Goal: Task Accomplishment & Management: Use online tool/utility

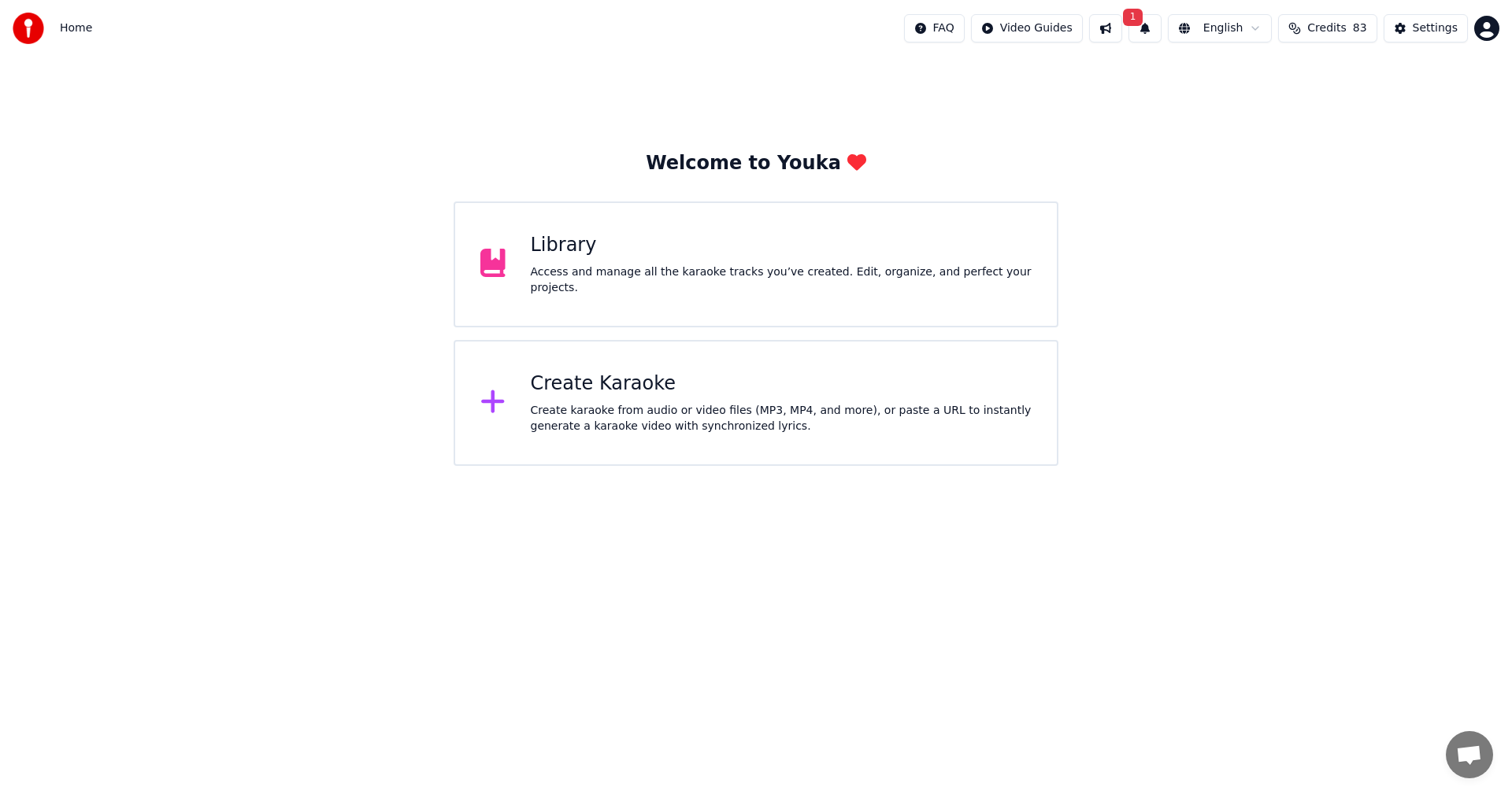
click at [698, 408] on div "Create karaoke from audio or video files (MP3, MP4, and more), or paste a URL t…" at bounding box center [782, 418] width 501 height 31
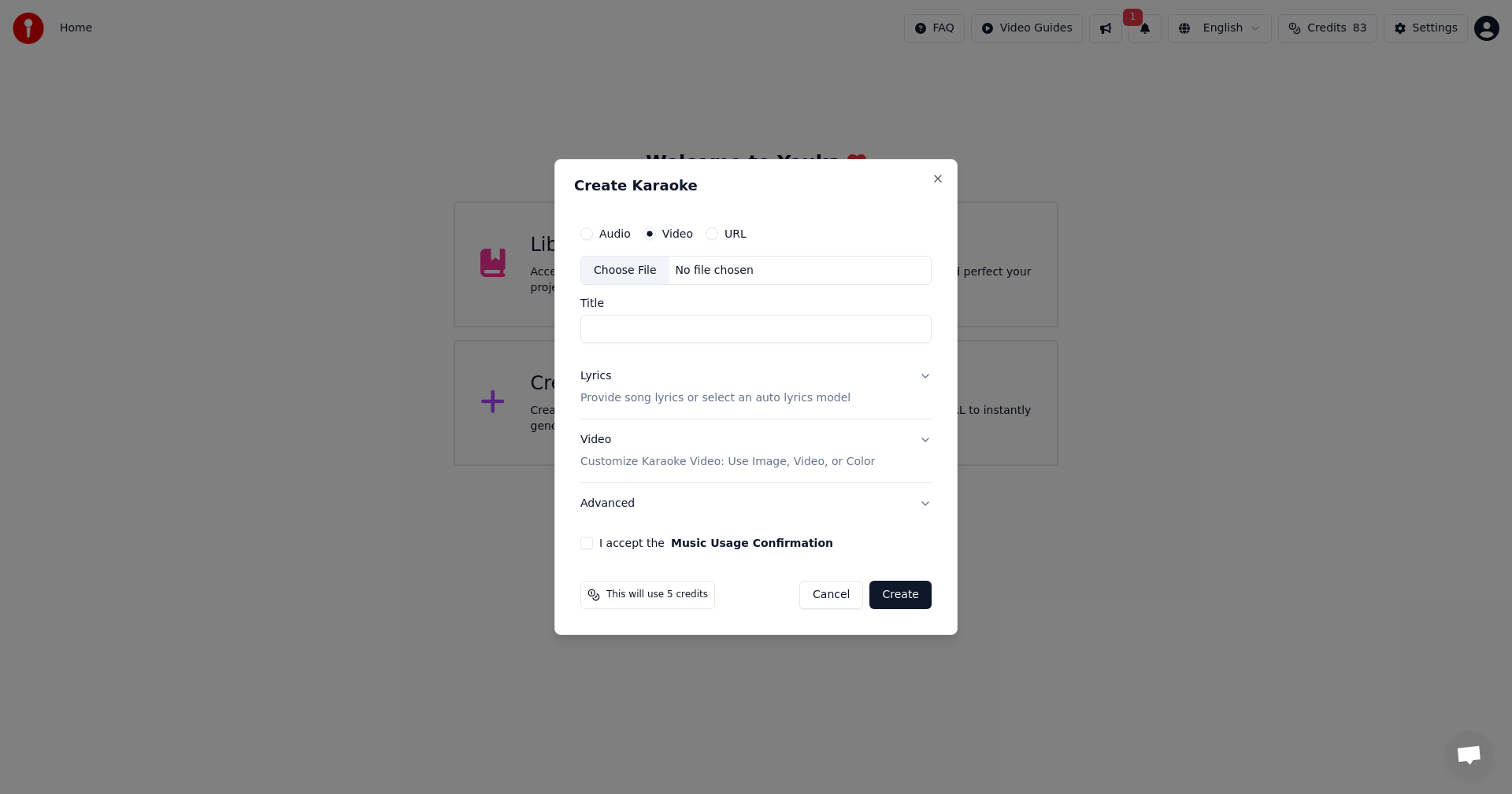
click at [623, 268] on div "Choose File" at bounding box center [624, 271] width 88 height 29
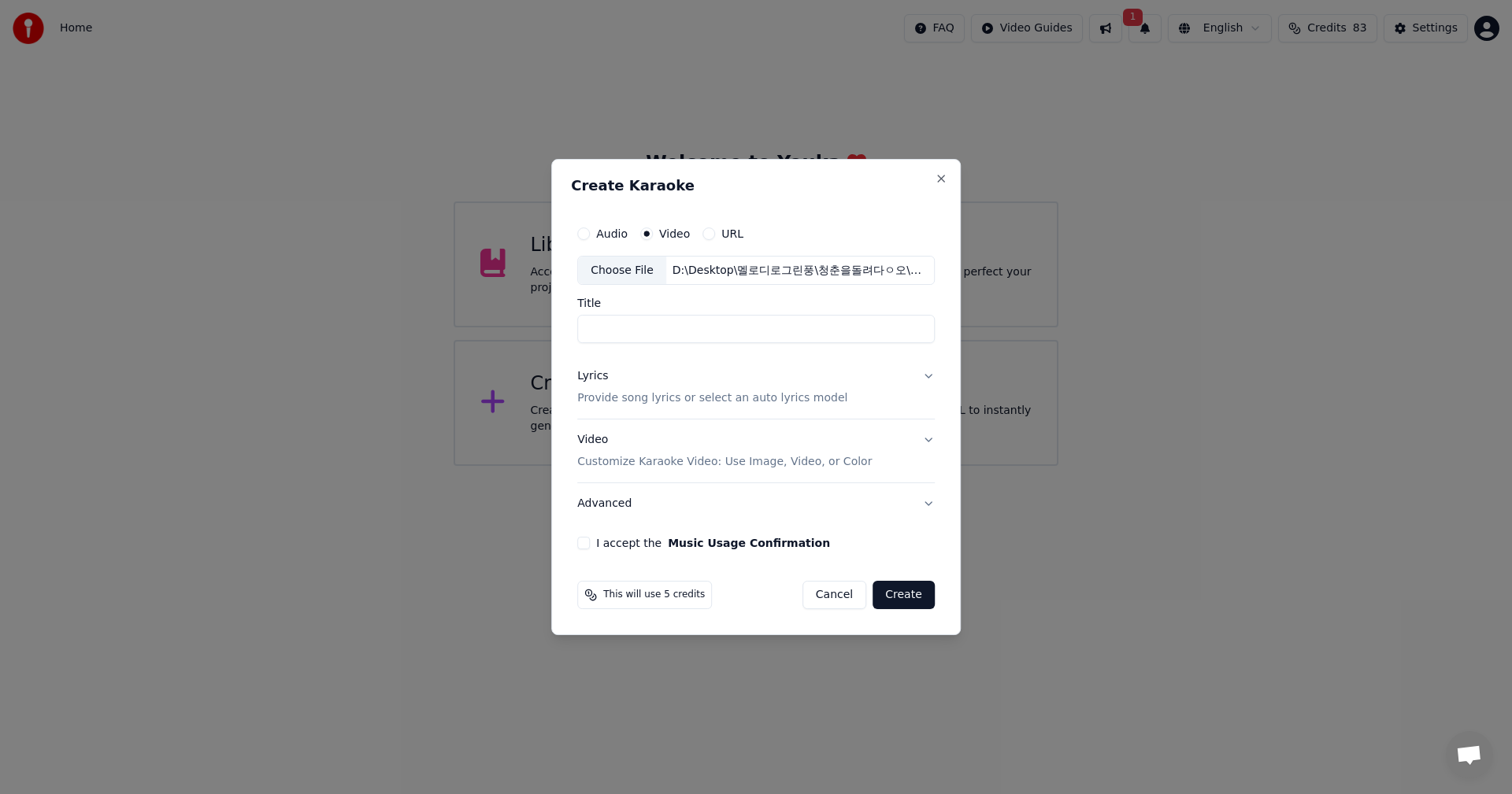
type input "********"
click at [923, 380] on button "Lyrics Provide song lyrics or select an auto lyrics model" at bounding box center [755, 388] width 358 height 63
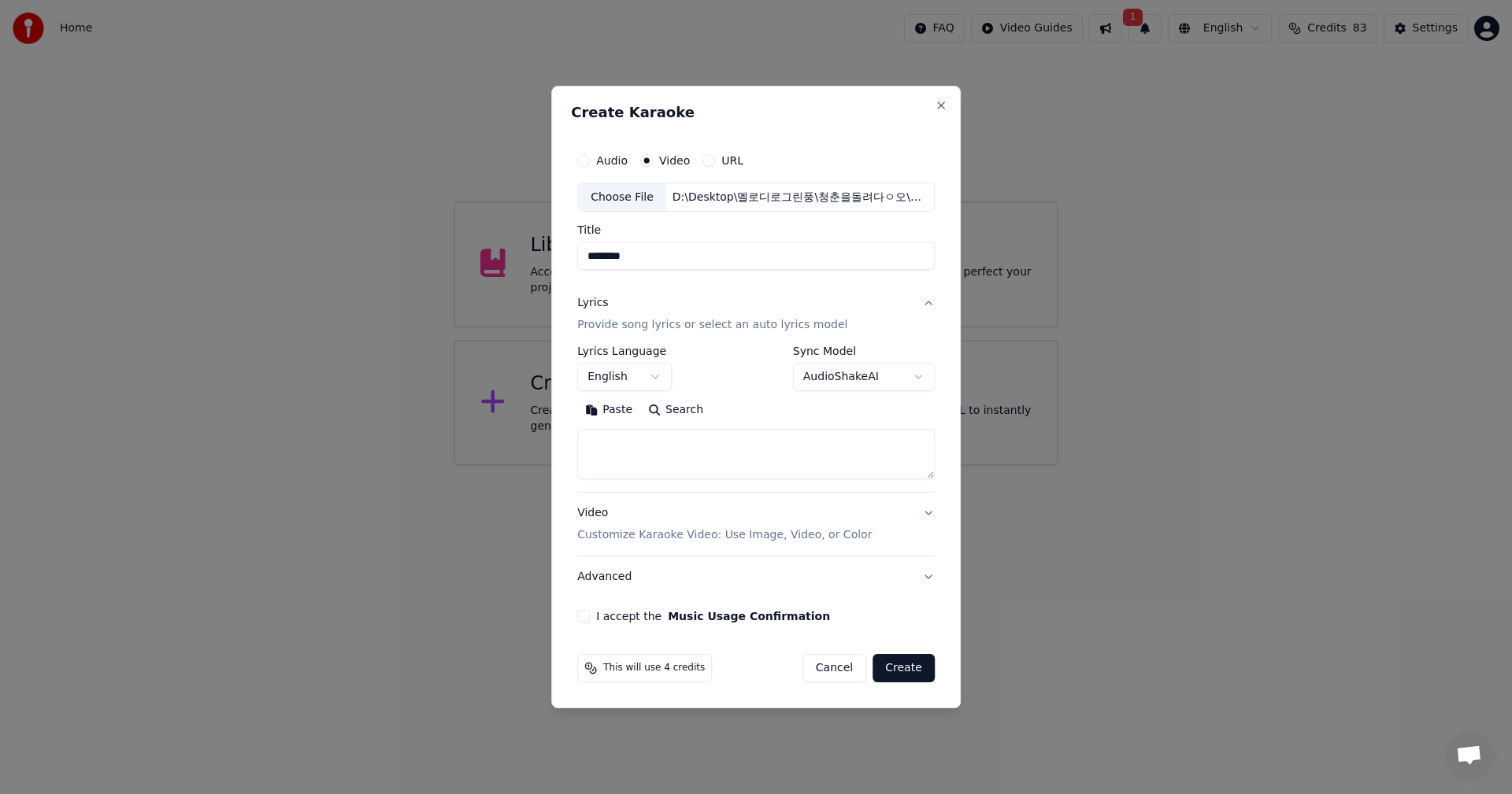
click at [662, 376] on button "English" at bounding box center [623, 378] width 94 height 29
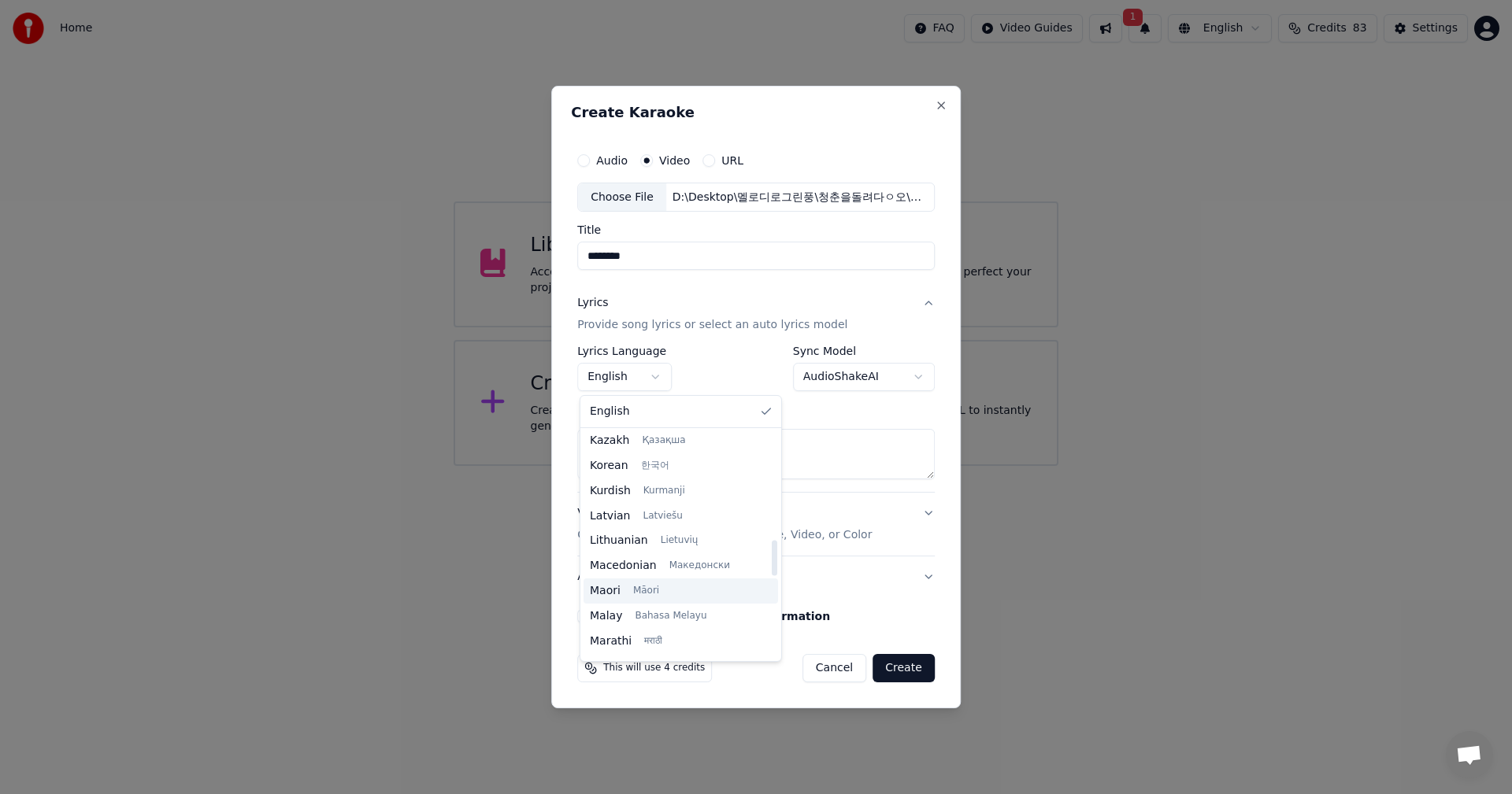
scroll to position [630, 0]
select select "**"
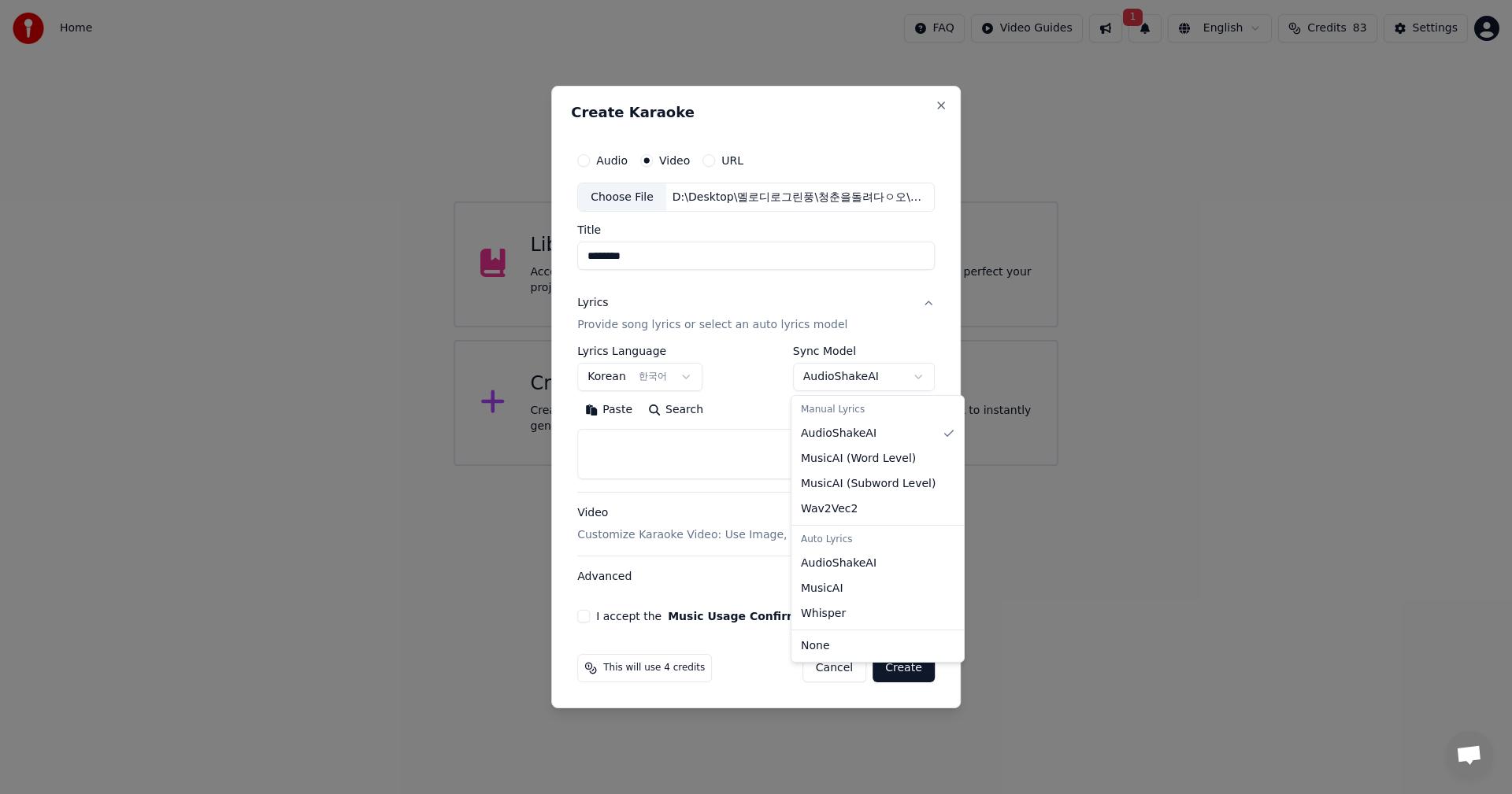
click at [907, 384] on body "**********" at bounding box center [756, 233] width 1512 height 466
select select "**********"
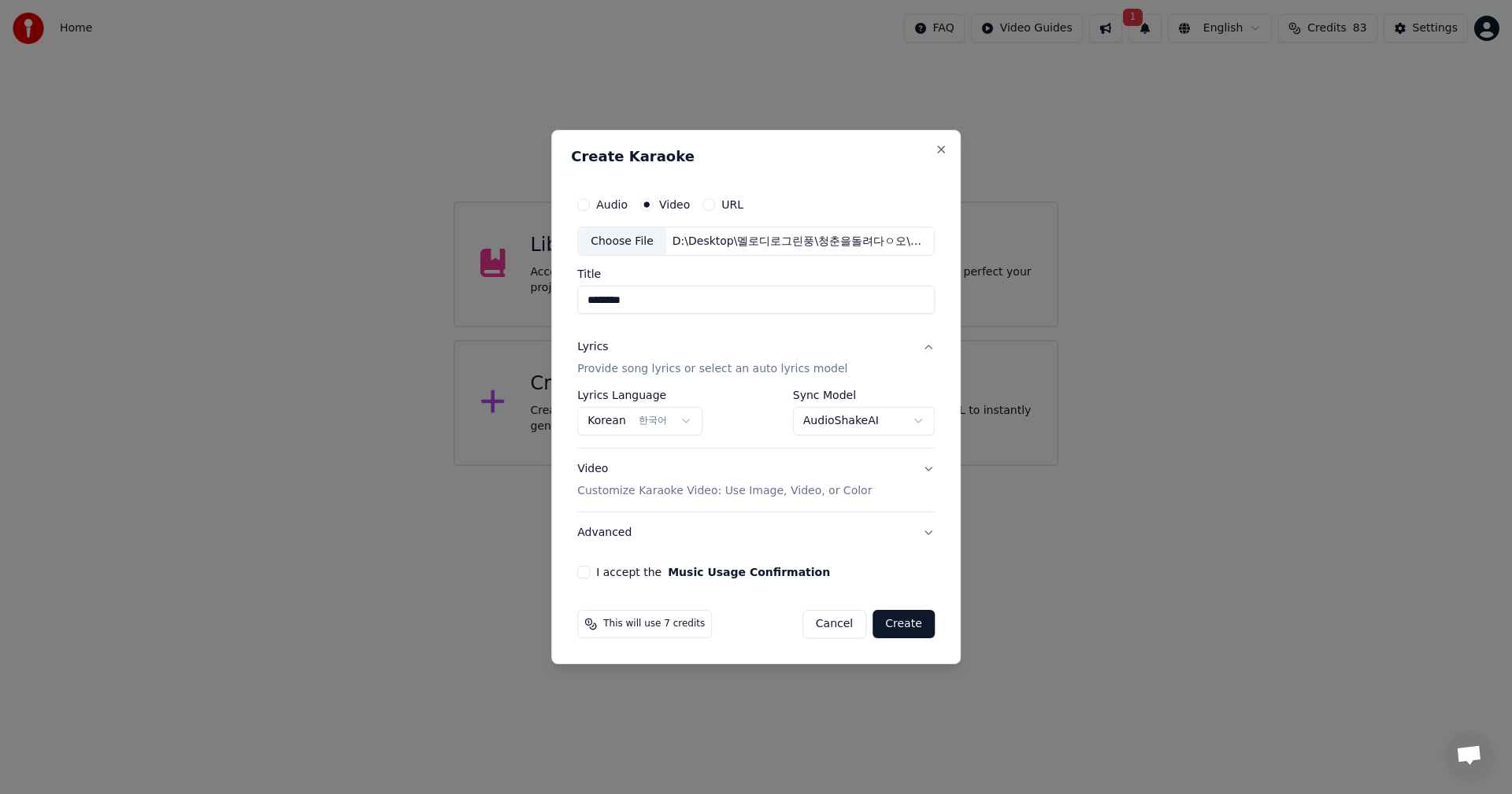
click at [585, 577] on button "I accept the Music Usage Confirmation" at bounding box center [582, 572] width 12 height 12
click at [907, 628] on button "Create" at bounding box center [903, 624] width 62 height 29
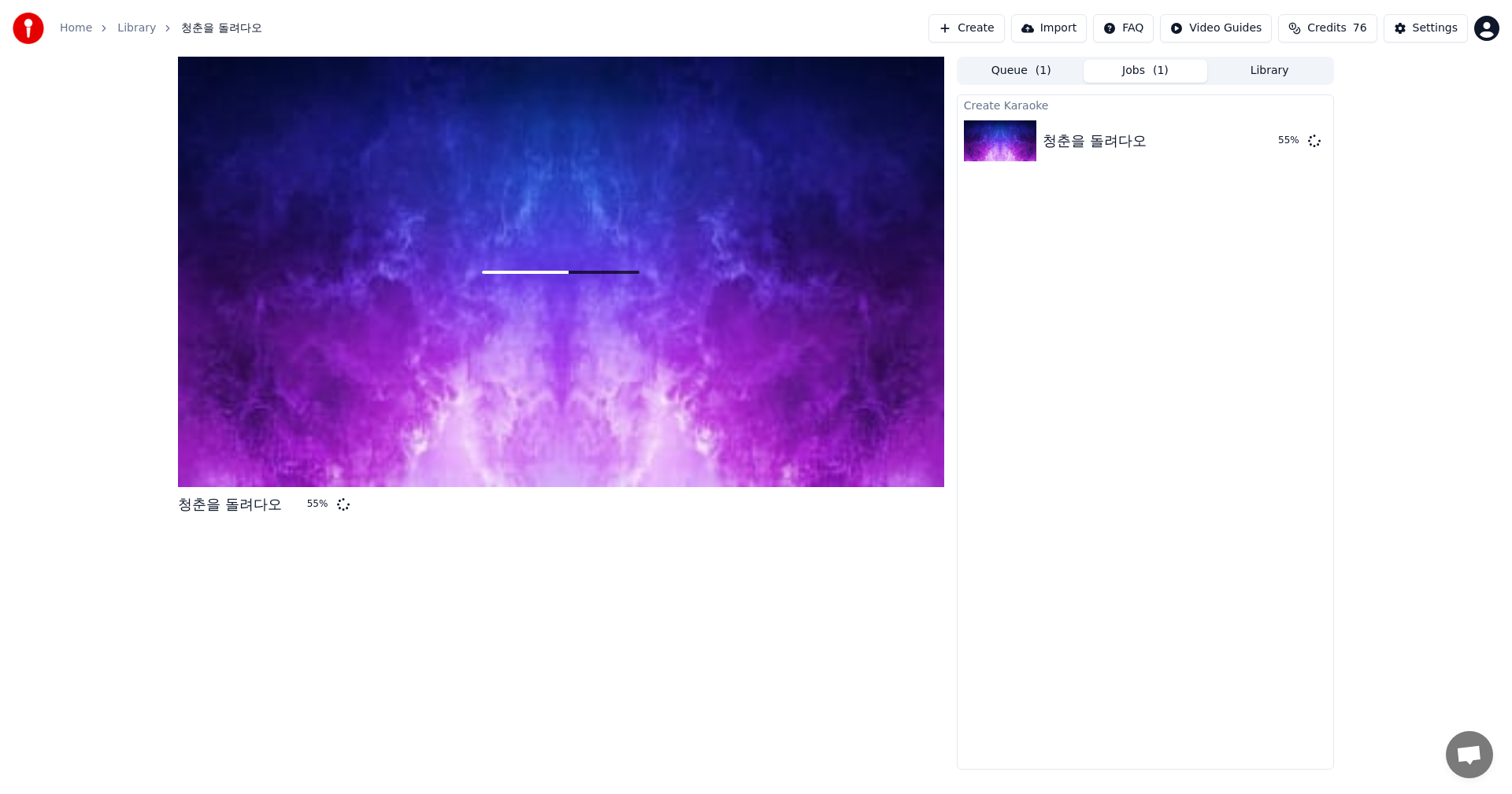
click at [1415, 421] on div "청춘을 돌려다오 55 % Queue ( 1 ) Jobs ( 1 ) Library Create Karaoke 청춘을 돌려다오 55 %" at bounding box center [756, 413] width 1512 height 713
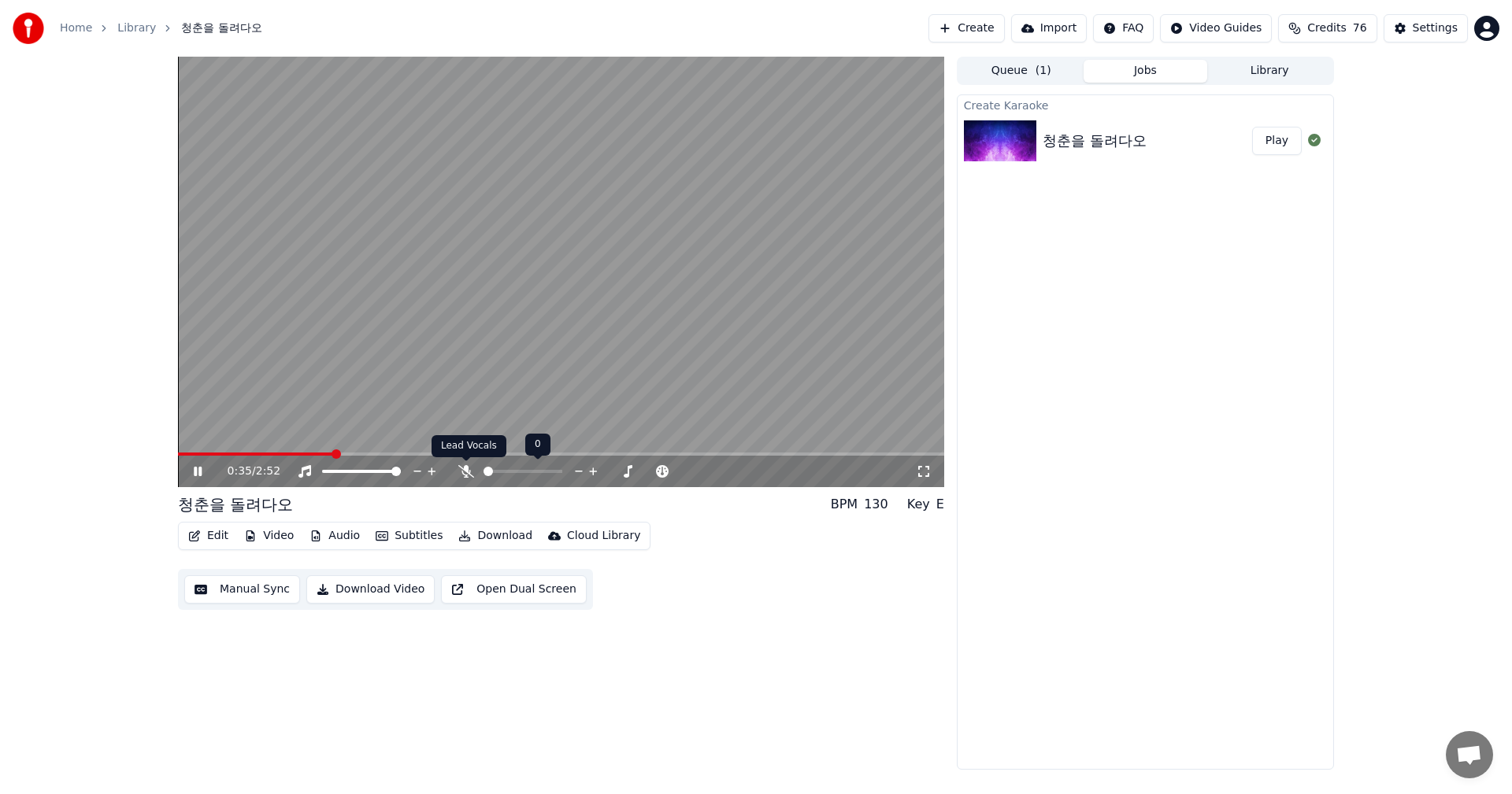
click at [471, 473] on icon at bounding box center [466, 471] width 16 height 12
click at [222, 454] on span at bounding box center [272, 454] width 187 height 3
click at [203, 471] on icon at bounding box center [209, 471] width 37 height 12
drag, startPoint x: 225, startPoint y: 449, endPoint x: 183, endPoint y: 449, distance: 42.0
click at [185, 449] on video at bounding box center [562, 272] width 766 height 431
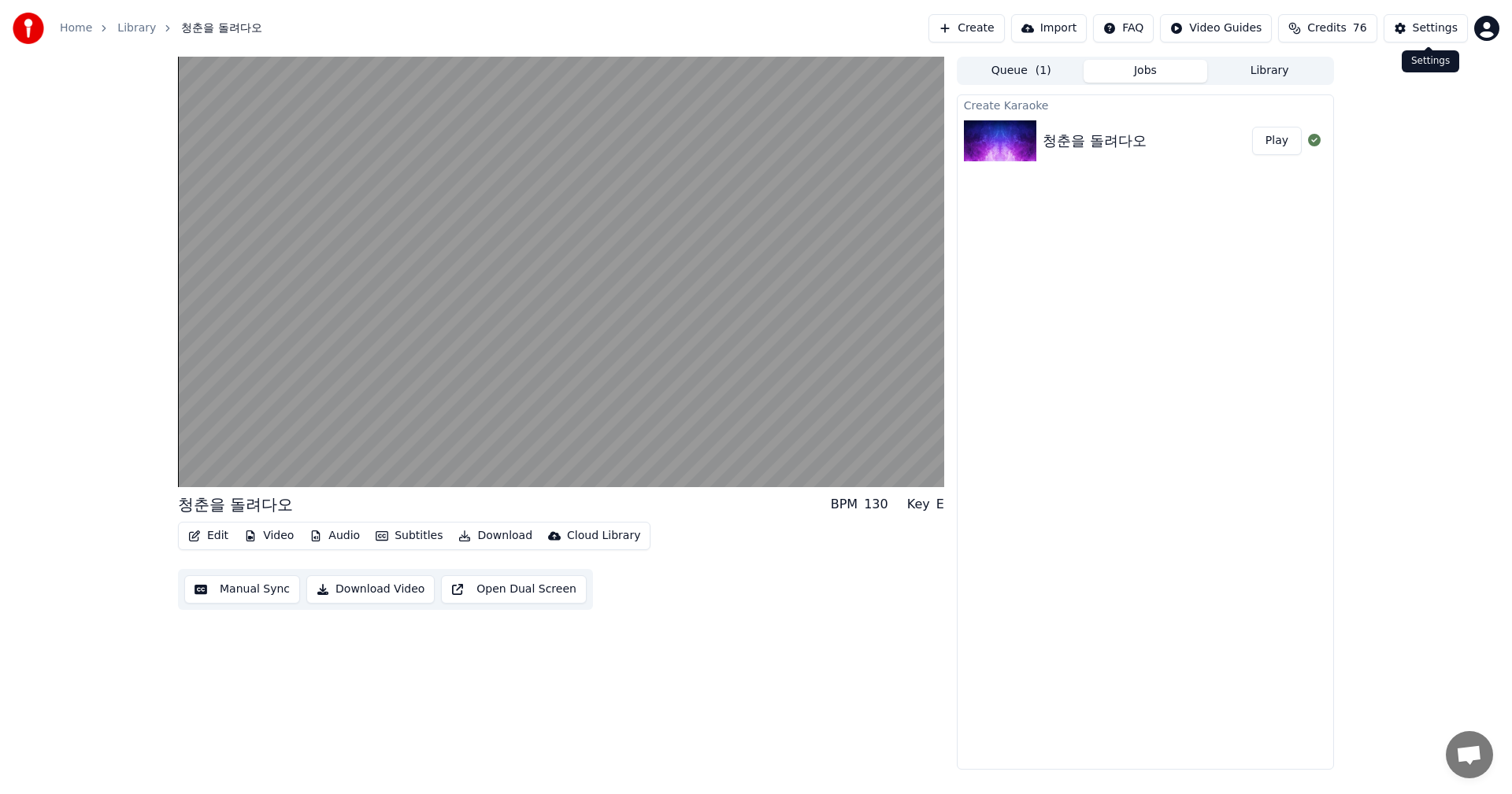
click at [1435, 30] on div "Settings" at bounding box center [1435, 28] width 45 height 16
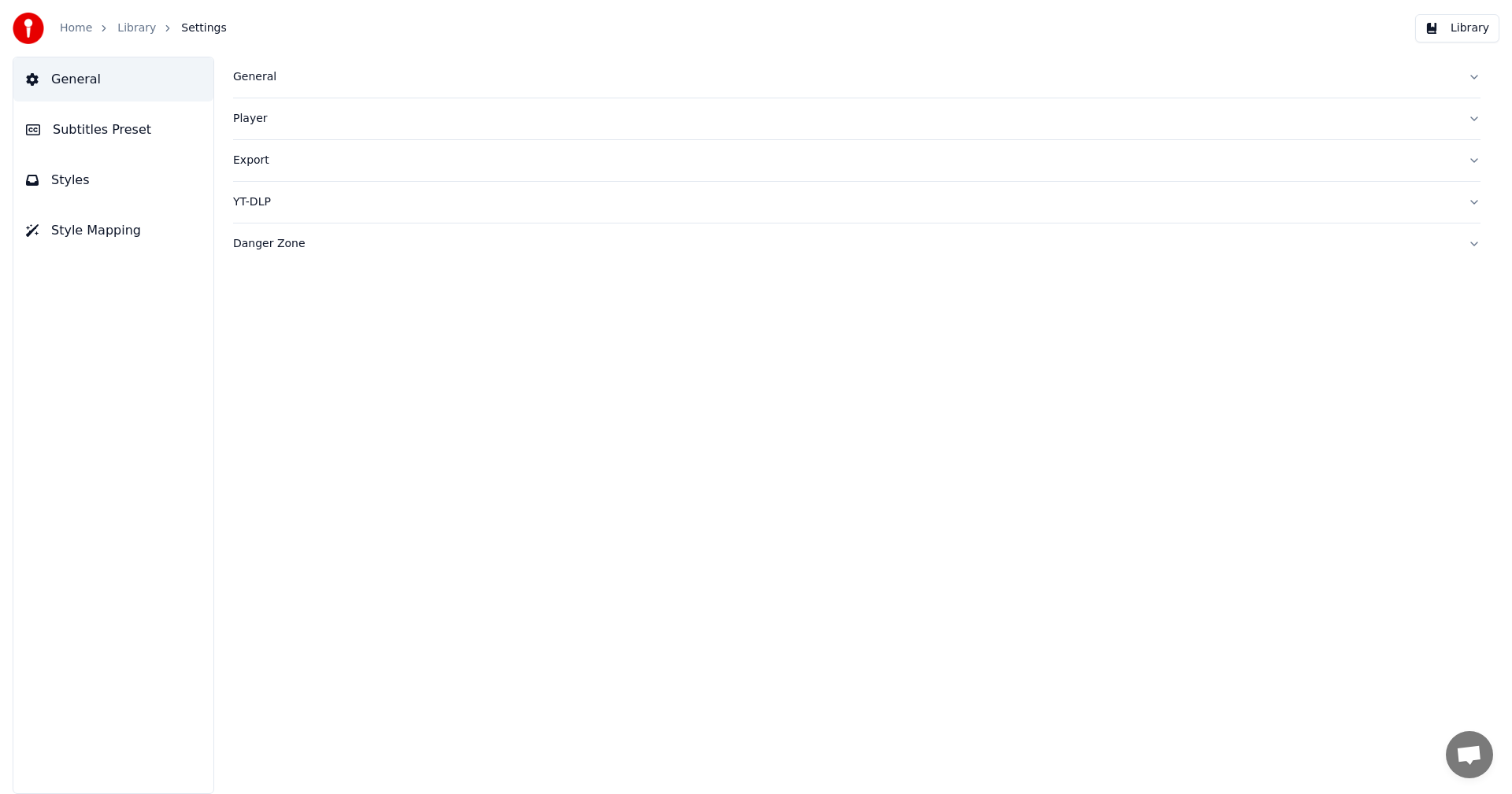
click at [95, 129] on span "Subtitles Preset" at bounding box center [101, 130] width 98 height 19
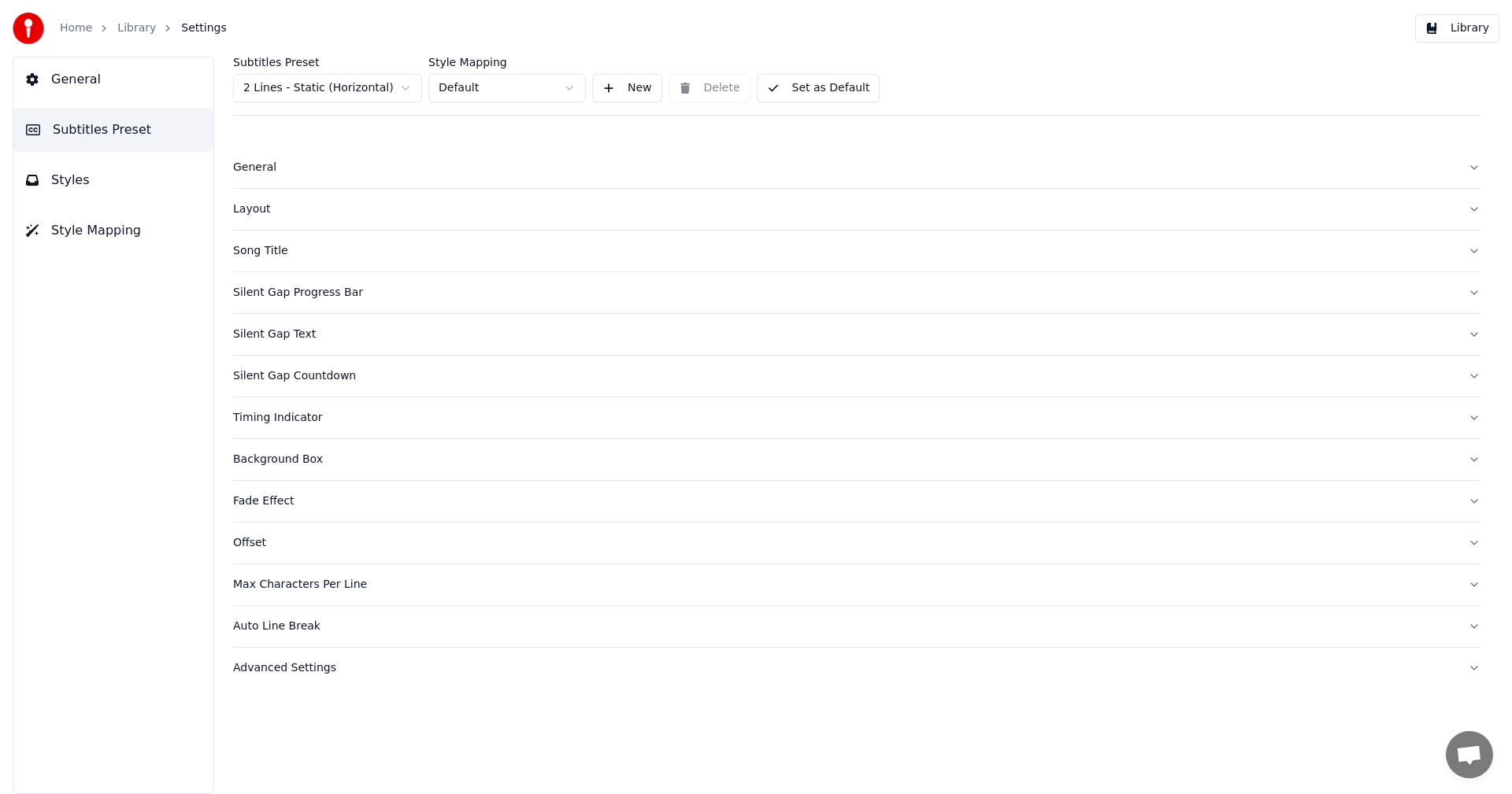
click at [275, 256] on div "Song Title" at bounding box center [844, 251] width 1222 height 16
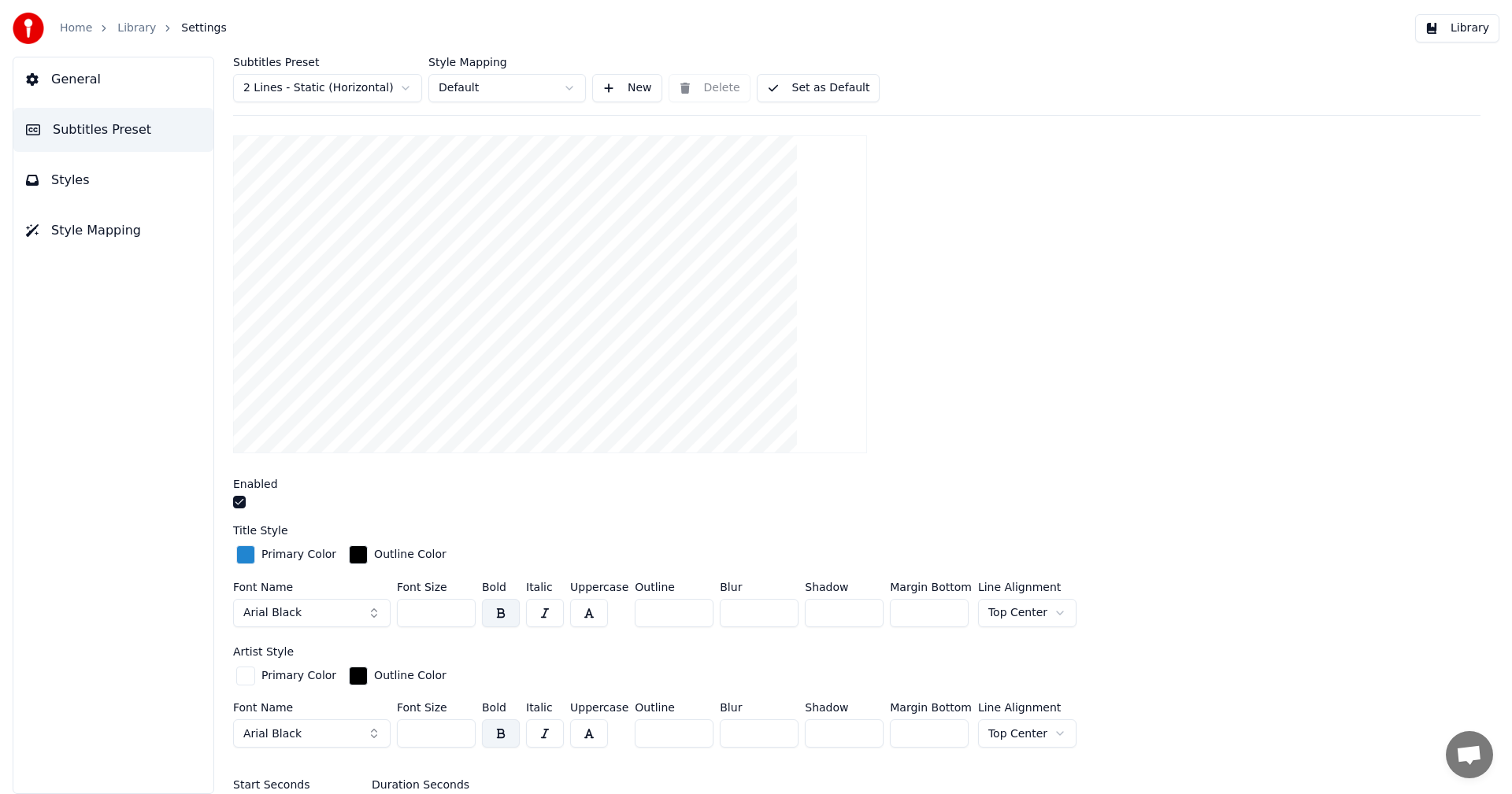
scroll to position [79, 0]
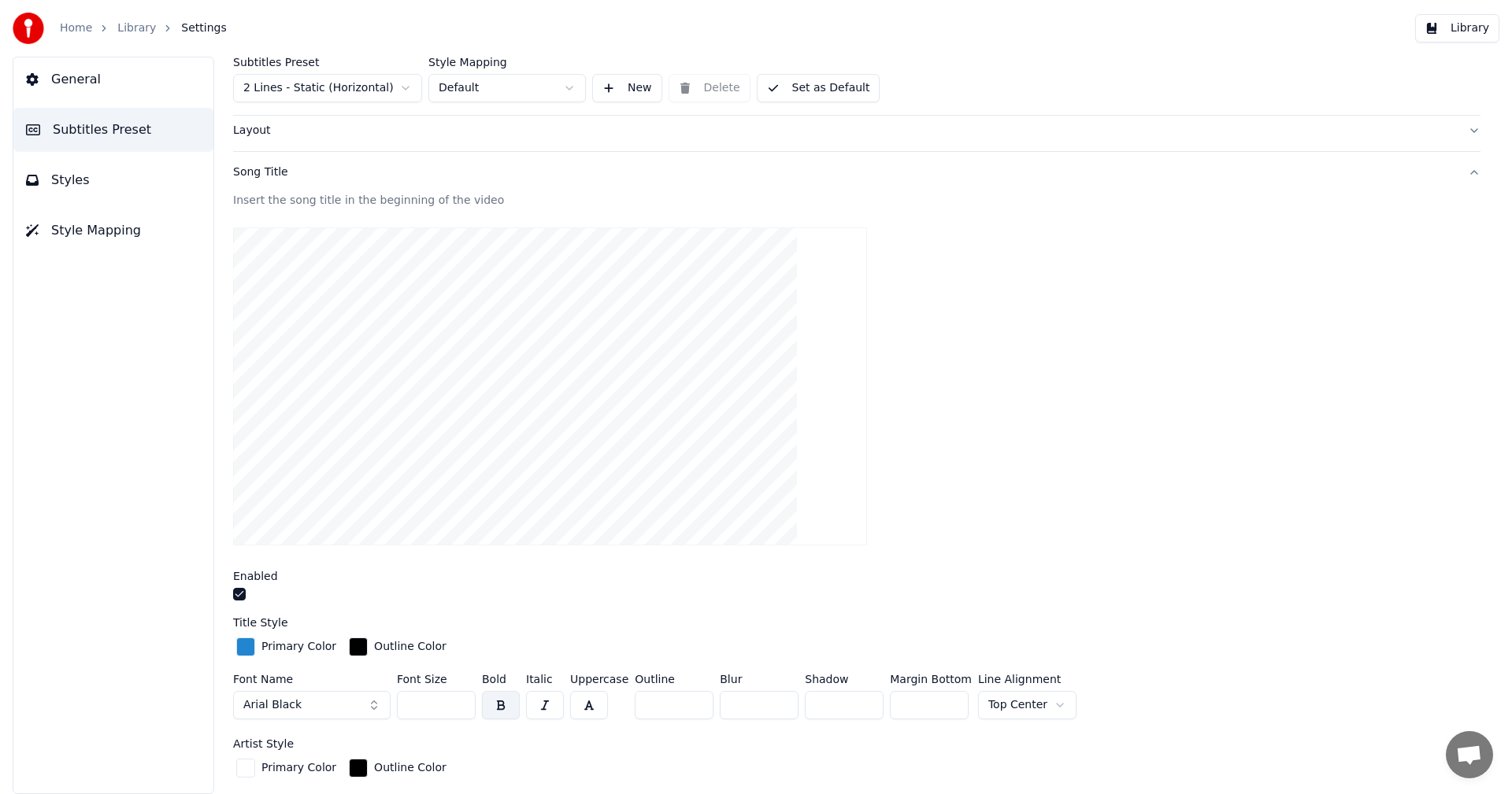
click at [274, 173] on div "Song Title" at bounding box center [844, 173] width 1222 height 16
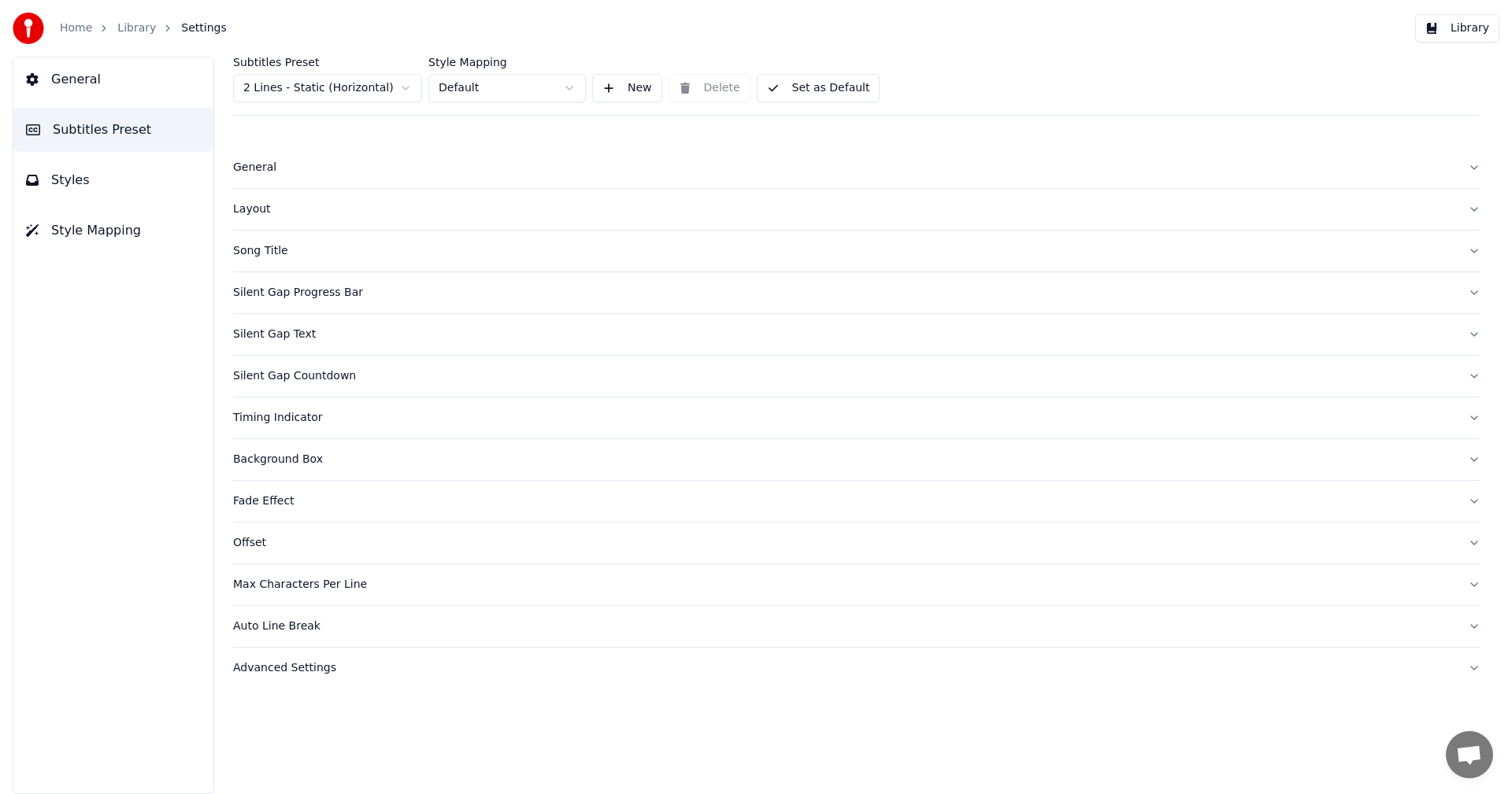
scroll to position [0, 0]
click at [294, 295] on div "Silent Gap Progress Bar" at bounding box center [844, 293] width 1222 height 16
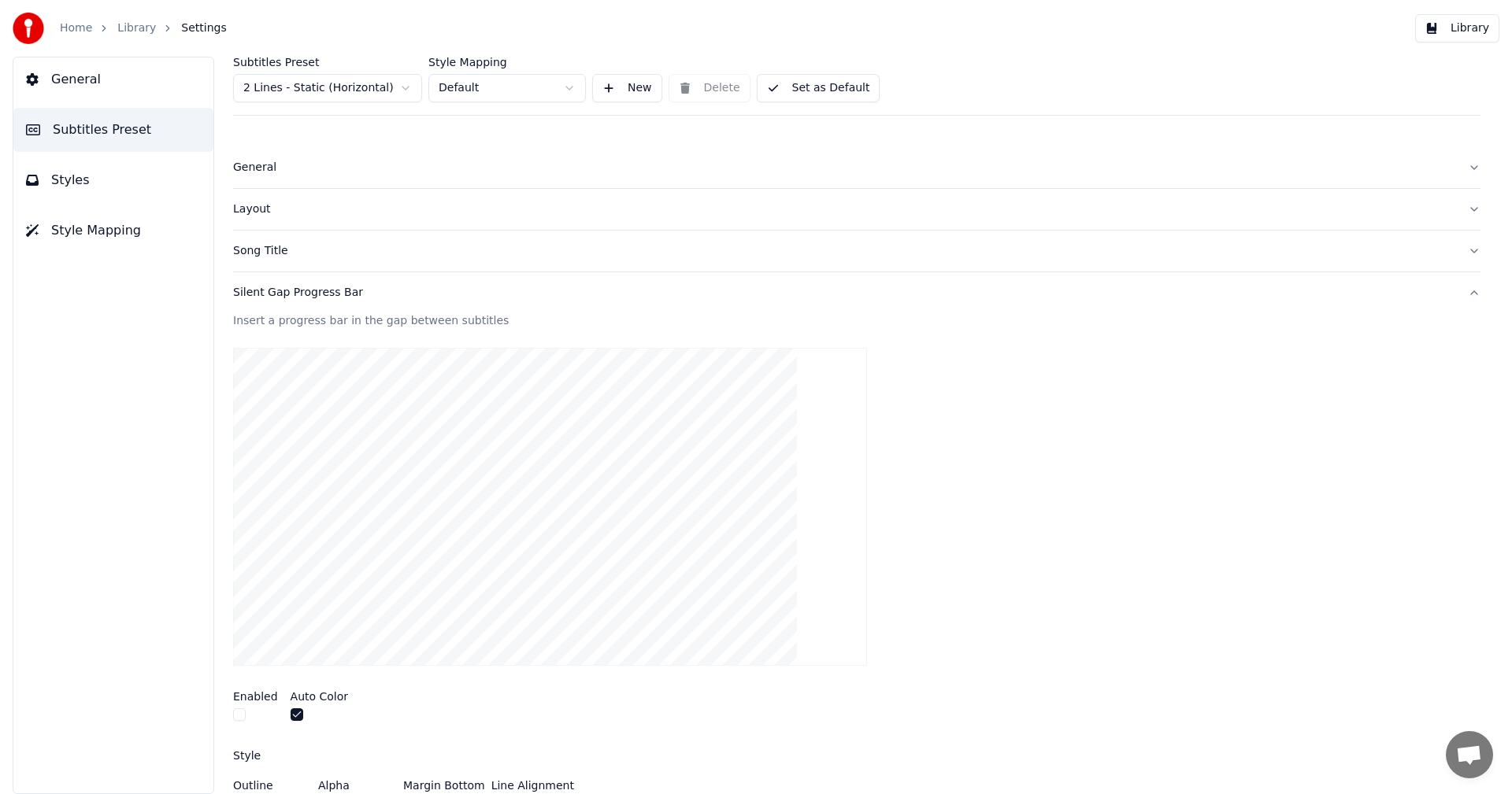
click at [324, 292] on div "Silent Gap Progress Bar" at bounding box center [844, 293] width 1222 height 16
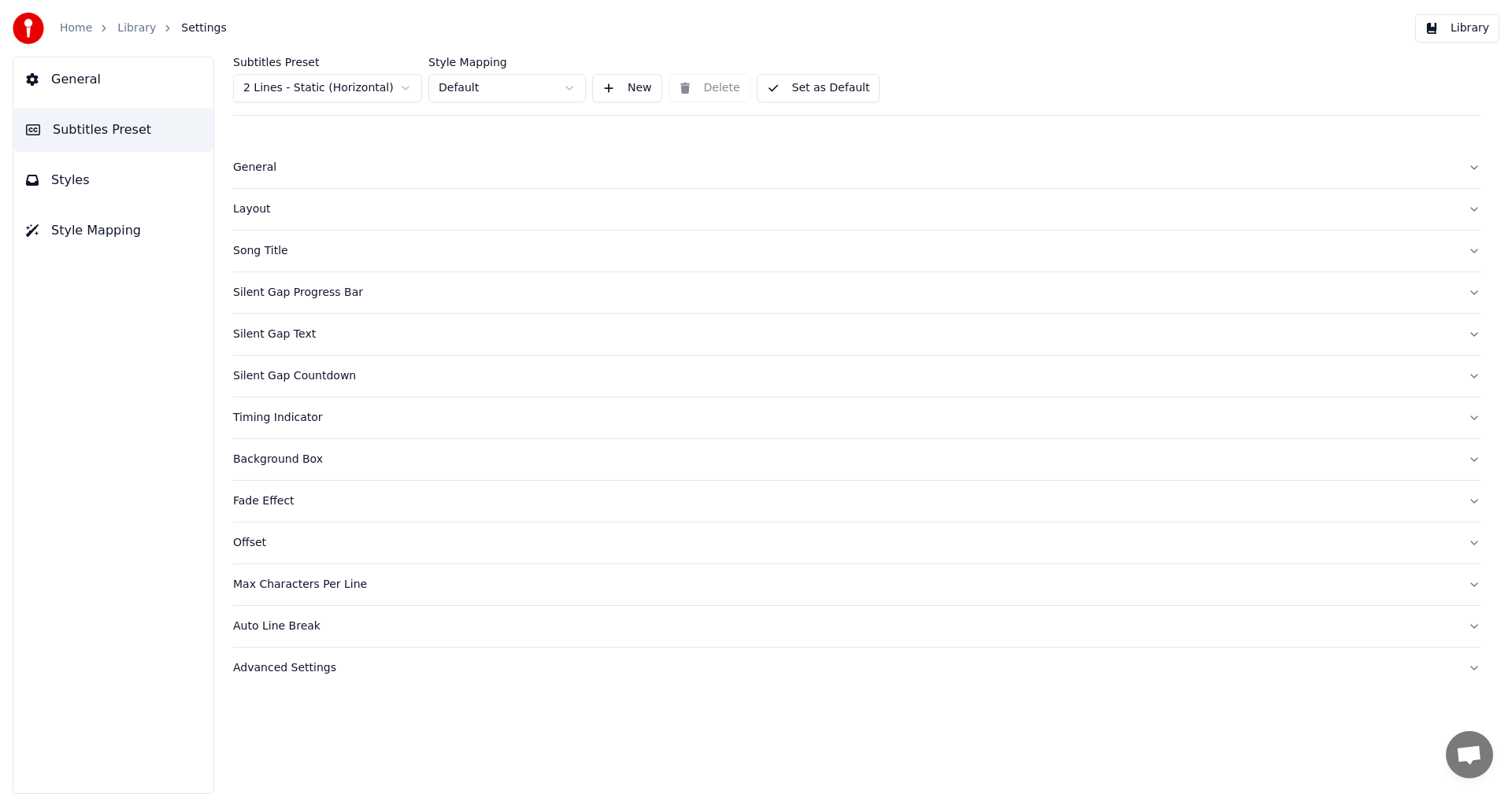
click at [296, 336] on div "Silent Gap Text" at bounding box center [844, 335] width 1222 height 16
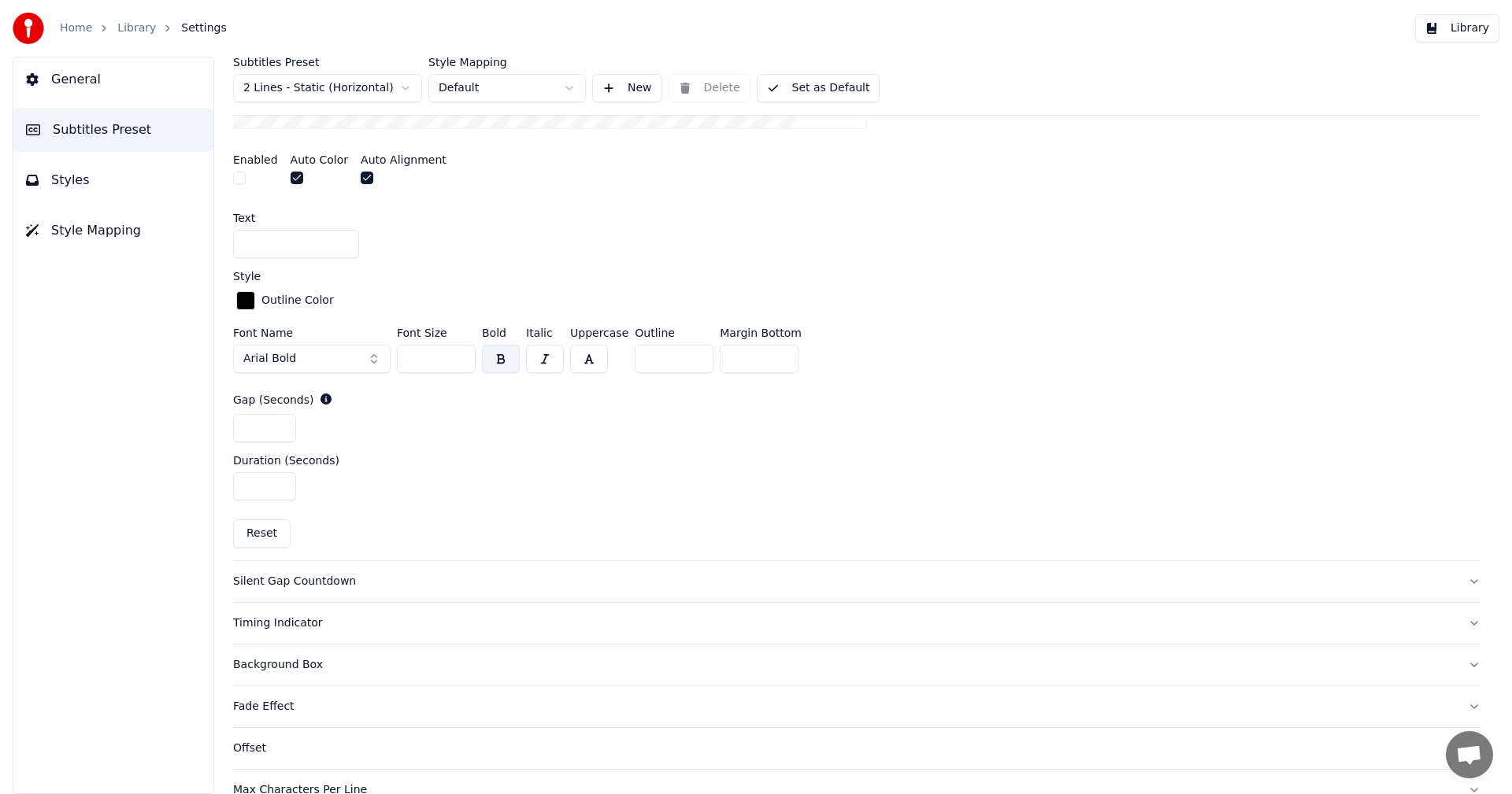
scroll to position [551, 0]
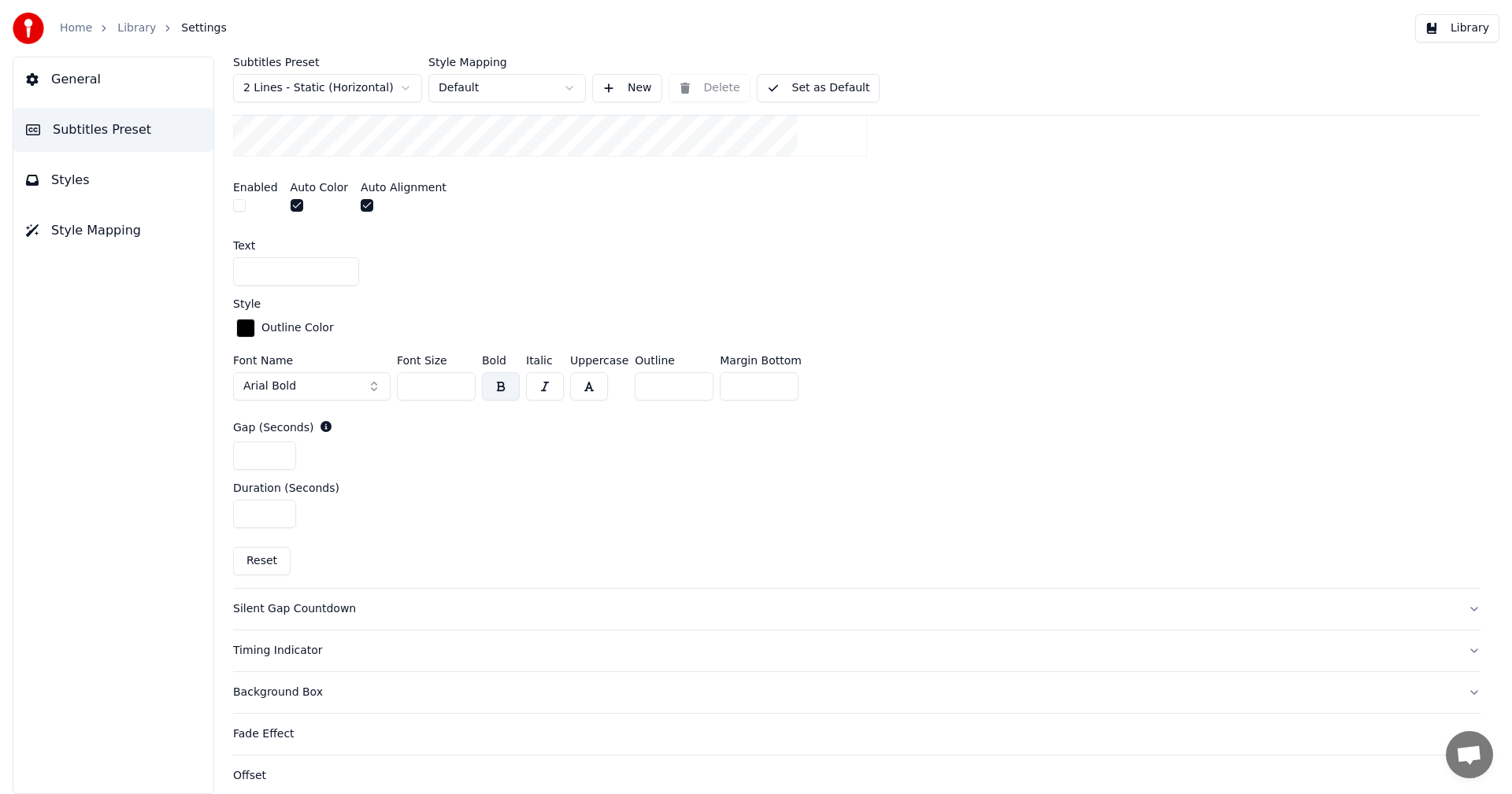
click at [269, 559] on button "Reset" at bounding box center [261, 561] width 57 height 29
type input "**********"
type input "**"
click at [269, 559] on button "Reset" at bounding box center [261, 561] width 57 height 29
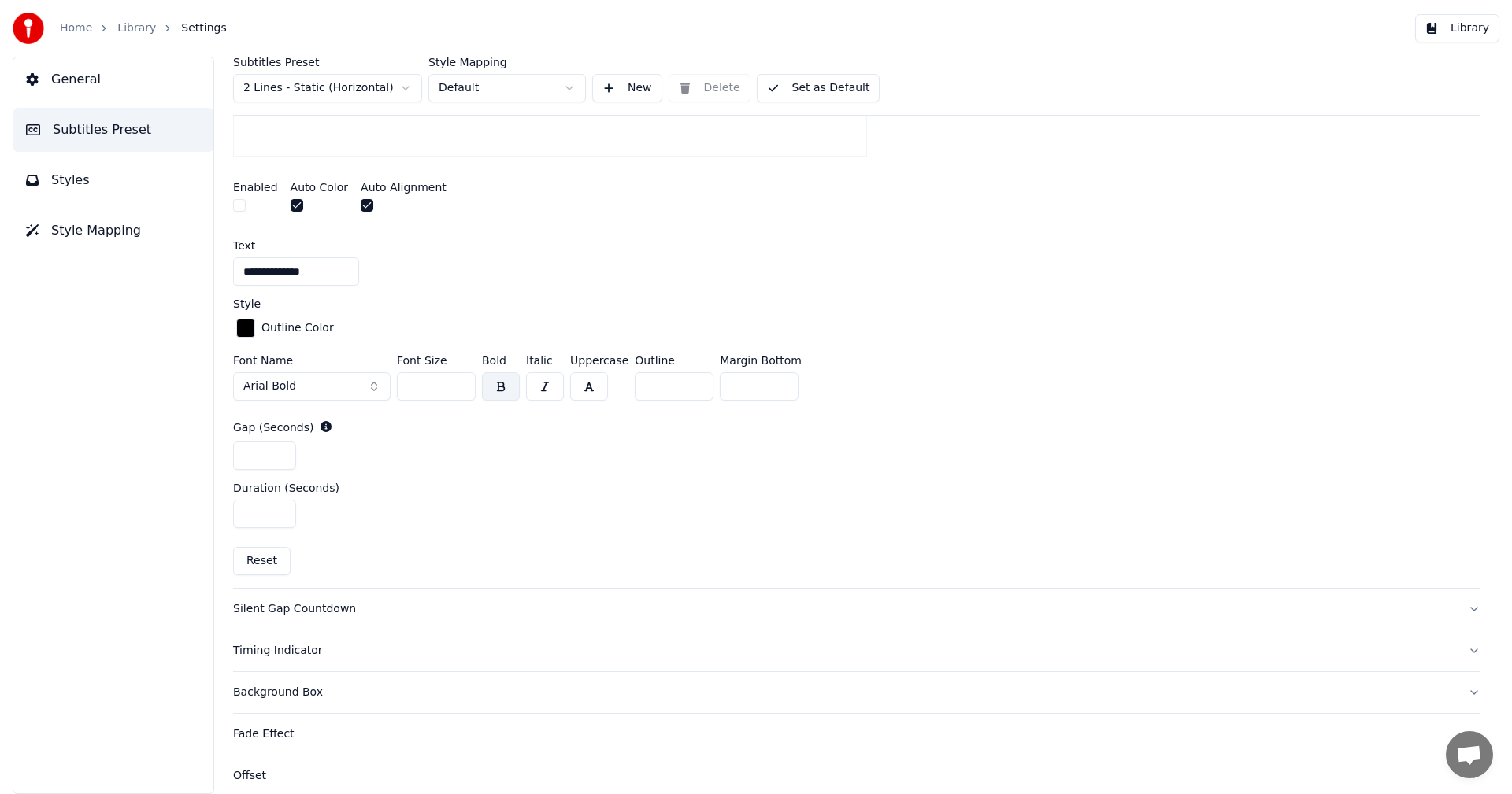
click at [269, 559] on button "Reset" at bounding box center [261, 561] width 57 height 29
click at [1465, 31] on button "Library" at bounding box center [1457, 29] width 84 height 29
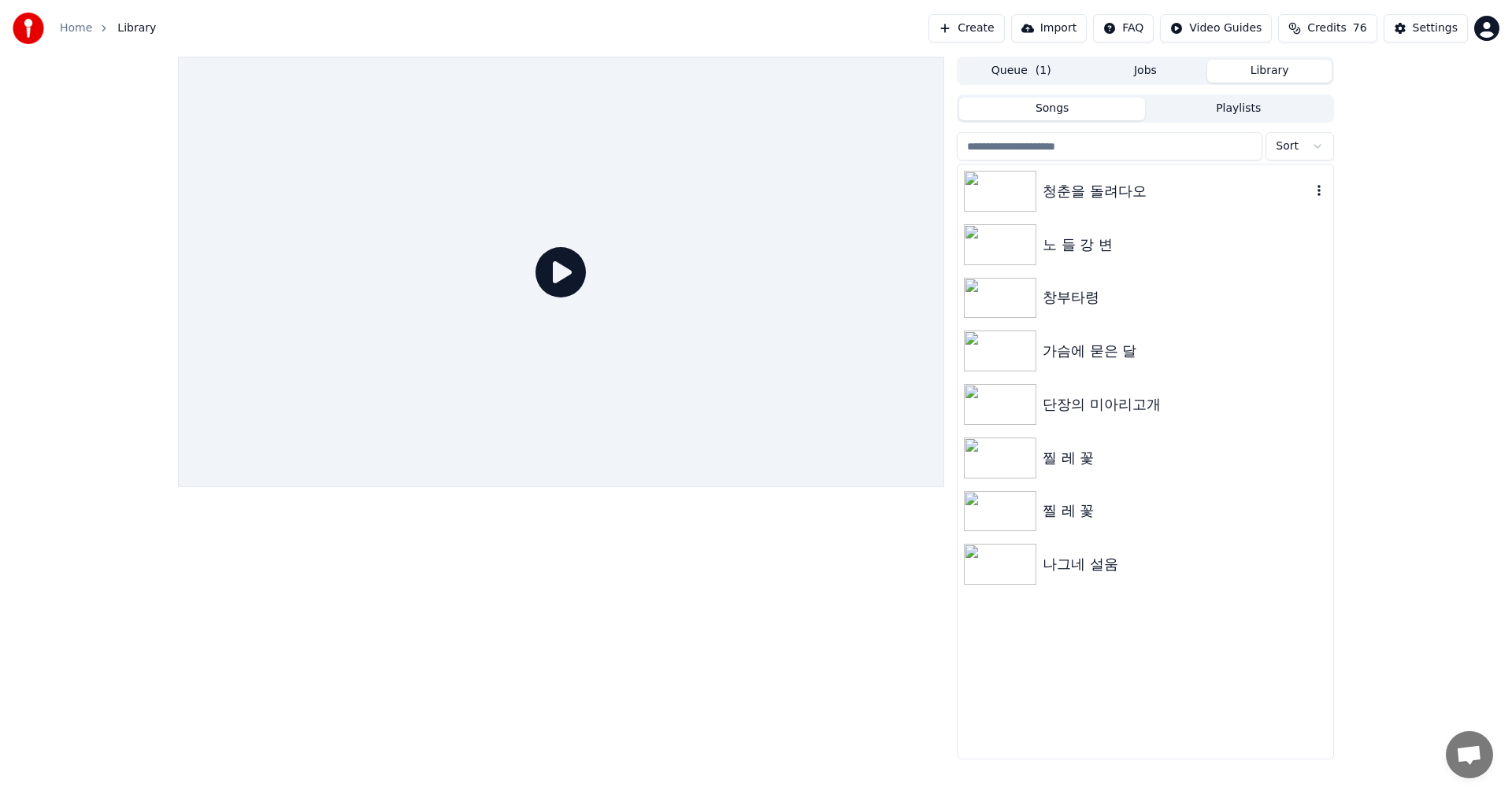
click at [1020, 196] on img at bounding box center [1000, 191] width 72 height 41
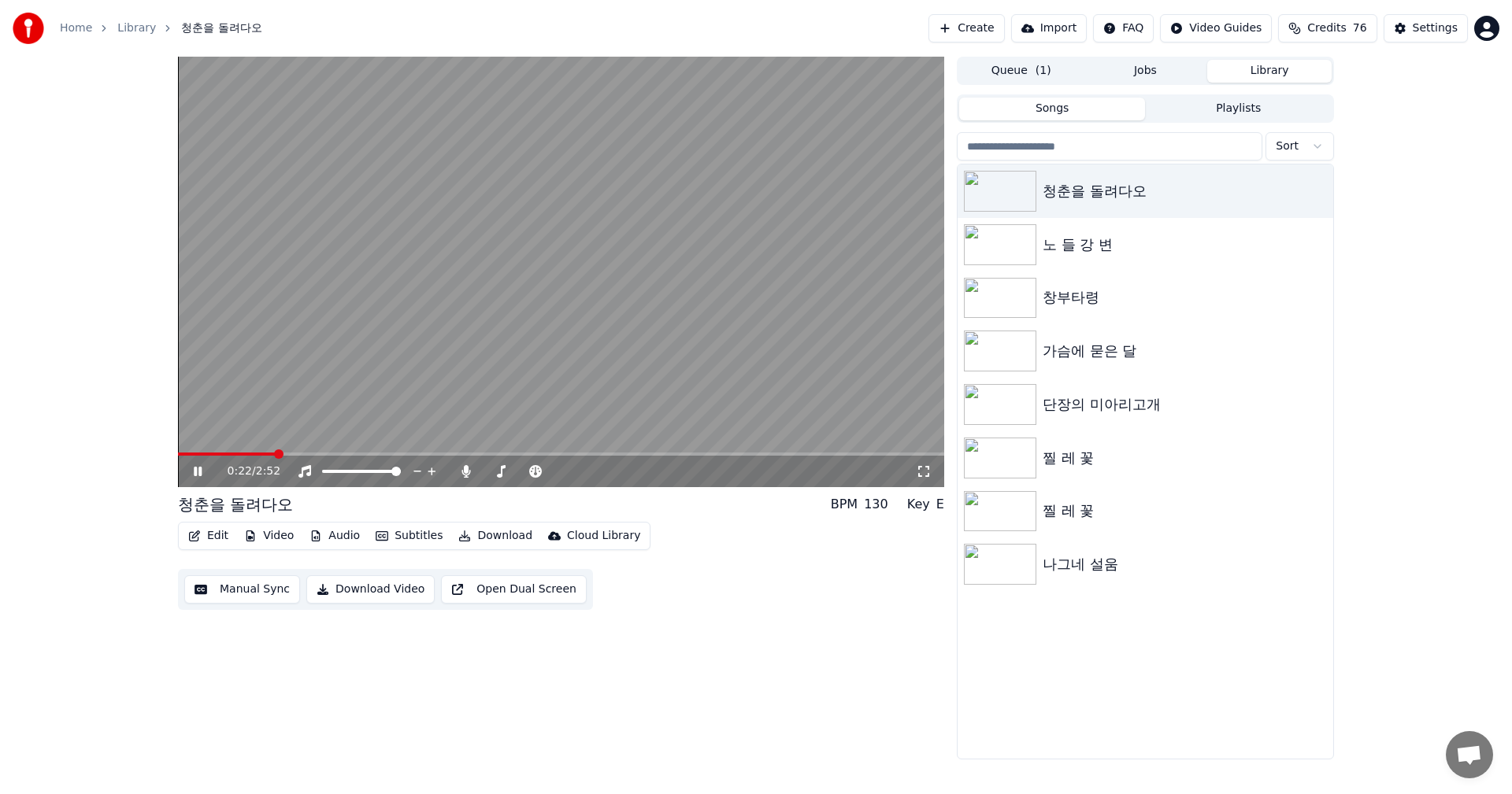
click at [277, 454] on span at bounding box center [562, 454] width 766 height 3
click at [348, 454] on span at bounding box center [562, 454] width 766 height 3
click at [194, 472] on icon at bounding box center [209, 471] width 37 height 12
click at [1280, 194] on div "청춘을 돌려다오" at bounding box center [1176, 191] width 269 height 22
click at [1005, 74] on button "Queue ( 1 )" at bounding box center [1021, 71] width 124 height 23
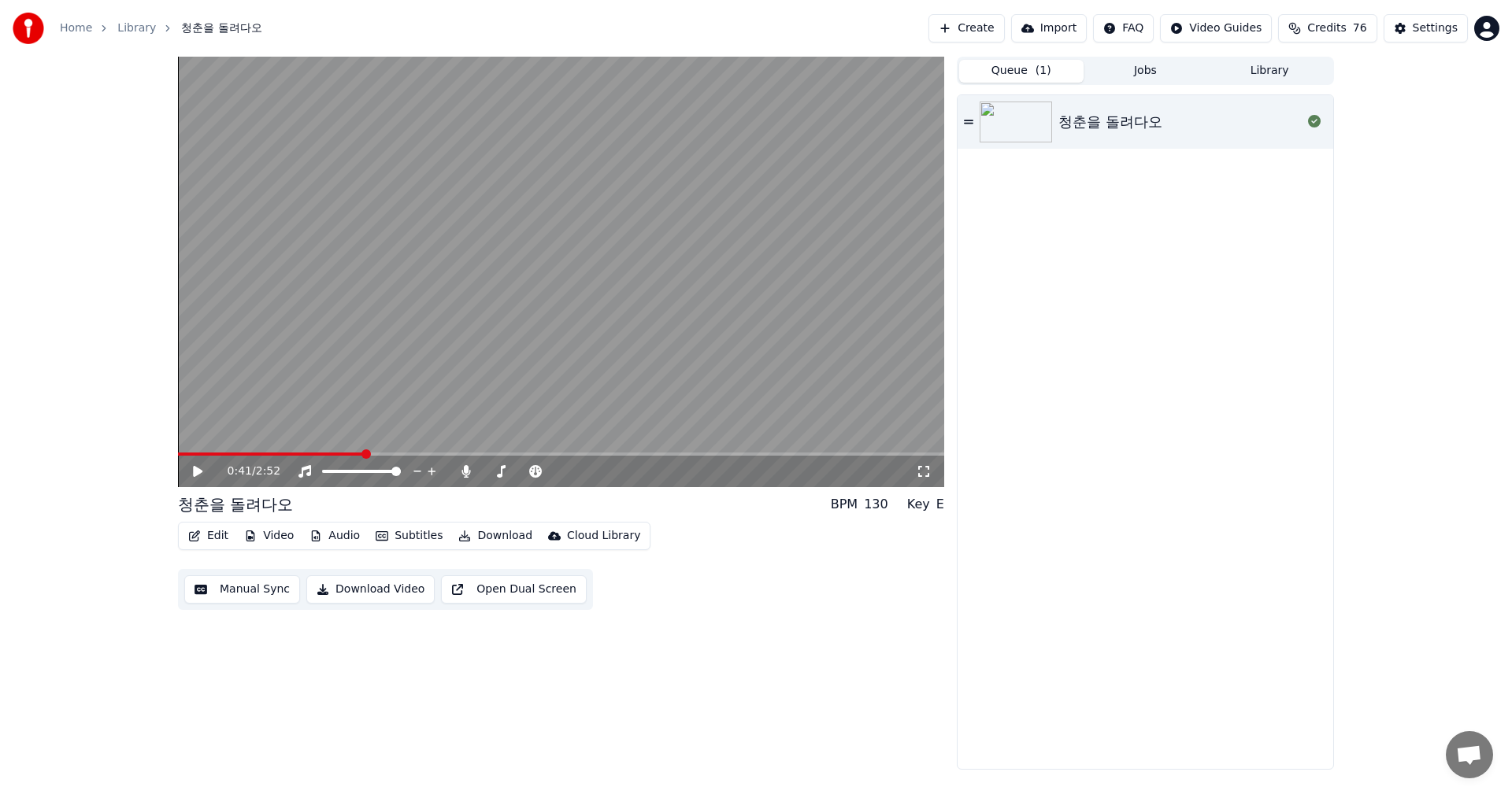
click at [1106, 128] on div "청춘을 돌려다오" at bounding box center [1110, 121] width 104 height 22
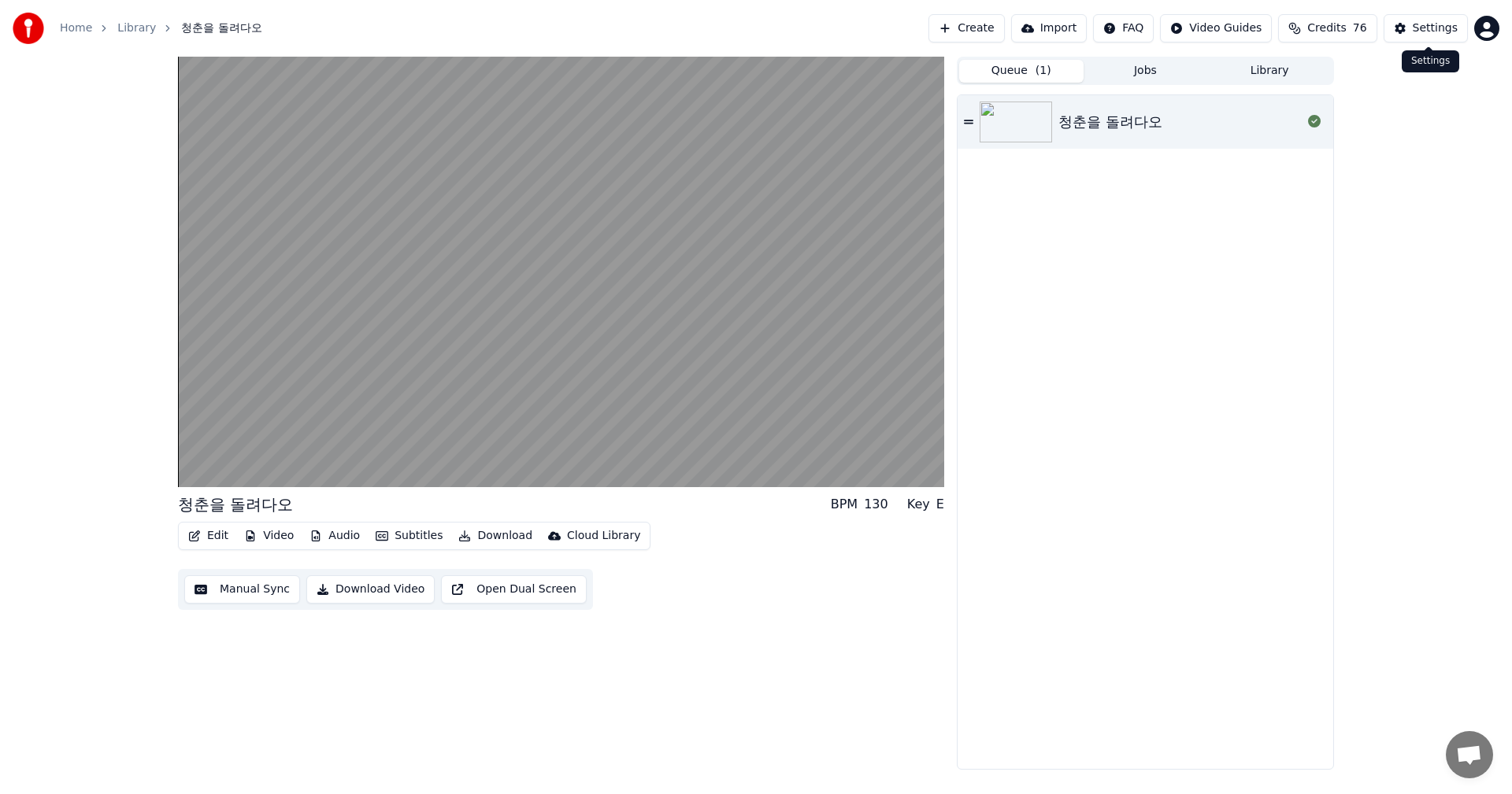
click at [1444, 30] on div "Settings" at bounding box center [1435, 28] width 45 height 16
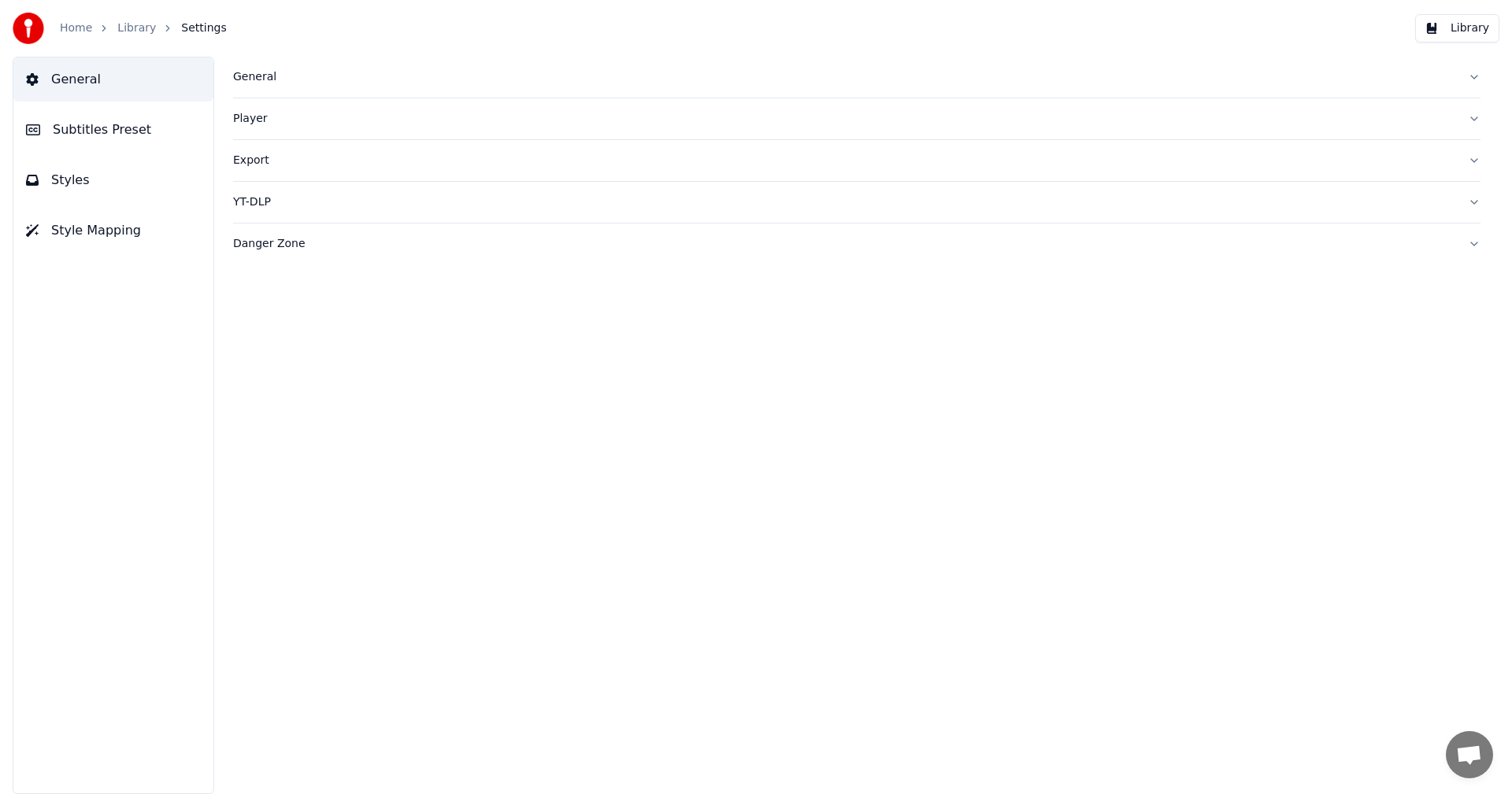
click at [124, 137] on span "Subtitles Preset" at bounding box center [101, 130] width 98 height 19
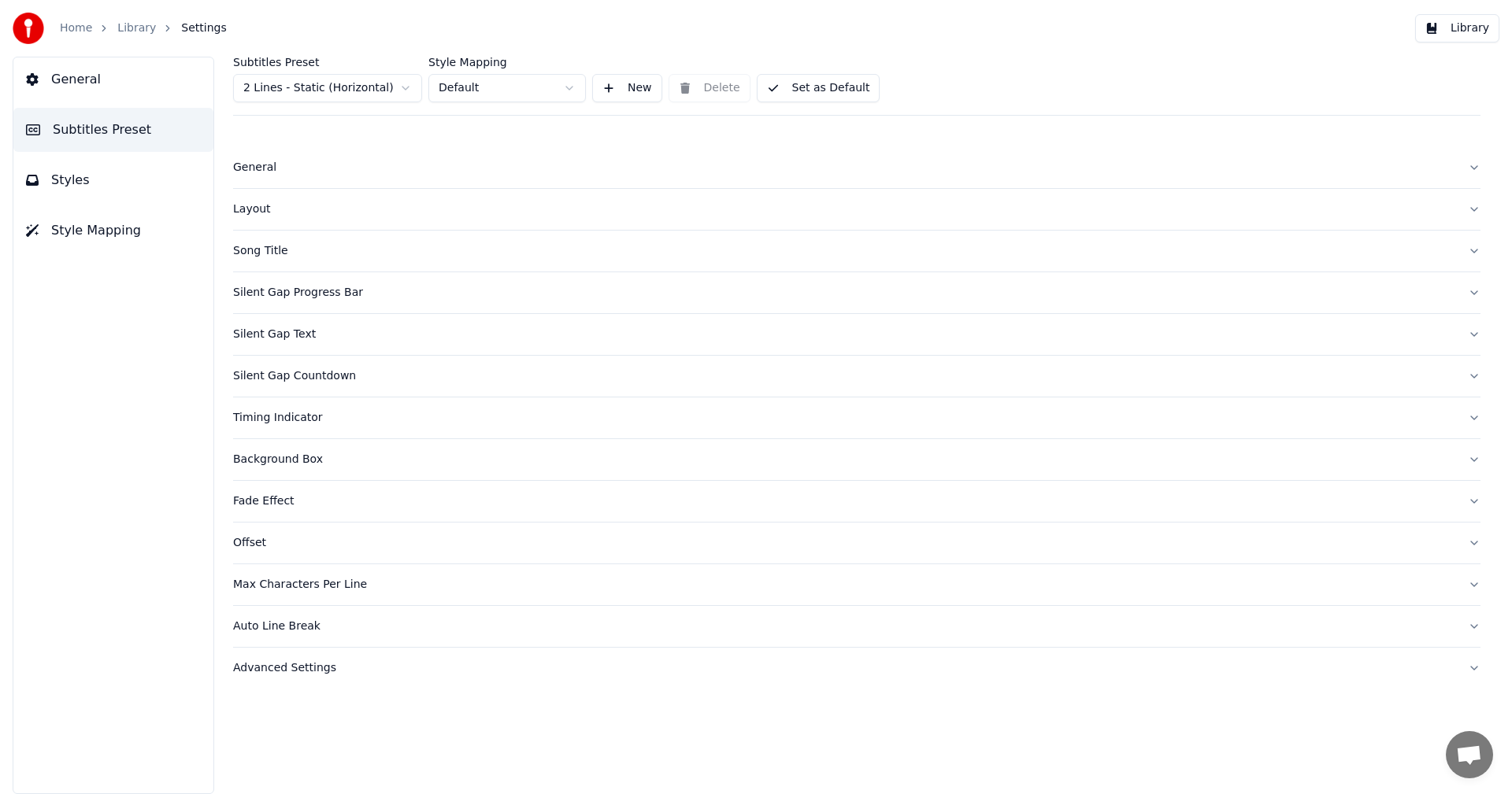
click at [255, 168] on div "General" at bounding box center [844, 168] width 1222 height 16
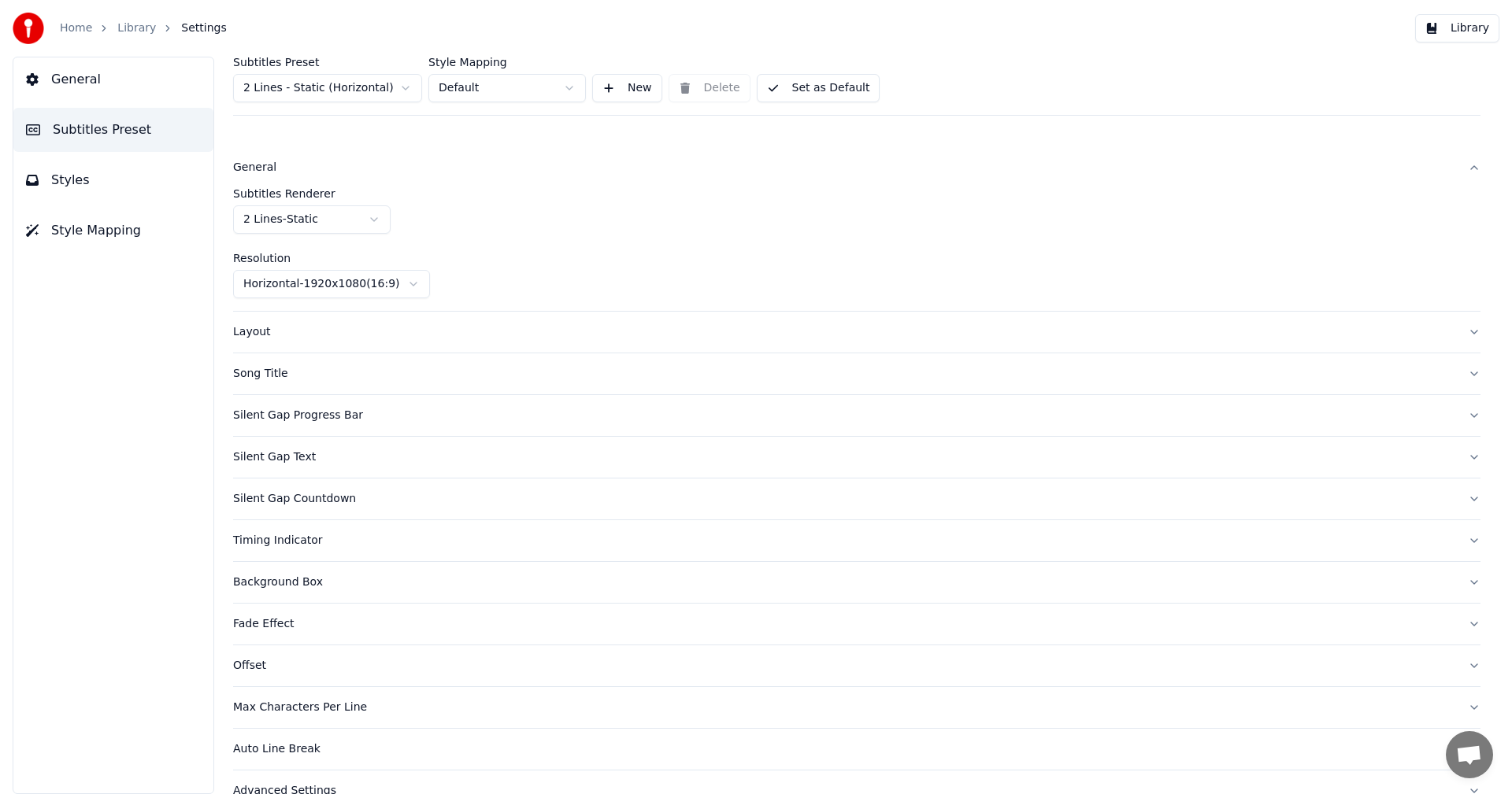
click at [255, 168] on div "General" at bounding box center [844, 168] width 1222 height 16
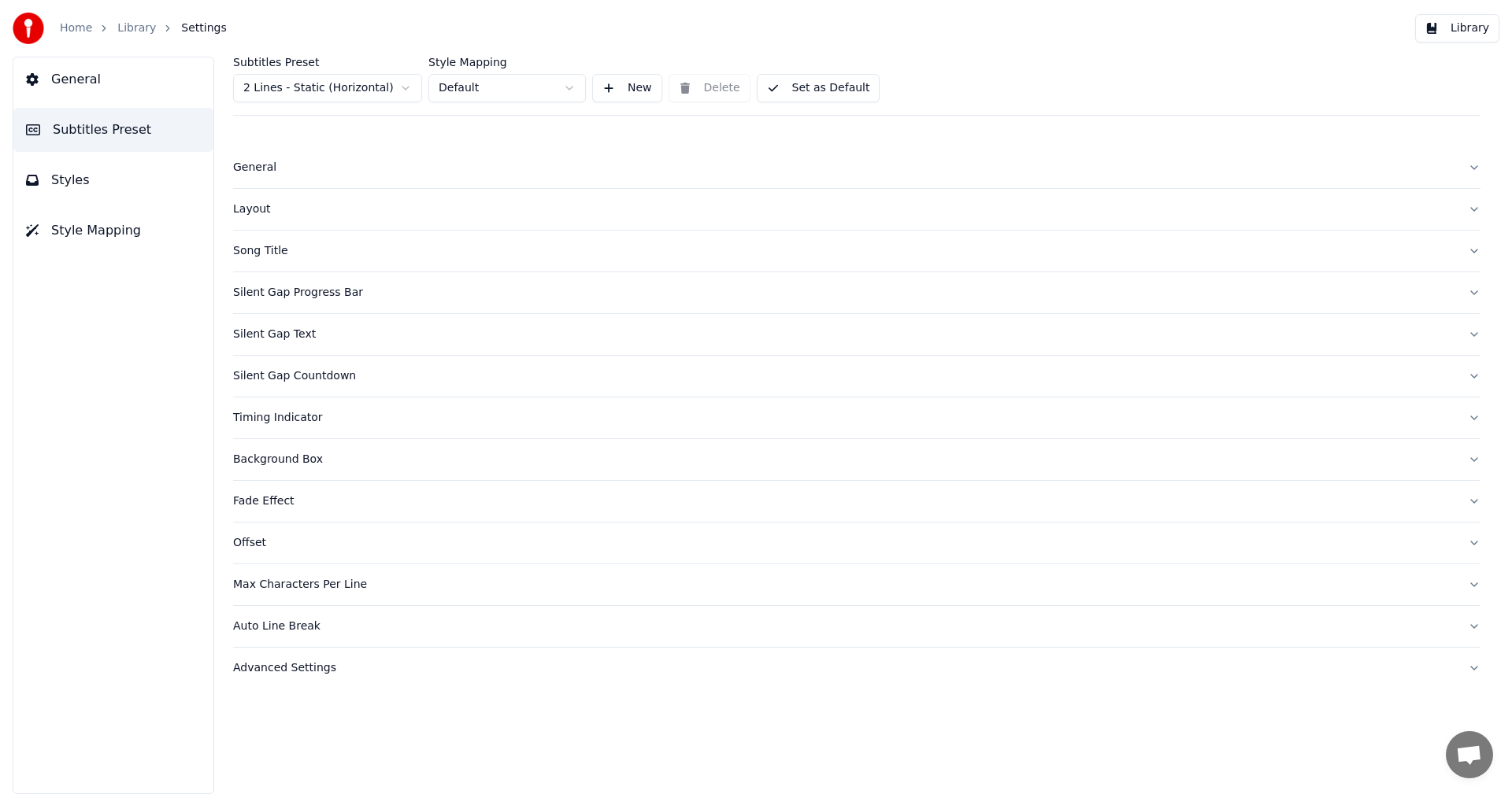
click at [86, 80] on span "General" at bounding box center [76, 80] width 50 height 19
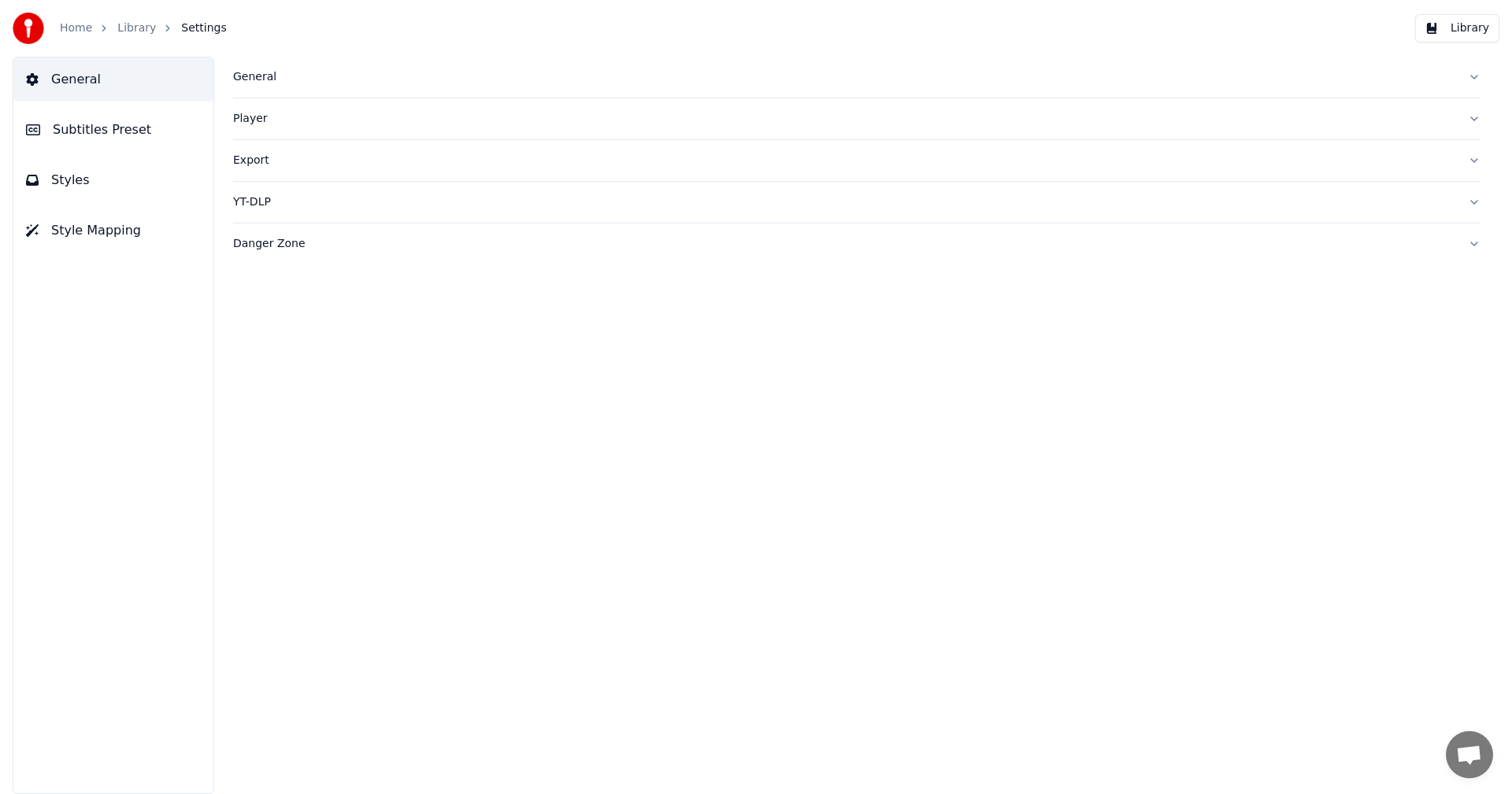
click at [264, 119] on div "Player" at bounding box center [844, 118] width 1222 height 16
click at [256, 88] on button "General" at bounding box center [856, 76] width 1247 height 41
drag, startPoint x: 256, startPoint y: 88, endPoint x: 219, endPoint y: 85, distance: 37.1
click at [255, 88] on button "General" at bounding box center [856, 76] width 1247 height 41
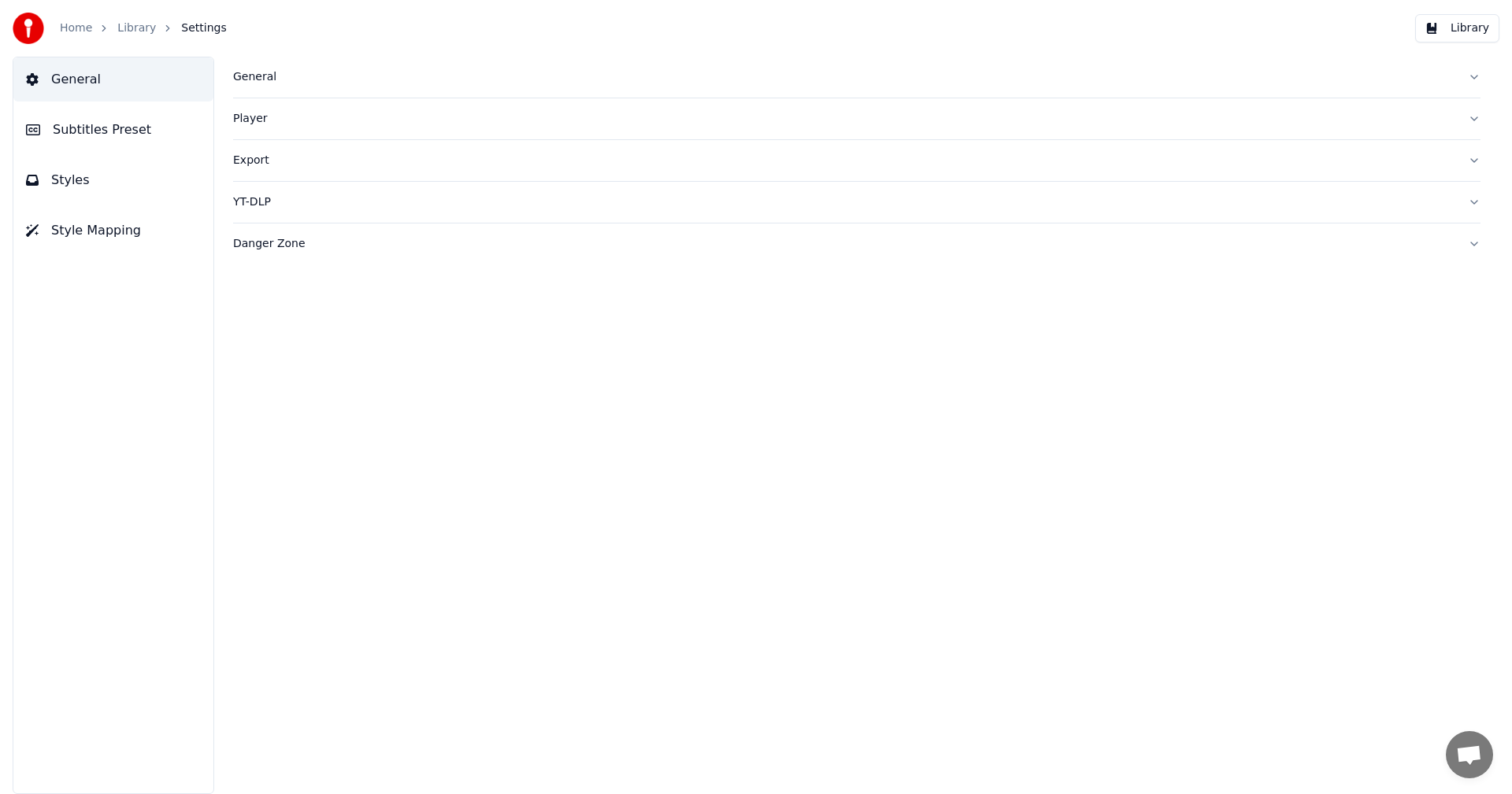
click at [107, 133] on span "Subtitles Preset" at bounding box center [101, 130] width 98 height 19
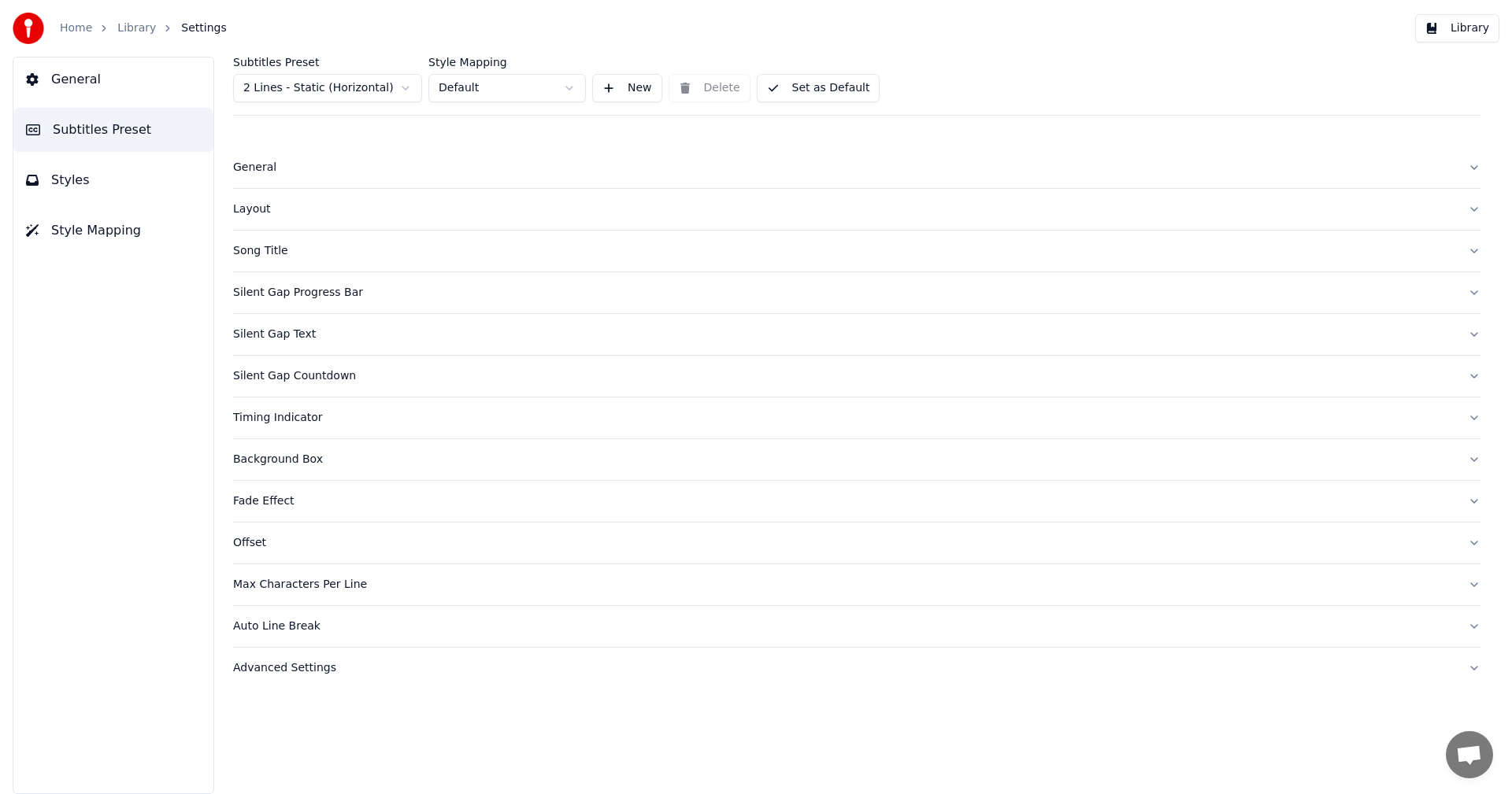
click at [107, 133] on span "Subtitles Preset" at bounding box center [101, 130] width 98 height 19
click at [275, 254] on div "Song Title" at bounding box center [844, 251] width 1222 height 16
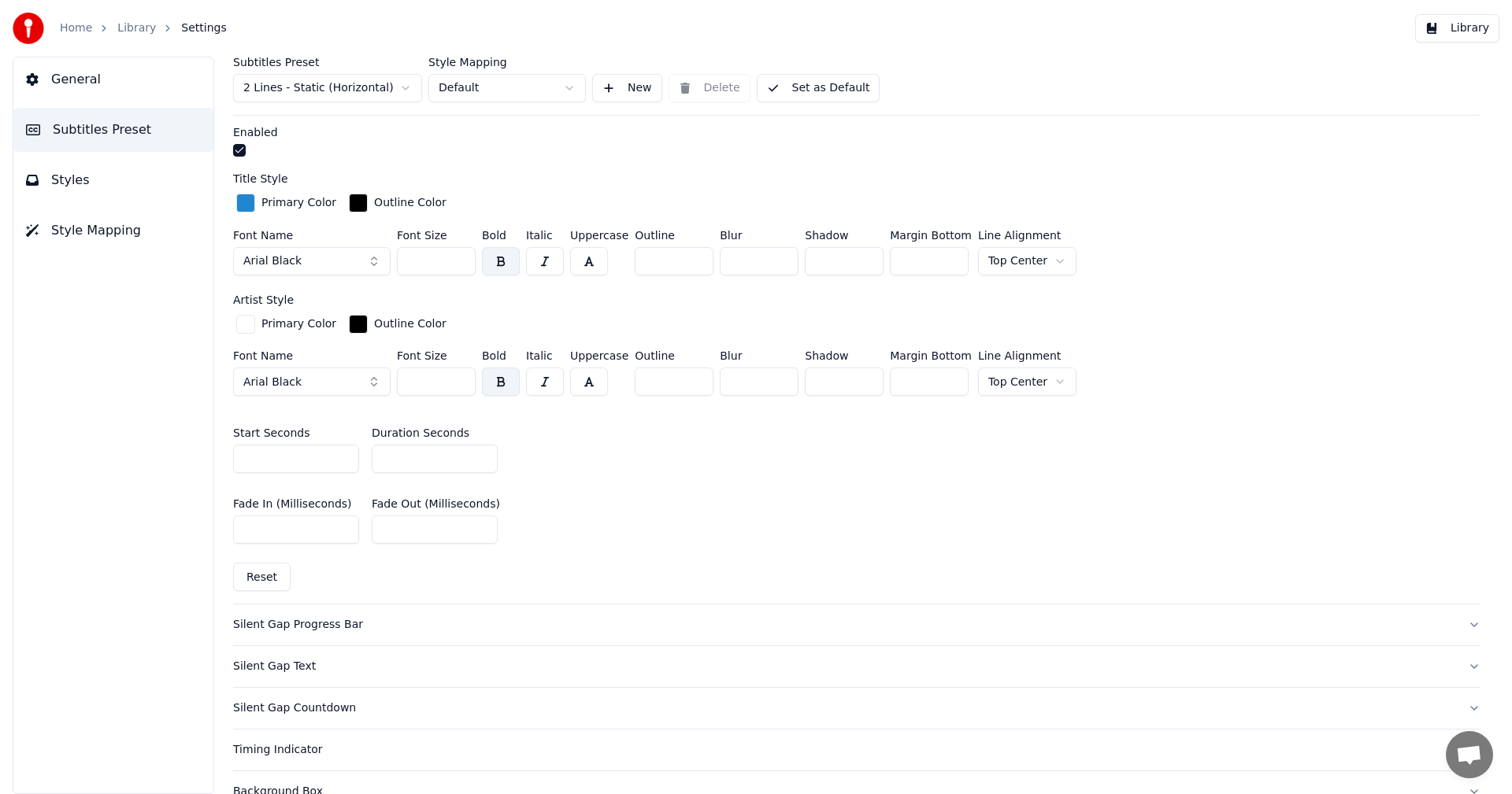
scroll to position [551, 0]
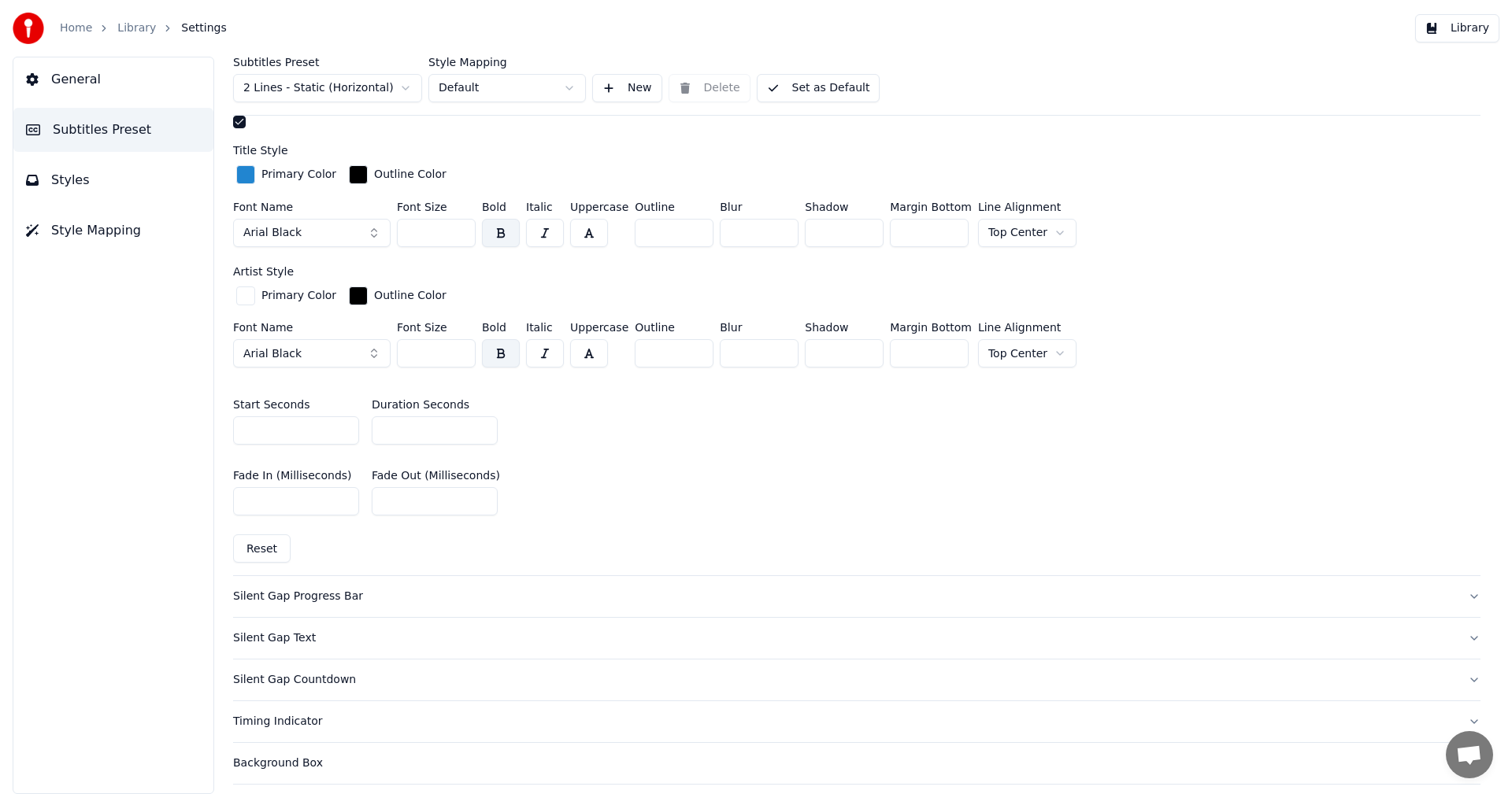
click at [255, 549] on button "Reset" at bounding box center [261, 549] width 57 height 29
type input "***"
type input "*"
click at [255, 549] on button "Reset" at bounding box center [261, 549] width 57 height 29
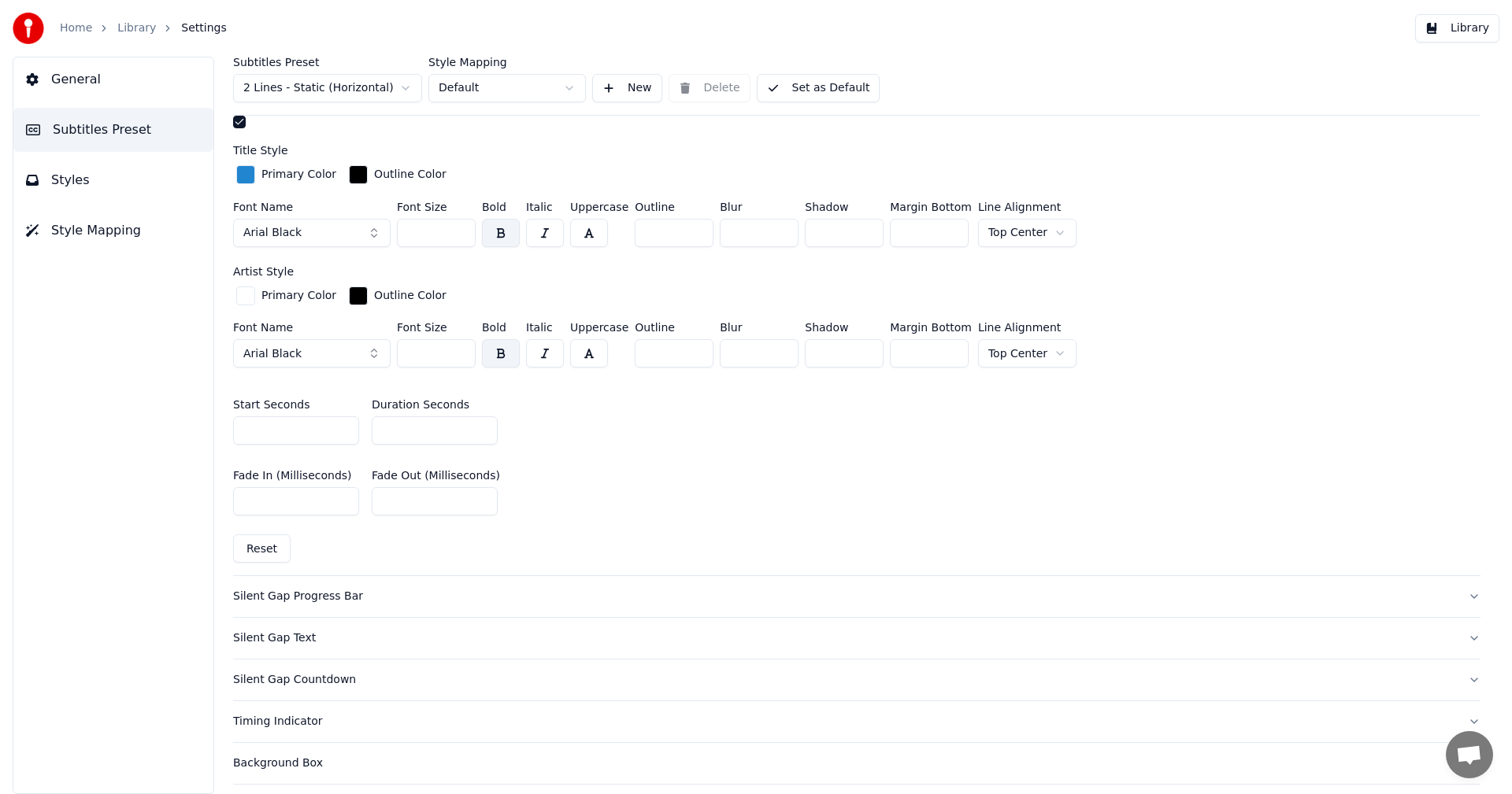
click at [255, 549] on button "Reset" at bounding box center [261, 549] width 57 height 29
click at [257, 551] on button "Reset" at bounding box center [261, 549] width 57 height 29
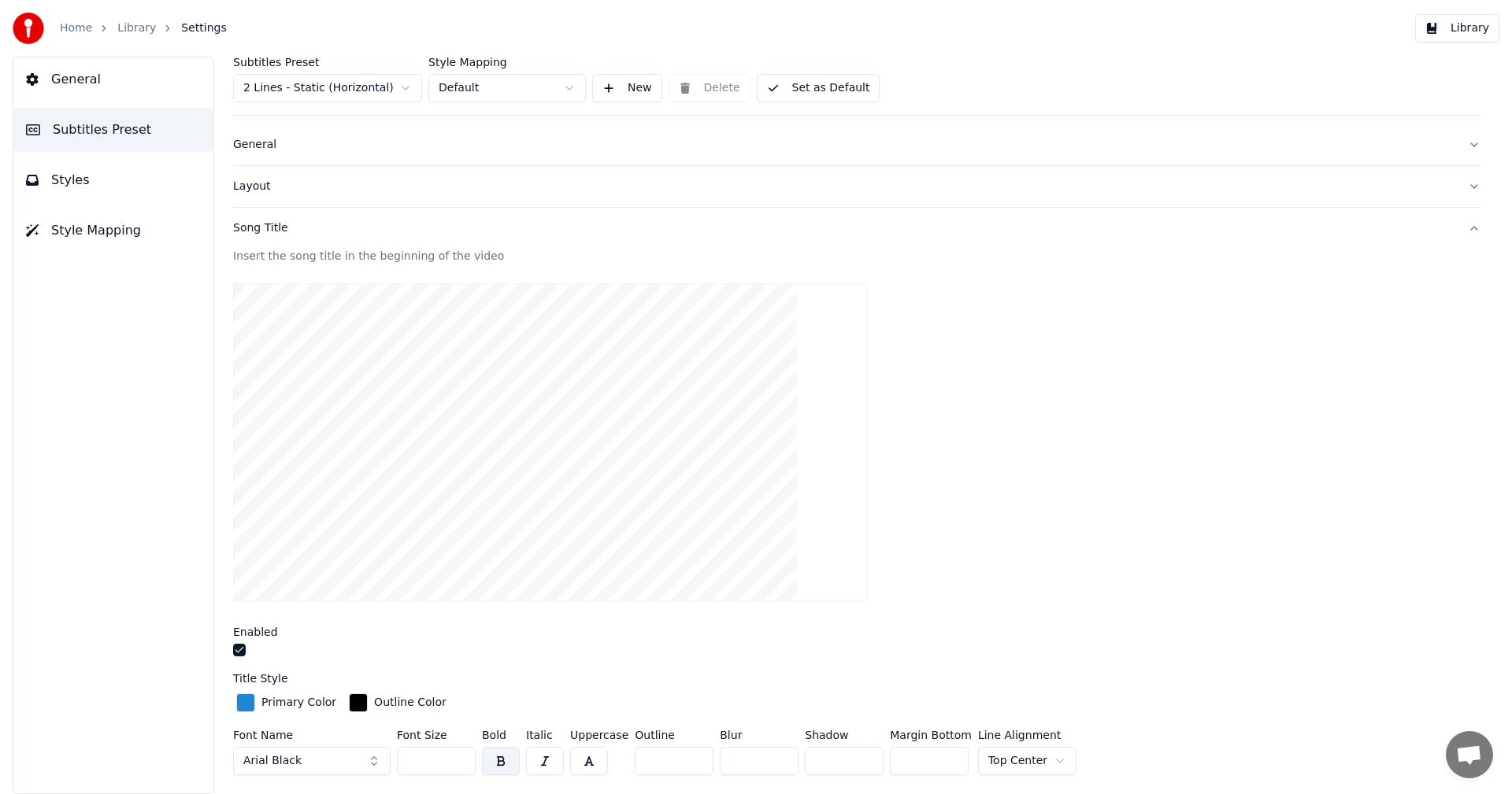
scroll to position [0, 0]
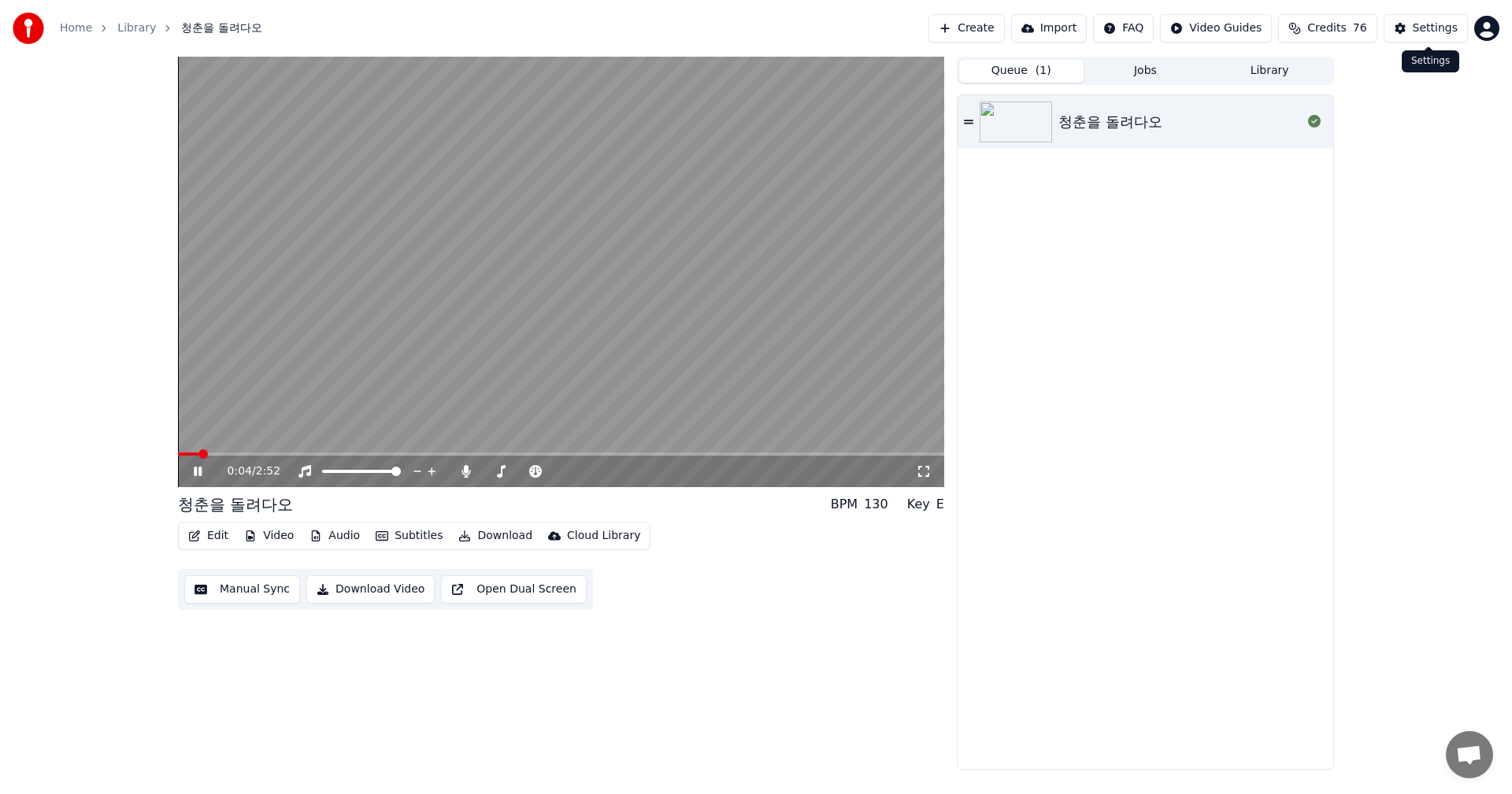
click at [1440, 32] on div "Settings" at bounding box center [1435, 28] width 45 height 16
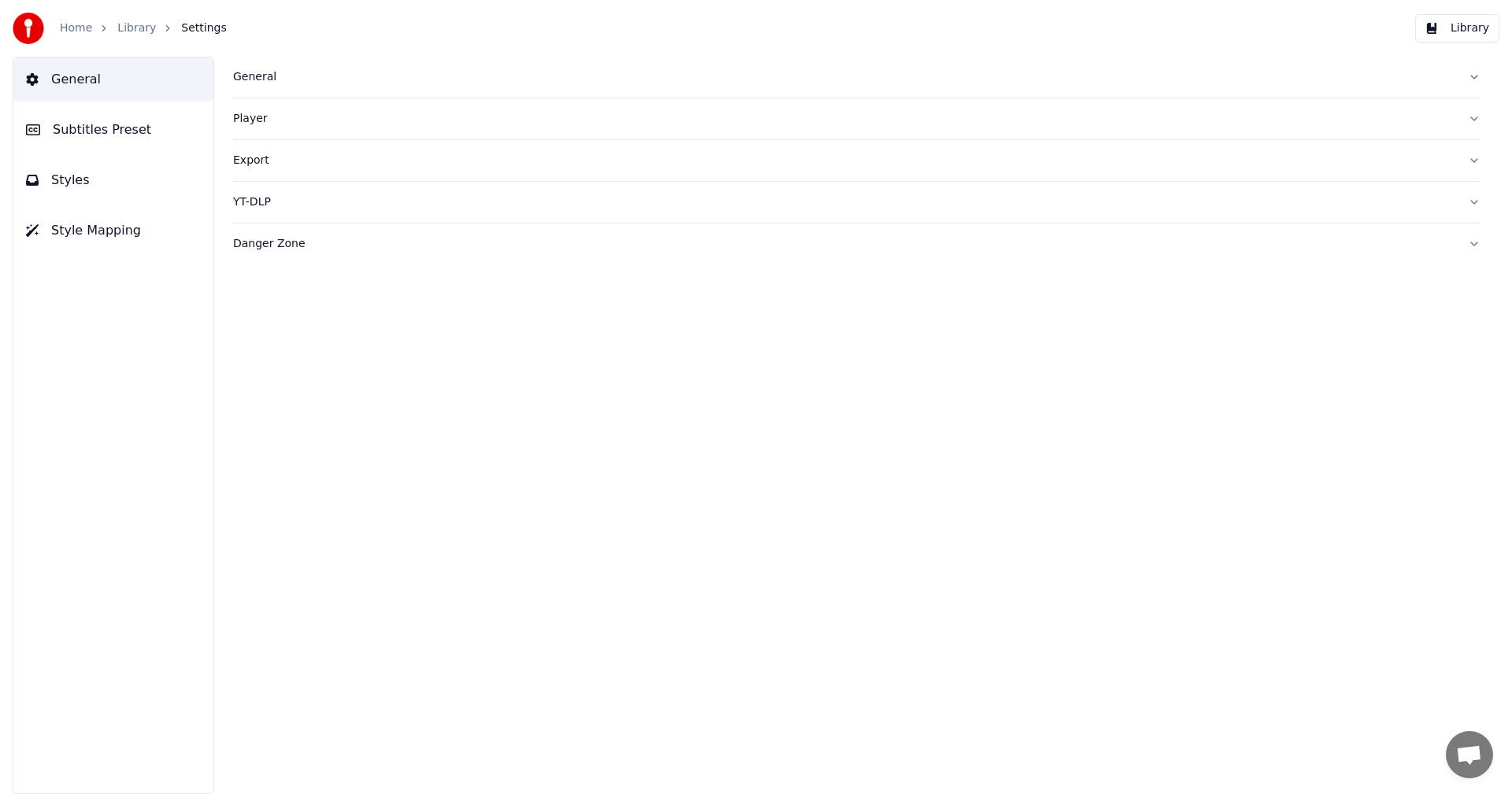
click at [111, 136] on span "Subtitles Preset" at bounding box center [101, 130] width 98 height 19
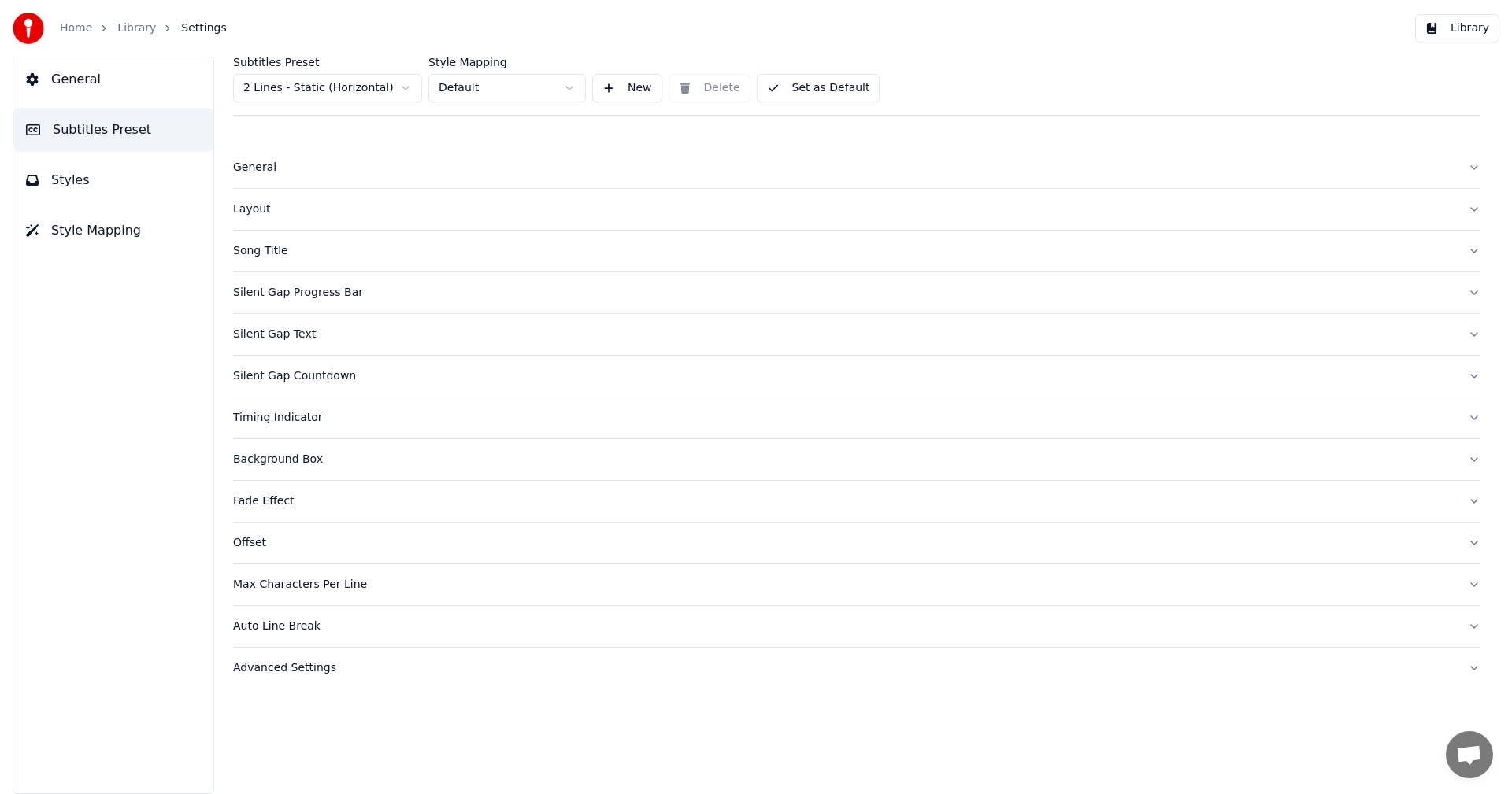
click at [255, 213] on div "Layout" at bounding box center [844, 209] width 1222 height 16
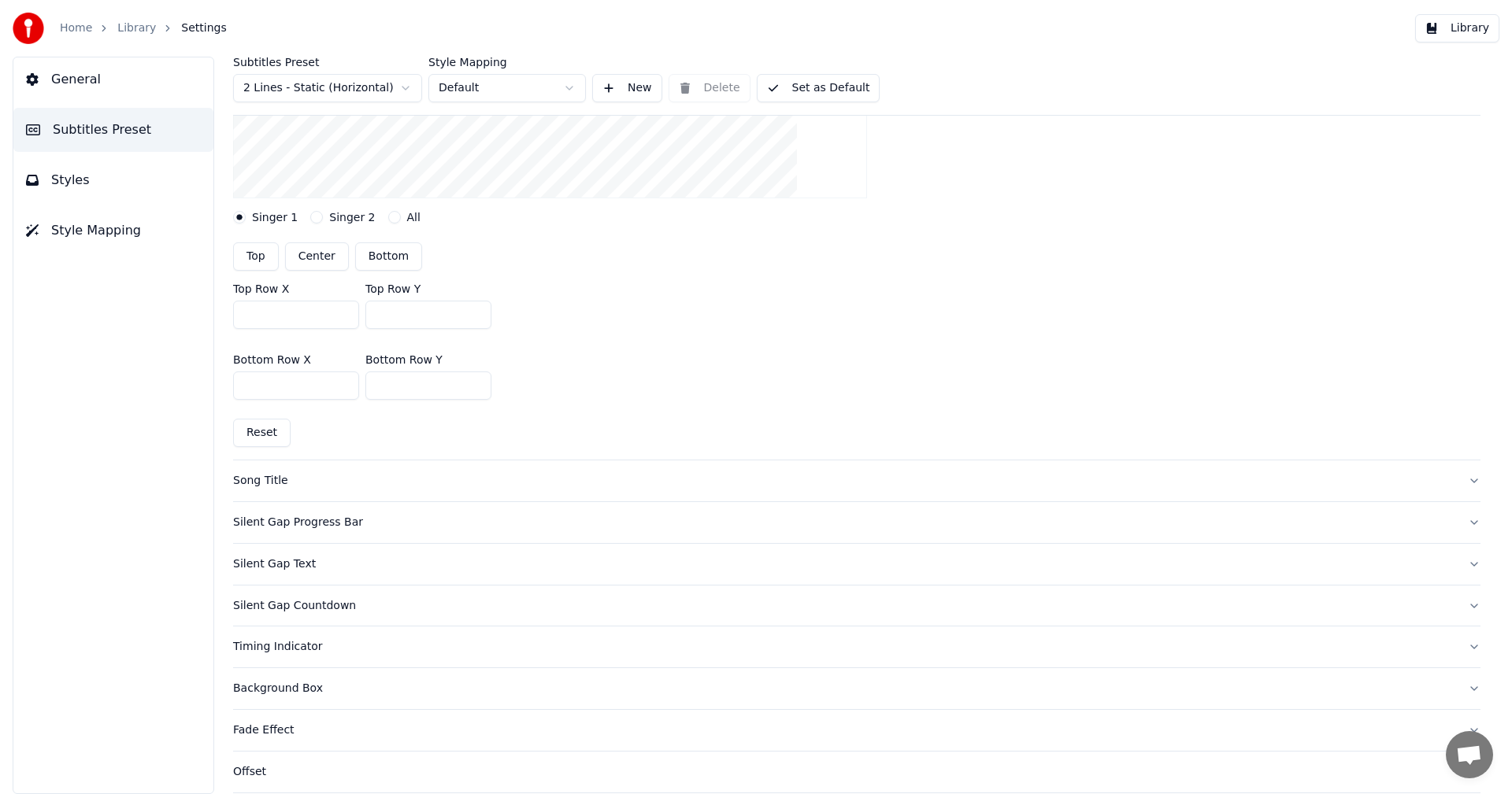
scroll to position [394, 0]
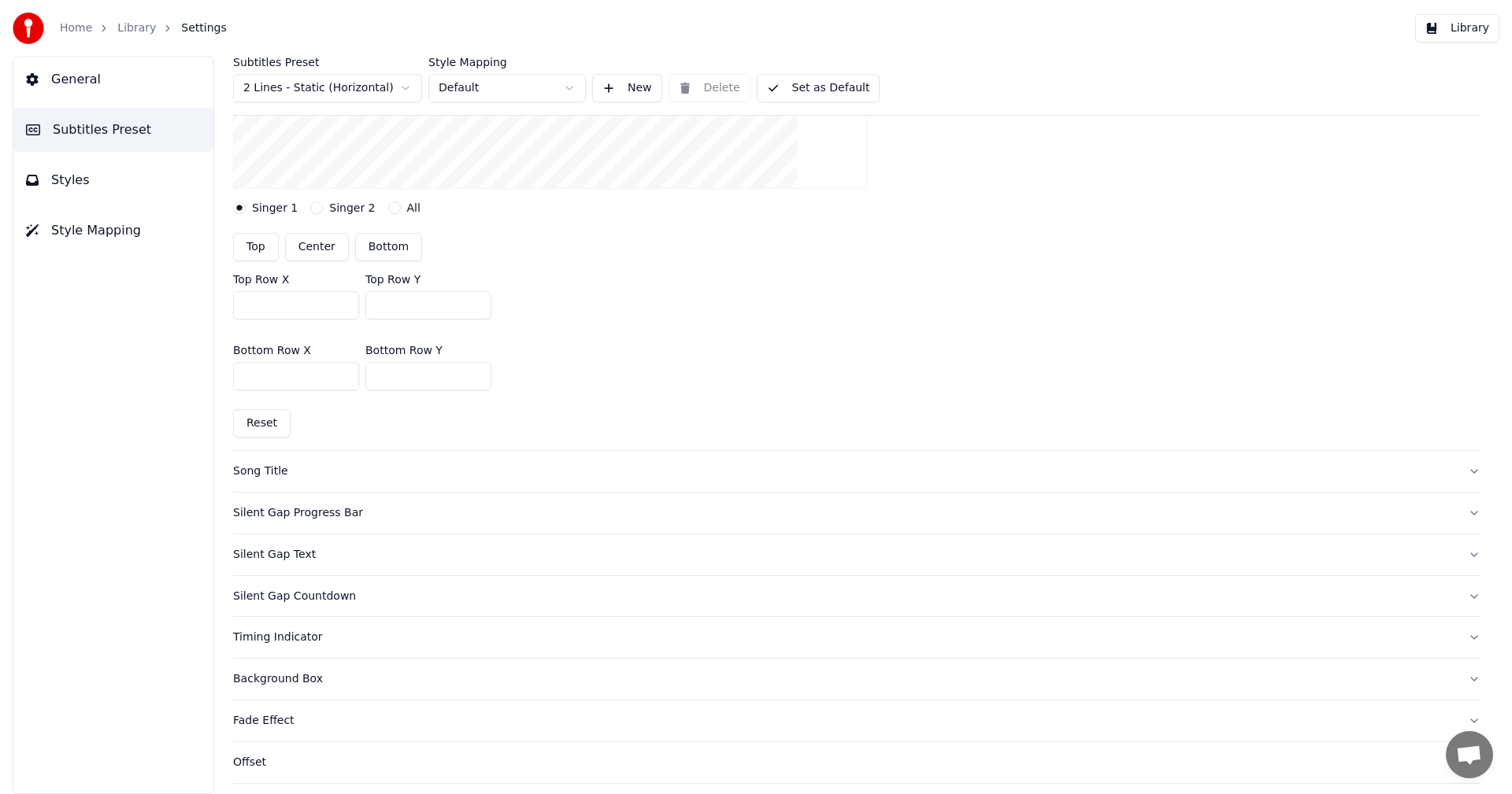
click at [267, 422] on button "Reset" at bounding box center [261, 423] width 57 height 29
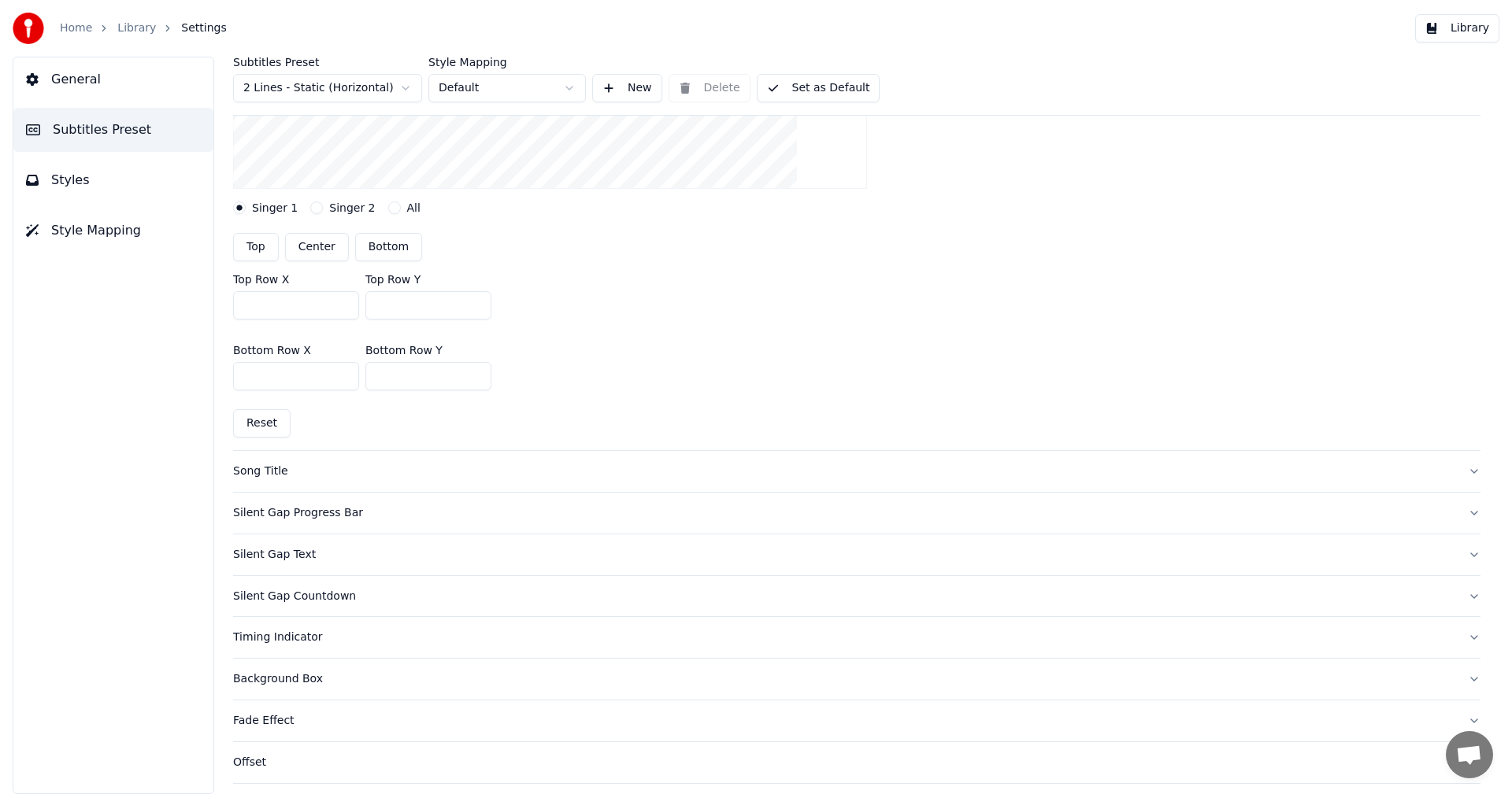
click at [267, 422] on button "Reset" at bounding box center [261, 423] width 57 height 29
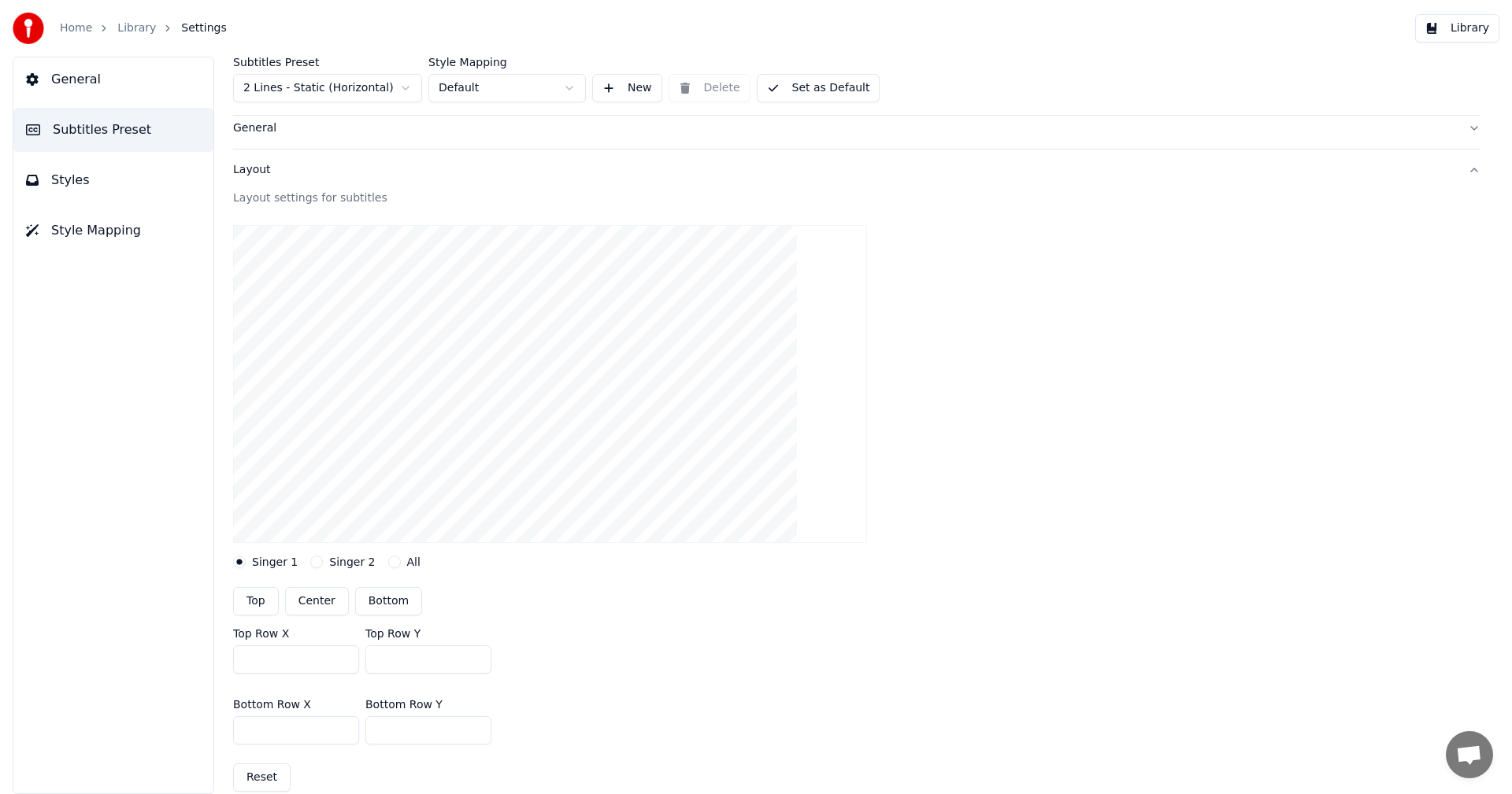
scroll to position [0, 0]
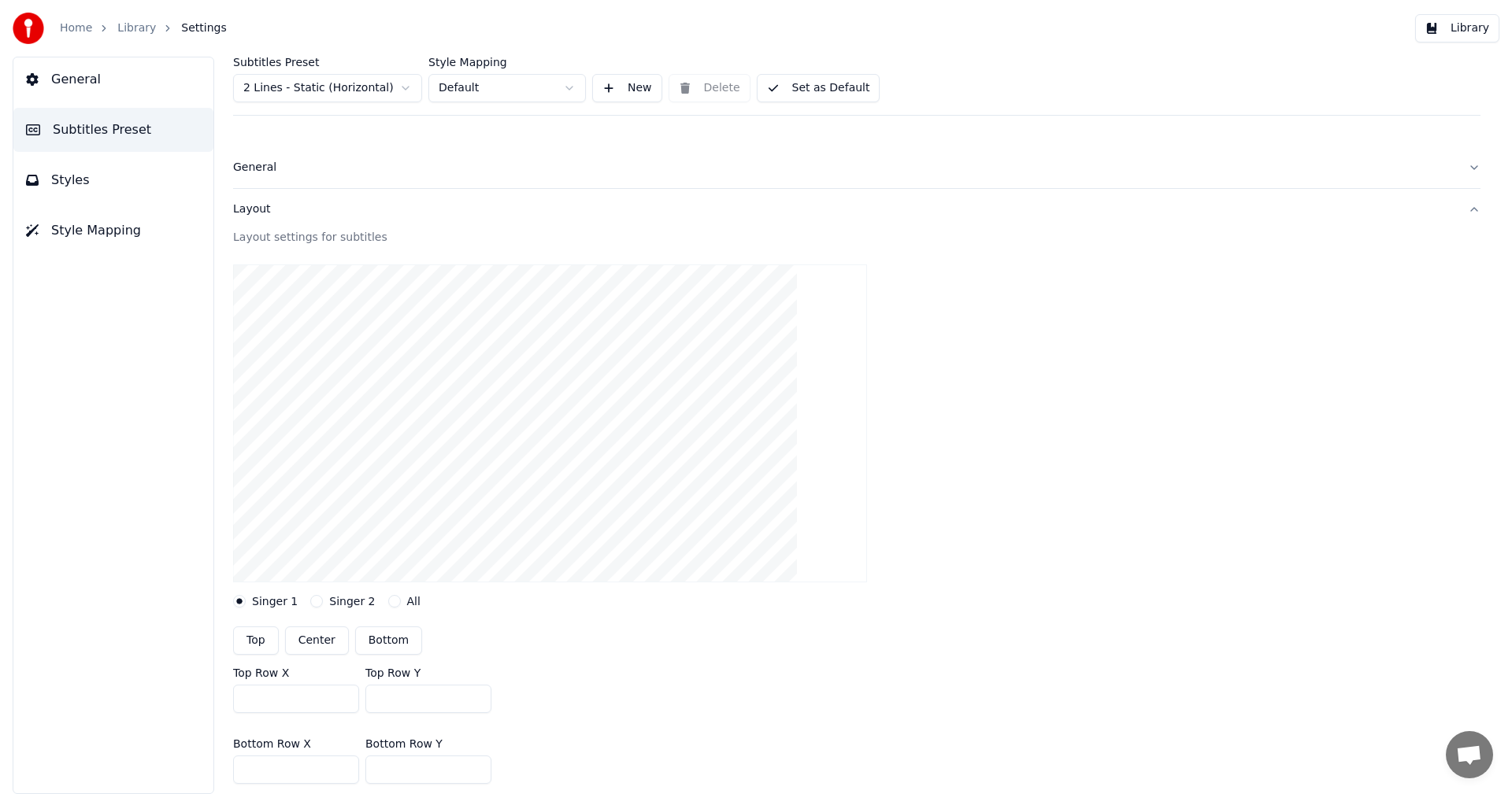
click at [244, 216] on div "Layout" at bounding box center [844, 209] width 1222 height 16
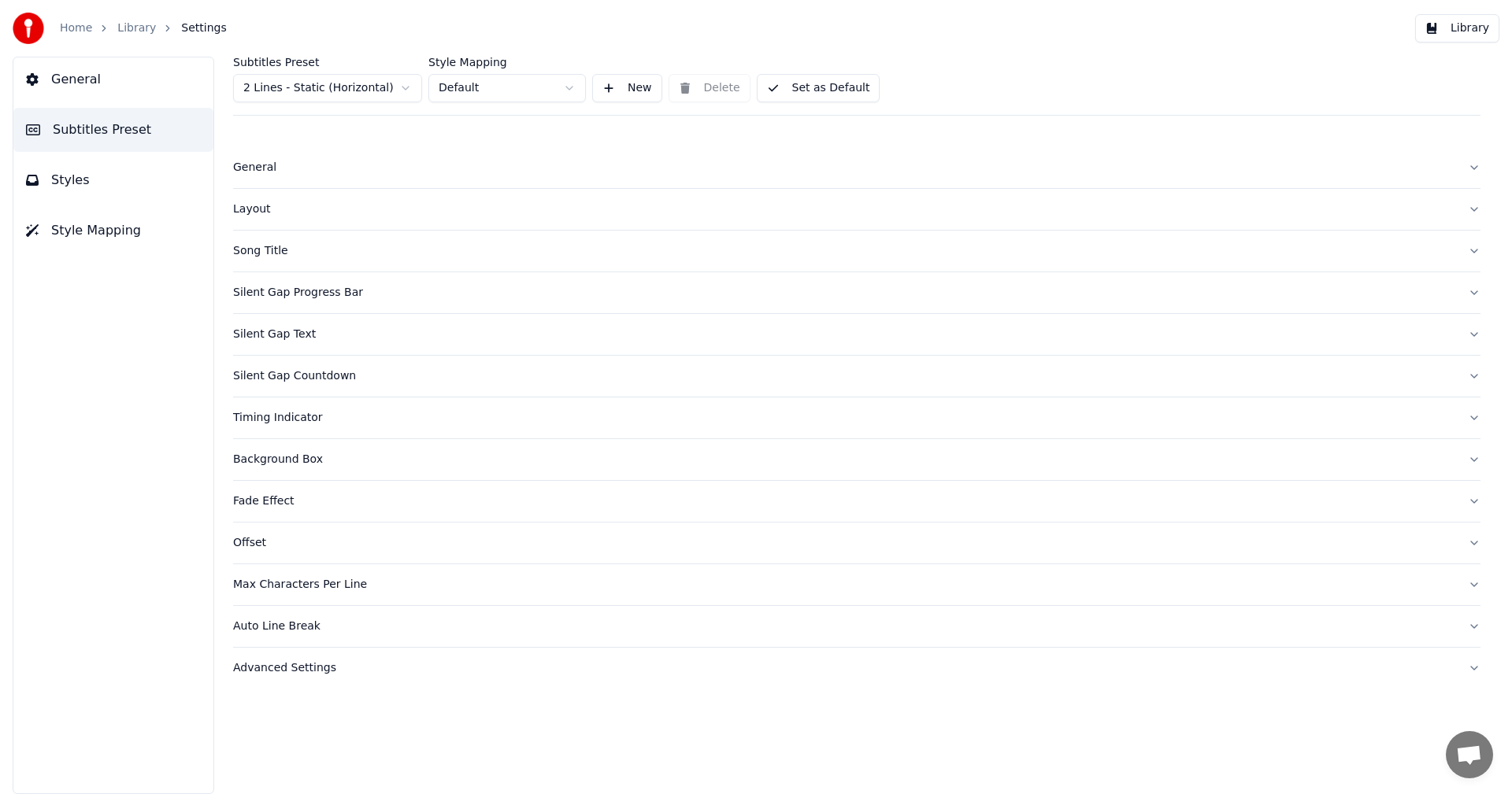
click at [255, 254] on div "Song Title" at bounding box center [844, 251] width 1222 height 16
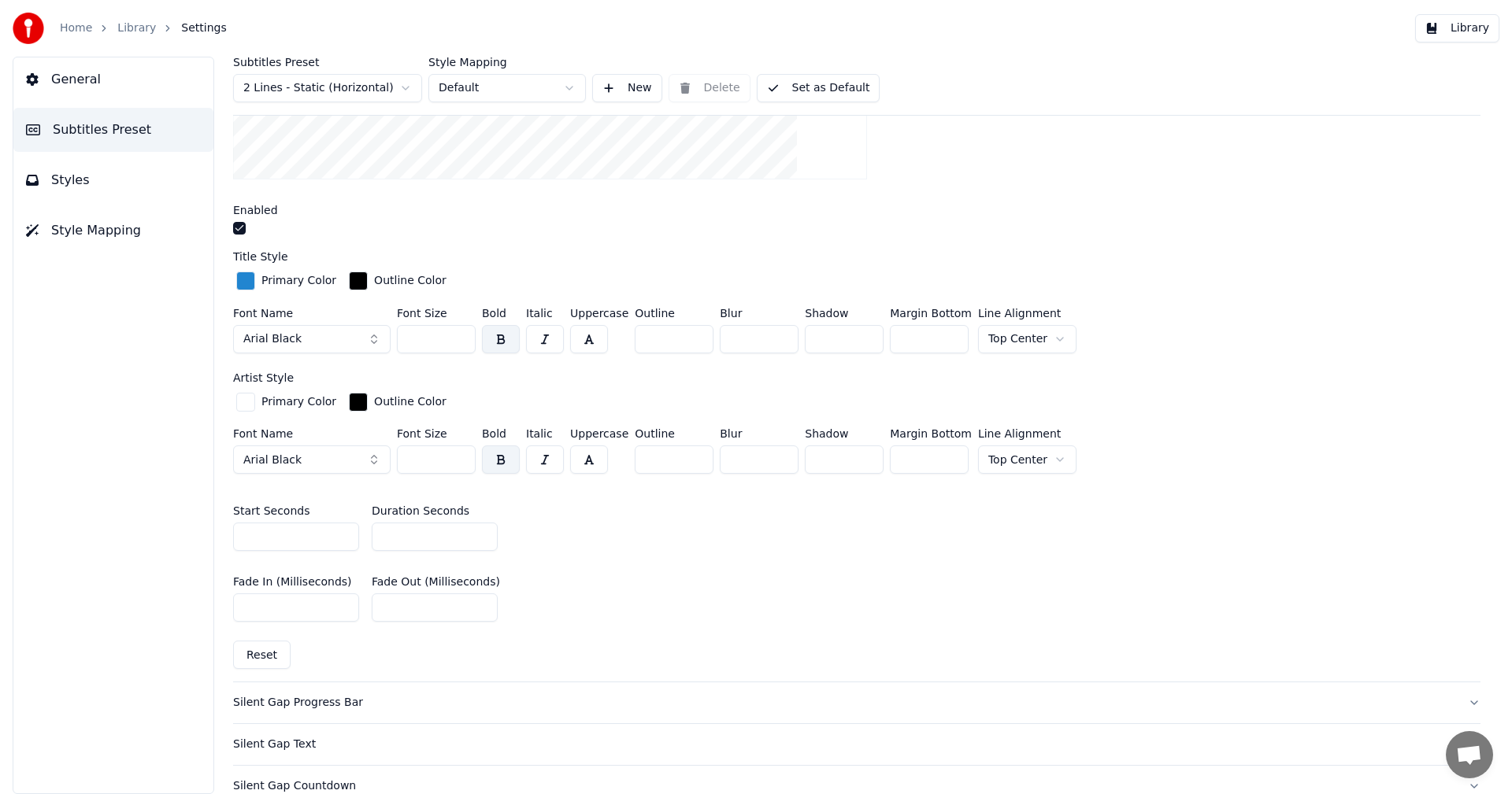
scroll to position [473, 0]
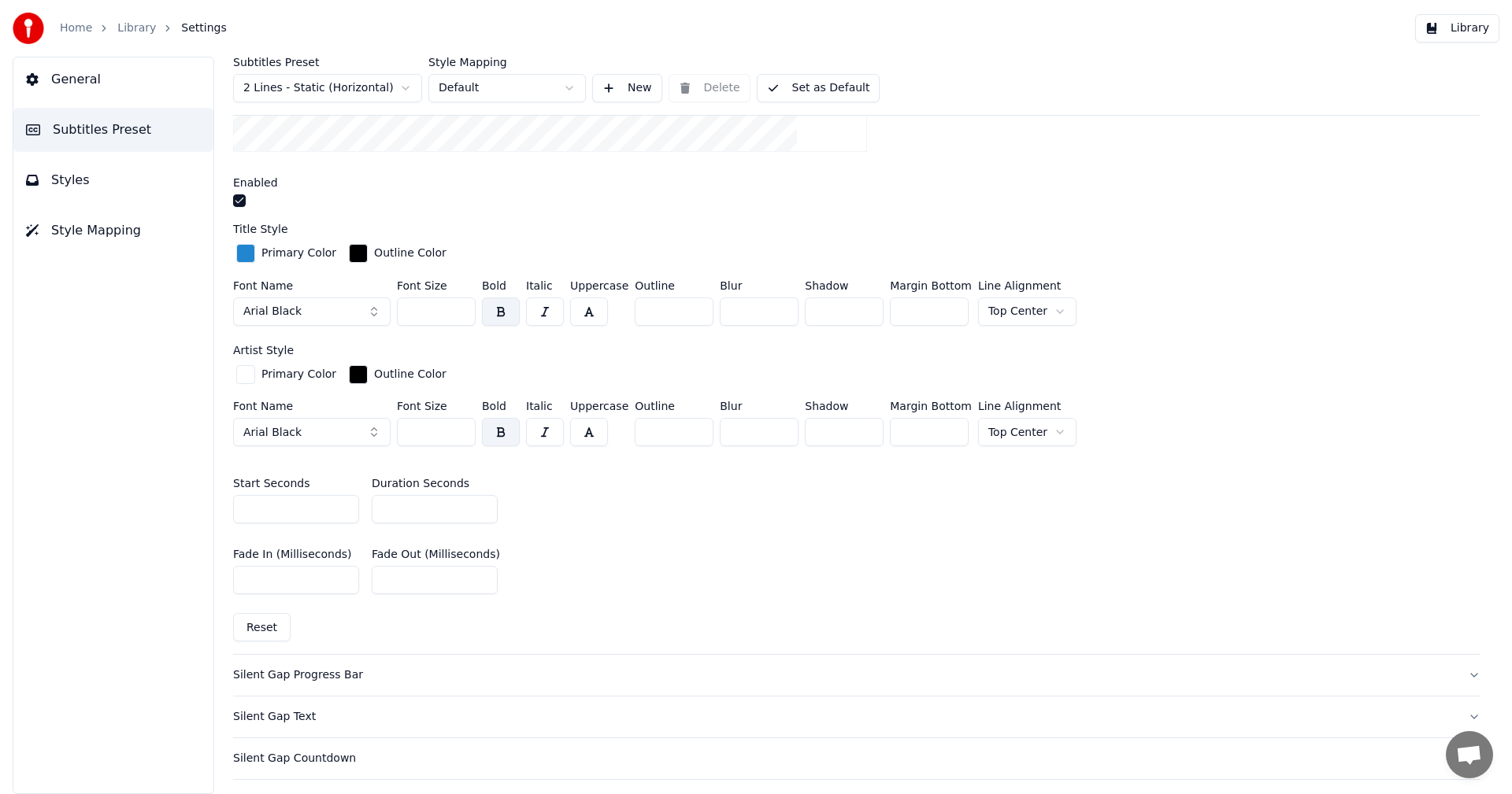
click at [274, 624] on button "Reset" at bounding box center [261, 627] width 57 height 29
click at [255, 624] on button "Reset" at bounding box center [261, 627] width 57 height 29
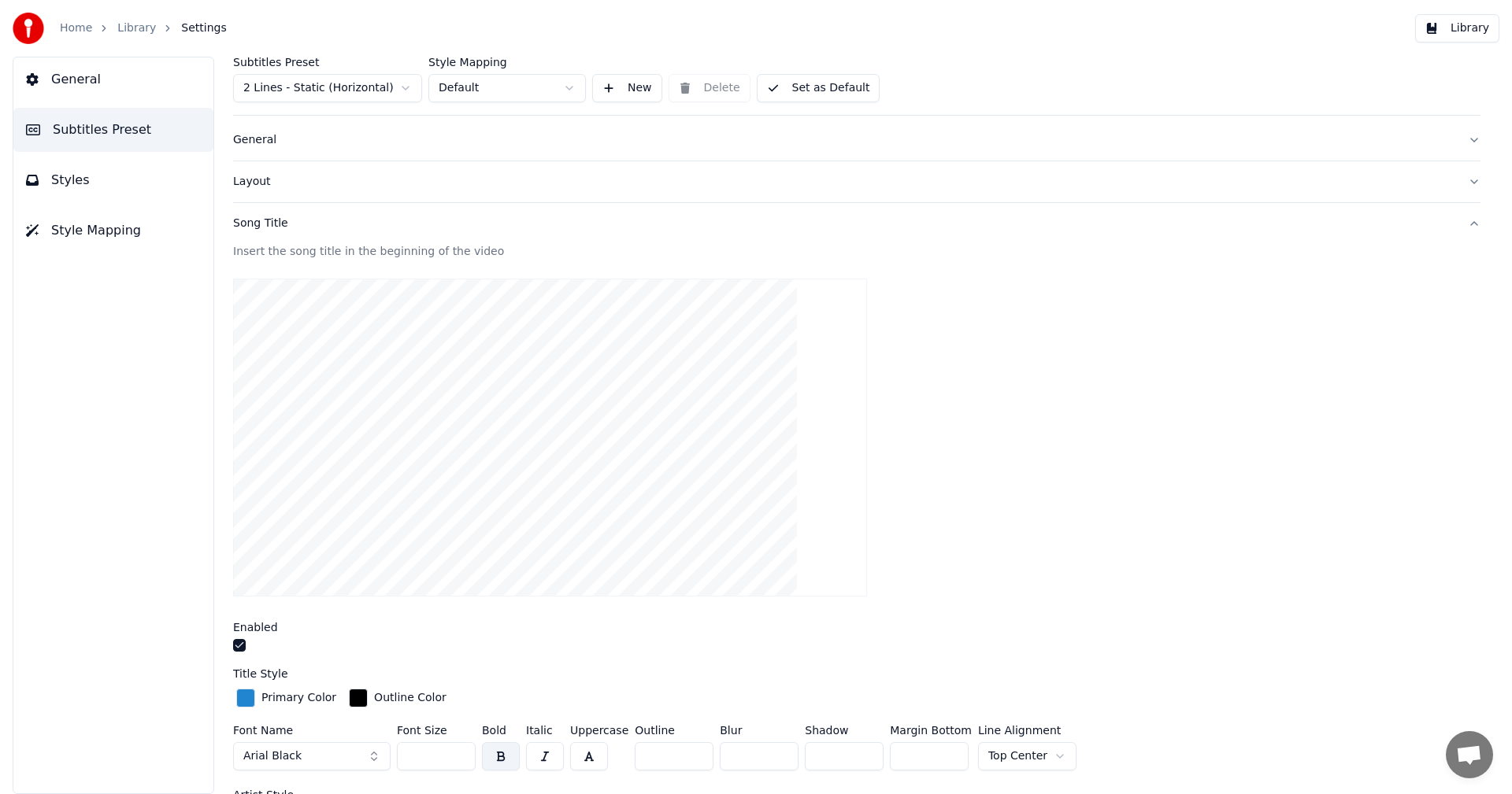
scroll to position [0, 0]
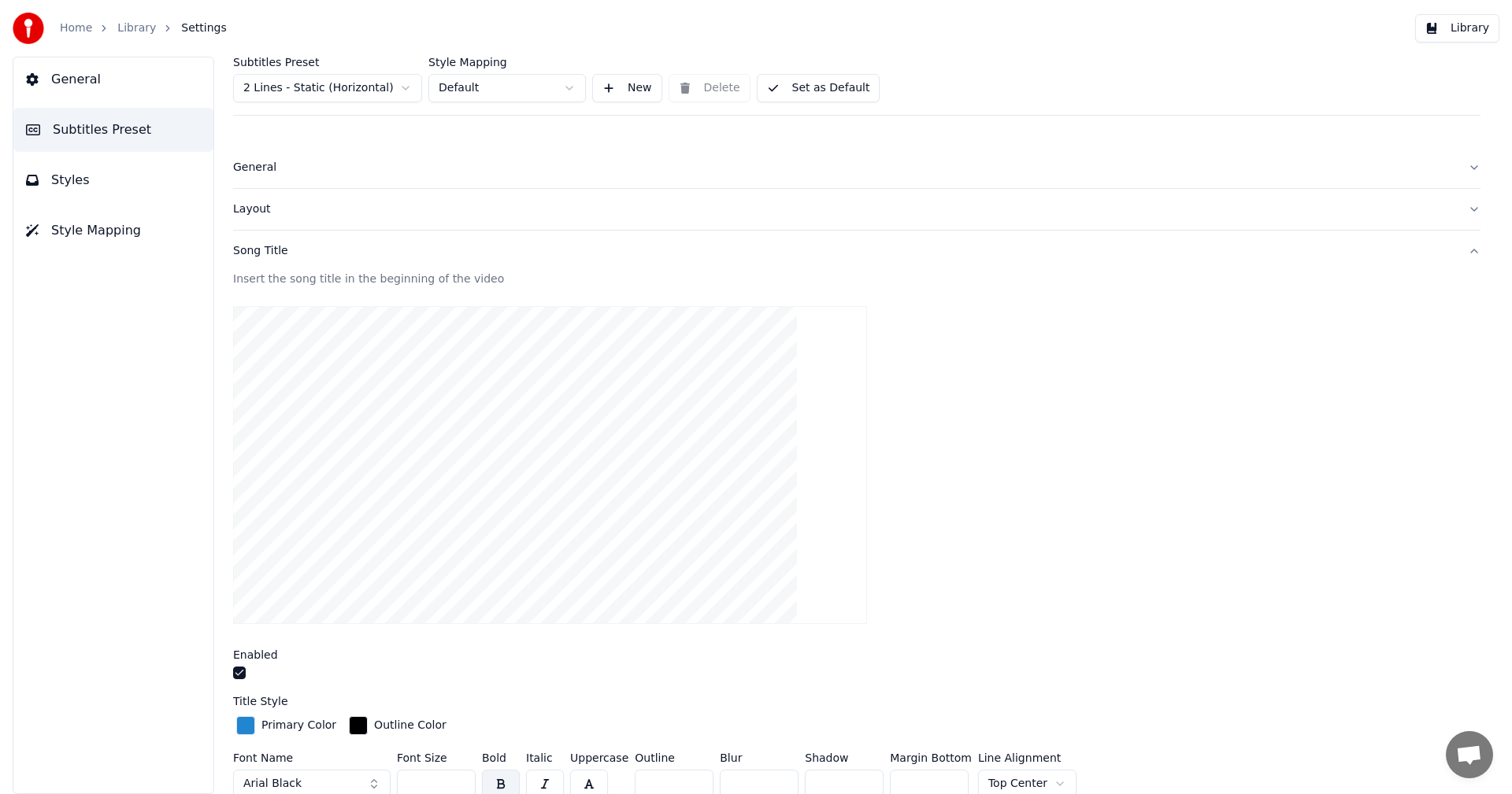
click at [265, 254] on div "Song Title" at bounding box center [844, 251] width 1222 height 16
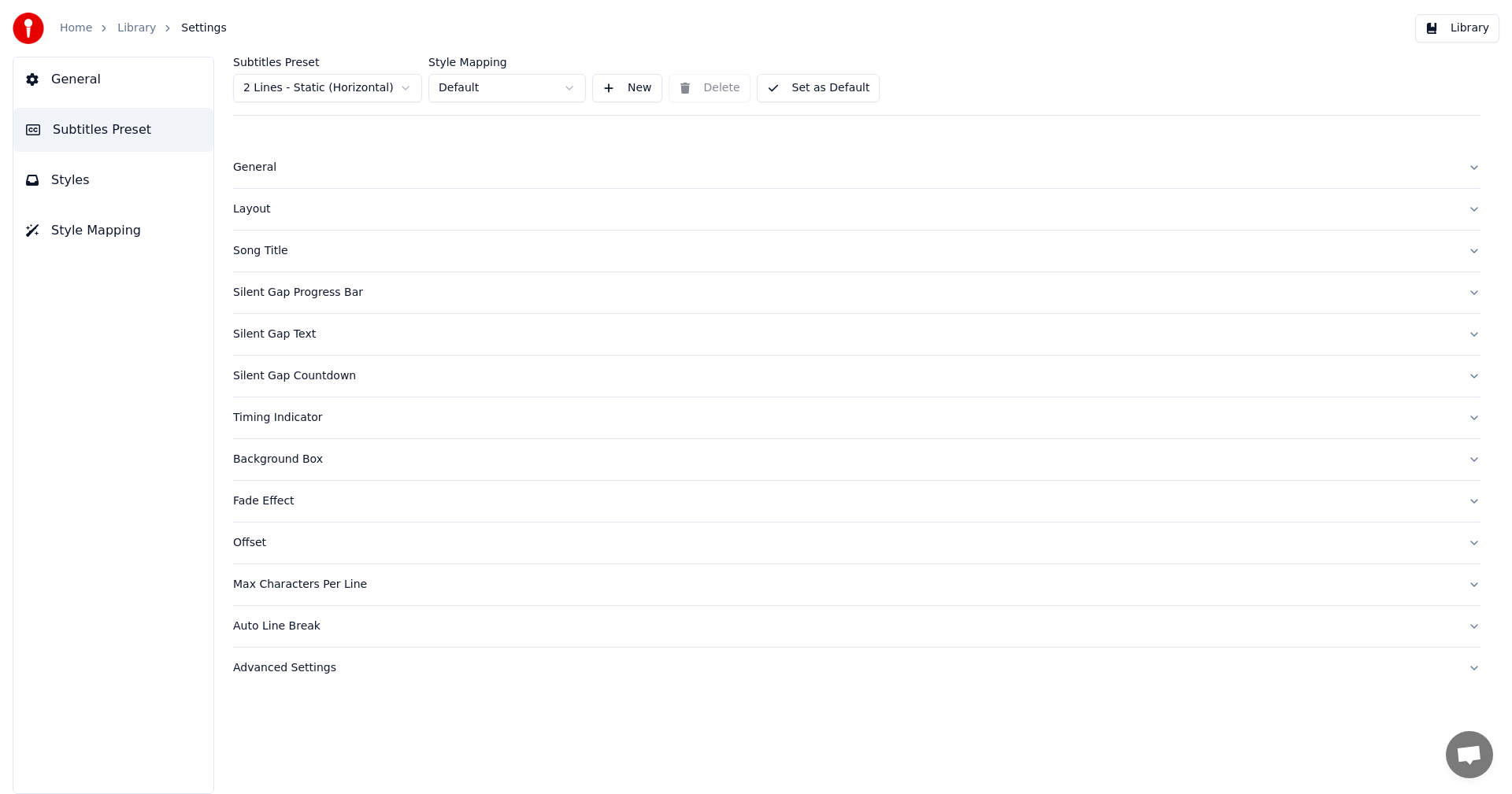
click at [308, 297] on div "Silent Gap Progress Bar" at bounding box center [844, 293] width 1222 height 16
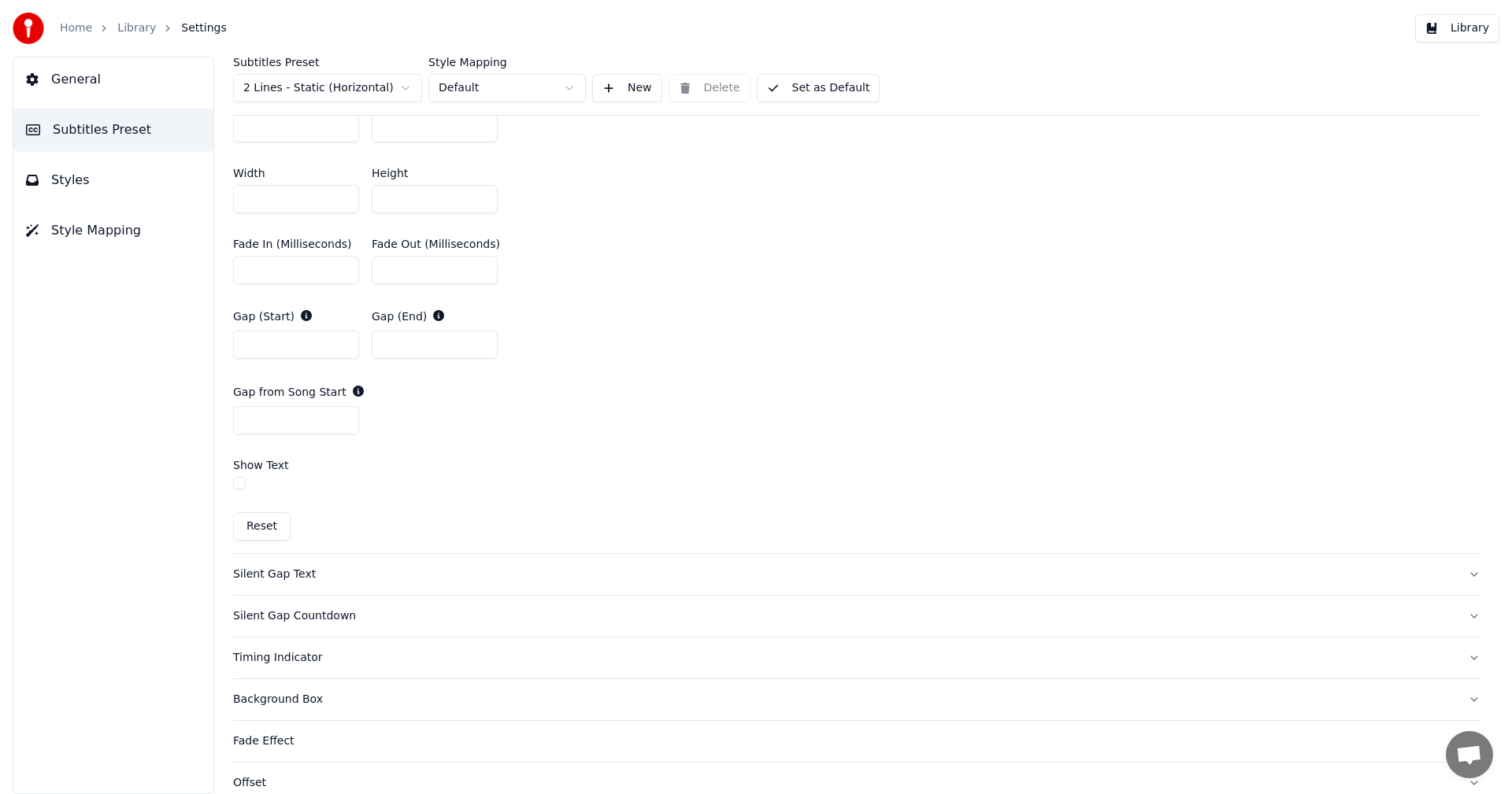
scroll to position [787, 0]
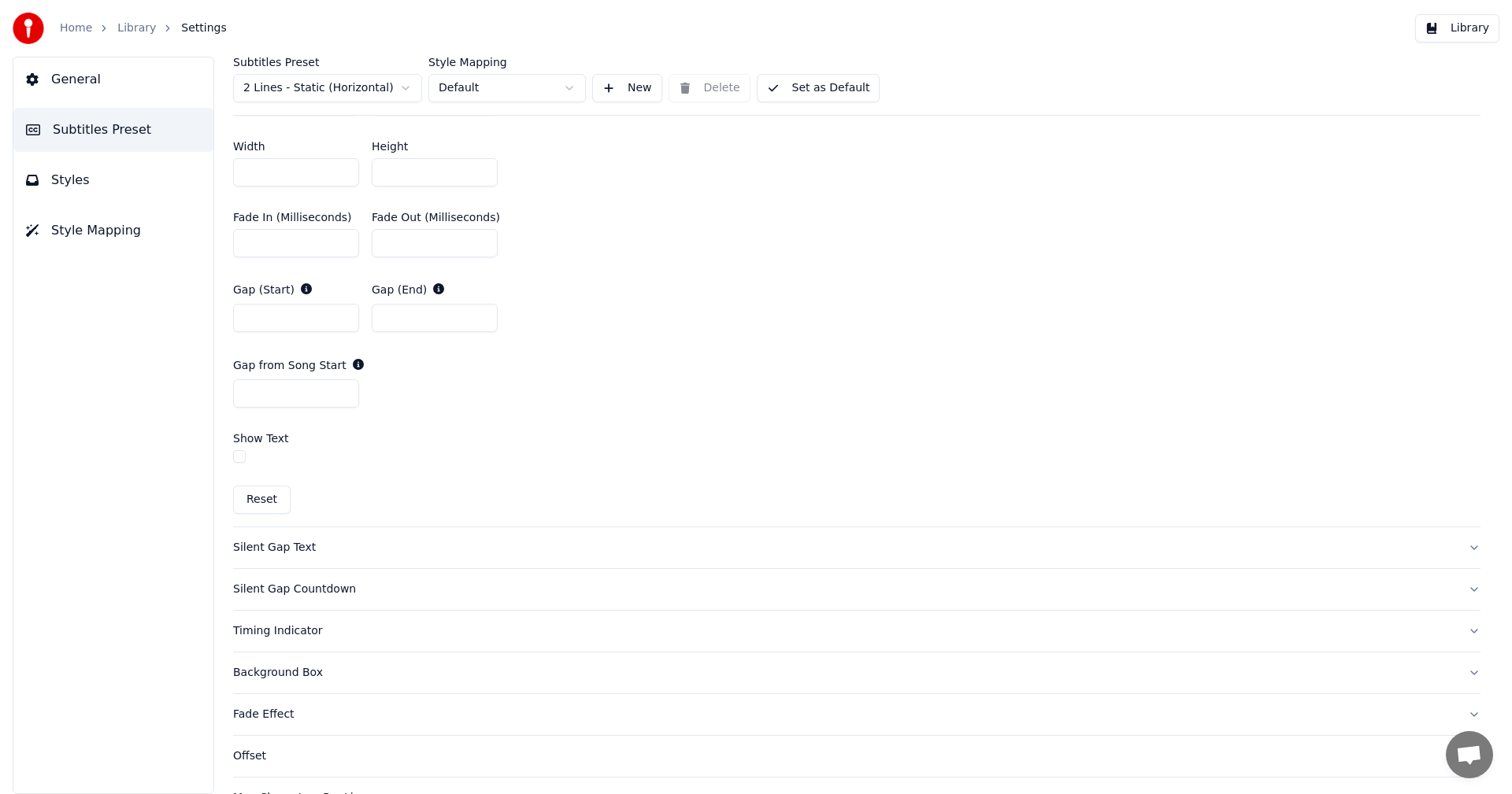
click at [266, 509] on button "Reset" at bounding box center [261, 500] width 57 height 29
click at [264, 496] on button "Reset" at bounding box center [261, 500] width 57 height 29
click at [261, 504] on button "Reset" at bounding box center [261, 500] width 57 height 29
click at [260, 499] on button "Reset" at bounding box center [261, 500] width 57 height 29
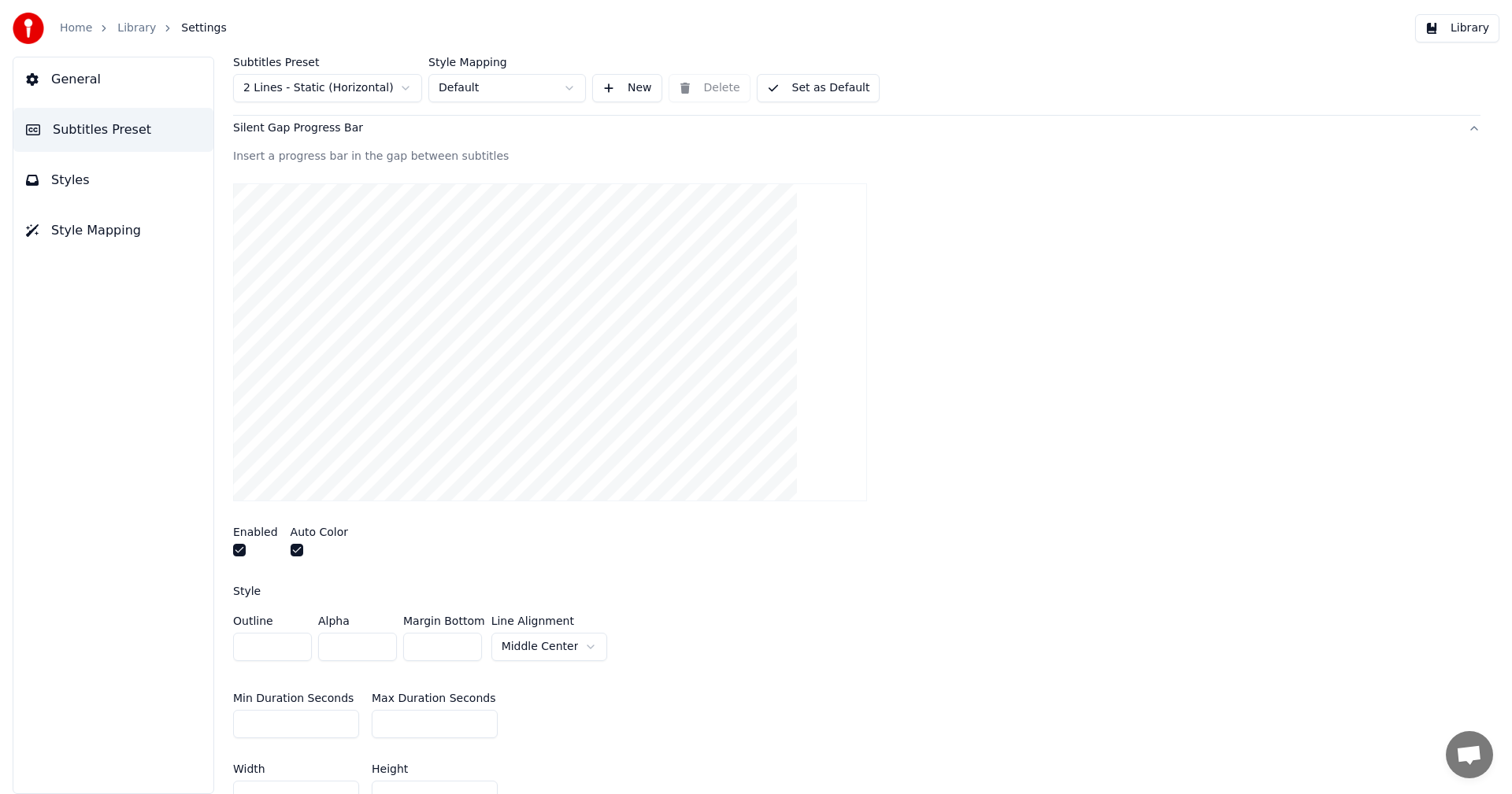
scroll to position [157, 0]
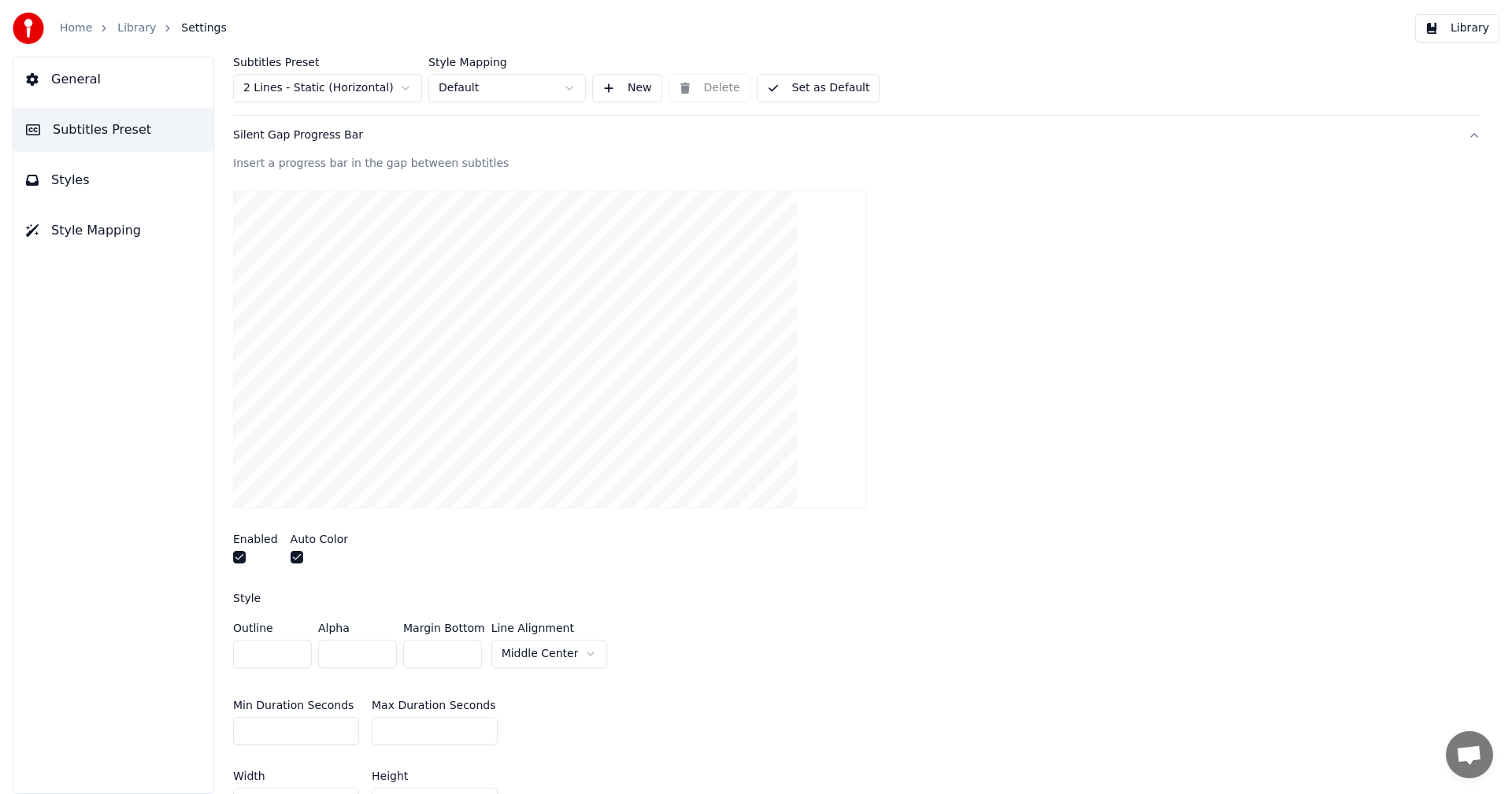
click at [239, 556] on button "button" at bounding box center [238, 557] width 12 height 12
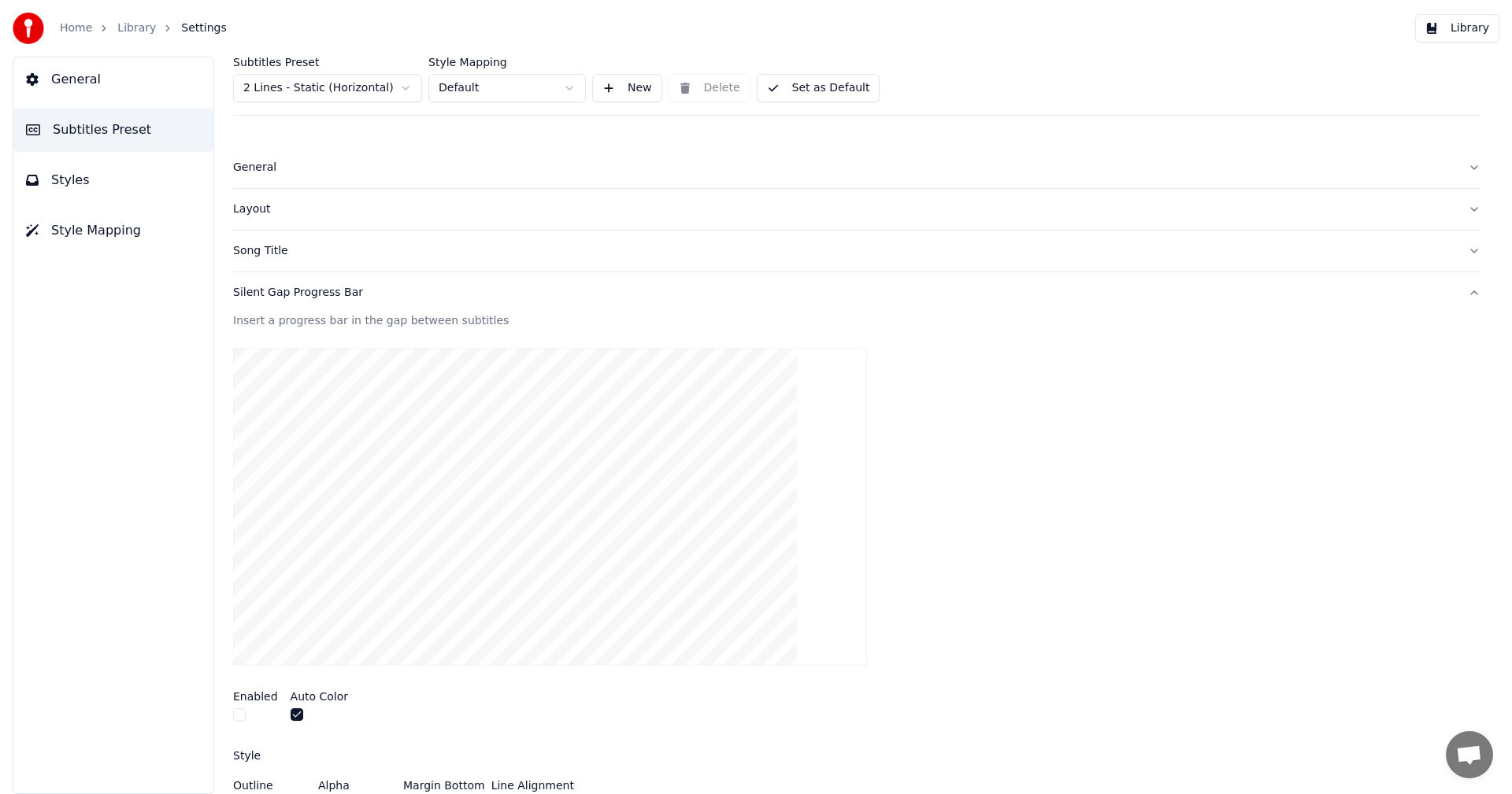
click at [318, 298] on div "Silent Gap Progress Bar" at bounding box center [844, 293] width 1222 height 16
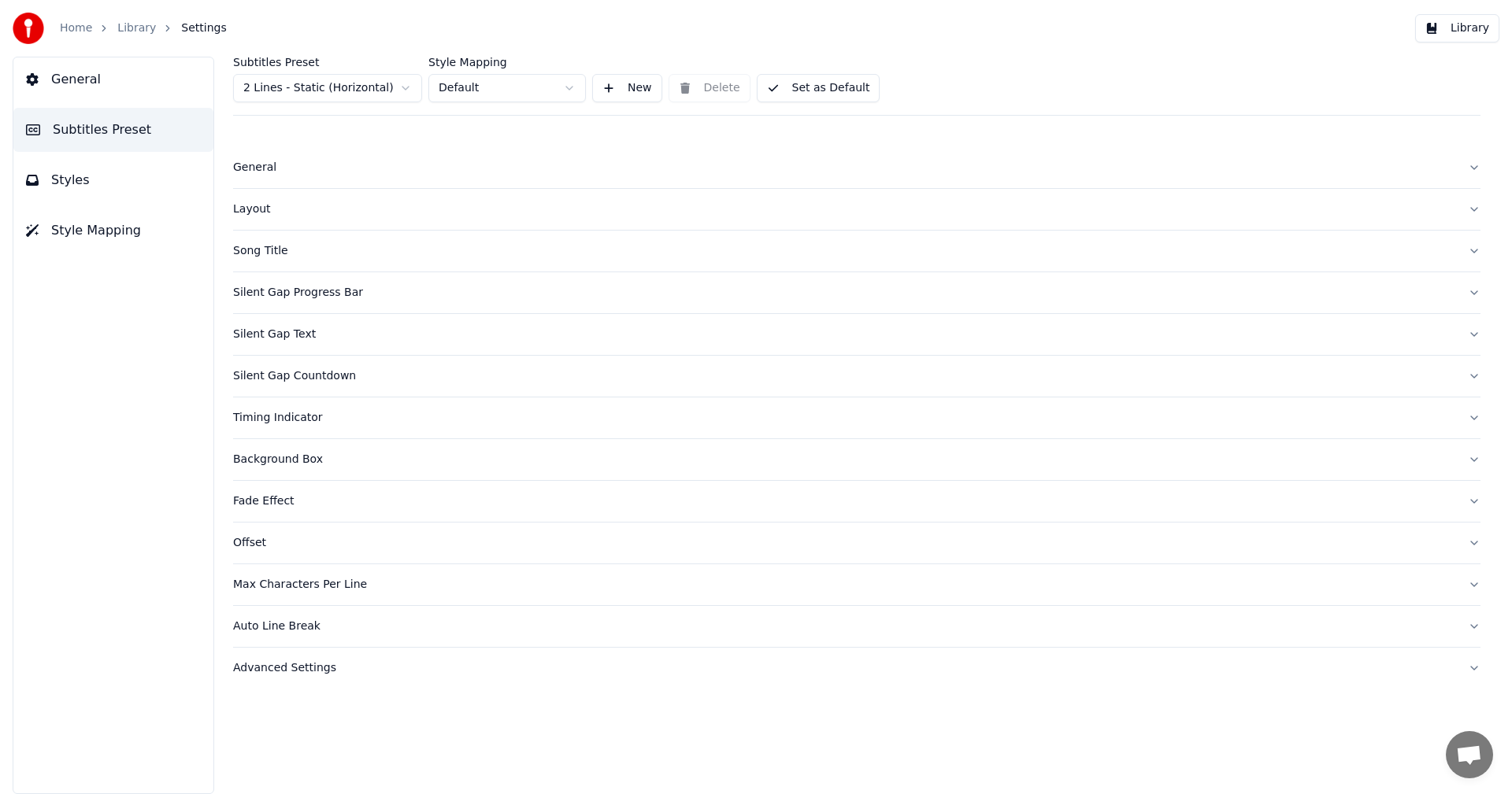
click at [296, 342] on button "Silent Gap Text" at bounding box center [856, 335] width 1247 height 41
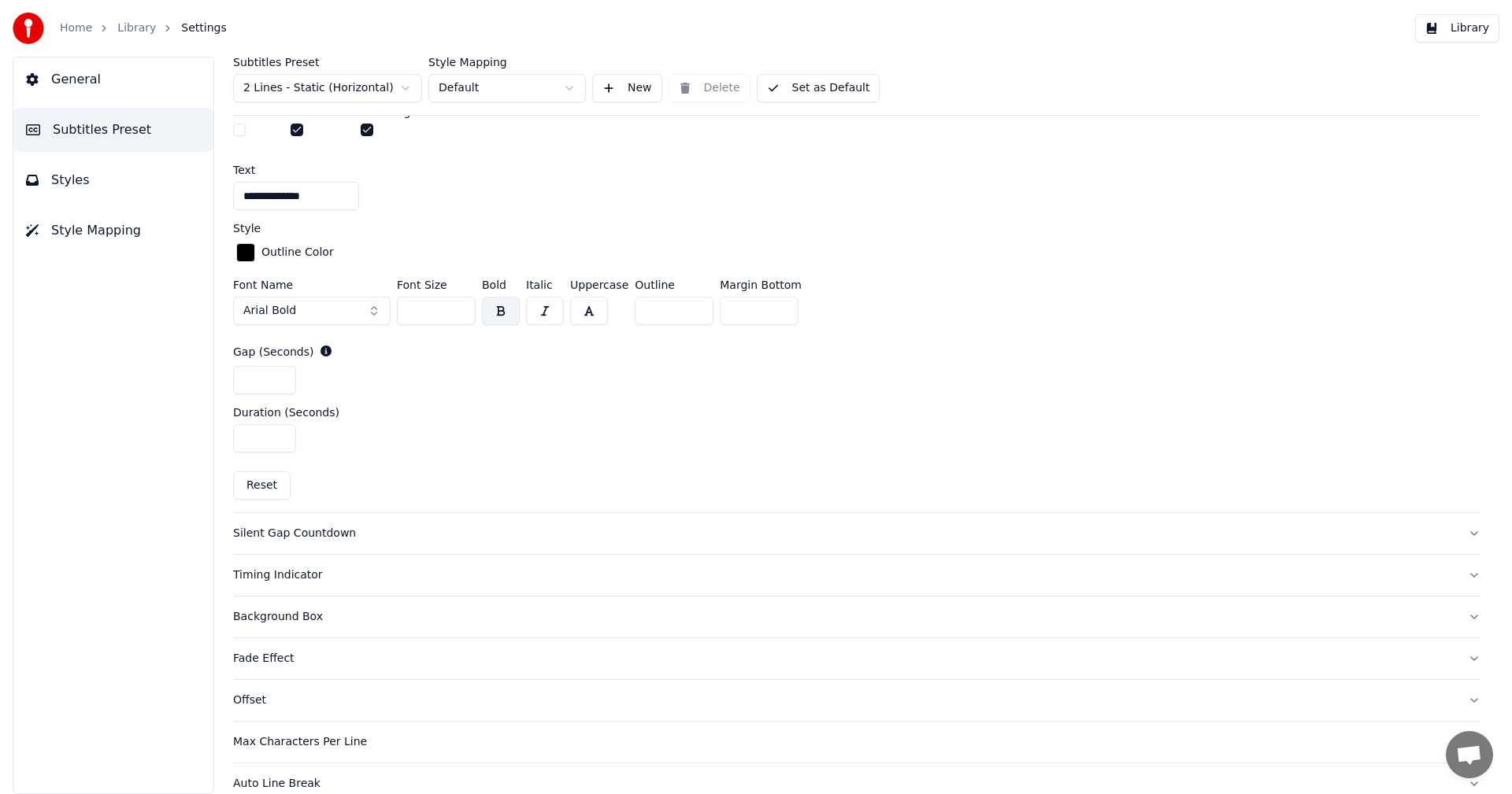
scroll to position [630, 0]
click at [259, 477] on button "Reset" at bounding box center [261, 482] width 57 height 29
click at [269, 481] on button "Reset" at bounding box center [261, 482] width 57 height 29
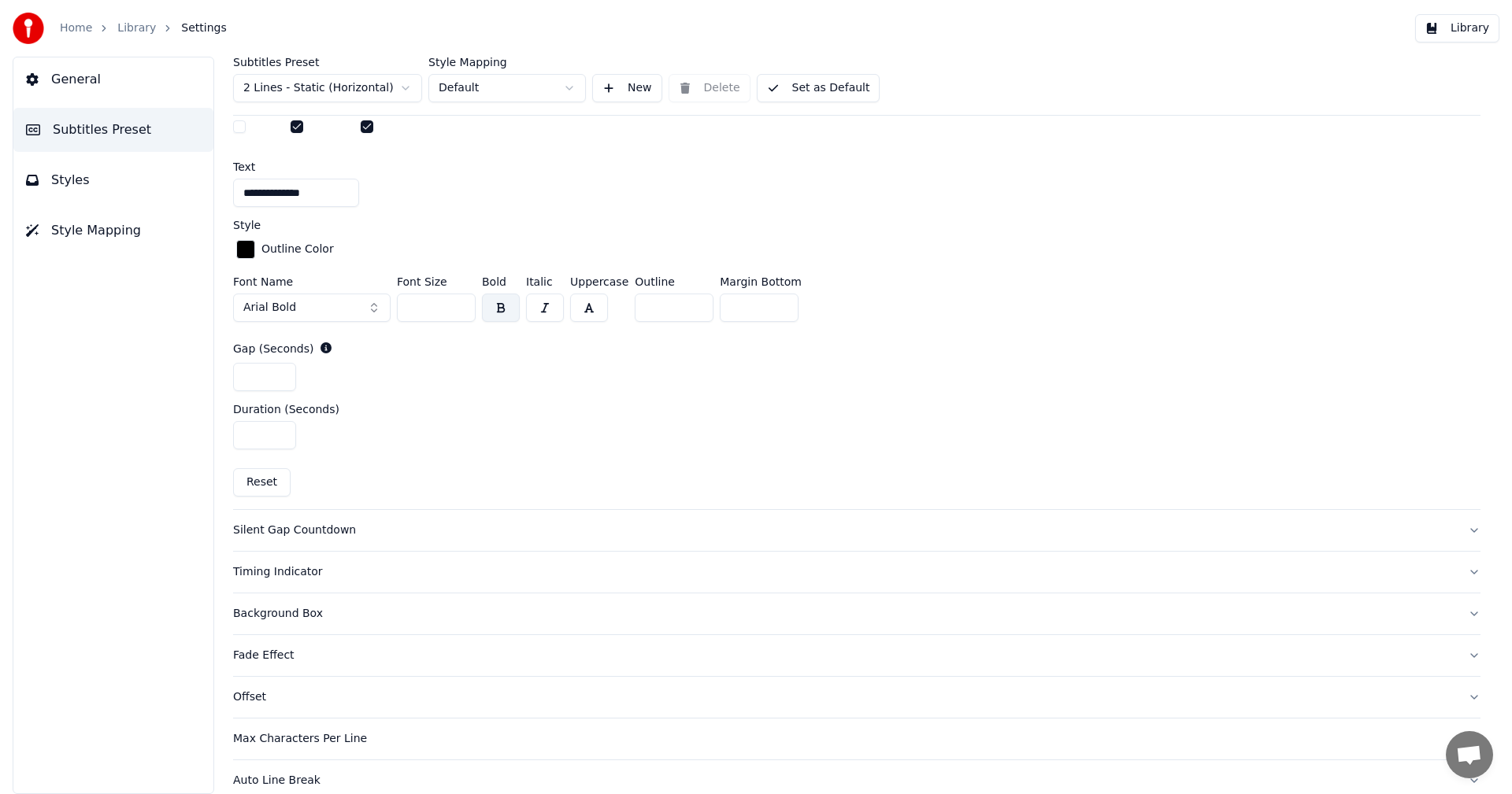
click at [264, 486] on button "Reset" at bounding box center [261, 482] width 57 height 29
click at [255, 489] on button "Reset" at bounding box center [261, 482] width 57 height 29
click at [257, 482] on button "Reset" at bounding box center [261, 482] width 57 height 29
click at [266, 479] on button "Reset" at bounding box center [261, 482] width 57 height 29
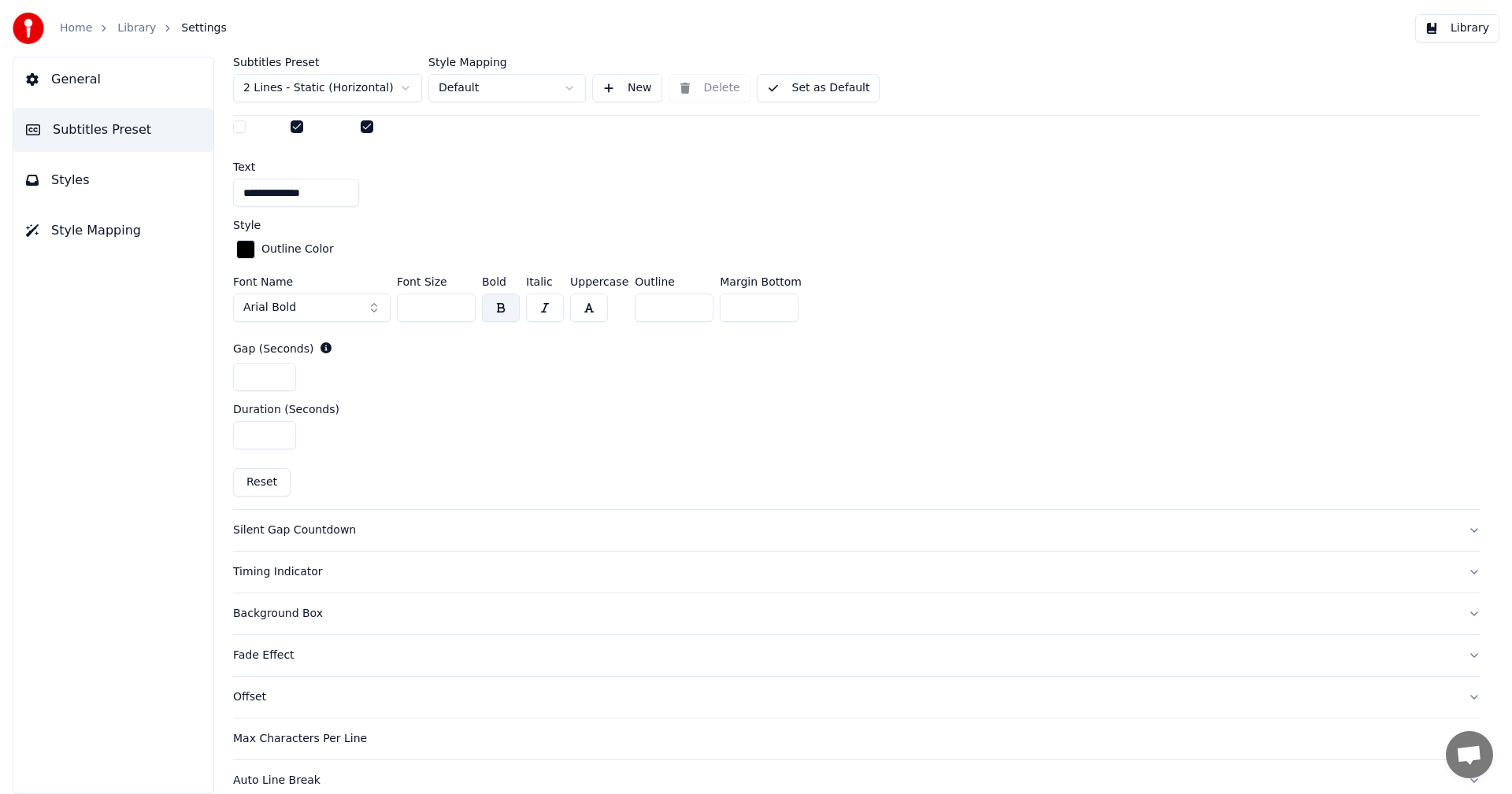
click at [266, 479] on button "Reset" at bounding box center [261, 482] width 57 height 29
click at [264, 481] on button "Reset" at bounding box center [261, 482] width 57 height 29
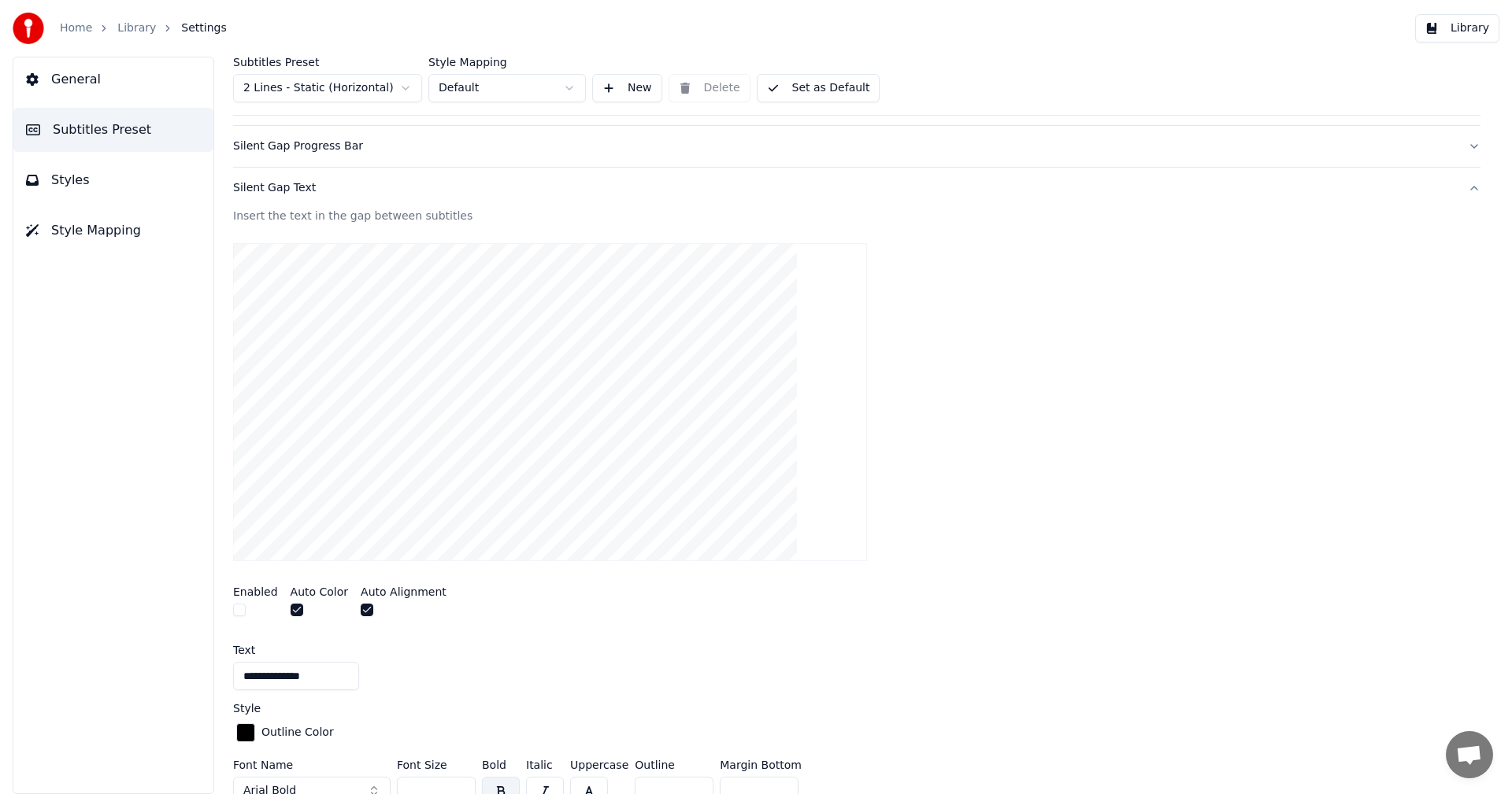
scroll to position [0, 0]
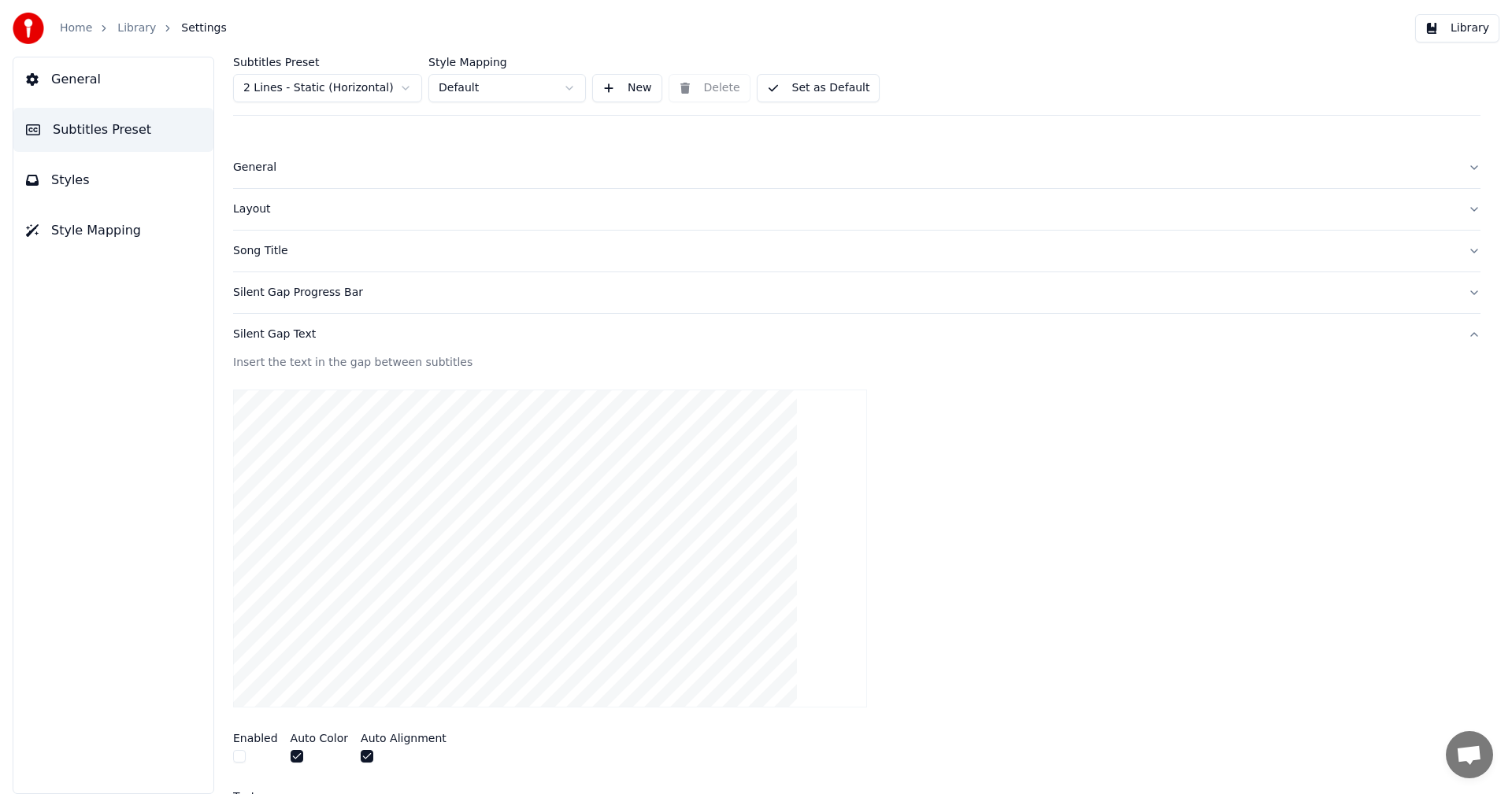
click at [290, 341] on div "Silent Gap Text" at bounding box center [844, 335] width 1222 height 16
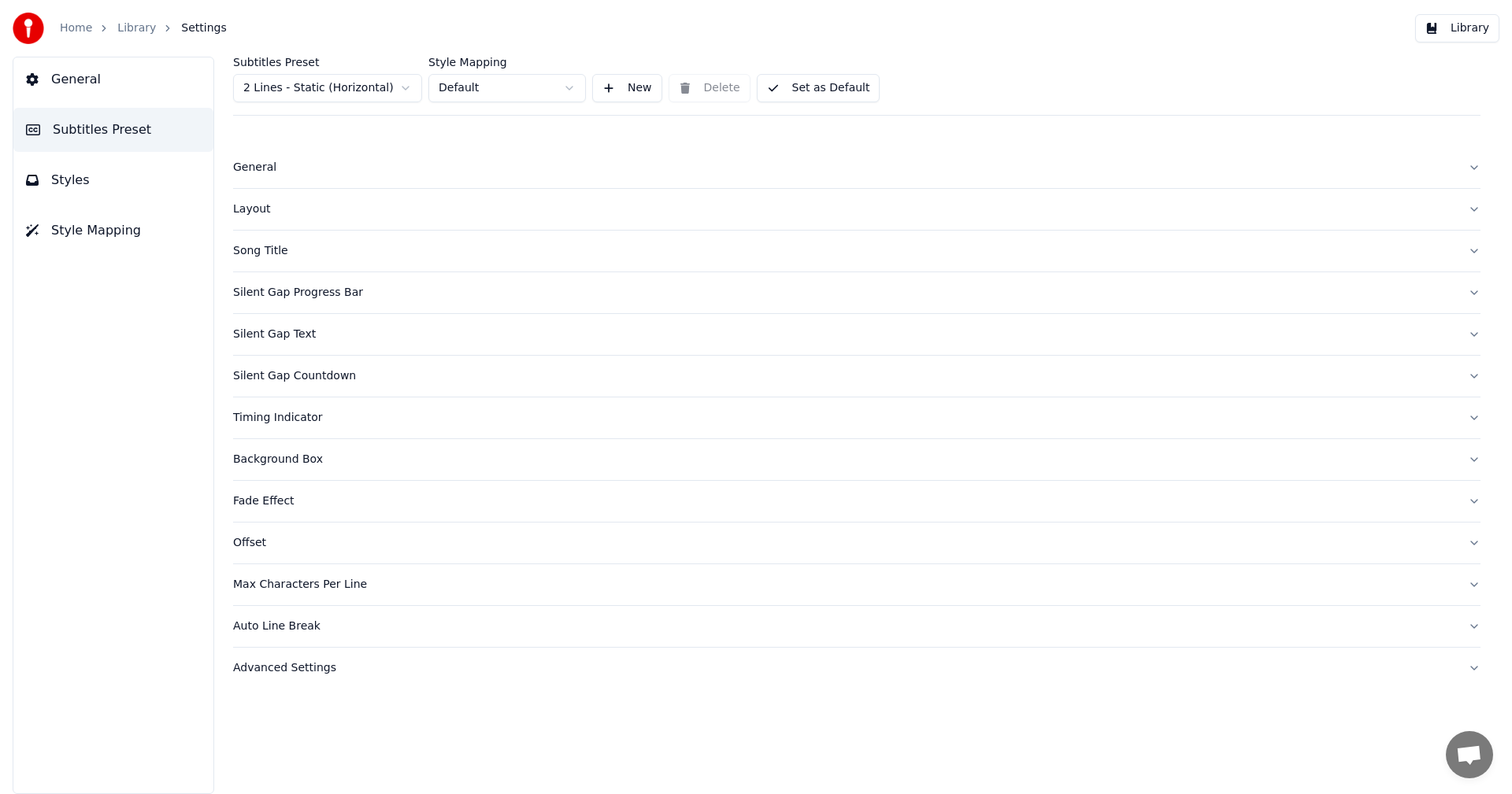
click at [301, 381] on div "Silent Gap Countdown" at bounding box center [844, 377] width 1222 height 16
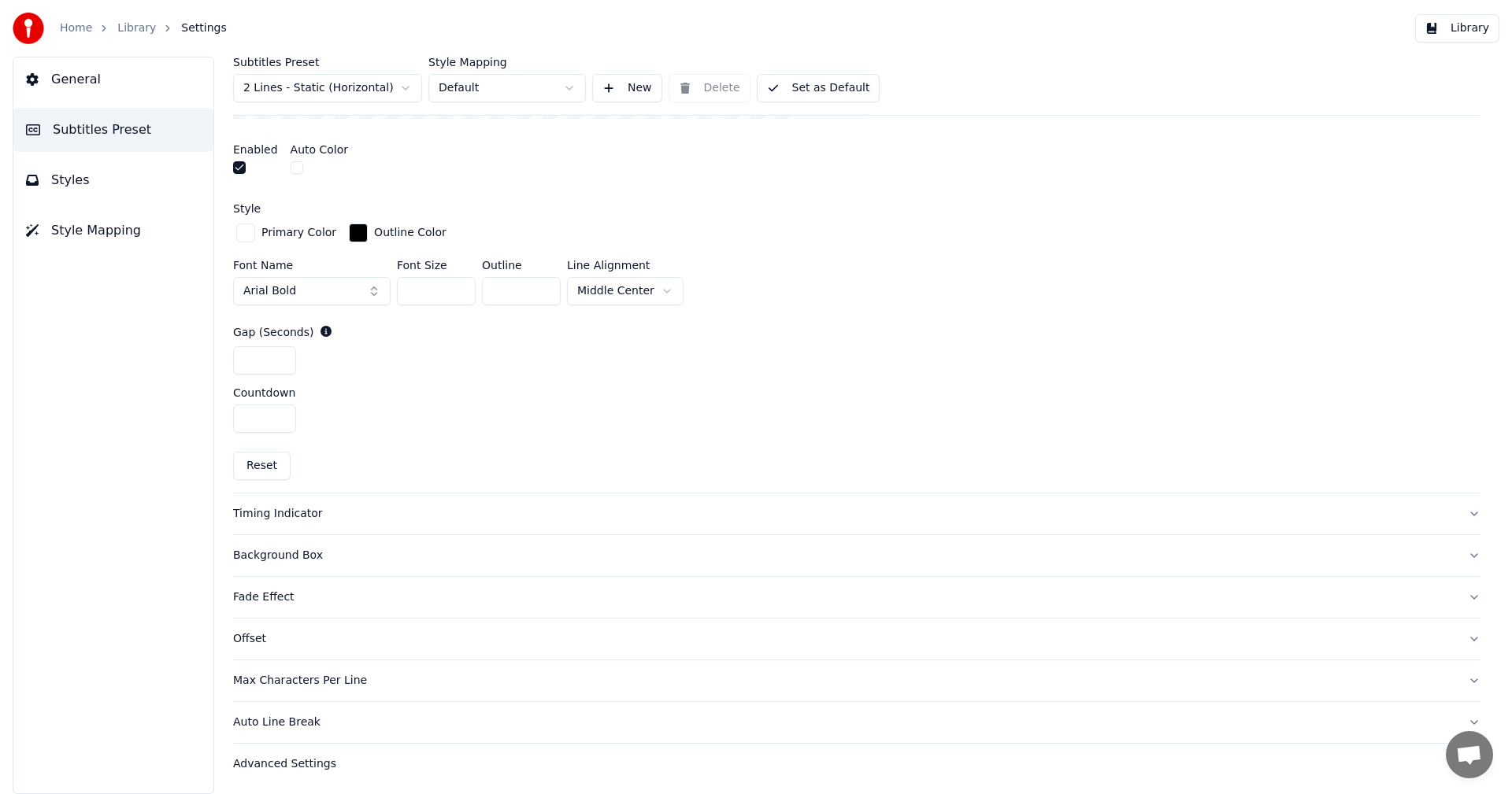
scroll to position [631, 0]
click at [255, 458] on button "Reset" at bounding box center [261, 464] width 57 height 29
type input "**"
click at [274, 464] on button "Reset" at bounding box center [261, 464] width 57 height 29
click at [267, 463] on button "Reset" at bounding box center [261, 464] width 57 height 29
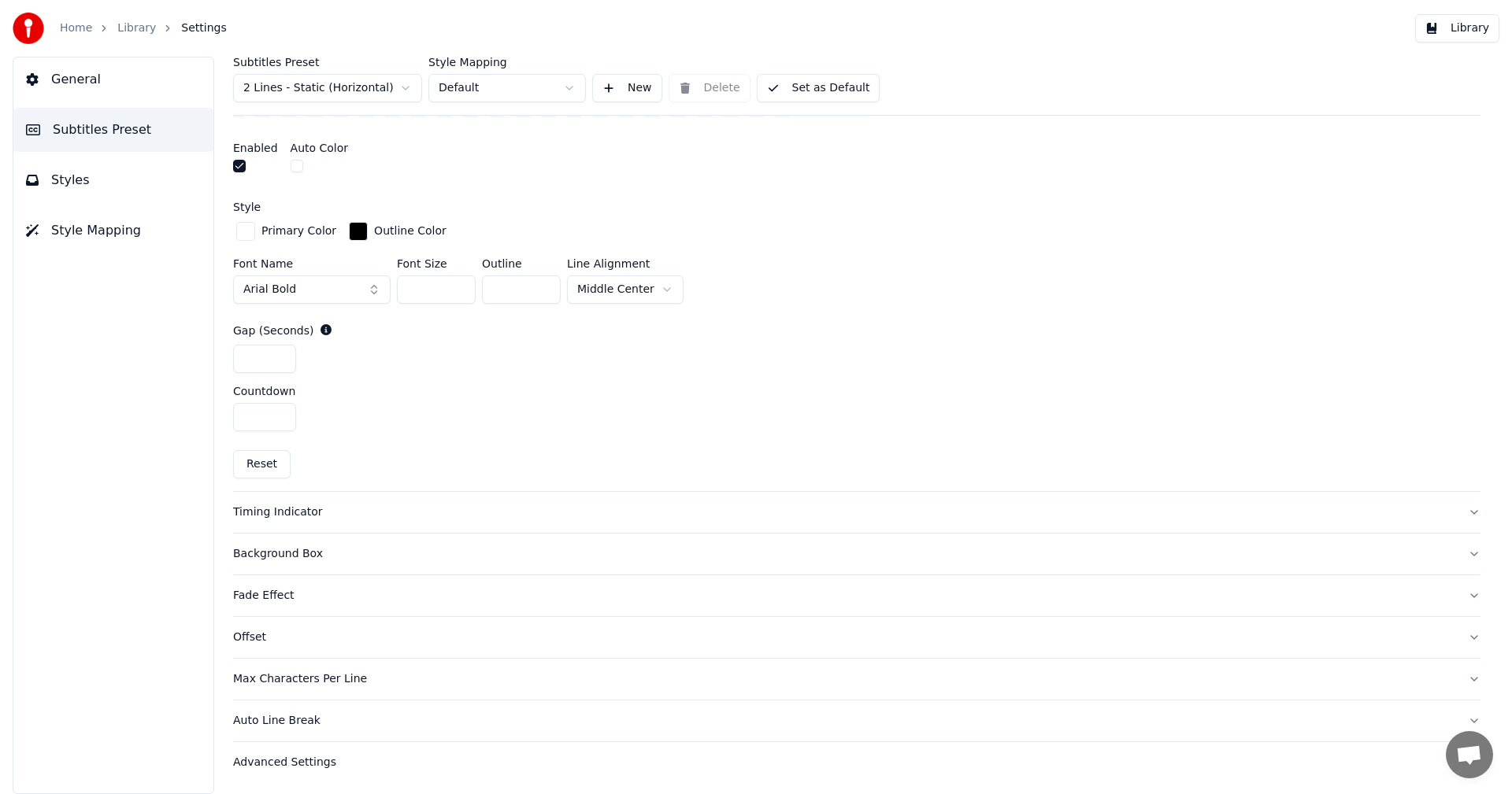
click at [269, 461] on button "Reset" at bounding box center [261, 464] width 57 height 29
drag, startPoint x: 300, startPoint y: 461, endPoint x: 316, endPoint y: 460, distance: 16.0
click at [302, 461] on div "Insert a countdown in the gap between subtitles Enabled Auto Color Style Primar…" at bounding box center [856, 129] width 1247 height 726
click at [270, 462] on button "Reset" at bounding box center [261, 464] width 57 height 29
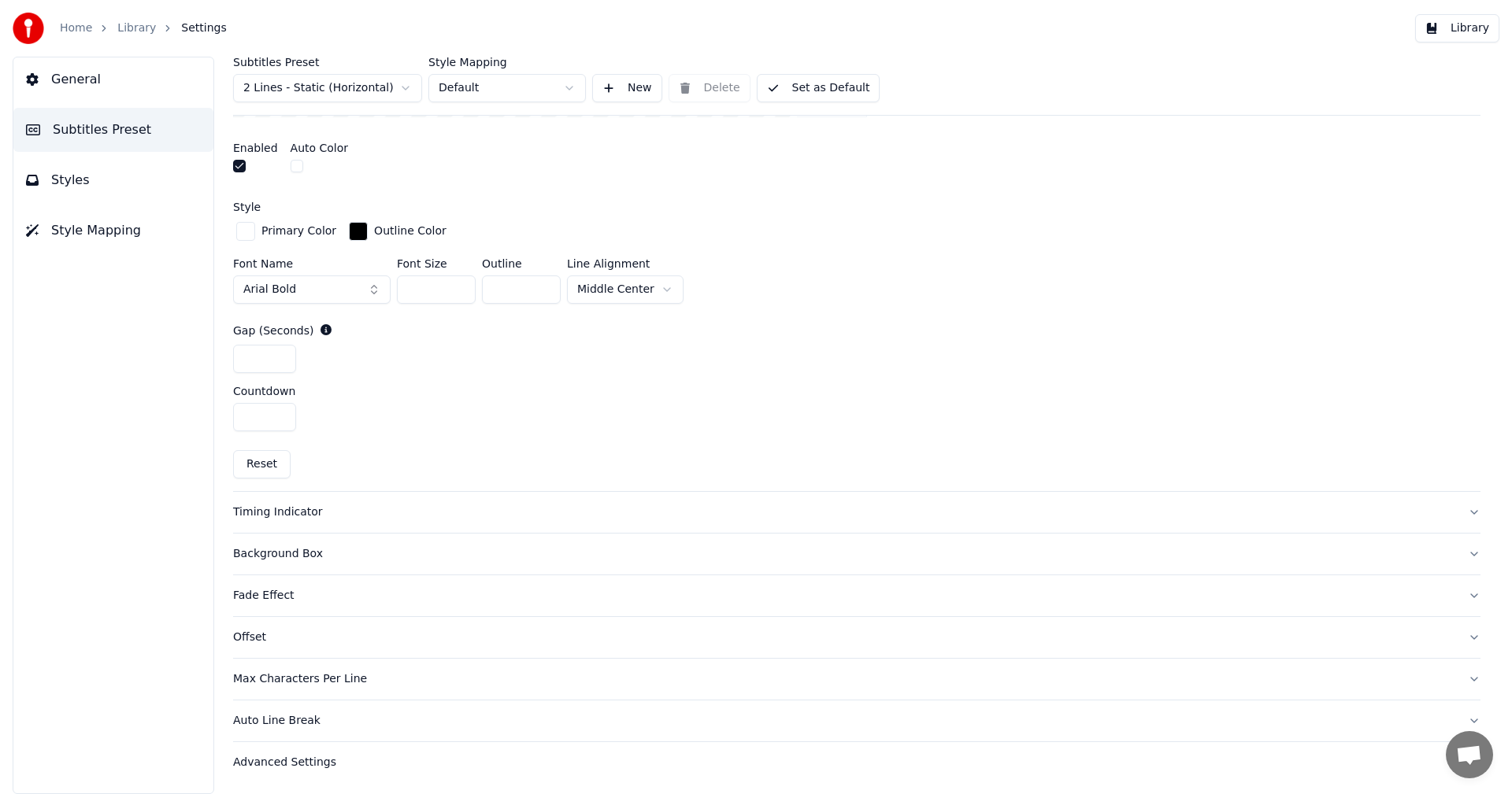
click at [270, 462] on button "Reset" at bounding box center [261, 464] width 57 height 29
click at [255, 463] on button "Reset" at bounding box center [261, 464] width 57 height 29
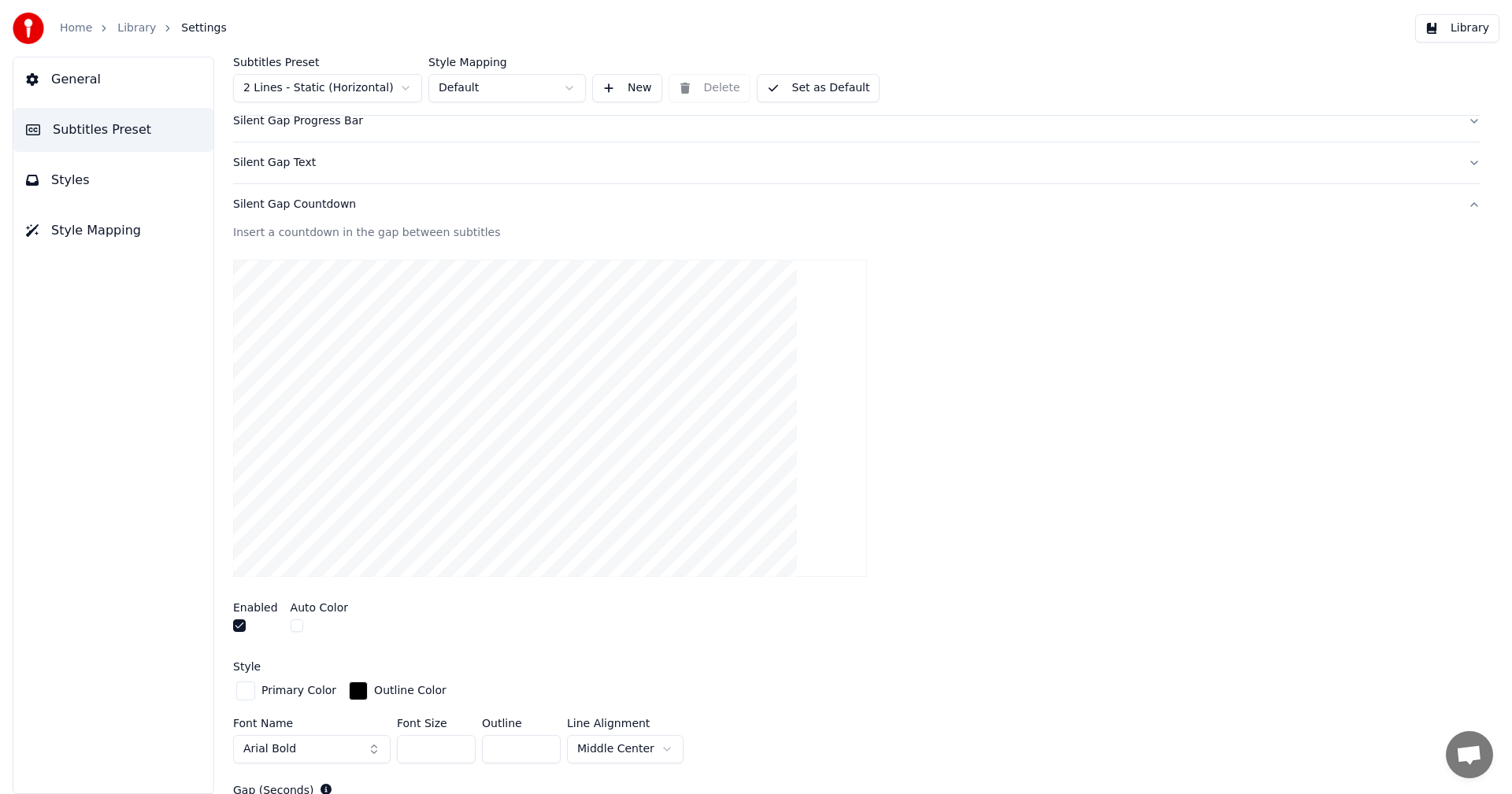
scroll to position [159, 0]
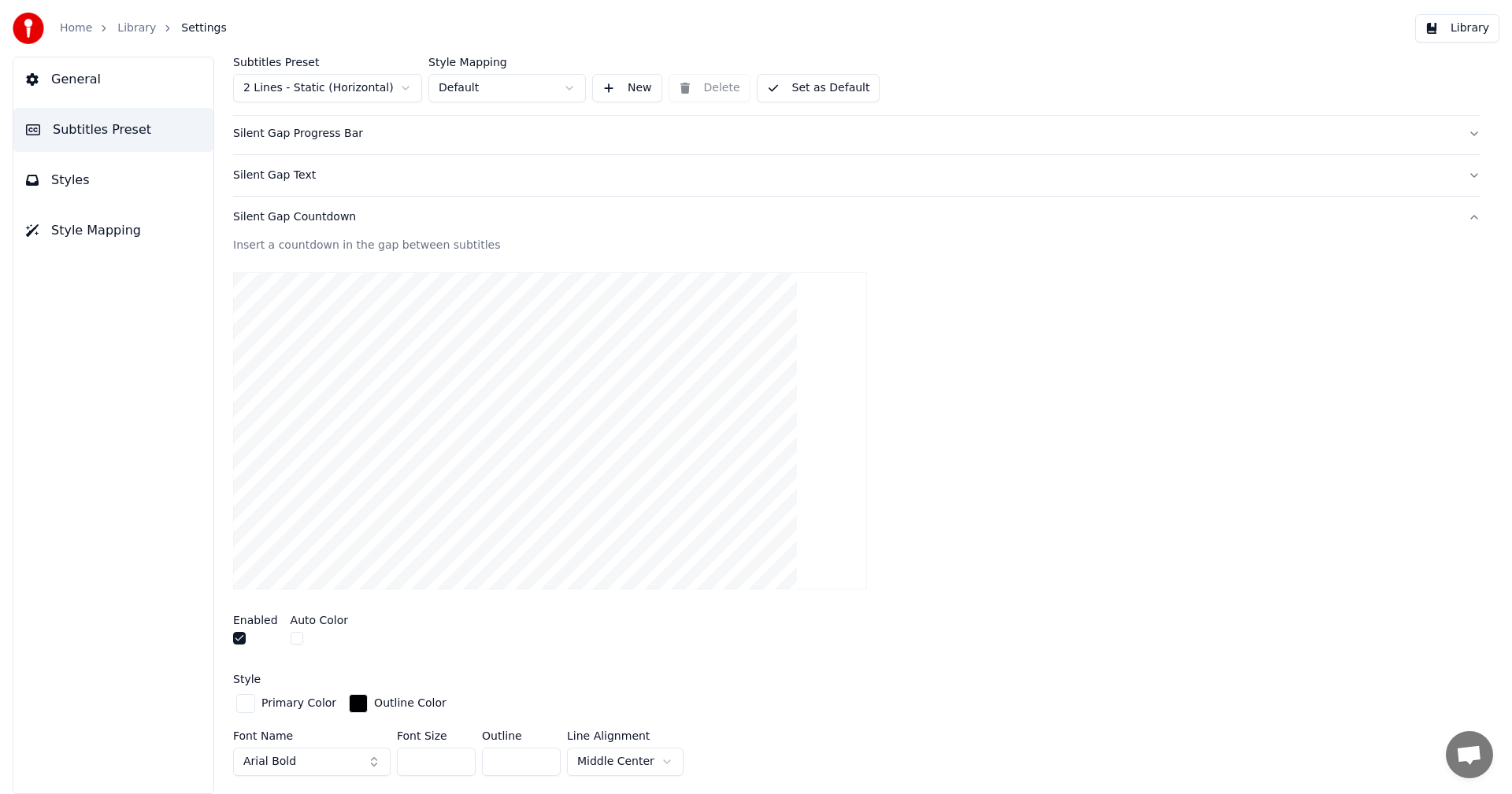
click at [1455, 33] on button "Library" at bounding box center [1457, 29] width 84 height 29
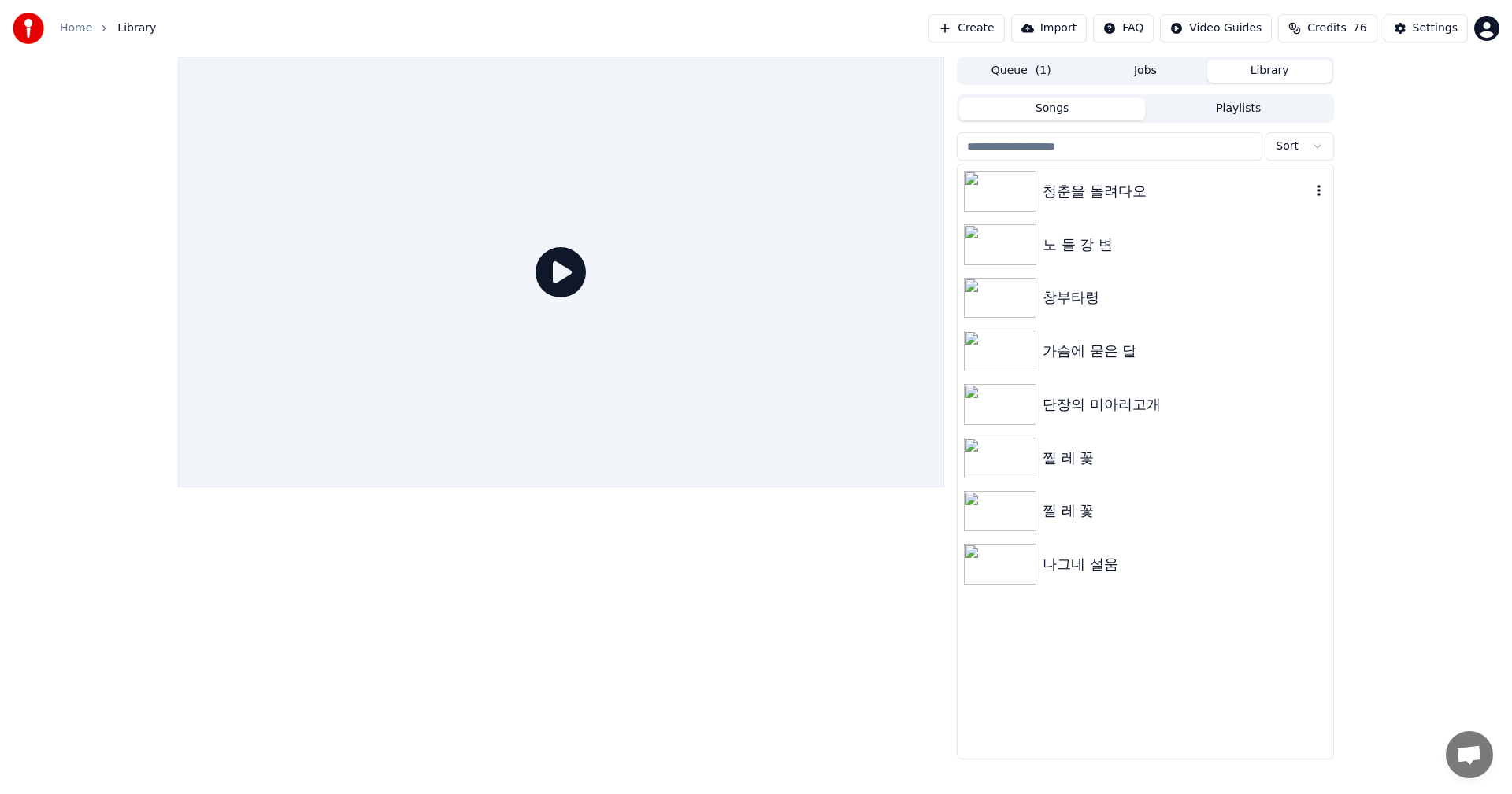
click at [1318, 190] on icon "button" at bounding box center [1318, 190] width 16 height 12
click at [1091, 192] on div "청춘을 돌려다오" at bounding box center [1176, 191] width 269 height 22
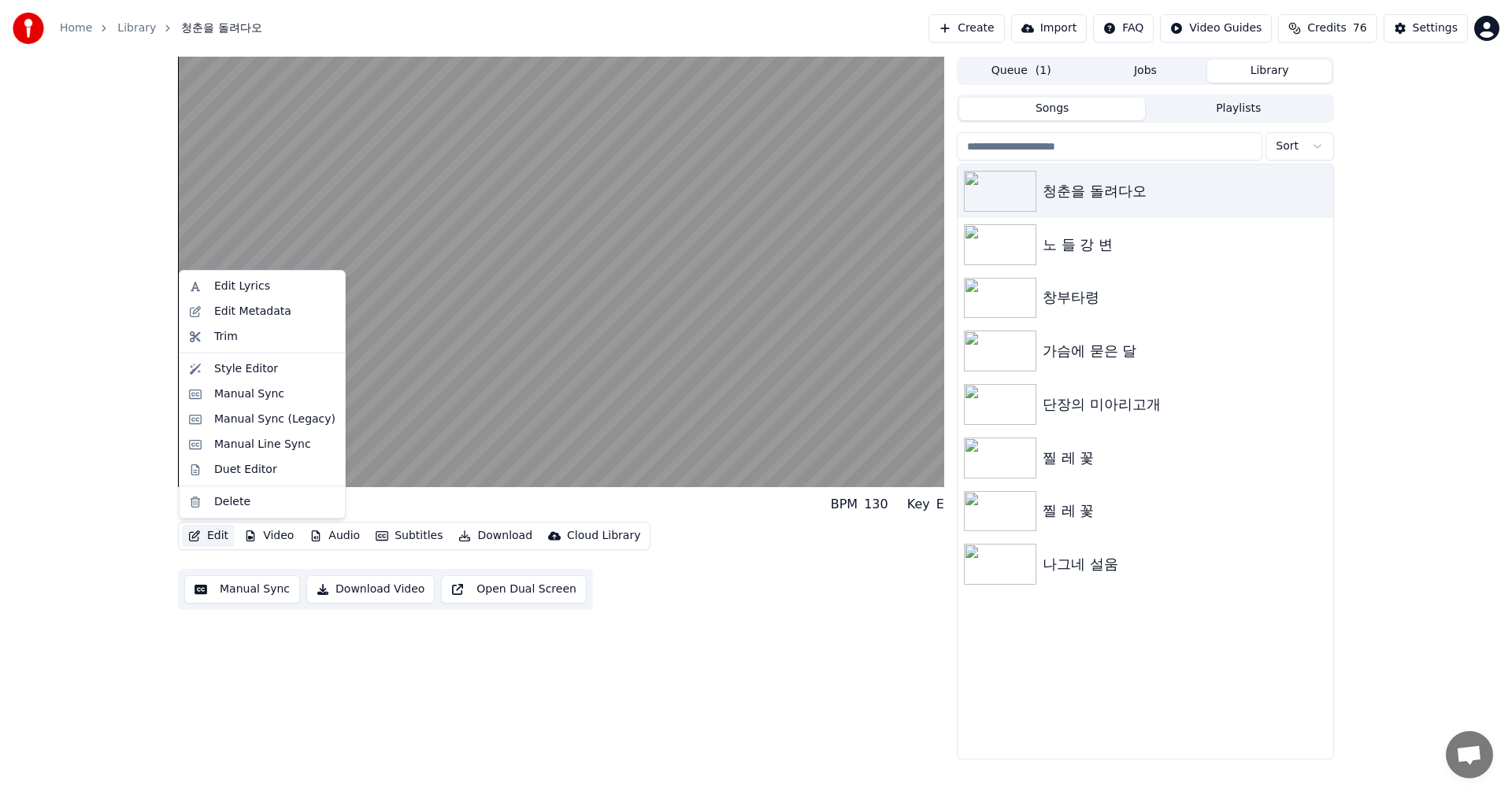
click at [215, 537] on button "Edit" at bounding box center [208, 536] width 52 height 22
click at [242, 371] on div "Style Editor" at bounding box center [246, 369] width 64 height 16
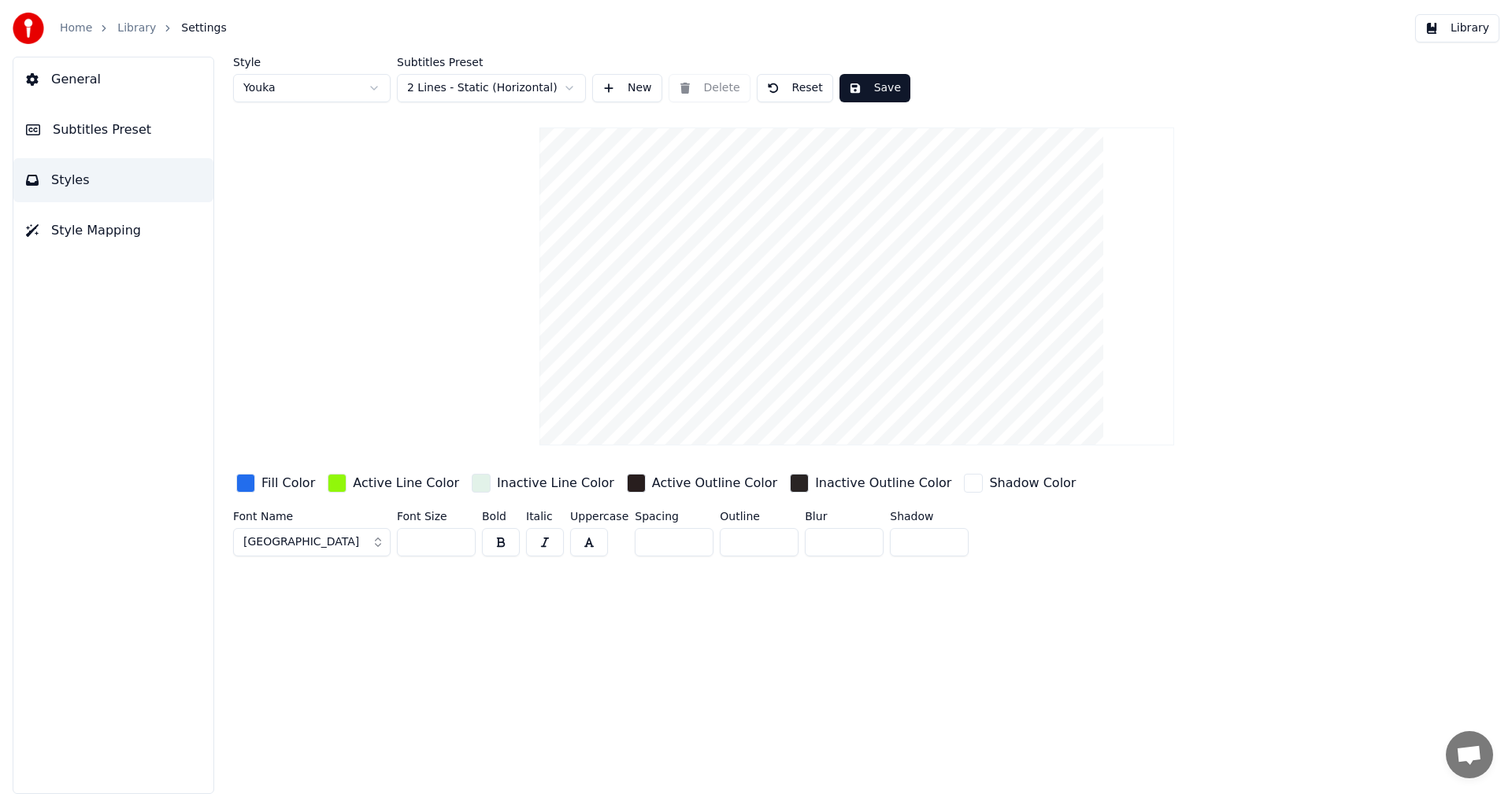
click at [425, 540] on input "**" at bounding box center [436, 542] width 79 height 29
click at [363, 542] on button "[GEOGRAPHIC_DATA]" at bounding box center [311, 542] width 157 height 29
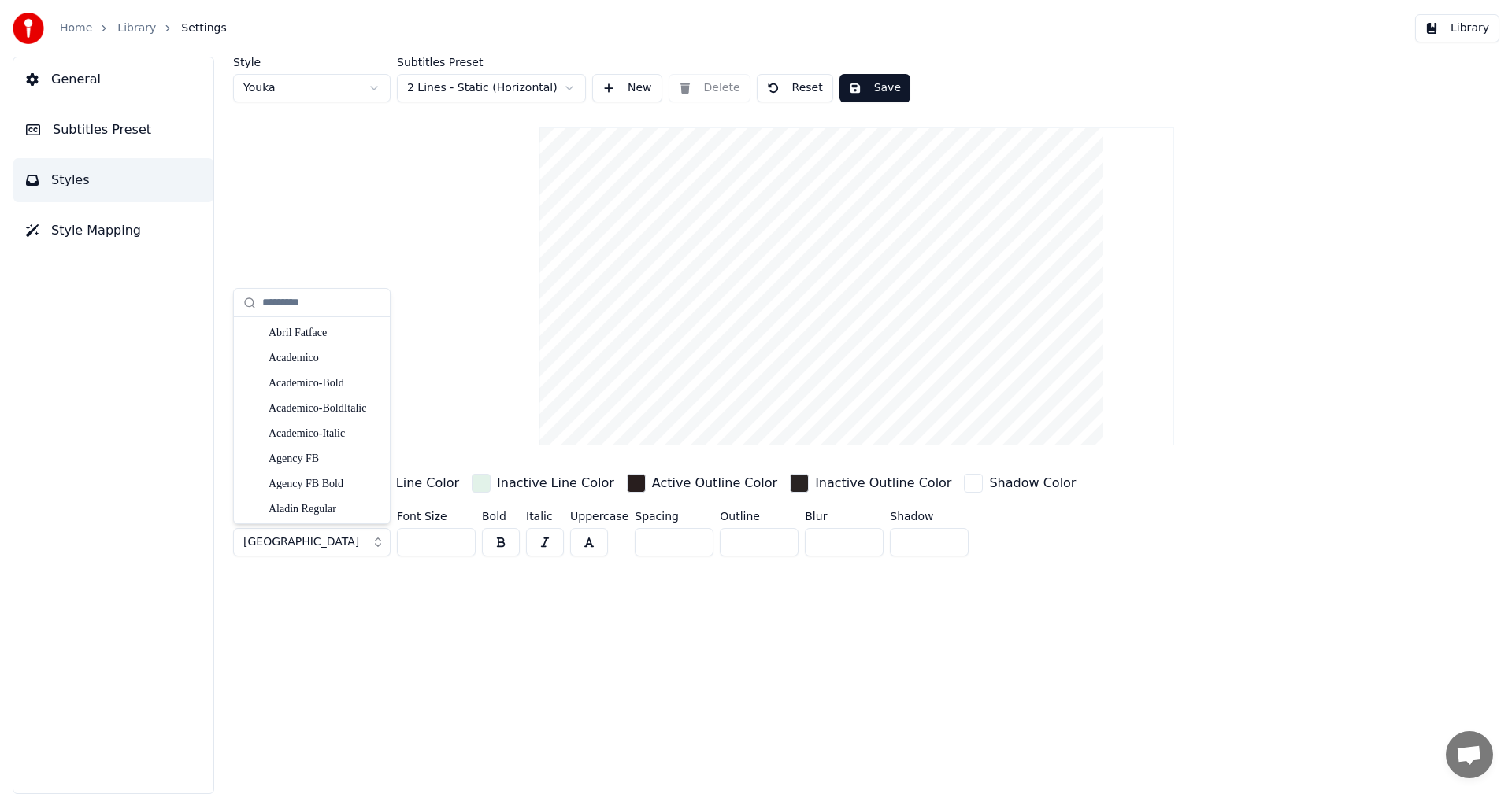
click at [373, 544] on button "[GEOGRAPHIC_DATA]" at bounding box center [311, 542] width 157 height 29
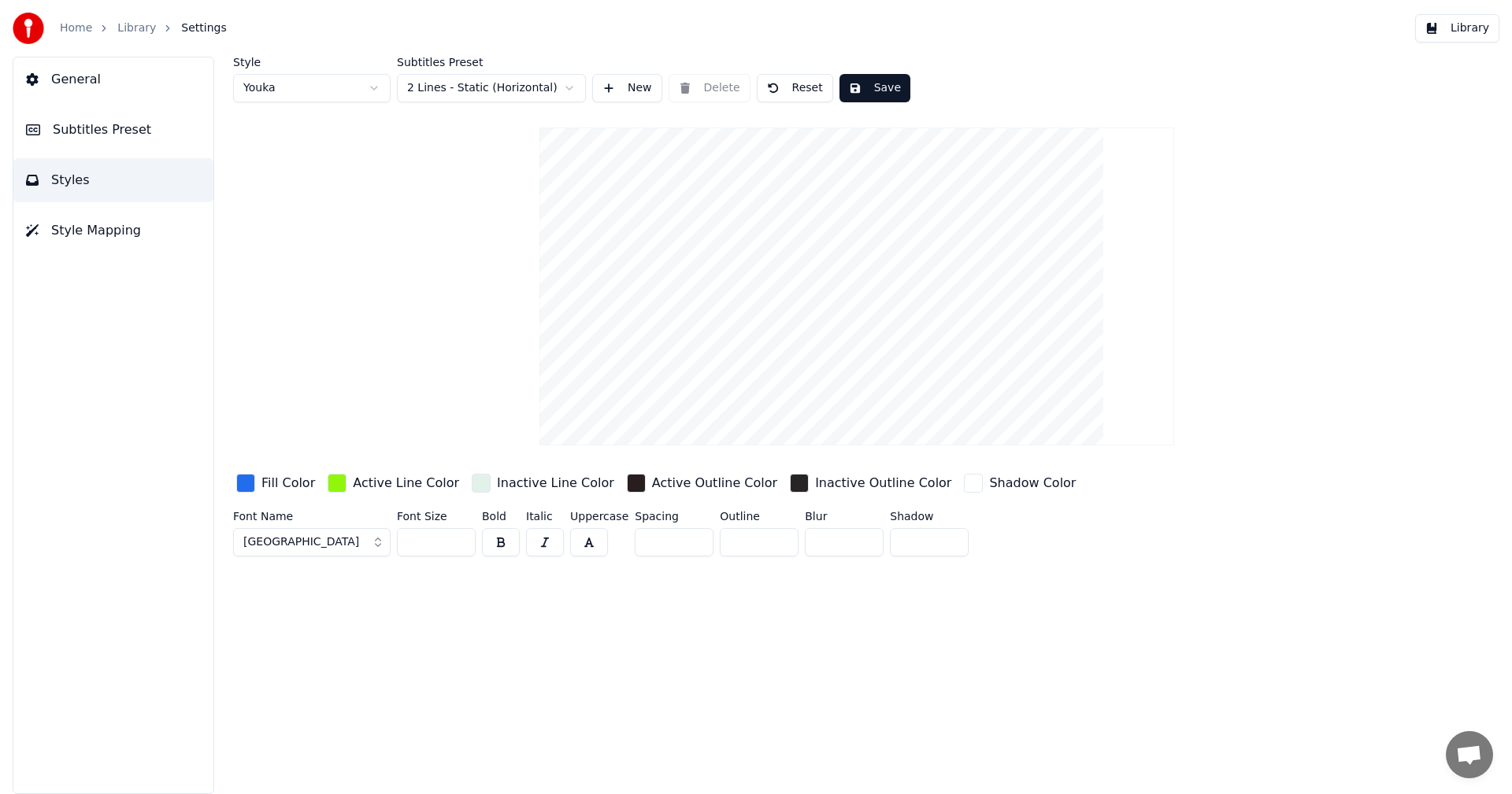
click at [376, 533] on button "[GEOGRAPHIC_DATA]" at bounding box center [311, 542] width 157 height 29
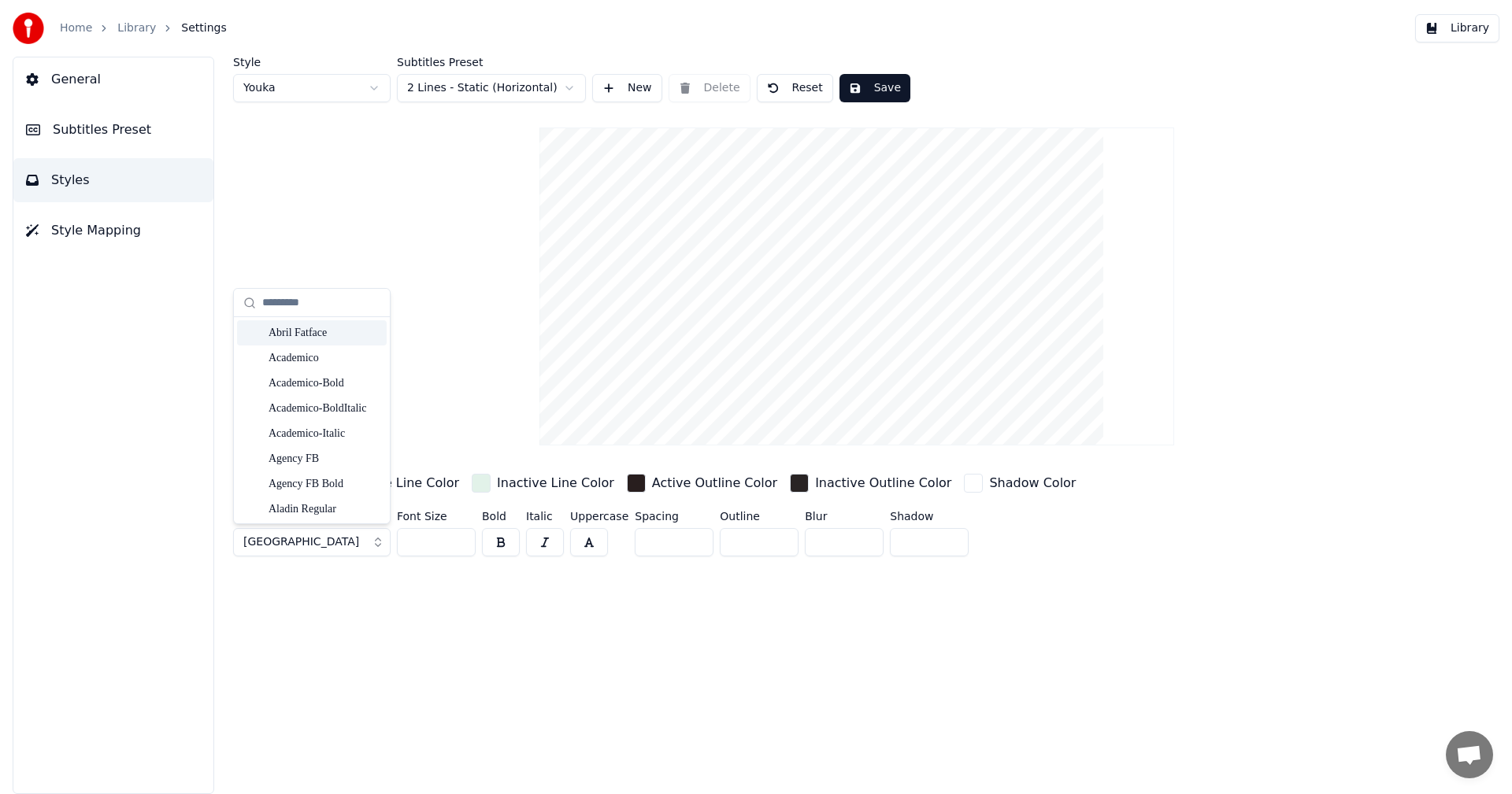
click at [310, 329] on div "Abril Fatface" at bounding box center [324, 333] width 112 height 16
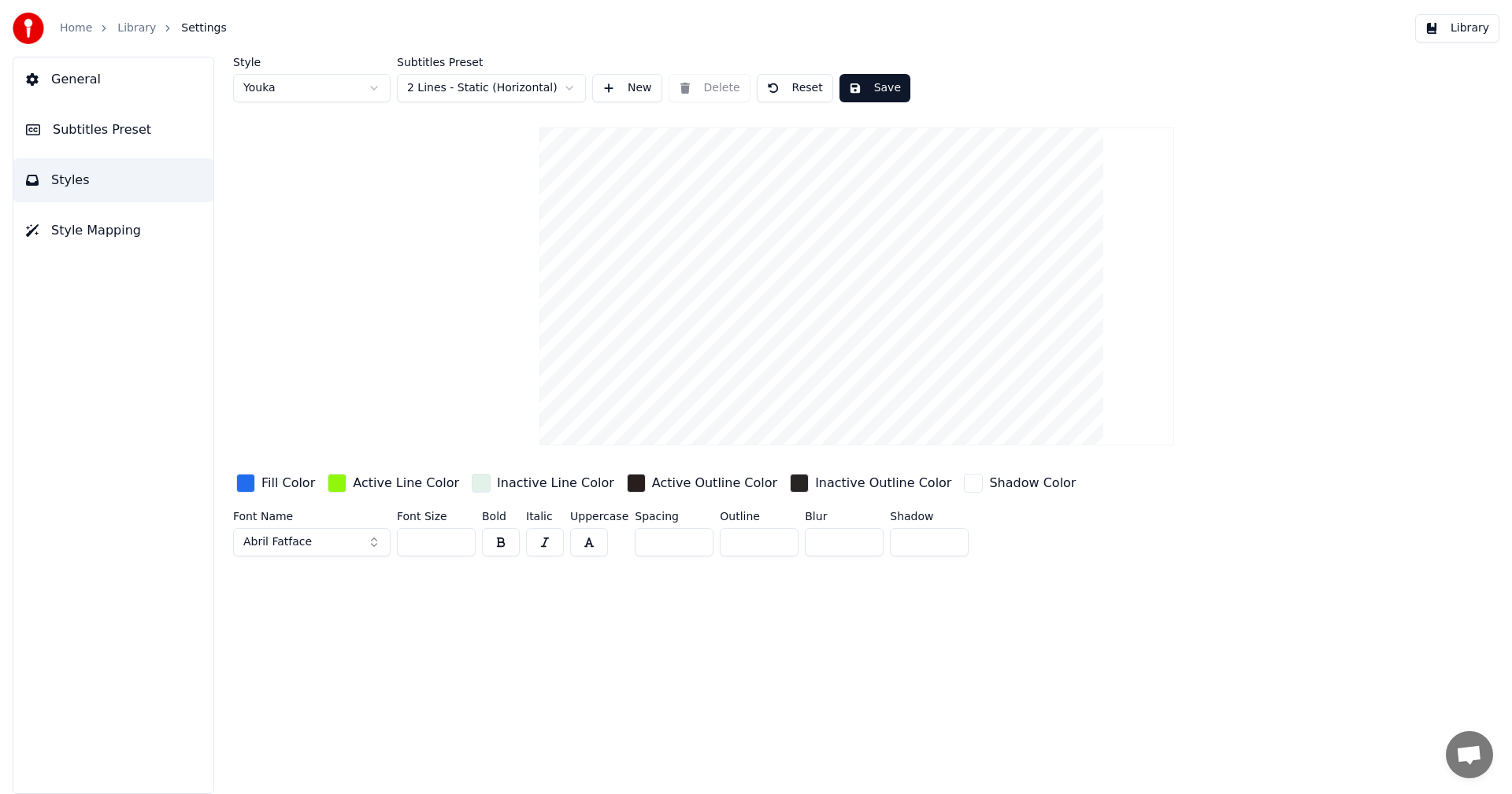
click at [879, 88] on button "Save" at bounding box center [874, 89] width 71 height 29
click at [1462, 34] on button "Library" at bounding box center [1457, 29] width 84 height 29
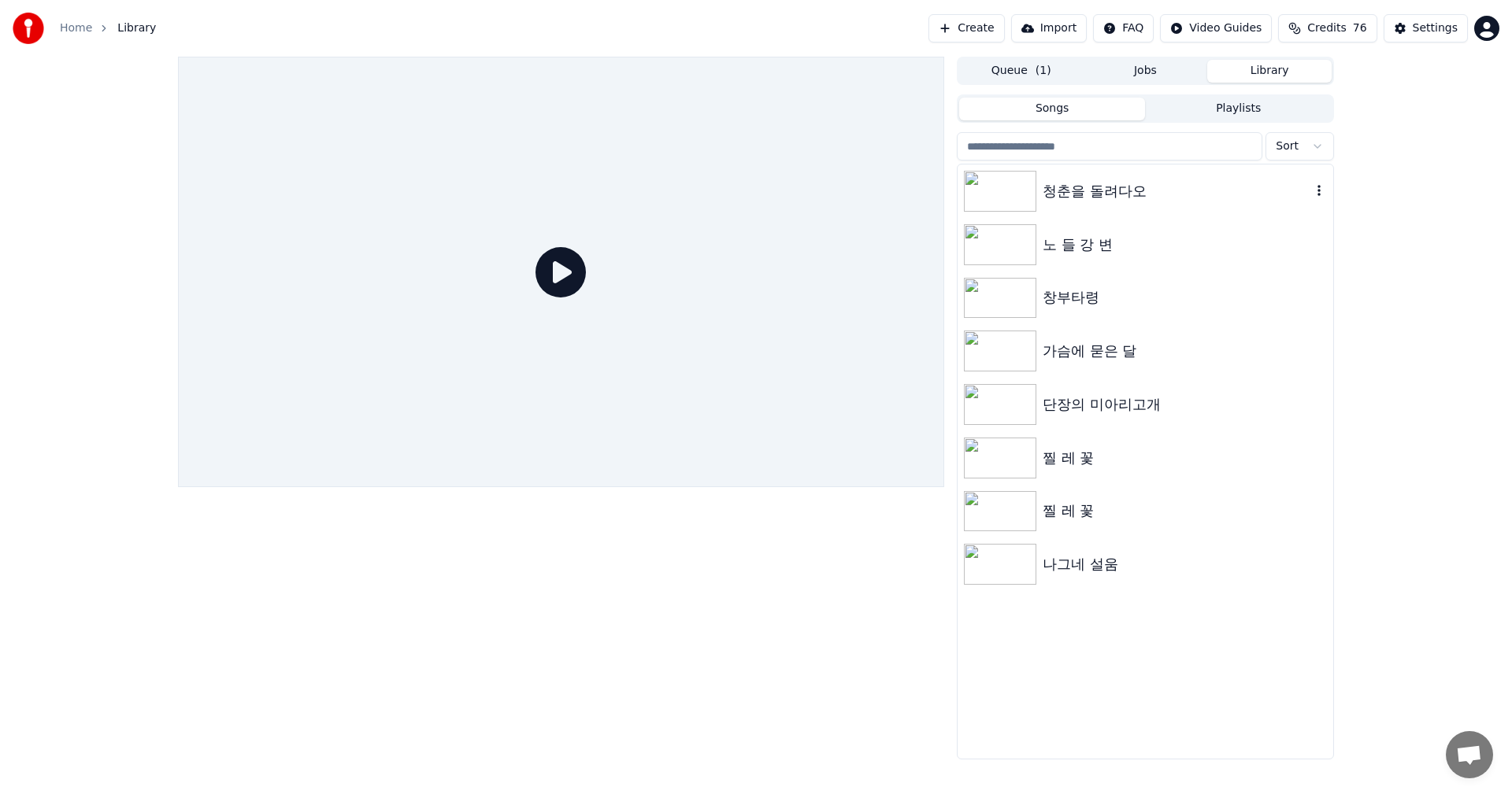
click at [1055, 194] on div "청춘을 돌려다오" at bounding box center [1176, 191] width 269 height 22
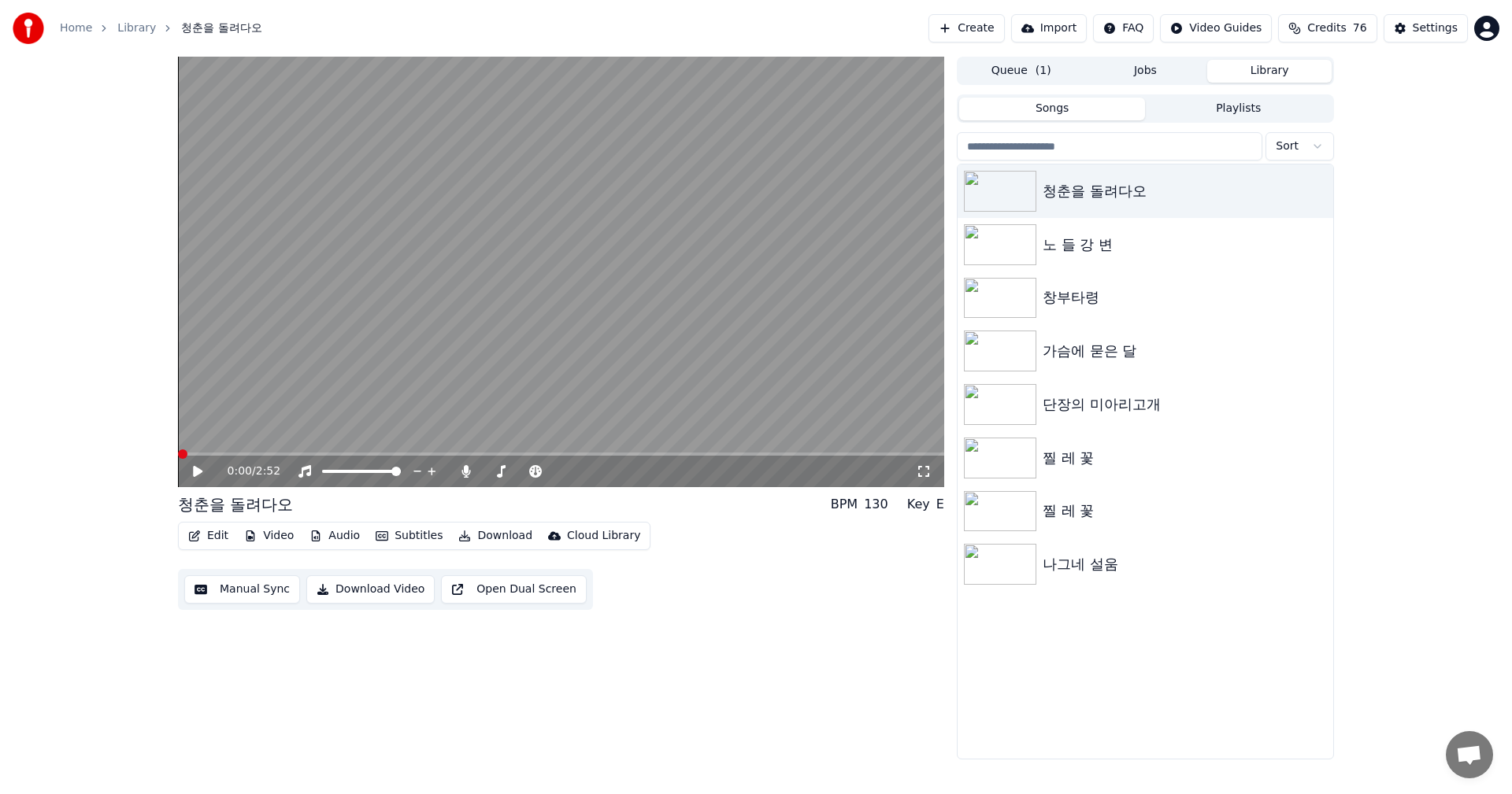
click at [178, 458] on span at bounding box center [183, 455] width 10 height 10
click at [199, 473] on icon at bounding box center [197, 472] width 10 height 11
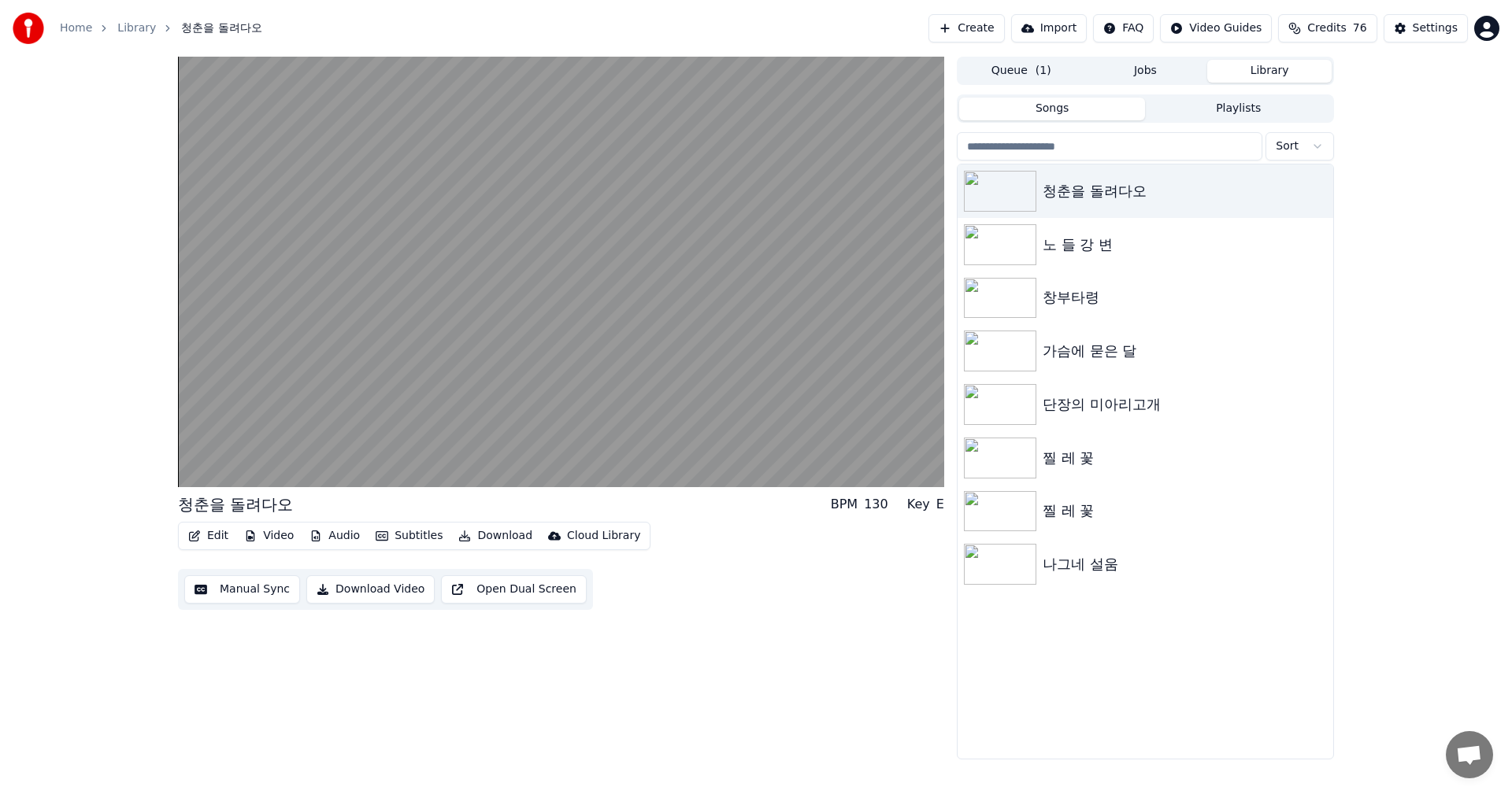
click at [254, 598] on button "Manual Sync" at bounding box center [241, 590] width 115 height 29
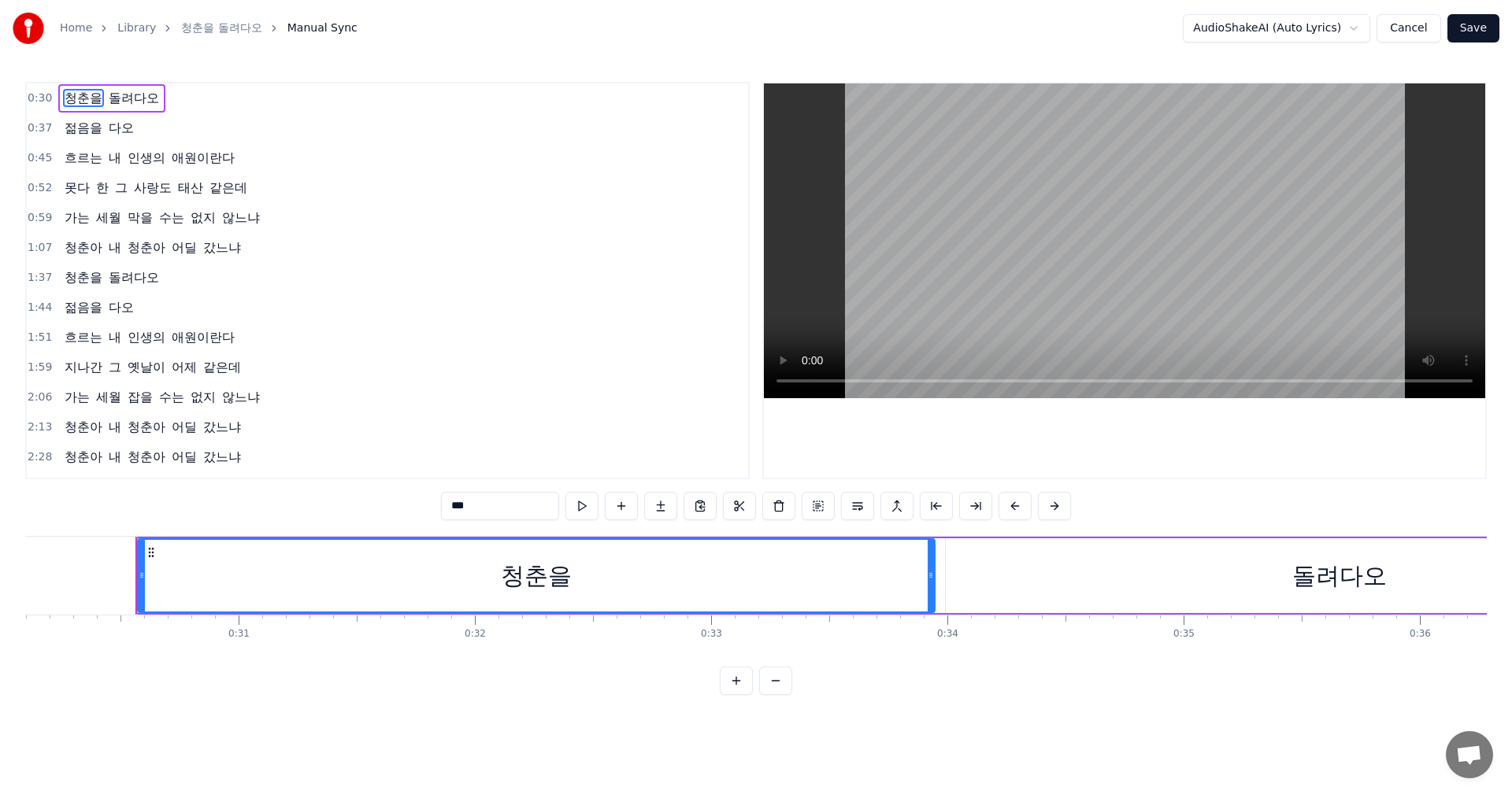
scroll to position [0, 7140]
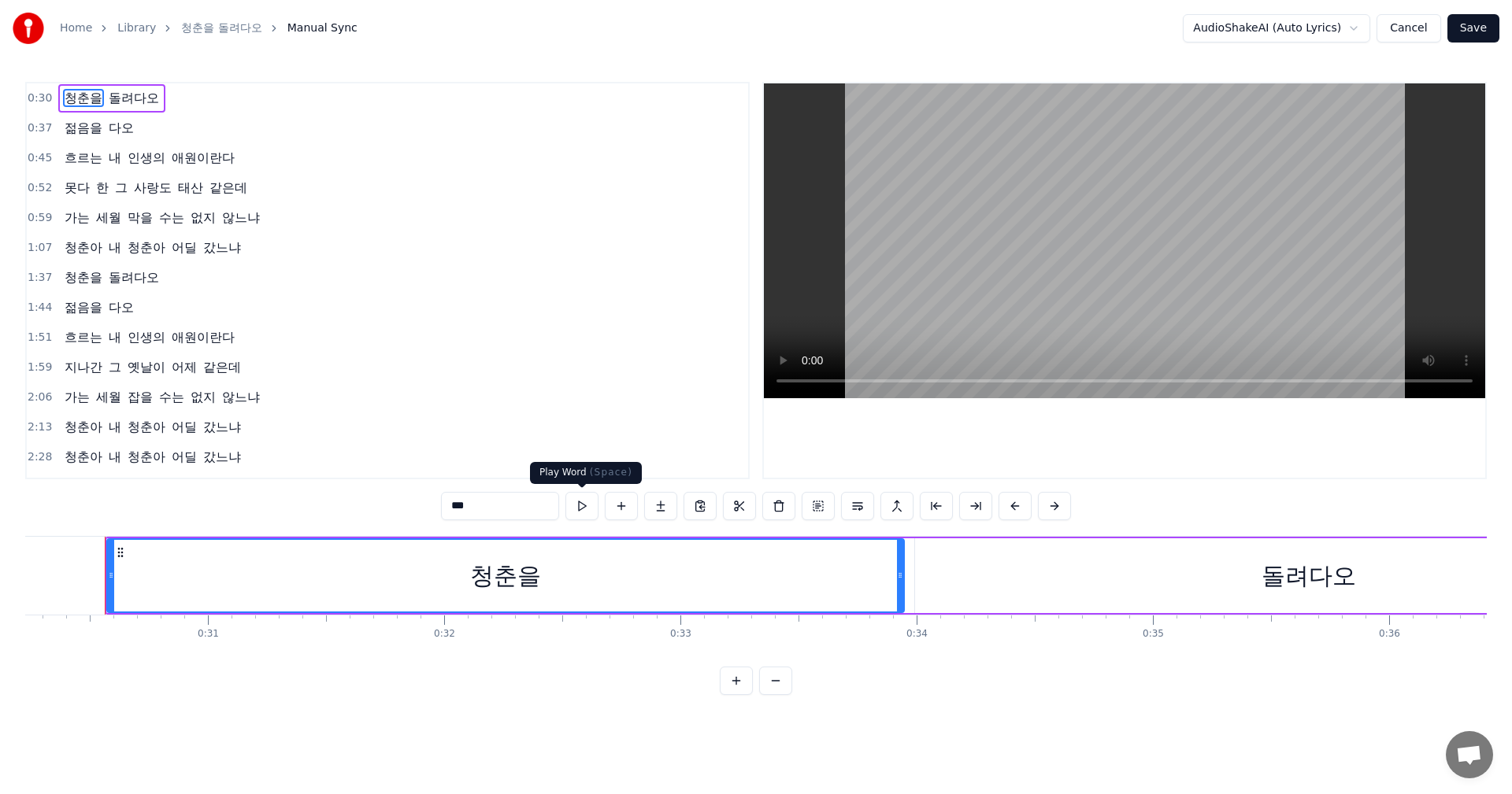
click at [581, 509] on button at bounding box center [582, 506] width 33 height 29
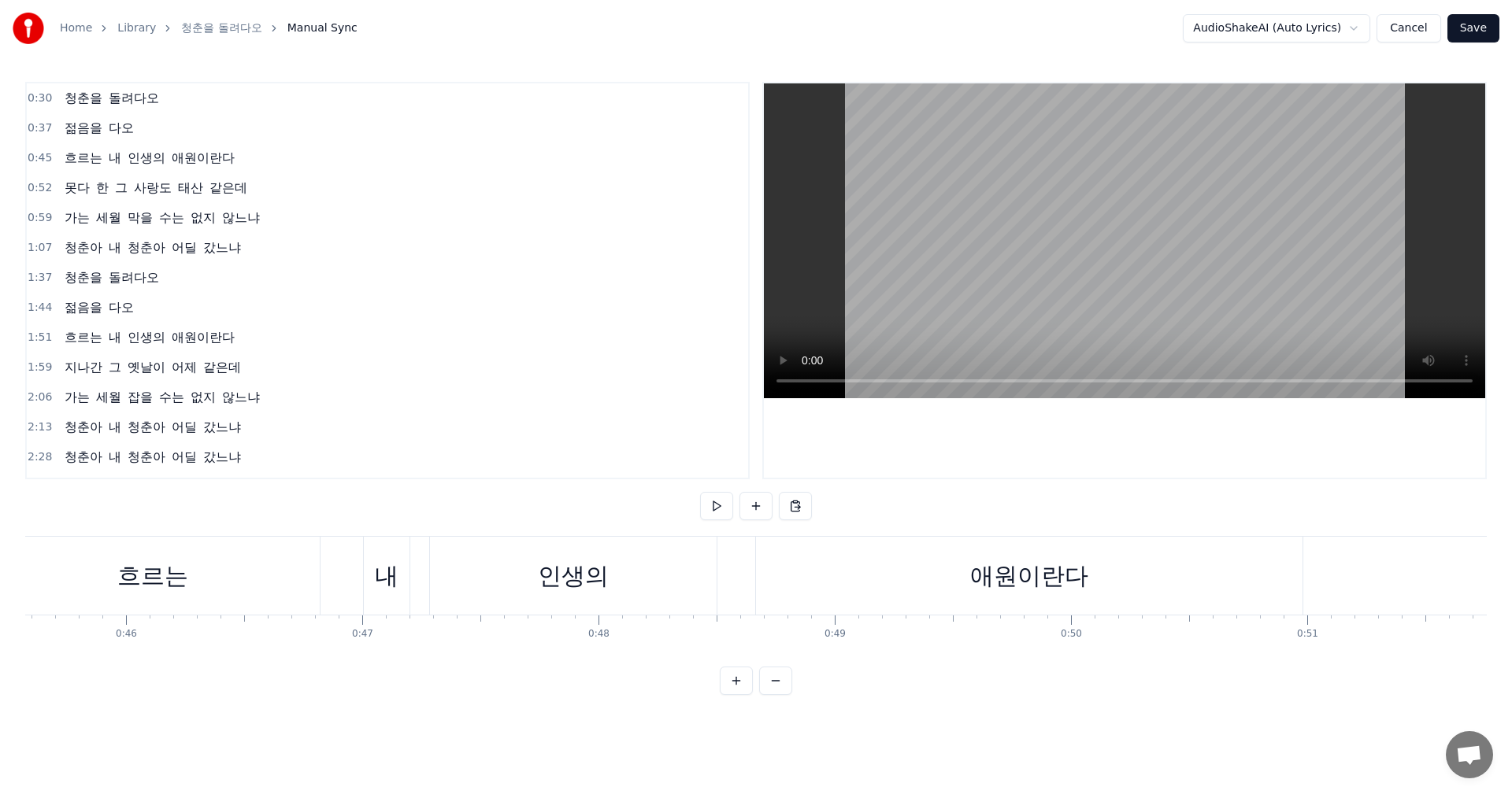
scroll to position [0, 10809]
click at [787, 582] on div "애원이란다" at bounding box center [984, 576] width 546 height 78
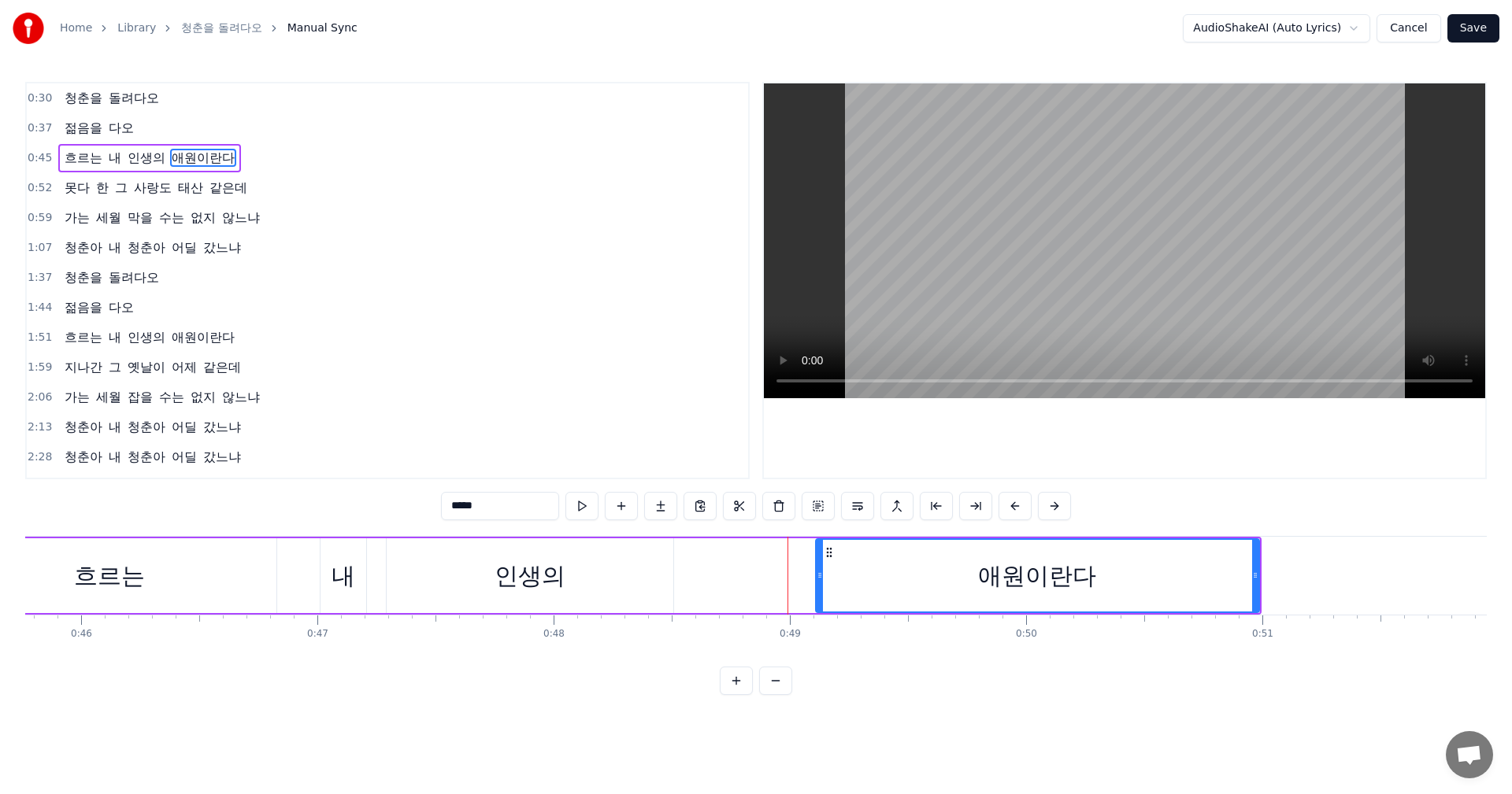
drag, startPoint x: 717, startPoint y: 580, endPoint x: 829, endPoint y: 580, distance: 112.0
click at [823, 580] on icon at bounding box center [819, 575] width 7 height 12
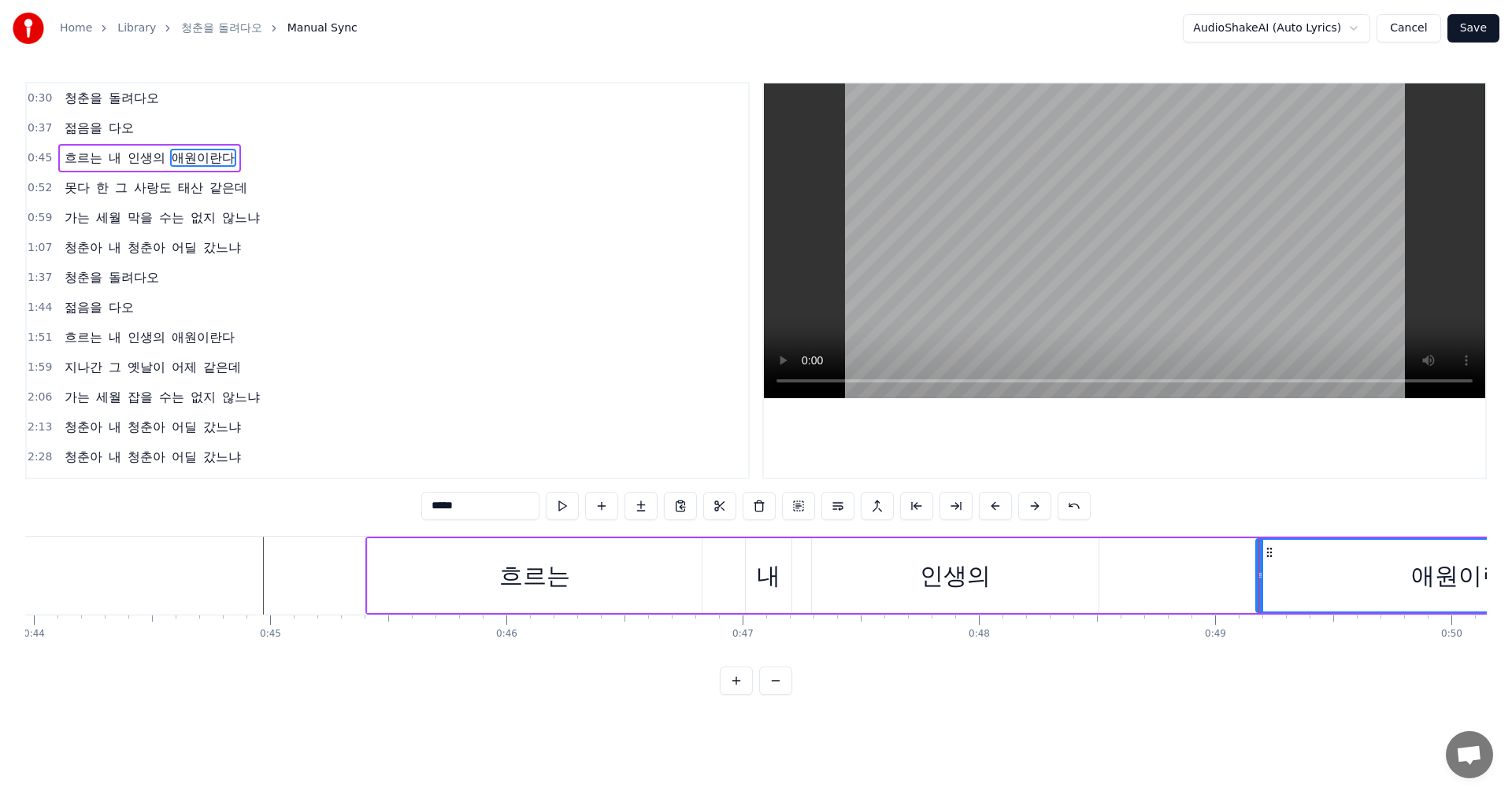
scroll to position [0, 10250]
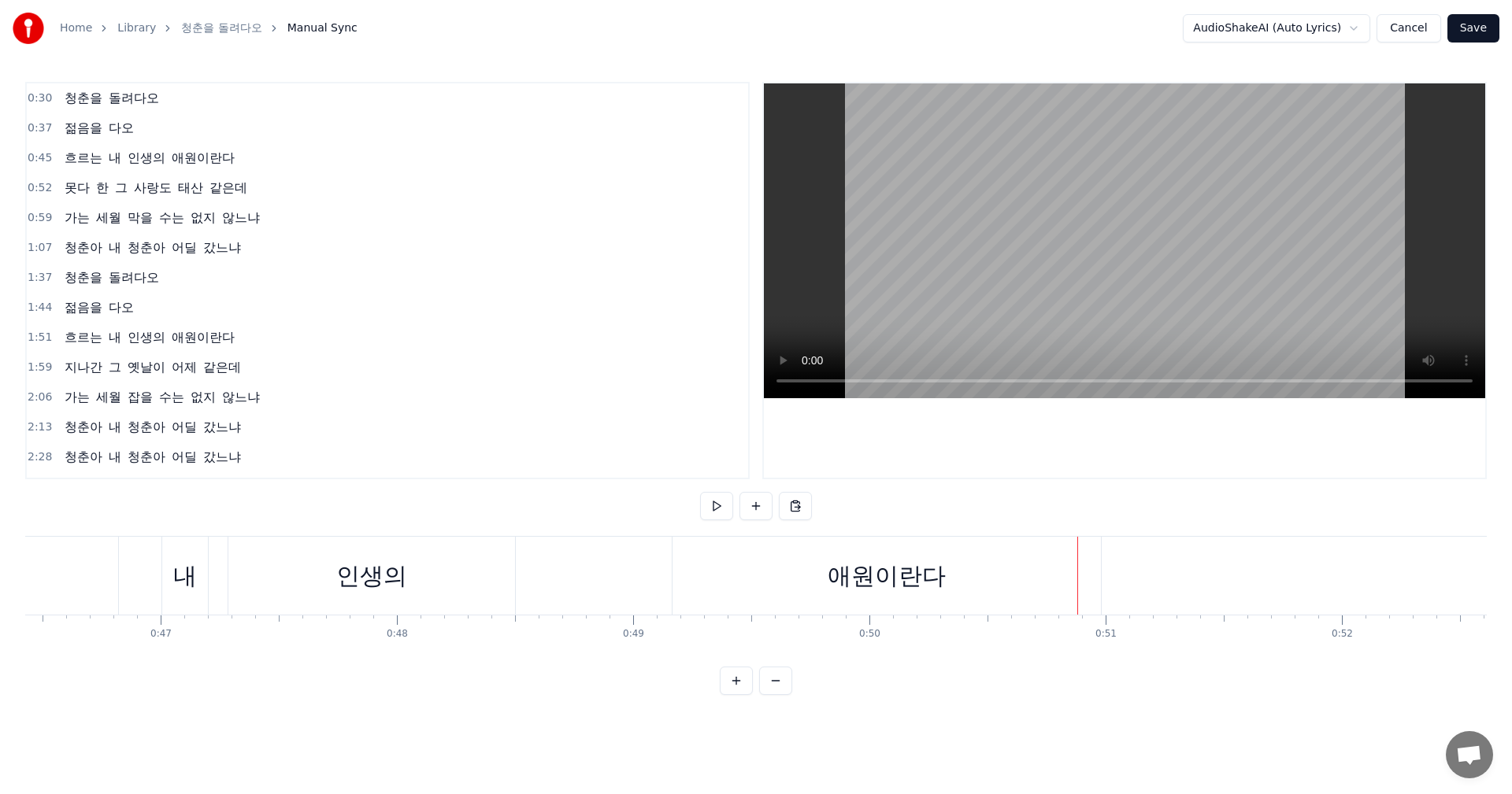
scroll to position [0, 10921]
click at [773, 576] on div "애원이란다" at bounding box center [930, 576] width 428 height 78
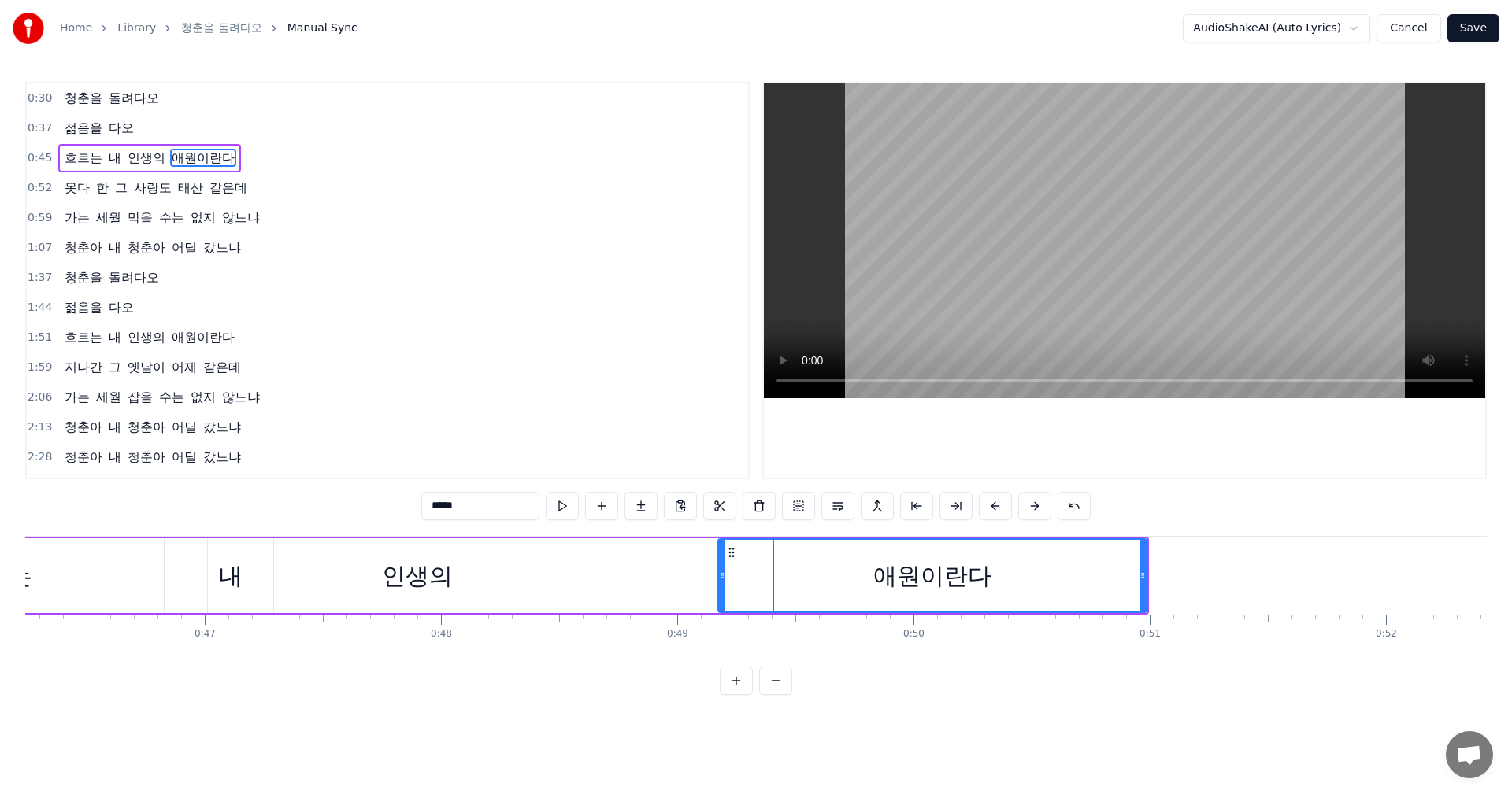
click at [642, 580] on div "흐르는 내 인생의 애원이란다" at bounding box center [488, 576] width 1321 height 78
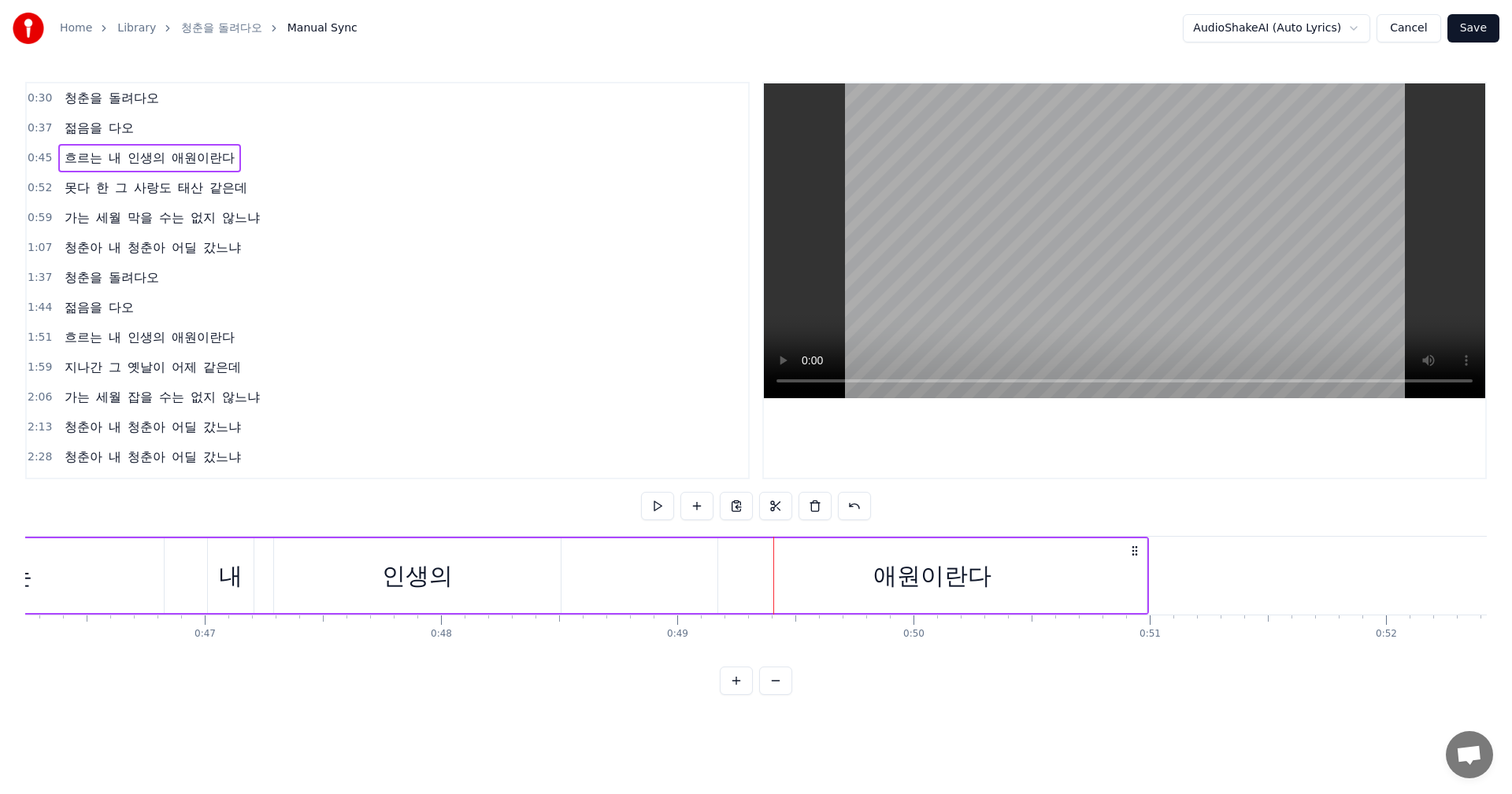
click at [595, 581] on div "흐르는 내 인생의 애원이란다" at bounding box center [488, 576] width 1321 height 78
click at [512, 586] on div "인생의" at bounding box center [417, 576] width 287 height 74
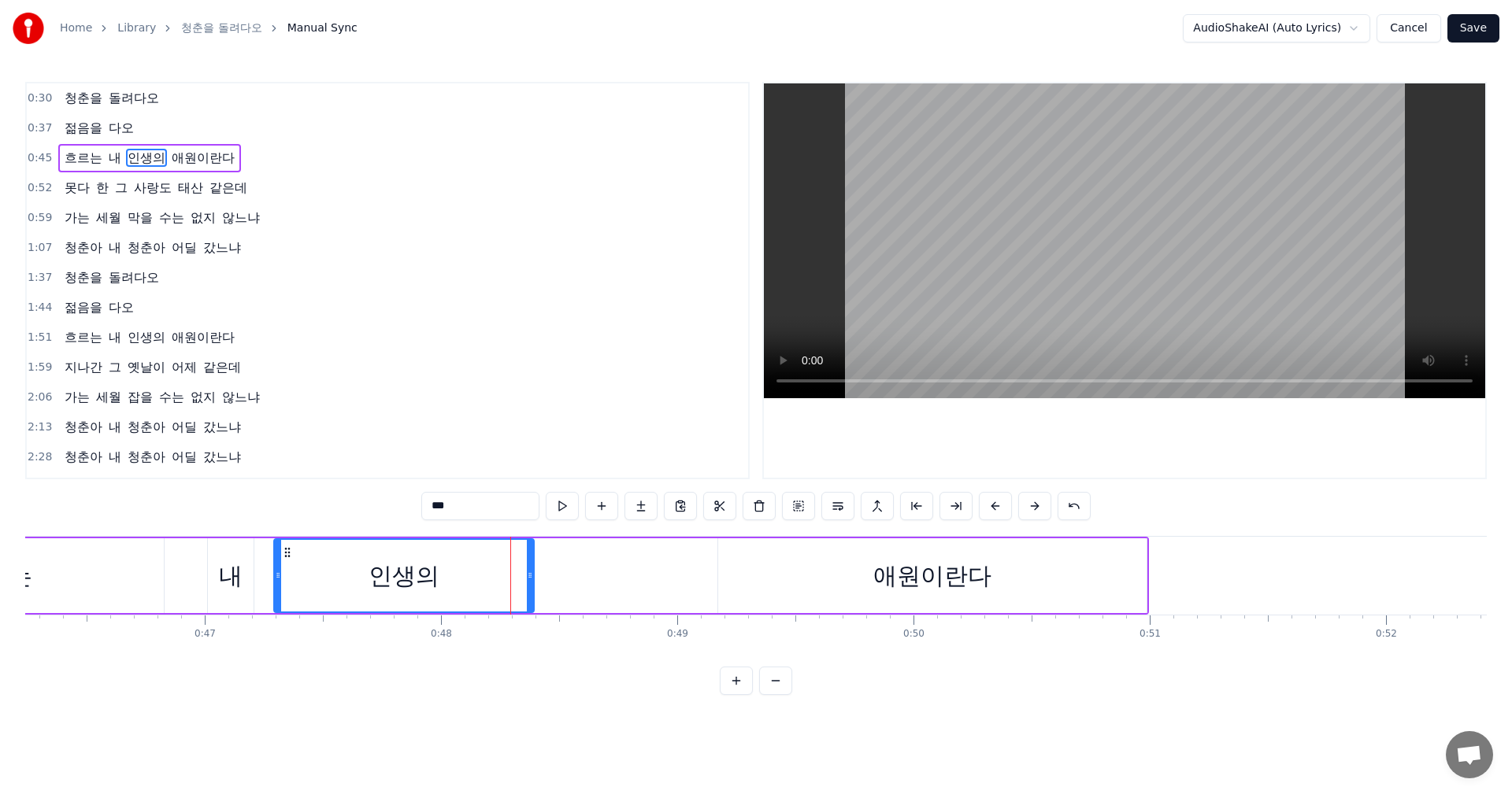
drag, startPoint x: 557, startPoint y: 583, endPoint x: 530, endPoint y: 586, distance: 27.2
click at [530, 586] on div at bounding box center [530, 576] width 7 height 71
click at [614, 580] on div "흐르는 내 인생의 애원이란다" at bounding box center [488, 576] width 1321 height 78
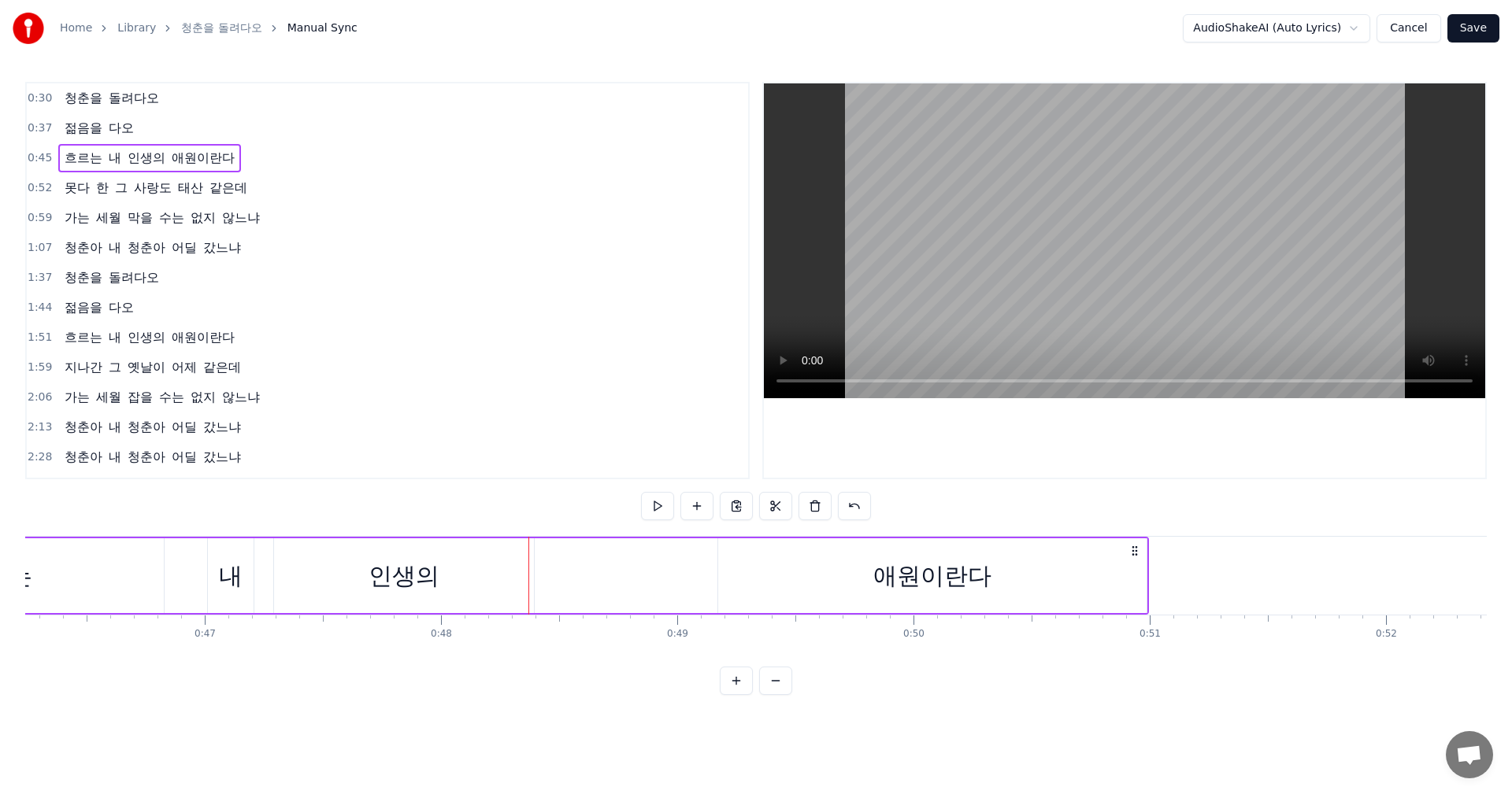
click at [696, 585] on div "흐르는 내 인생의 애원이란다" at bounding box center [488, 576] width 1321 height 78
drag, startPoint x: 795, startPoint y: 567, endPoint x: 737, endPoint y: 573, distance: 58.3
click at [738, 573] on div "애원이란다" at bounding box center [931, 576] width 428 height 74
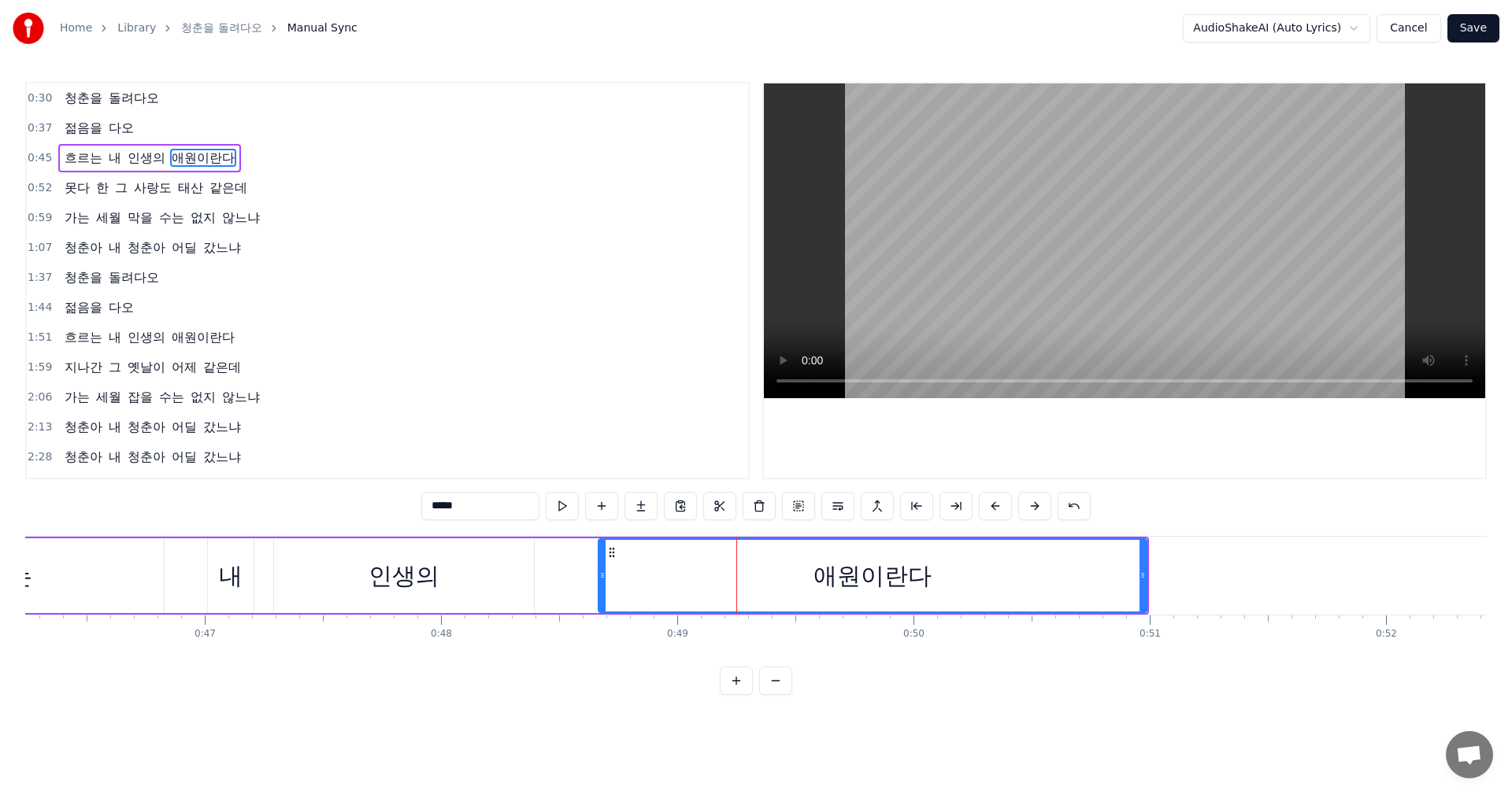
drag, startPoint x: 718, startPoint y: 573, endPoint x: 599, endPoint y: 577, distance: 119.1
click at [599, 577] on icon at bounding box center [602, 575] width 7 height 12
drag, startPoint x: 602, startPoint y: 577, endPoint x: 685, endPoint y: 583, distance: 83.2
click at [685, 583] on div at bounding box center [685, 576] width 7 height 71
drag, startPoint x: 686, startPoint y: 580, endPoint x: 607, endPoint y: 597, distance: 80.8
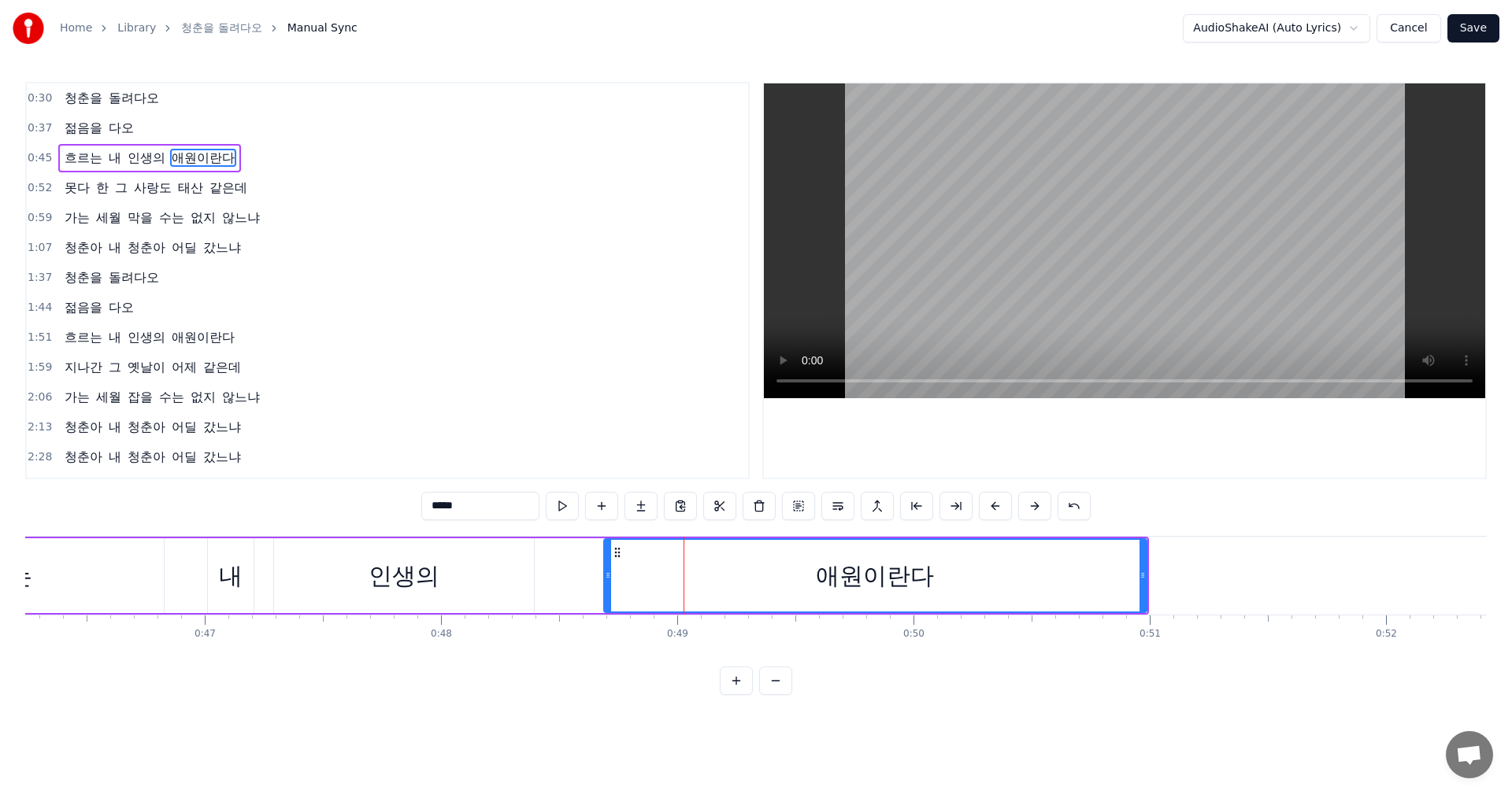
click at [607, 597] on div at bounding box center [607, 576] width 7 height 71
drag, startPoint x: 607, startPoint y: 597, endPoint x: 639, endPoint y: 600, distance: 32.1
click at [639, 600] on div at bounding box center [638, 576] width 7 height 71
click at [541, 580] on div "흐르는 내 인생의 애원이란다" at bounding box center [488, 576] width 1321 height 78
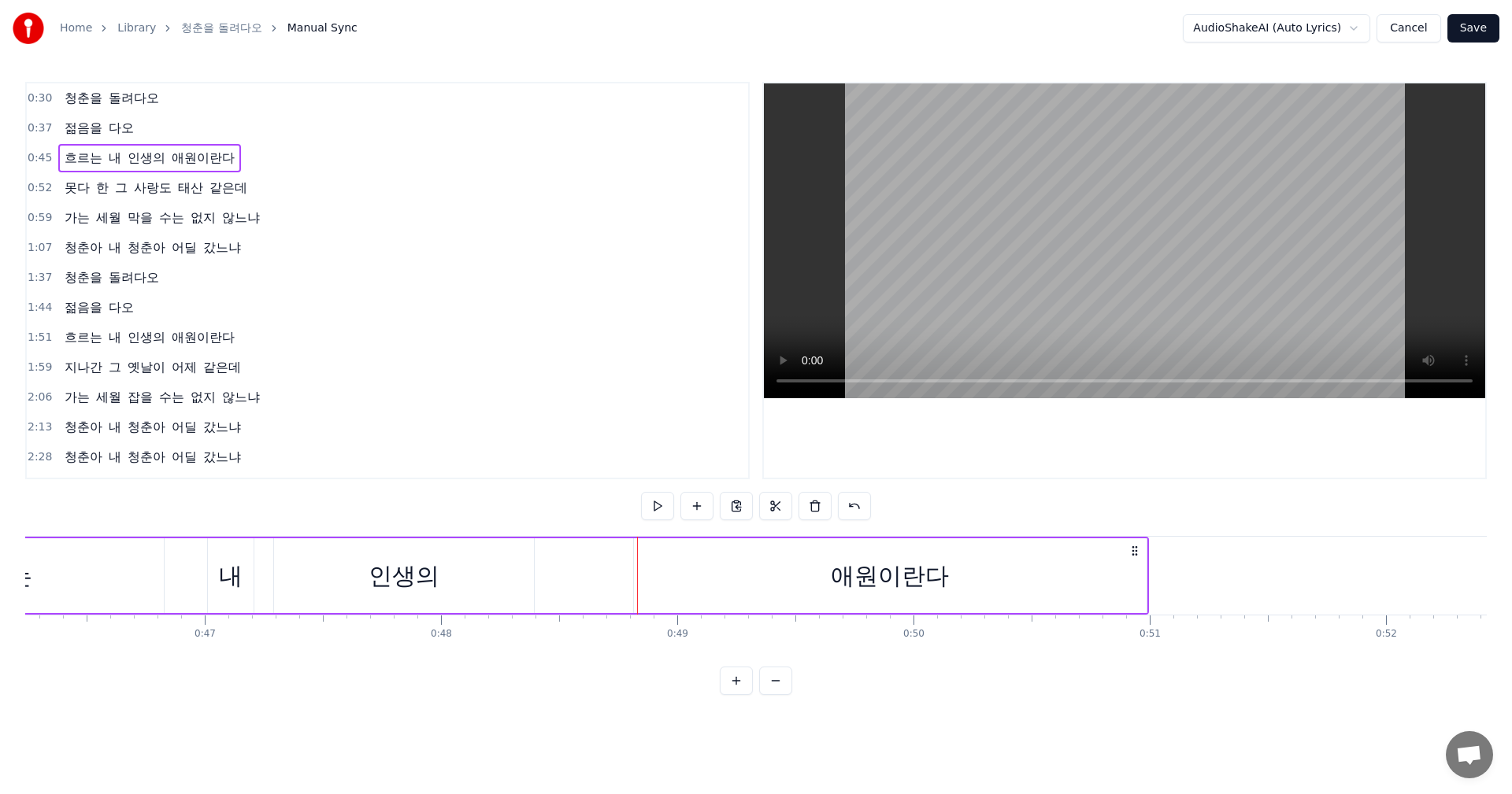
click at [461, 579] on div "인생의" at bounding box center [403, 576] width 260 height 74
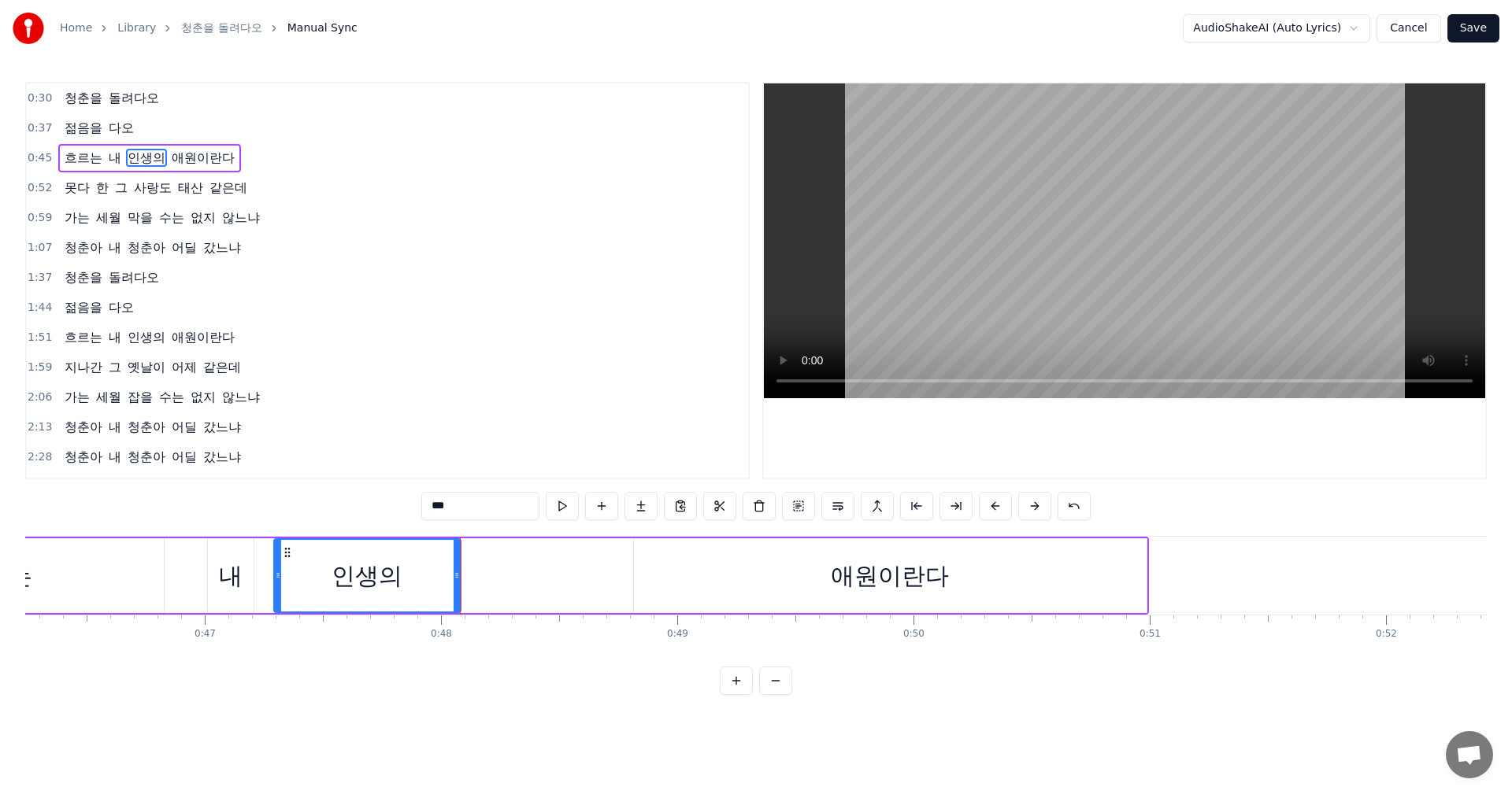
drag, startPoint x: 528, startPoint y: 578, endPoint x: 452, endPoint y: 580, distance: 76.0
click at [454, 580] on icon at bounding box center [457, 575] width 7 height 12
click at [684, 572] on div "애원이란다" at bounding box center [890, 576] width 513 height 74
type input "*****"
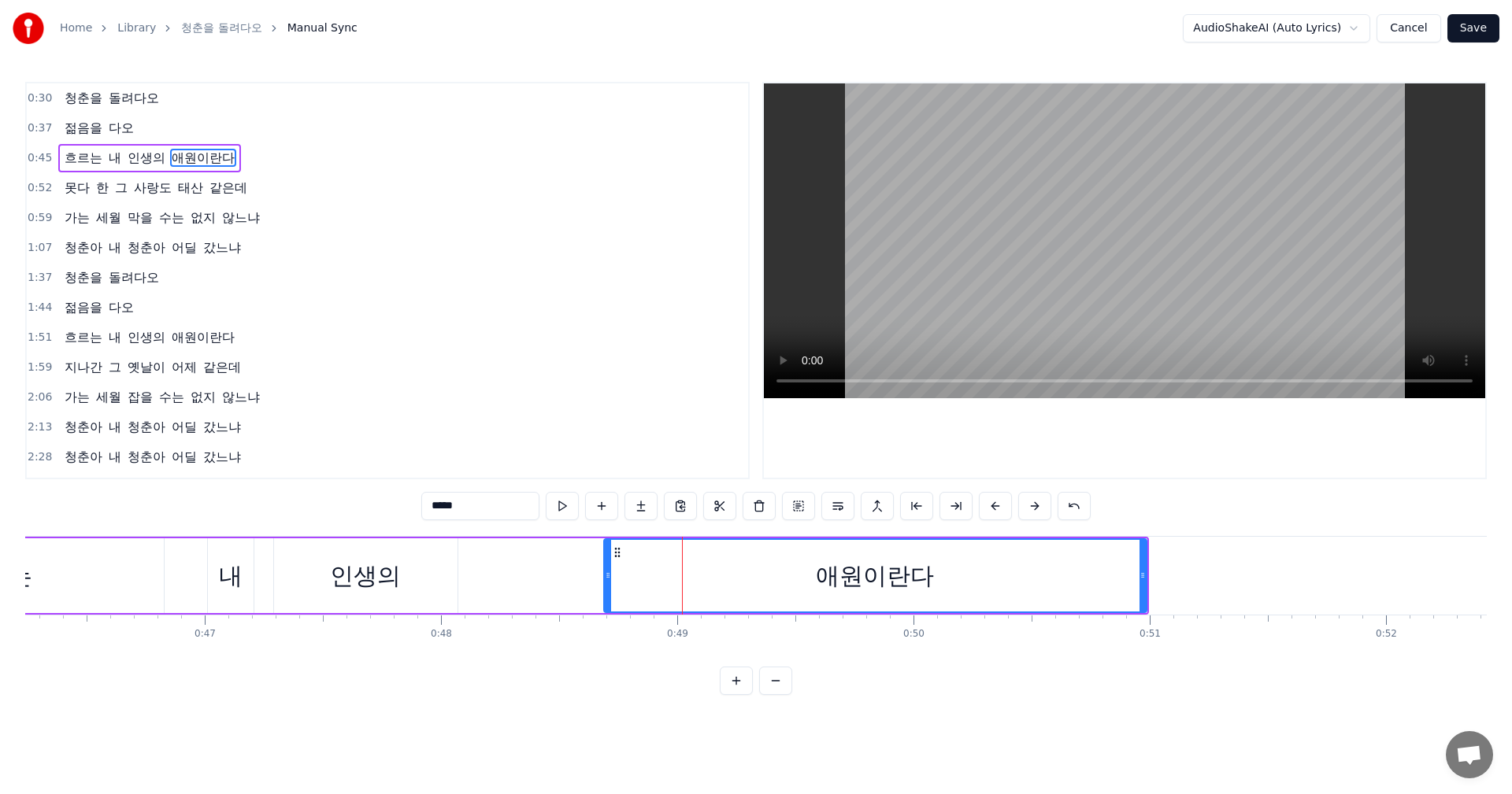
drag, startPoint x: 635, startPoint y: 580, endPoint x: 604, endPoint y: 579, distance: 31.0
click at [604, 579] on icon at bounding box center [607, 575] width 7 height 12
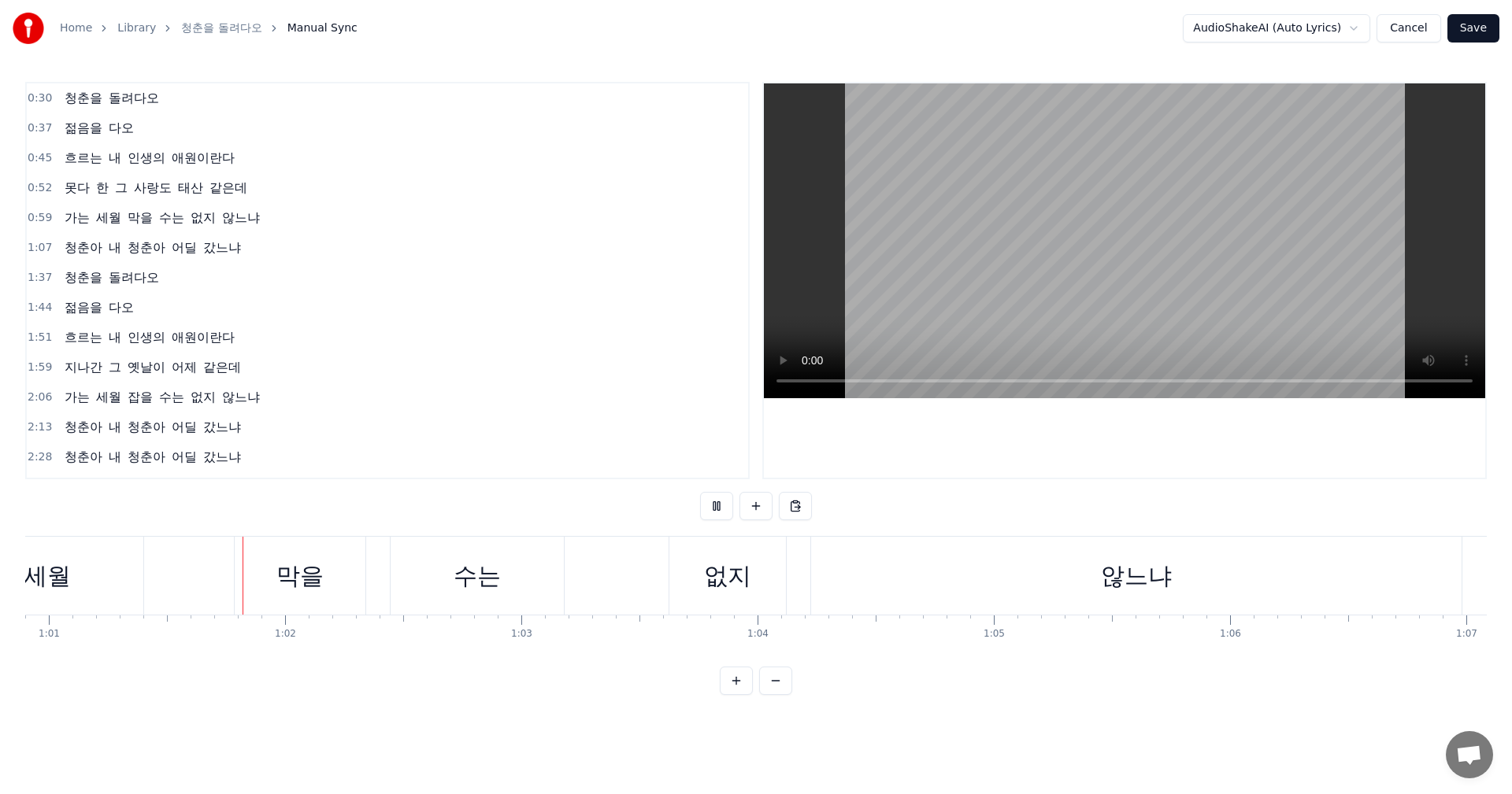
scroll to position [0, 14390]
click at [527, 583] on div "수는" at bounding box center [472, 576] width 174 height 78
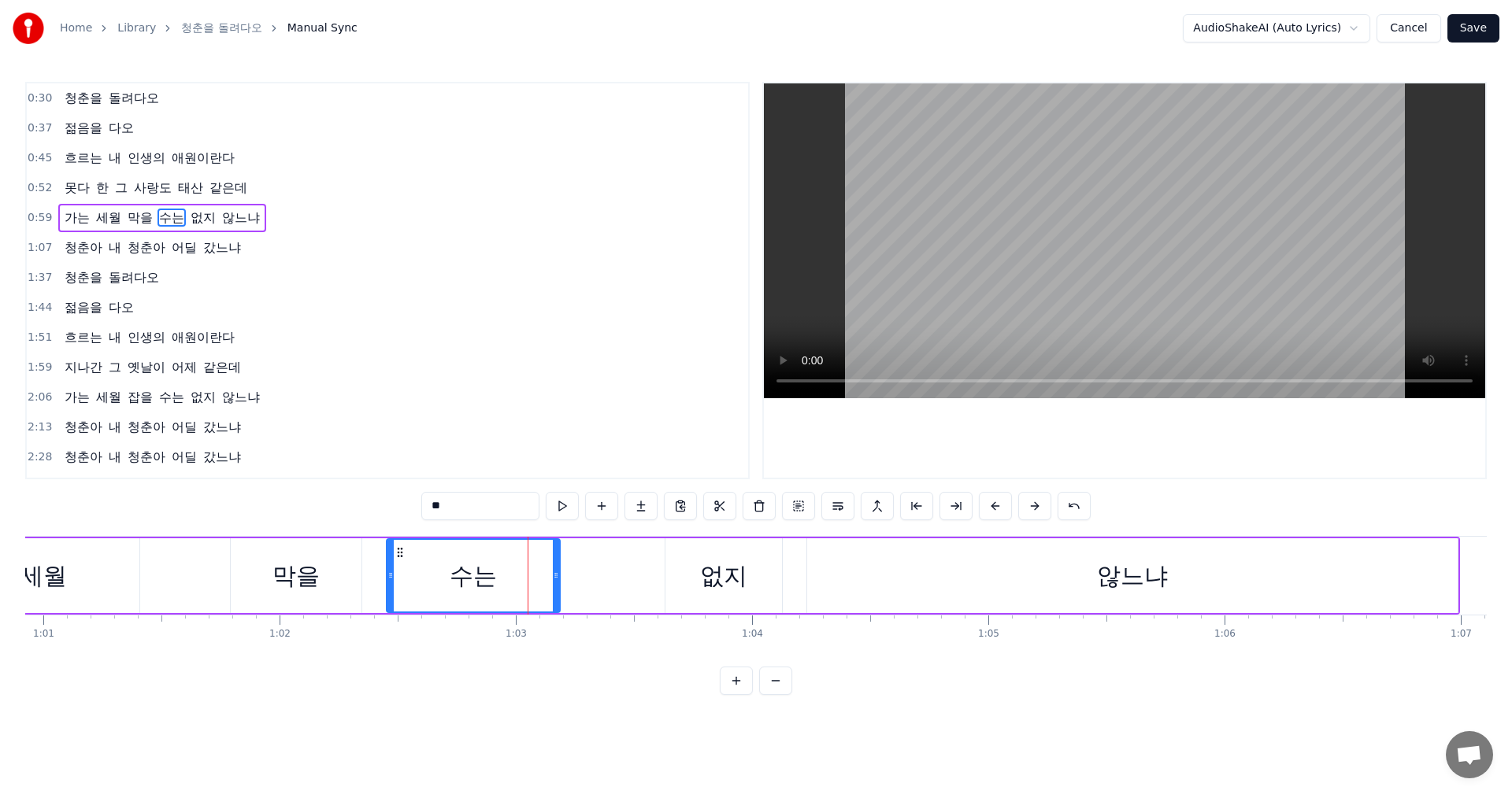
click at [661, 569] on div "가는 세월 막을 수는 없지 않느냐" at bounding box center [620, 576] width 1680 height 78
click at [730, 572] on div "없지" at bounding box center [724, 576] width 48 height 35
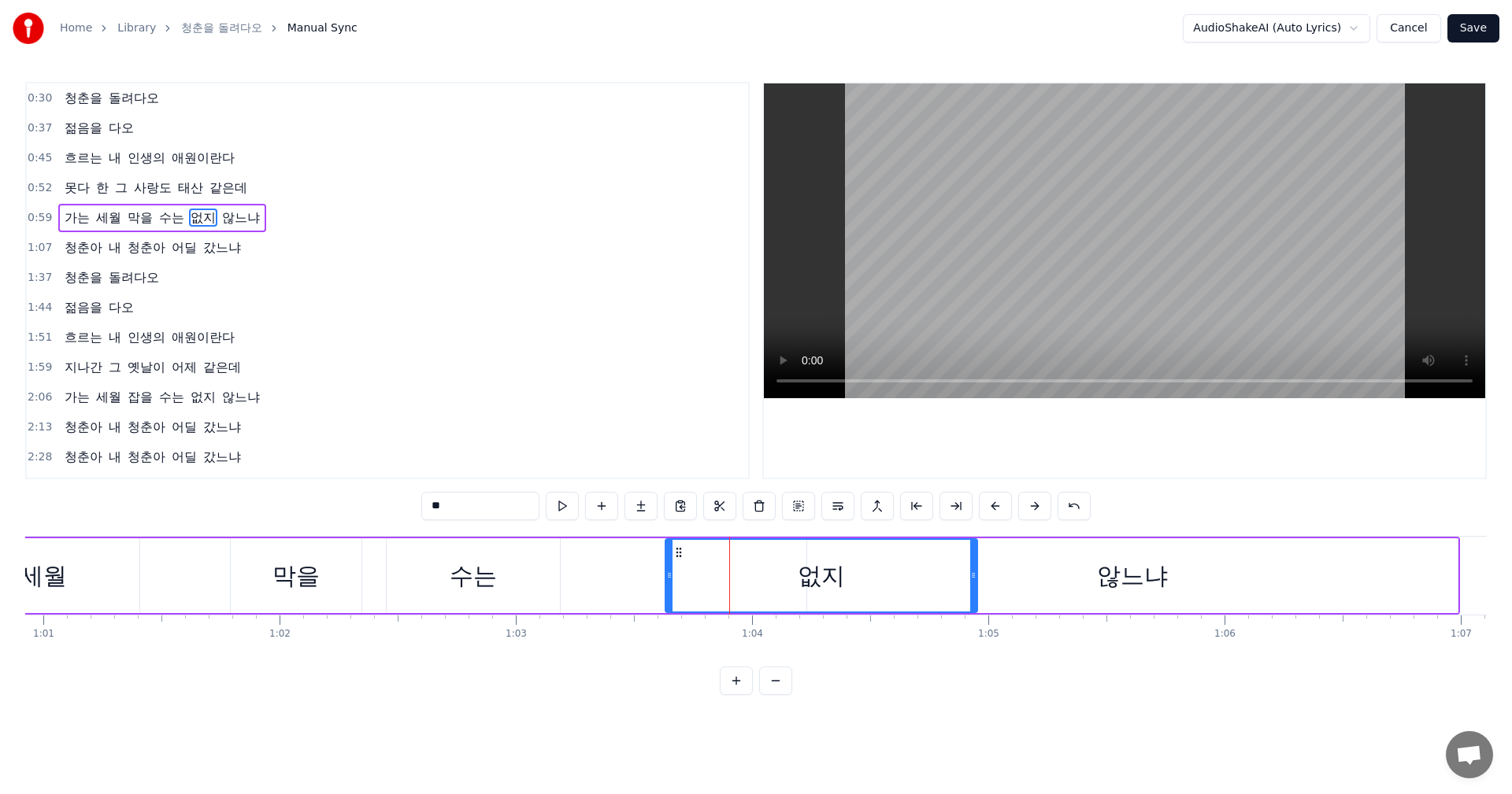
drag, startPoint x: 780, startPoint y: 576, endPoint x: 974, endPoint y: 577, distance: 194.0
click at [974, 577] on icon at bounding box center [972, 575] width 7 height 12
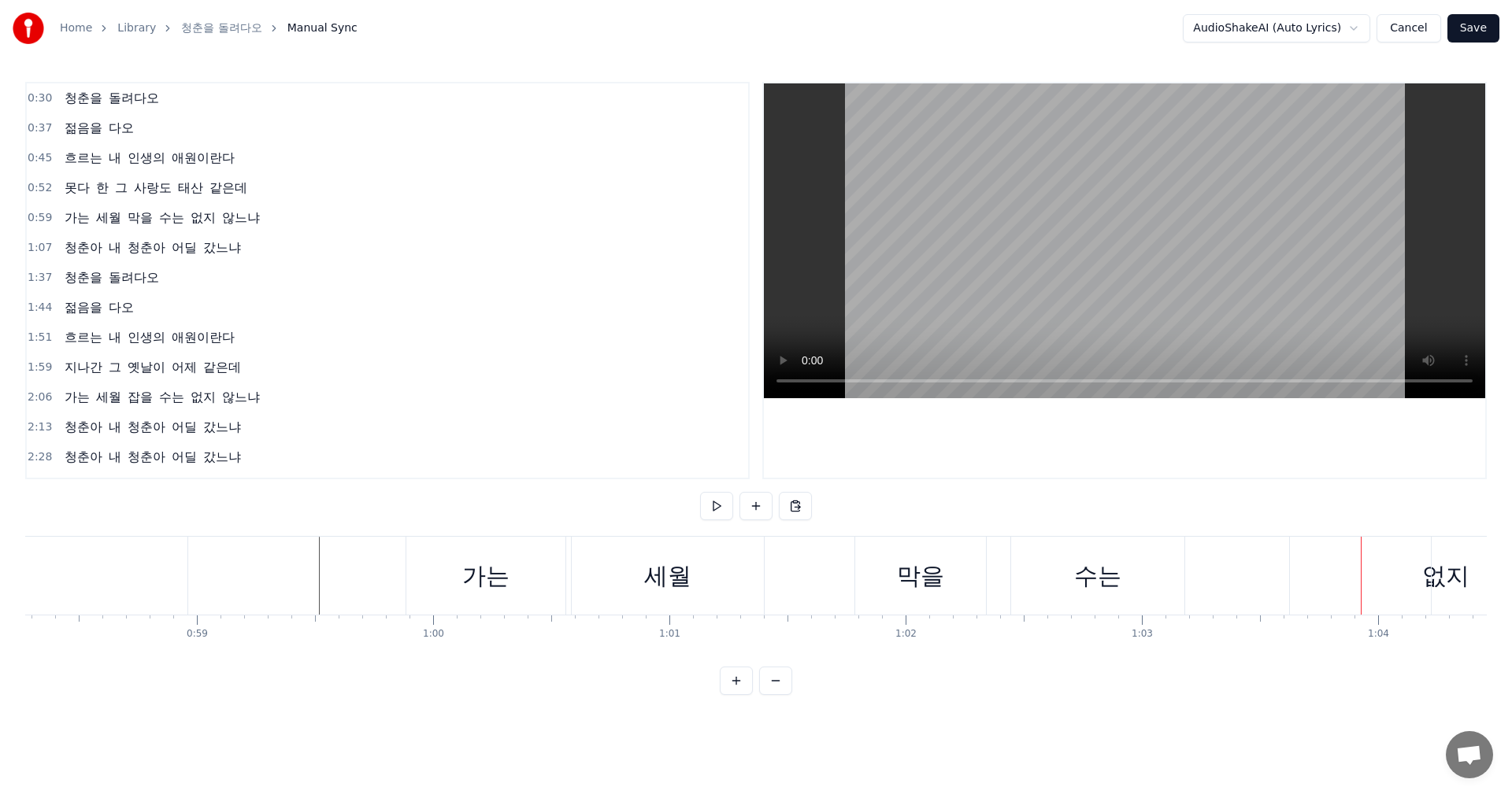
scroll to position [0, 13742]
click at [738, 595] on div "세월" at bounding box center [690, 576] width 193 height 78
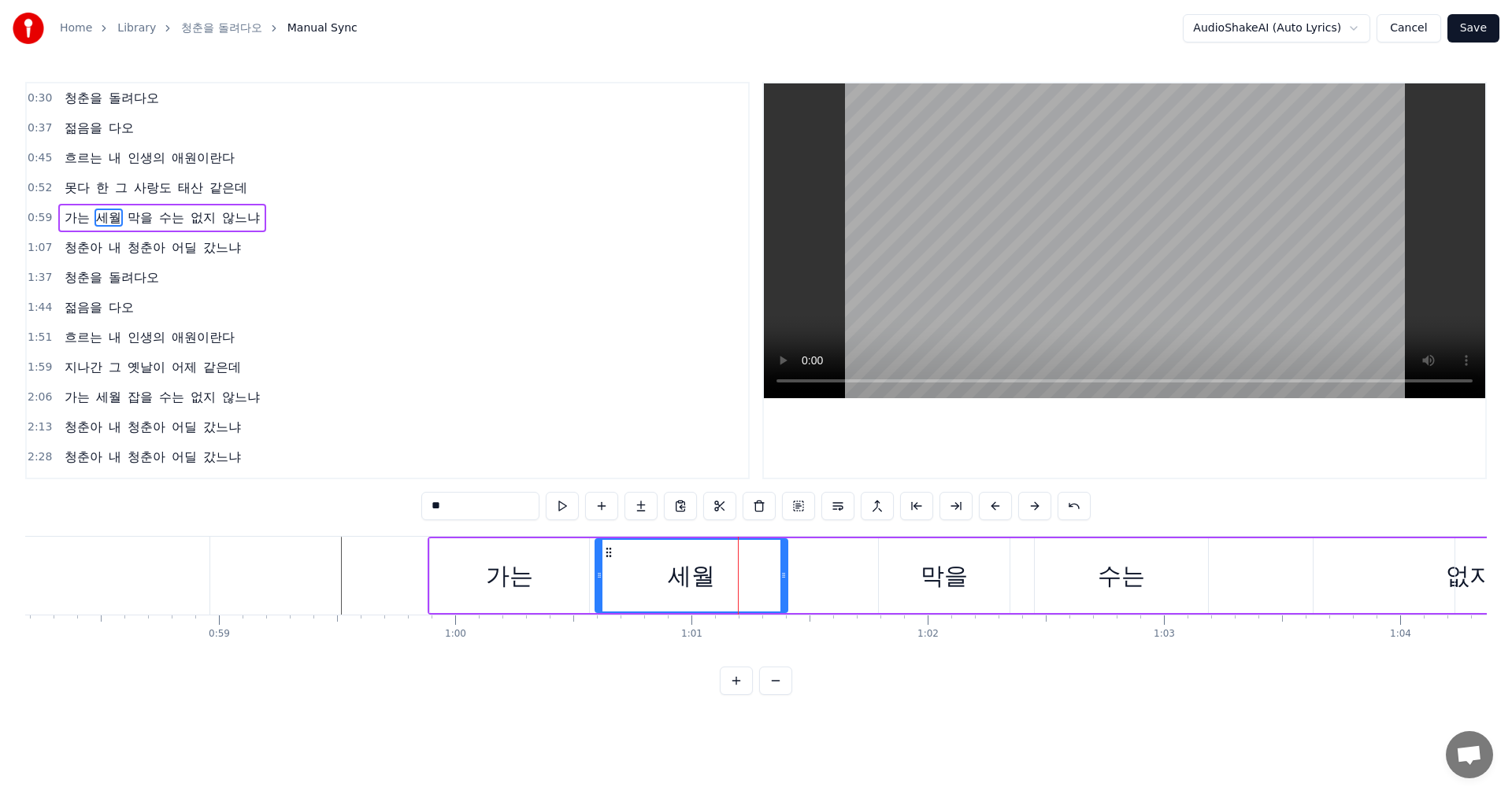
click at [549, 587] on div "가는" at bounding box center [509, 576] width 159 height 74
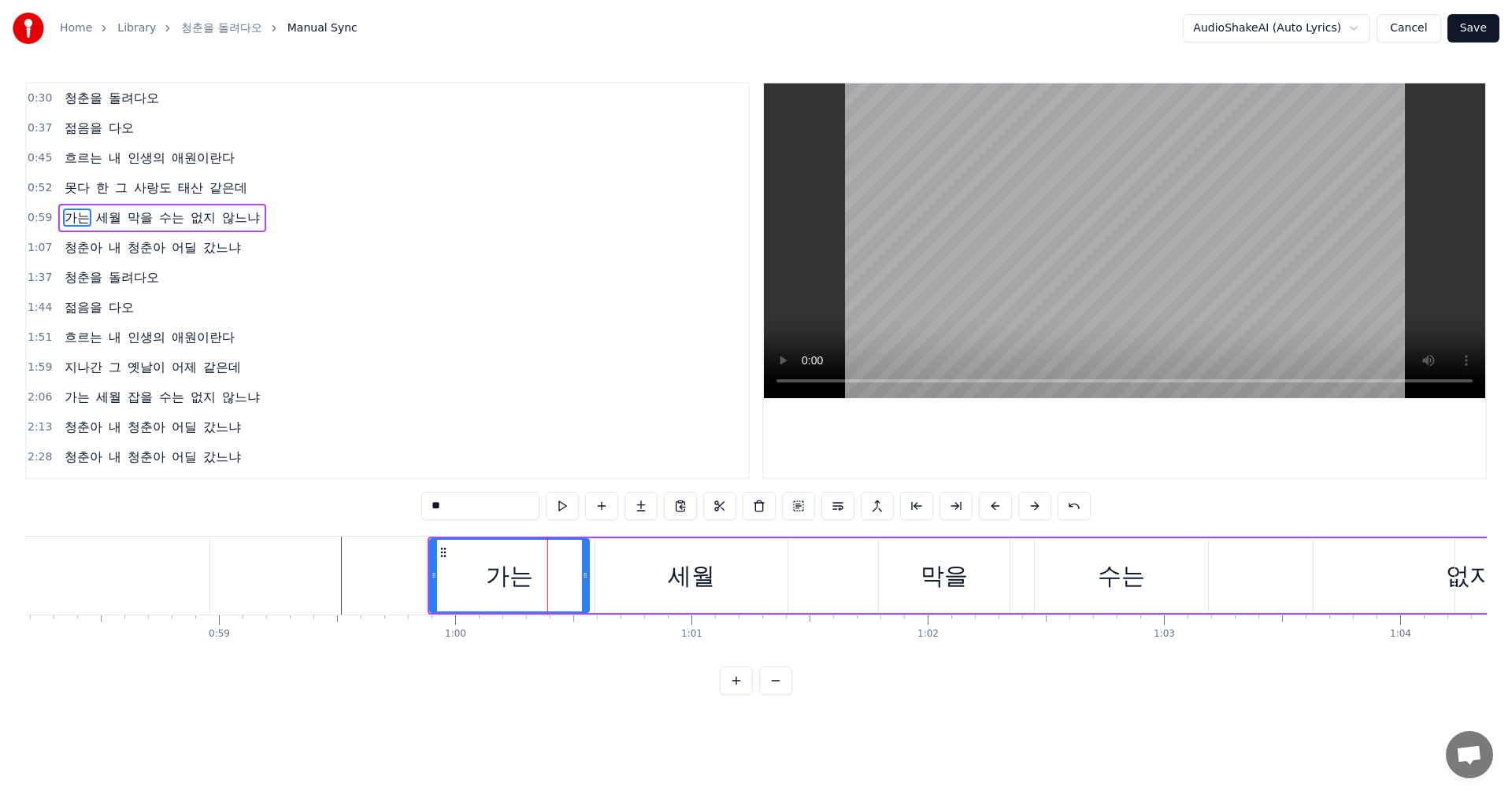
click at [644, 583] on div "세월" at bounding box center [691, 576] width 193 height 74
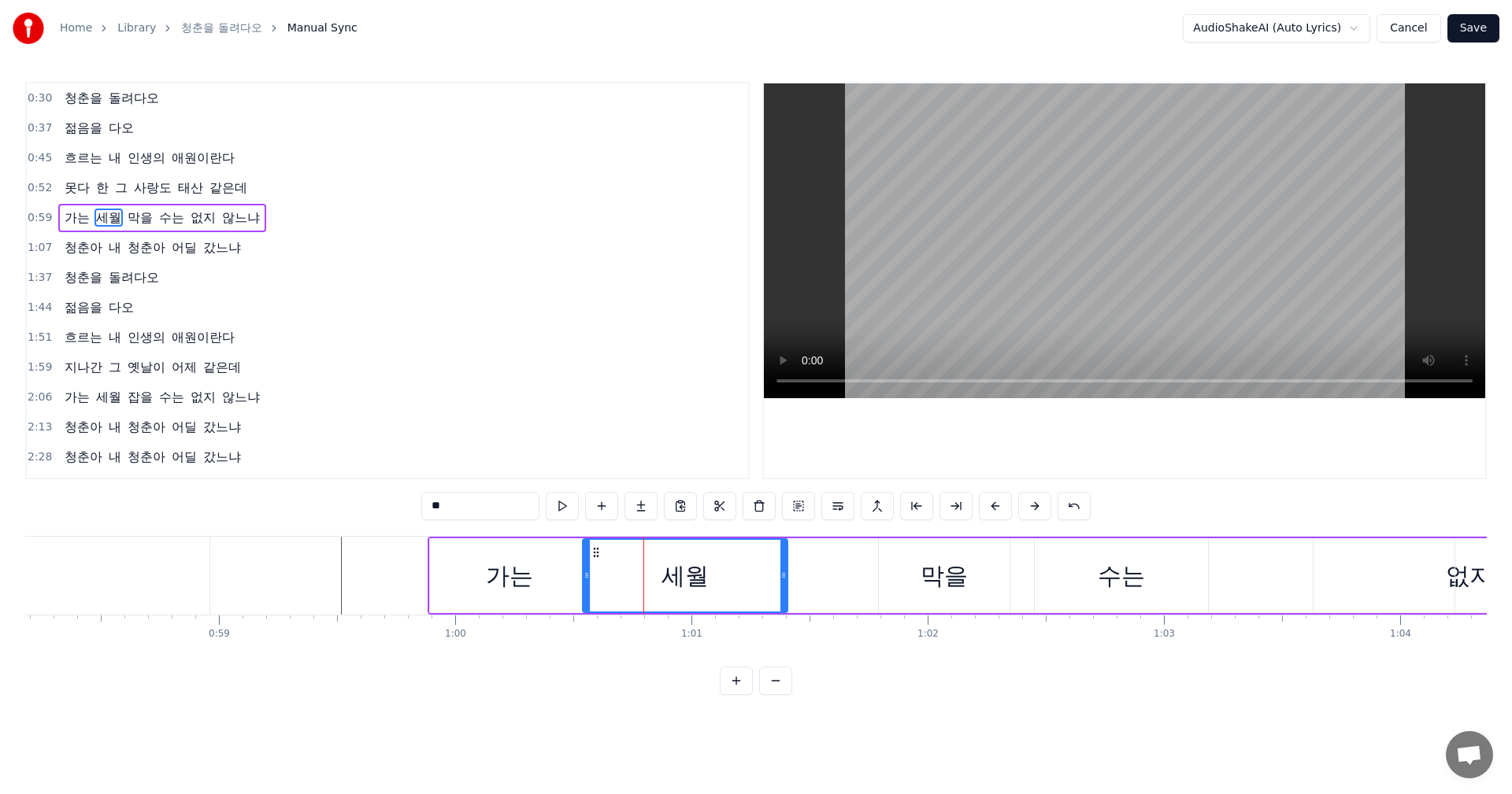
drag, startPoint x: 599, startPoint y: 580, endPoint x: 584, endPoint y: 580, distance: 15.0
click at [584, 580] on icon at bounding box center [586, 575] width 7 height 12
click at [921, 565] on div "막을" at bounding box center [944, 576] width 48 height 35
type input "**"
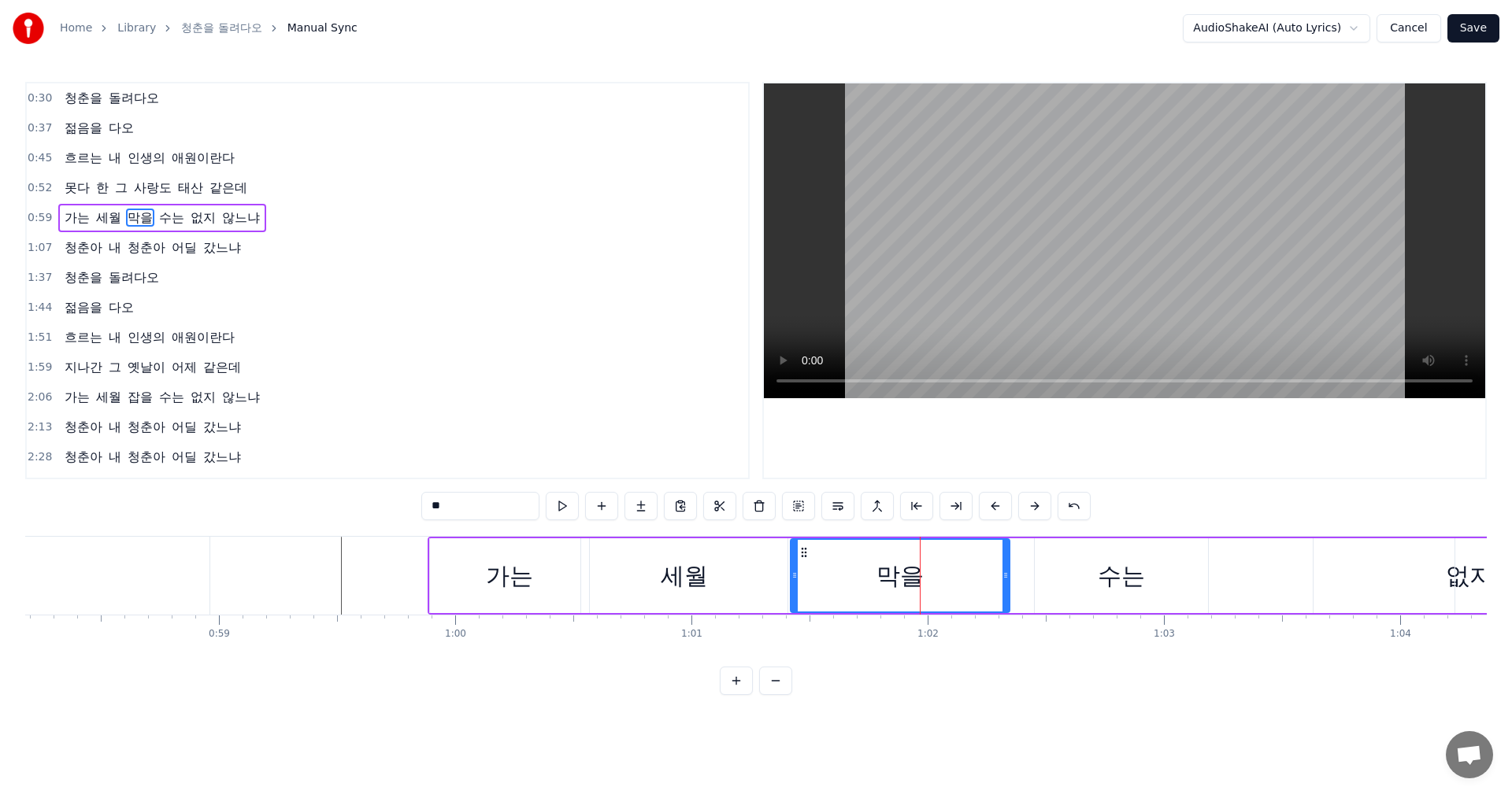
drag, startPoint x: 881, startPoint y: 577, endPoint x: 787, endPoint y: 580, distance: 94.0
click at [791, 580] on icon at bounding box center [794, 575] width 7 height 12
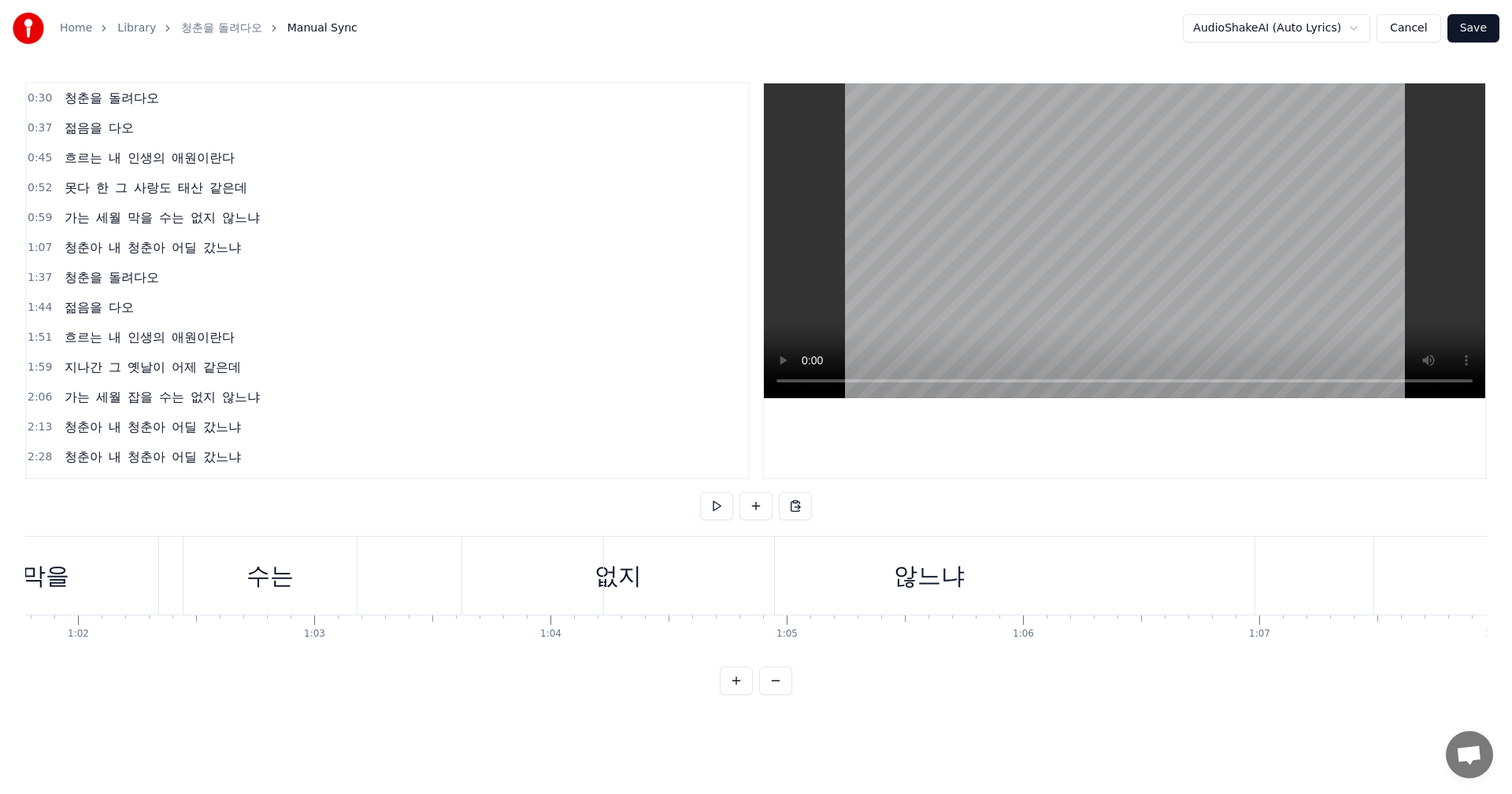
scroll to position [0, 15241]
click at [937, 582] on div "내" at bounding box center [947, 576] width 24 height 35
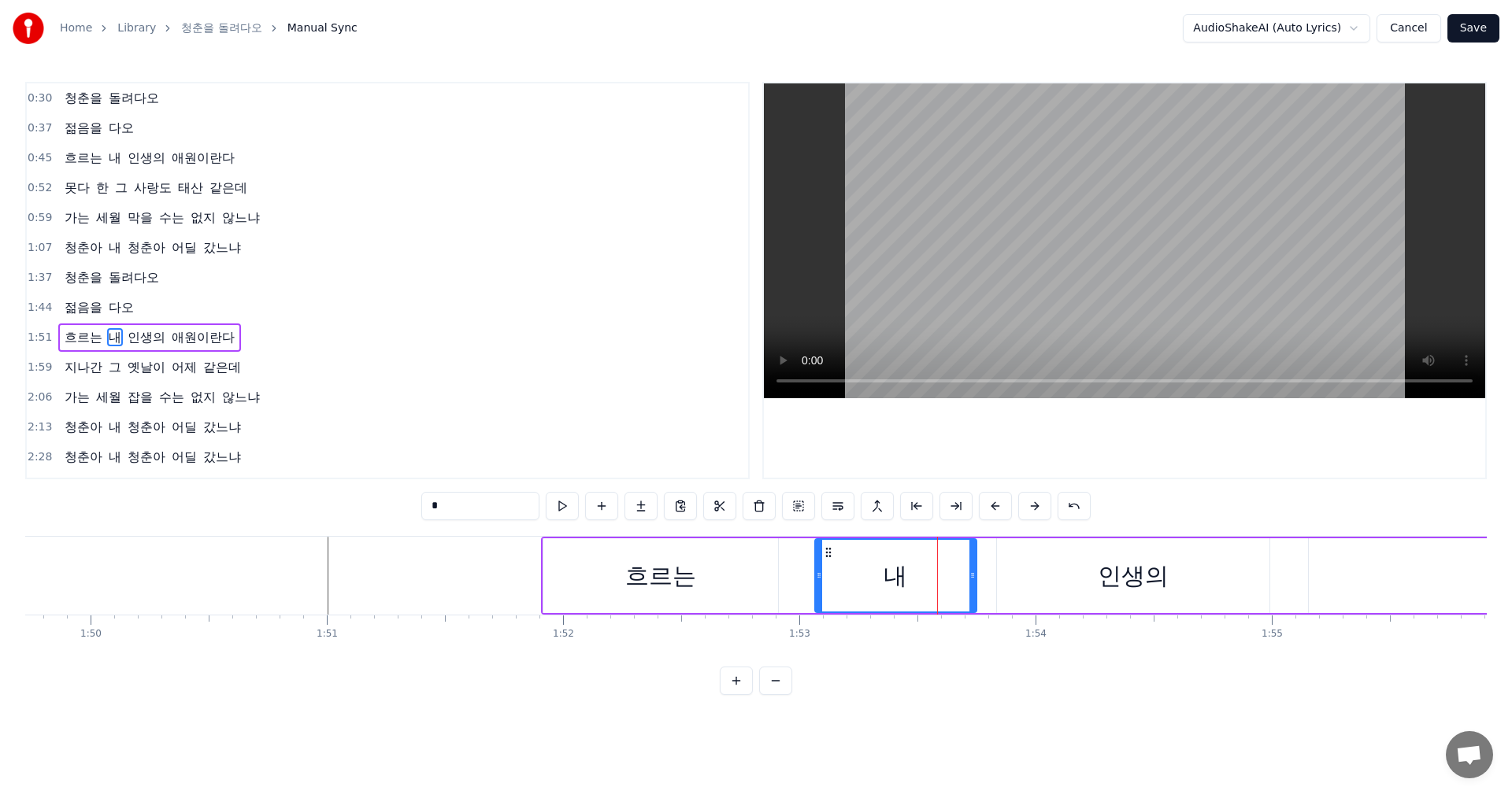
drag, startPoint x: 926, startPoint y: 580, endPoint x: 820, endPoint y: 577, distance: 106.0
click at [820, 577] on icon at bounding box center [819, 575] width 7 height 12
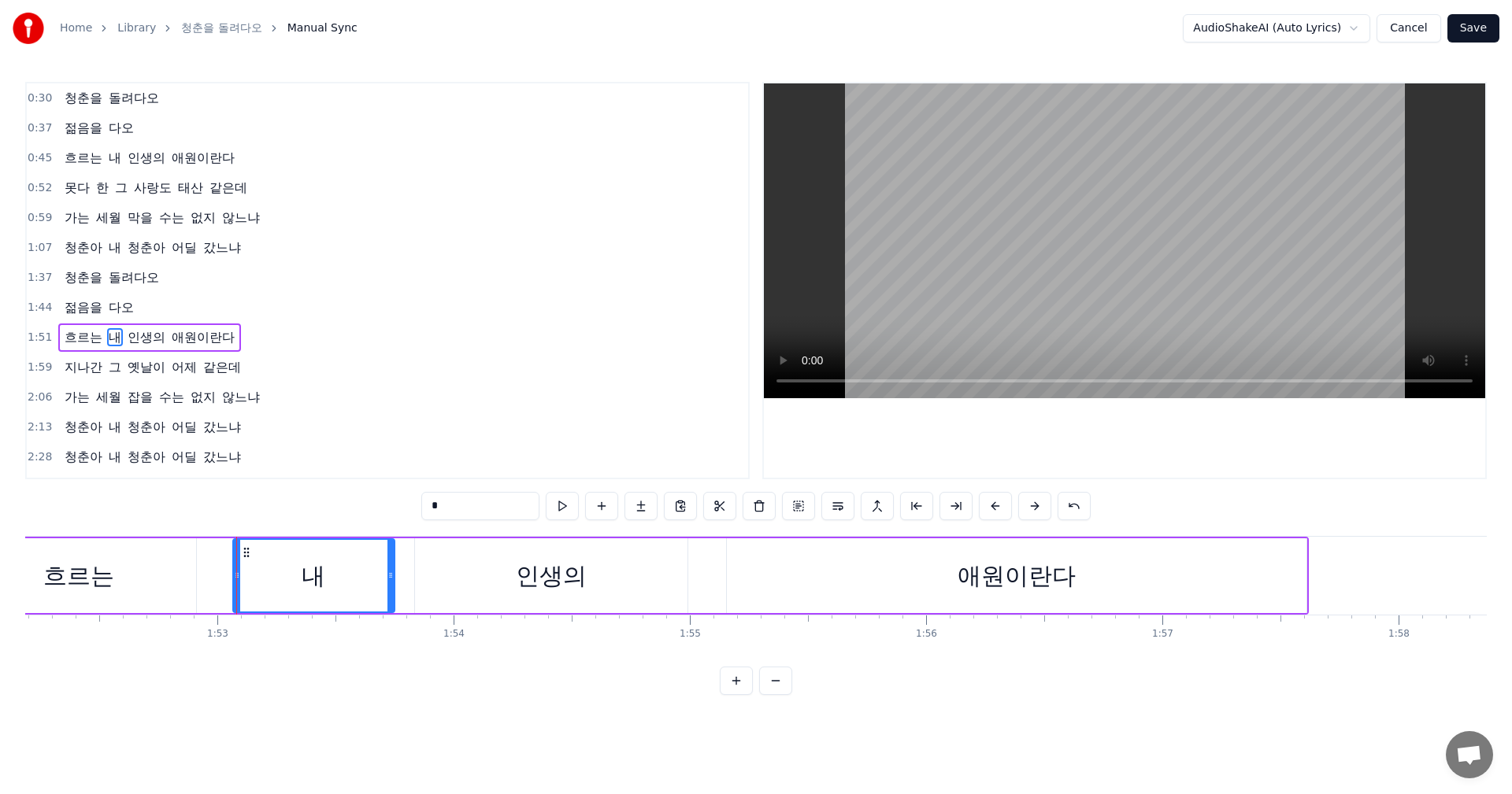
scroll to position [0, 26678]
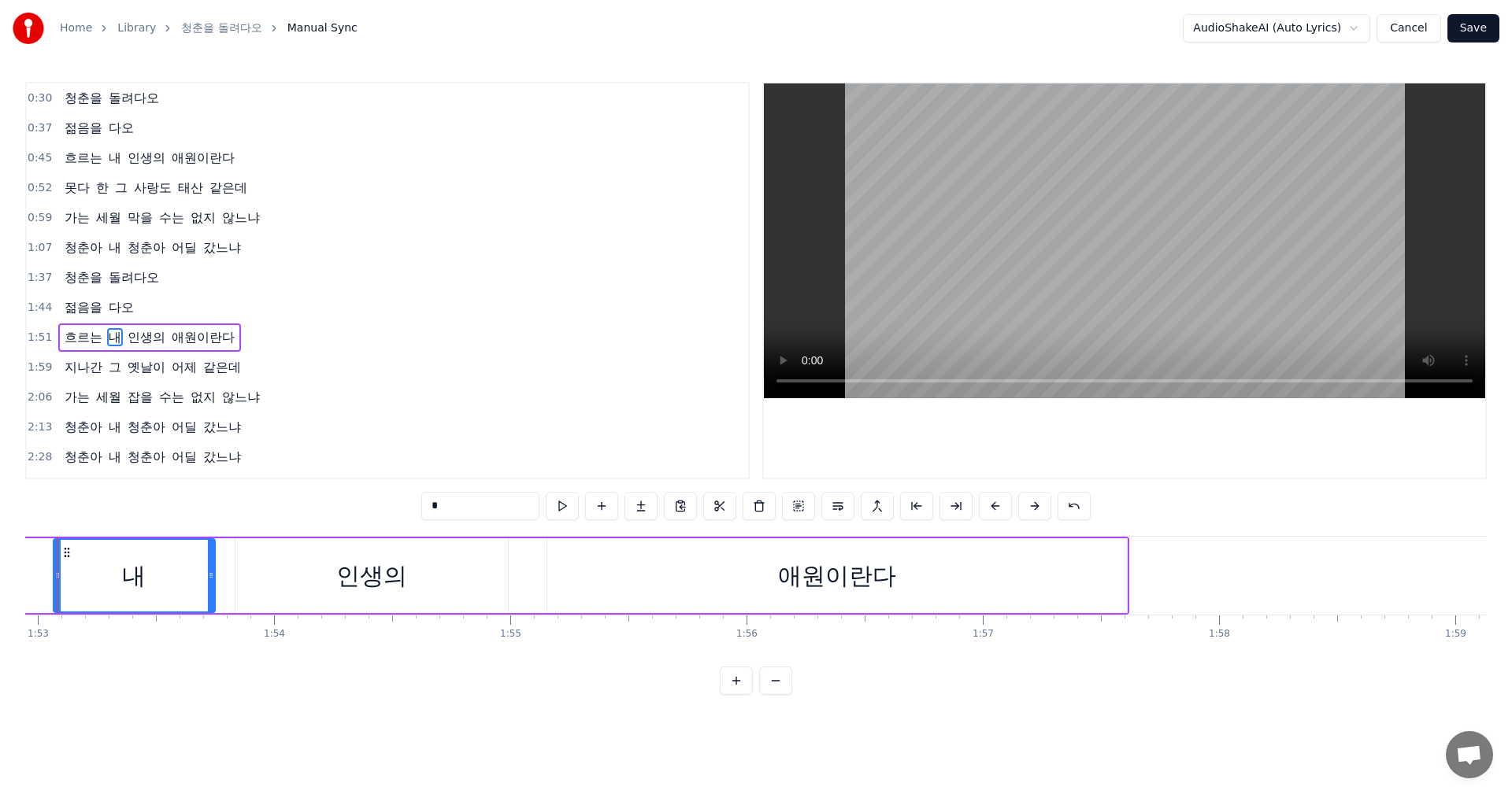
click at [644, 569] on div "애원이란다" at bounding box center [837, 576] width 580 height 74
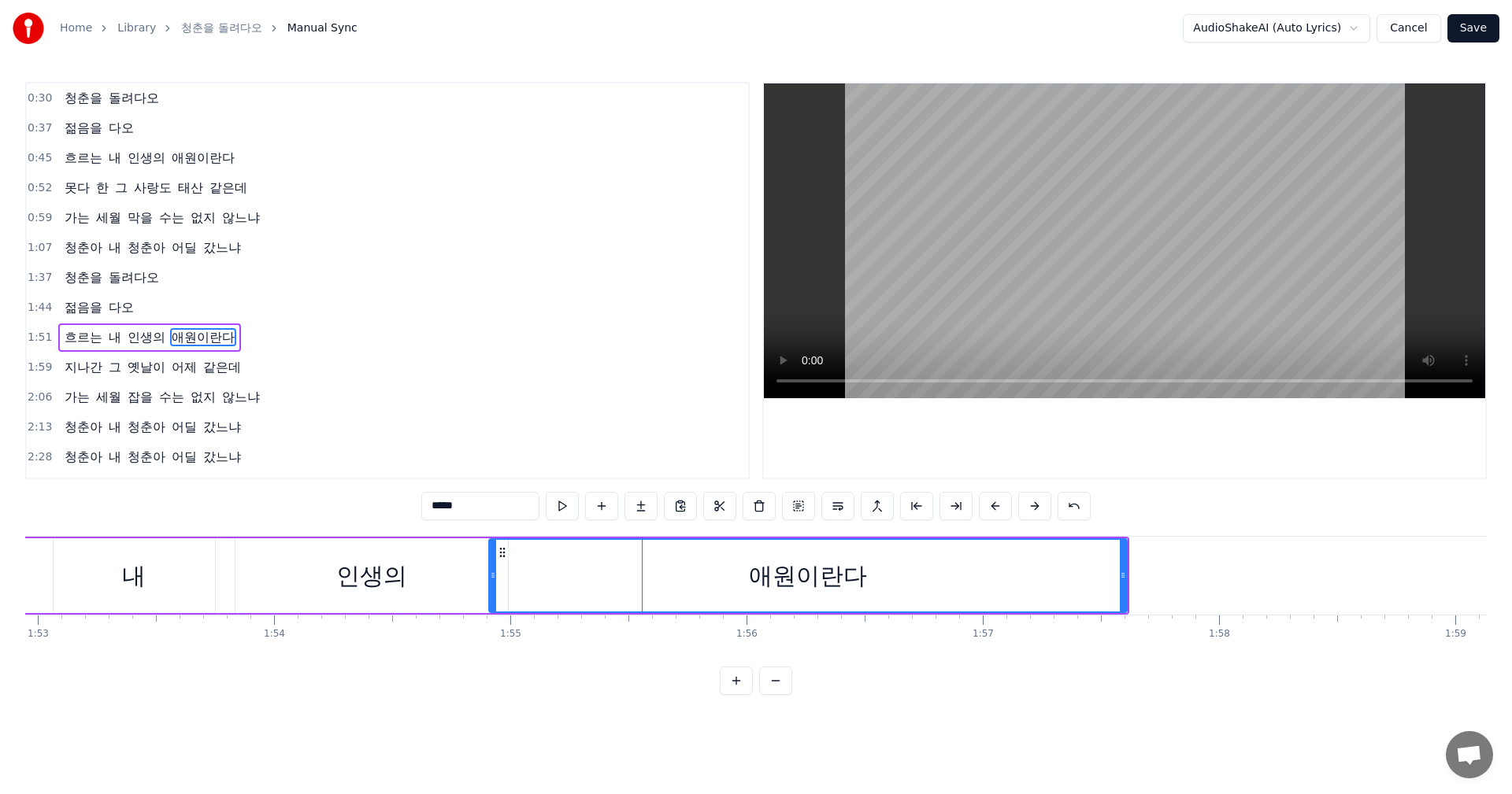
drag, startPoint x: 549, startPoint y: 582, endPoint x: 491, endPoint y: 587, distance: 58.2
click at [491, 587] on div at bounding box center [493, 576] width 7 height 71
drag, startPoint x: 492, startPoint y: 583, endPoint x: 506, endPoint y: 580, distance: 14.3
click at [506, 580] on div at bounding box center [508, 576] width 7 height 71
click at [447, 581] on div "인생의" at bounding box center [372, 576] width 273 height 74
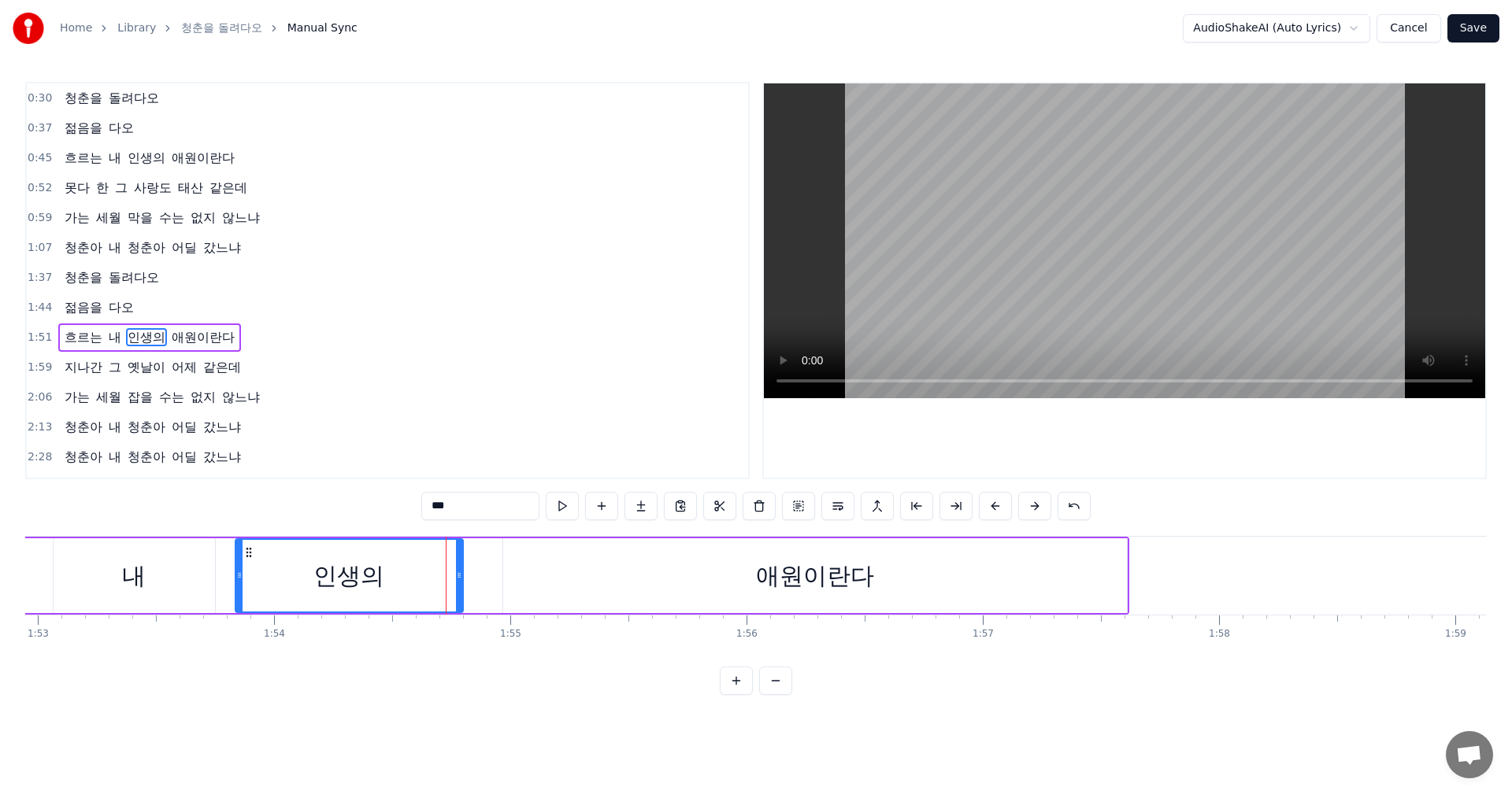
drag, startPoint x: 504, startPoint y: 574, endPoint x: 450, endPoint y: 574, distance: 54.0
click at [460, 574] on circle at bounding box center [460, 573] width 1 height 1
click at [537, 580] on div "애원이란다" at bounding box center [815, 576] width 623 height 74
type input "*****"
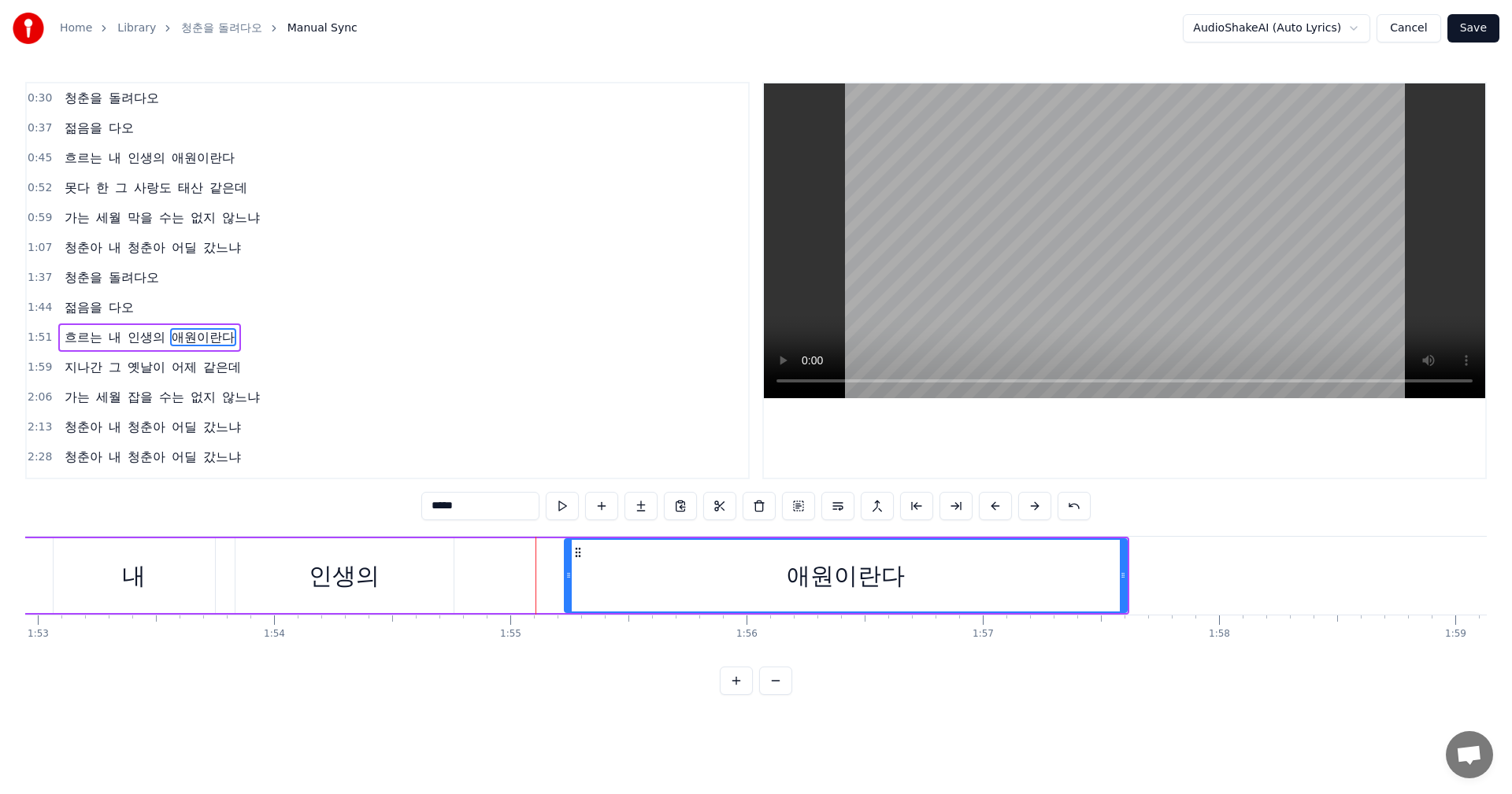
drag, startPoint x: 503, startPoint y: 572, endPoint x: 567, endPoint y: 571, distance: 64.0
click at [567, 571] on icon at bounding box center [568, 575] width 7 height 12
drag, startPoint x: 1124, startPoint y: 577, endPoint x: 1126, endPoint y: 553, distance: 24.1
click at [1126, 553] on div at bounding box center [1125, 576] width 7 height 71
drag, startPoint x: 572, startPoint y: 577, endPoint x: 674, endPoint y: 564, distance: 102.8
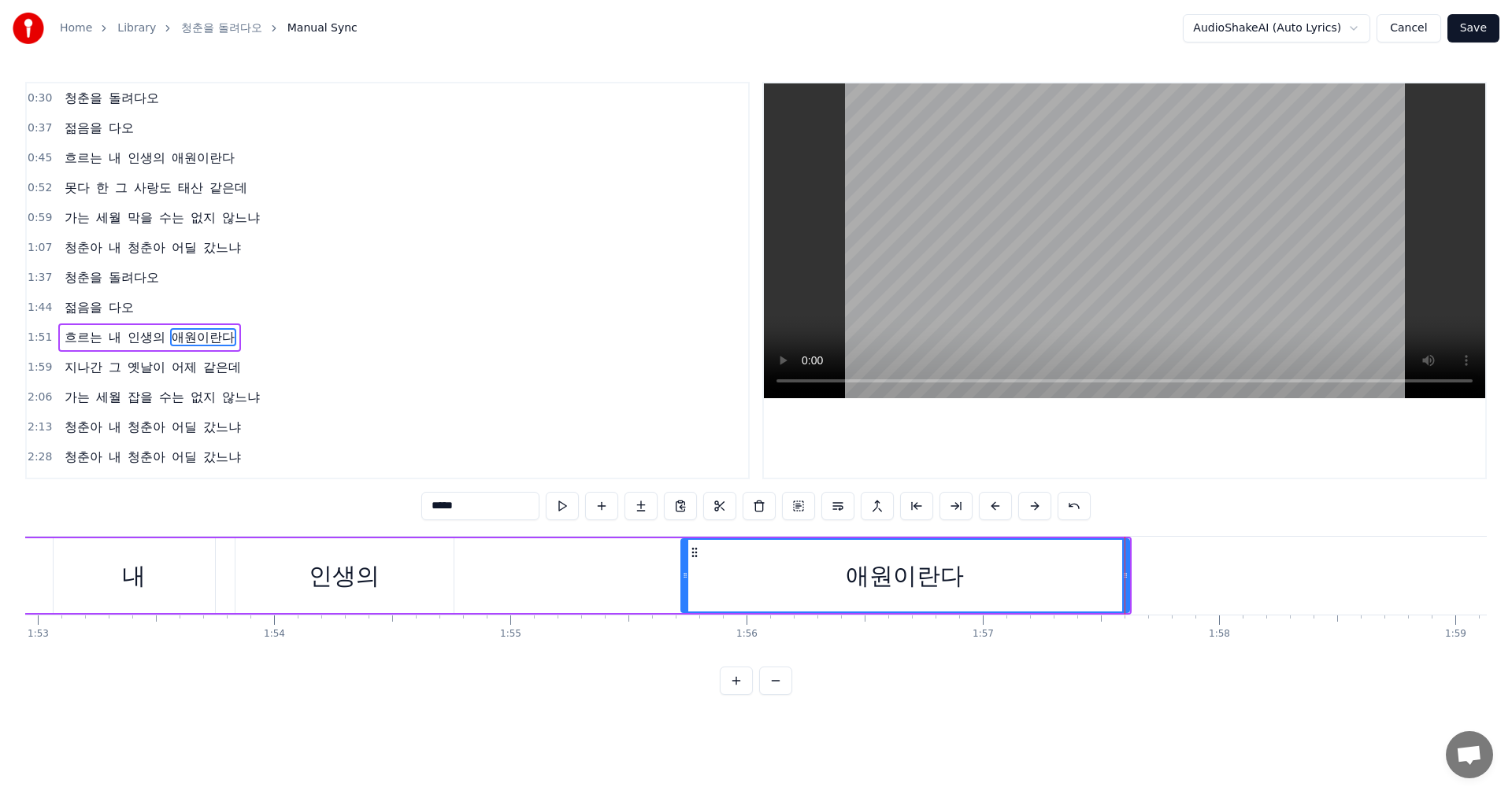
click at [682, 568] on div at bounding box center [684, 576] width 7 height 71
click at [584, 596] on div "흐르는 내 인생의 애원이란다" at bounding box center [456, 576] width 1352 height 78
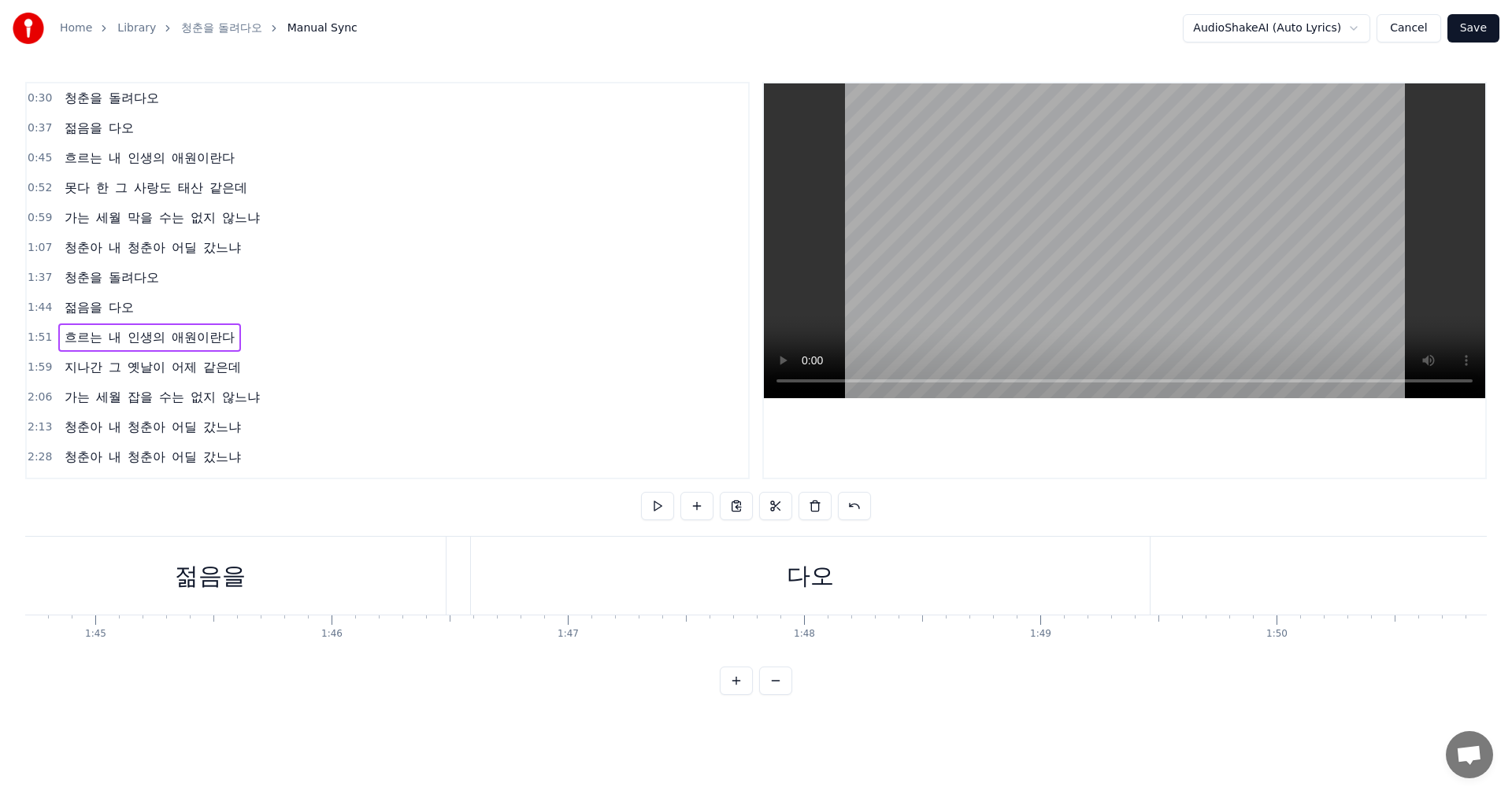
scroll to position [0, 24686]
click at [508, 583] on div "젊음을 다오" at bounding box center [609, 576] width 1179 height 78
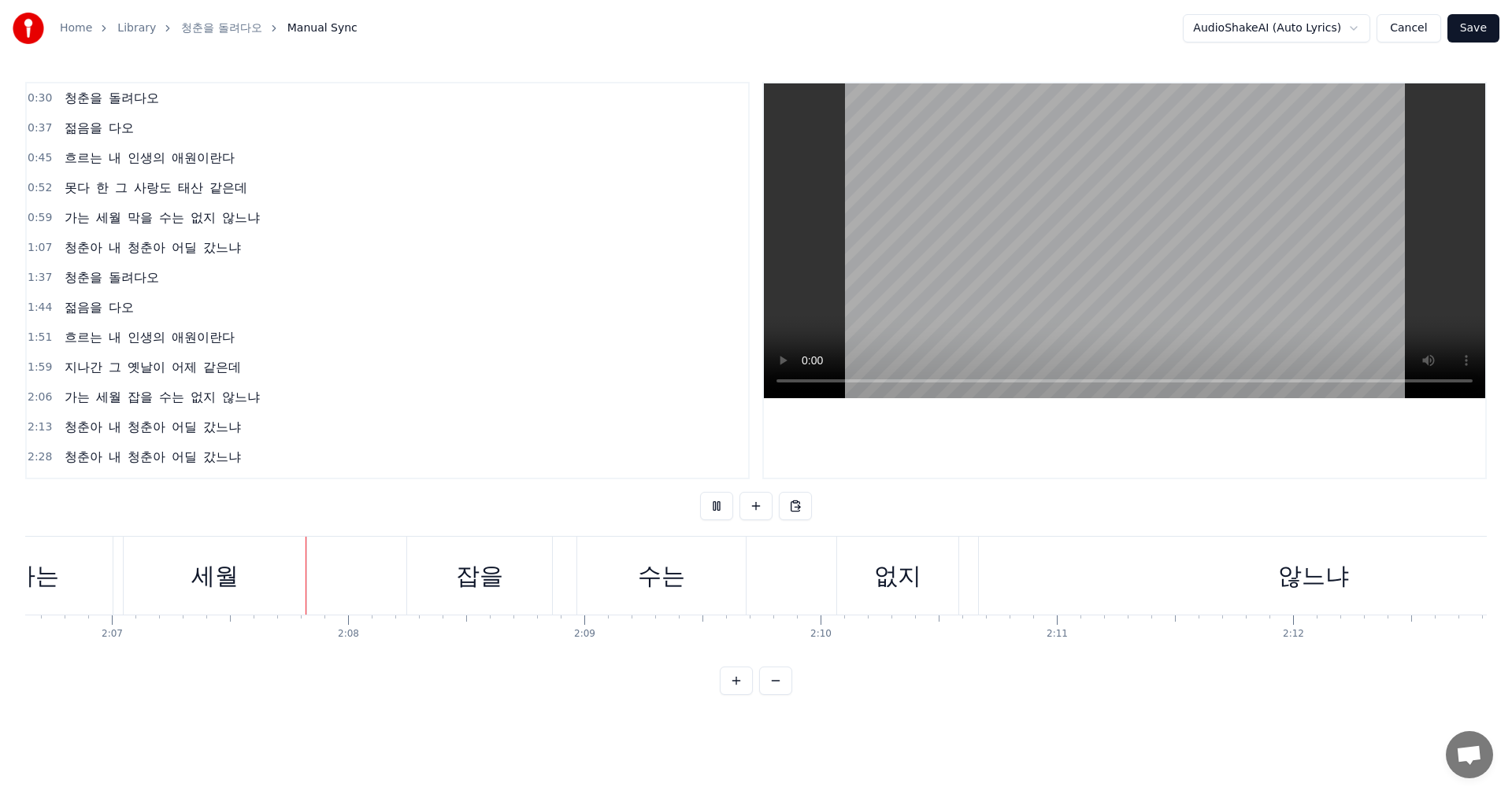
scroll to position [0, 29966]
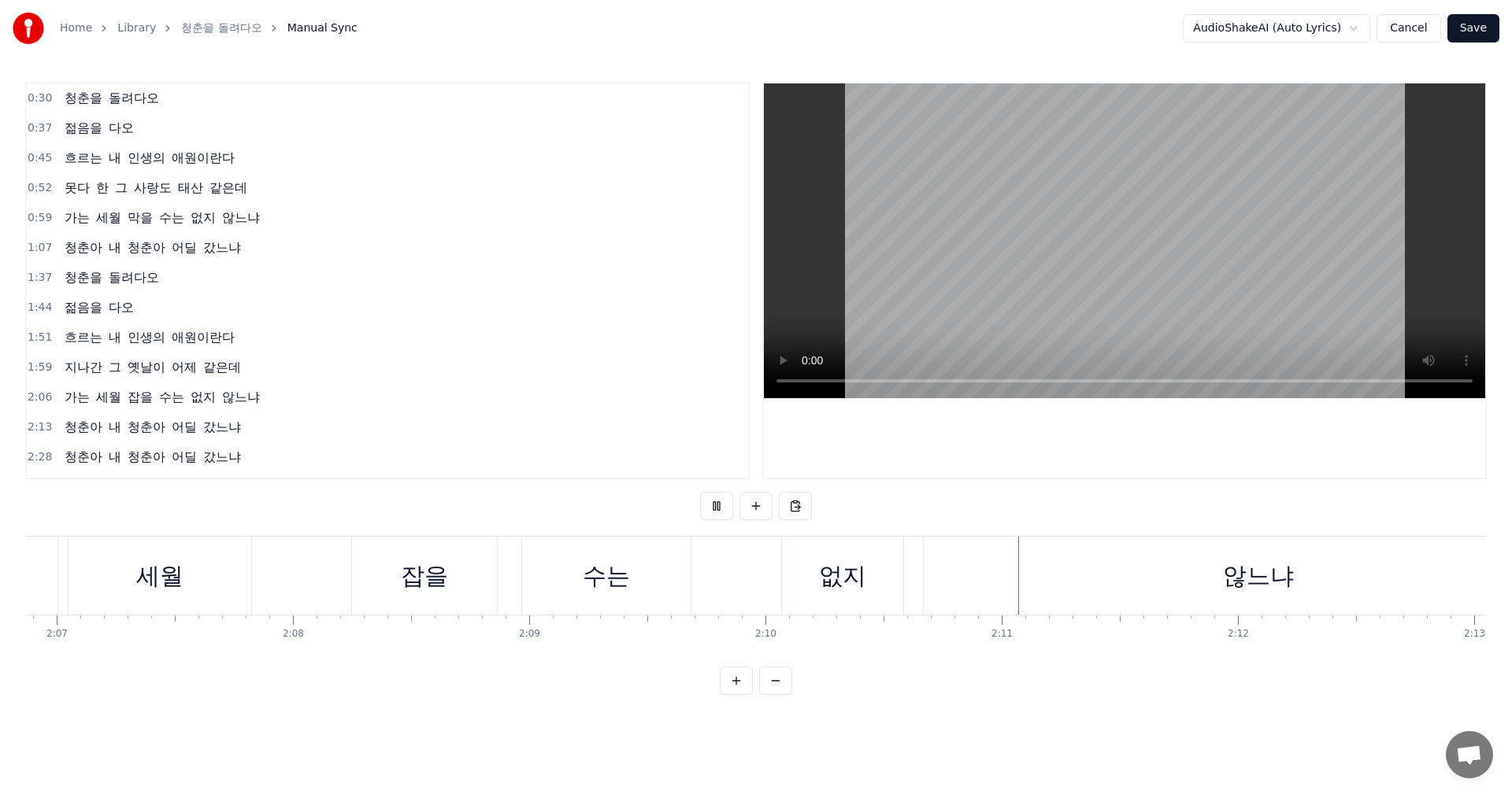
click at [901, 580] on div "없지" at bounding box center [842, 576] width 121 height 78
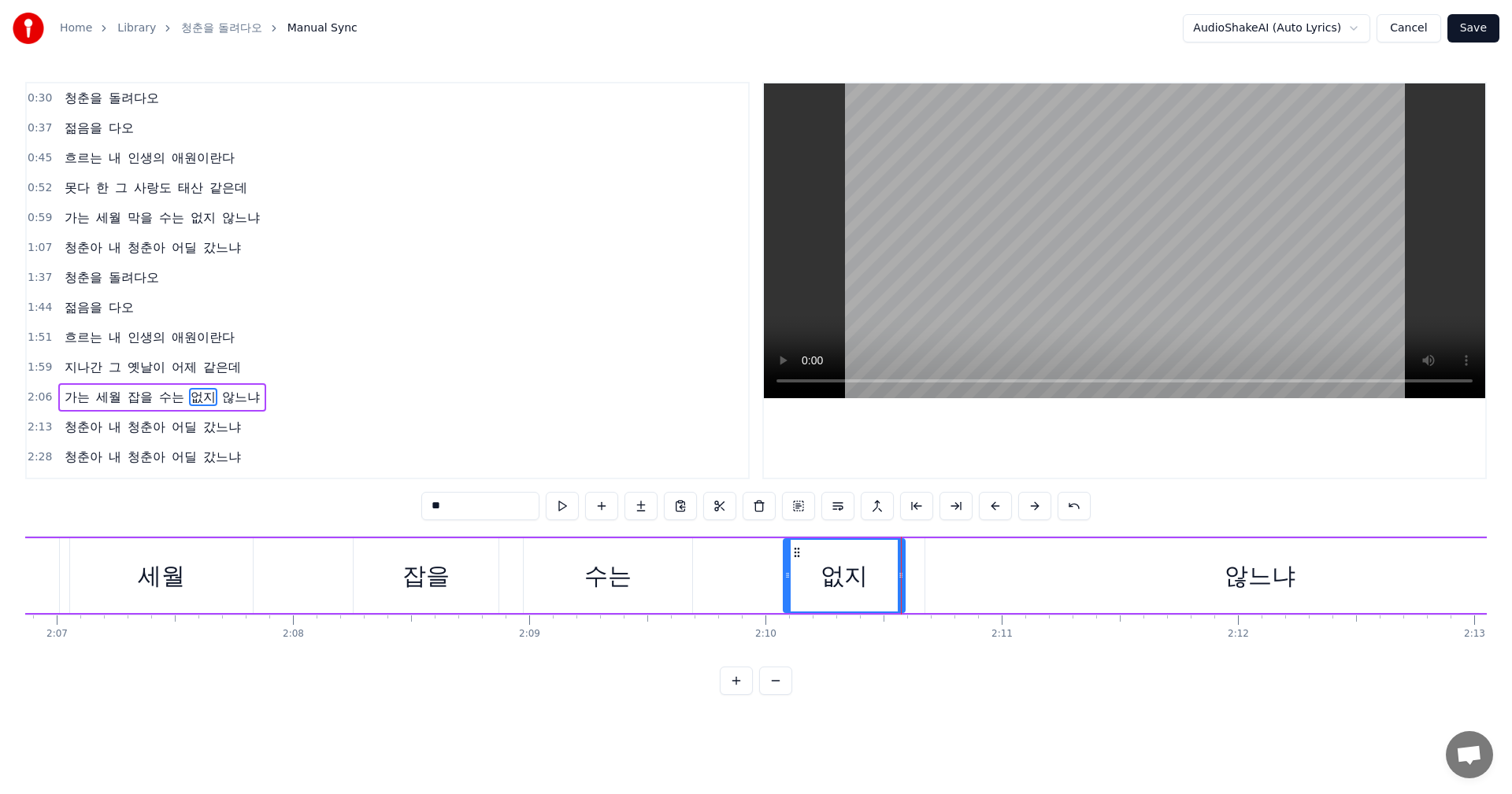
click at [920, 580] on div "가는 세월 잡을 수는 없지 않느냐" at bounding box center [749, 576] width 1694 height 78
click at [965, 563] on div "않느냐" at bounding box center [1259, 576] width 669 height 74
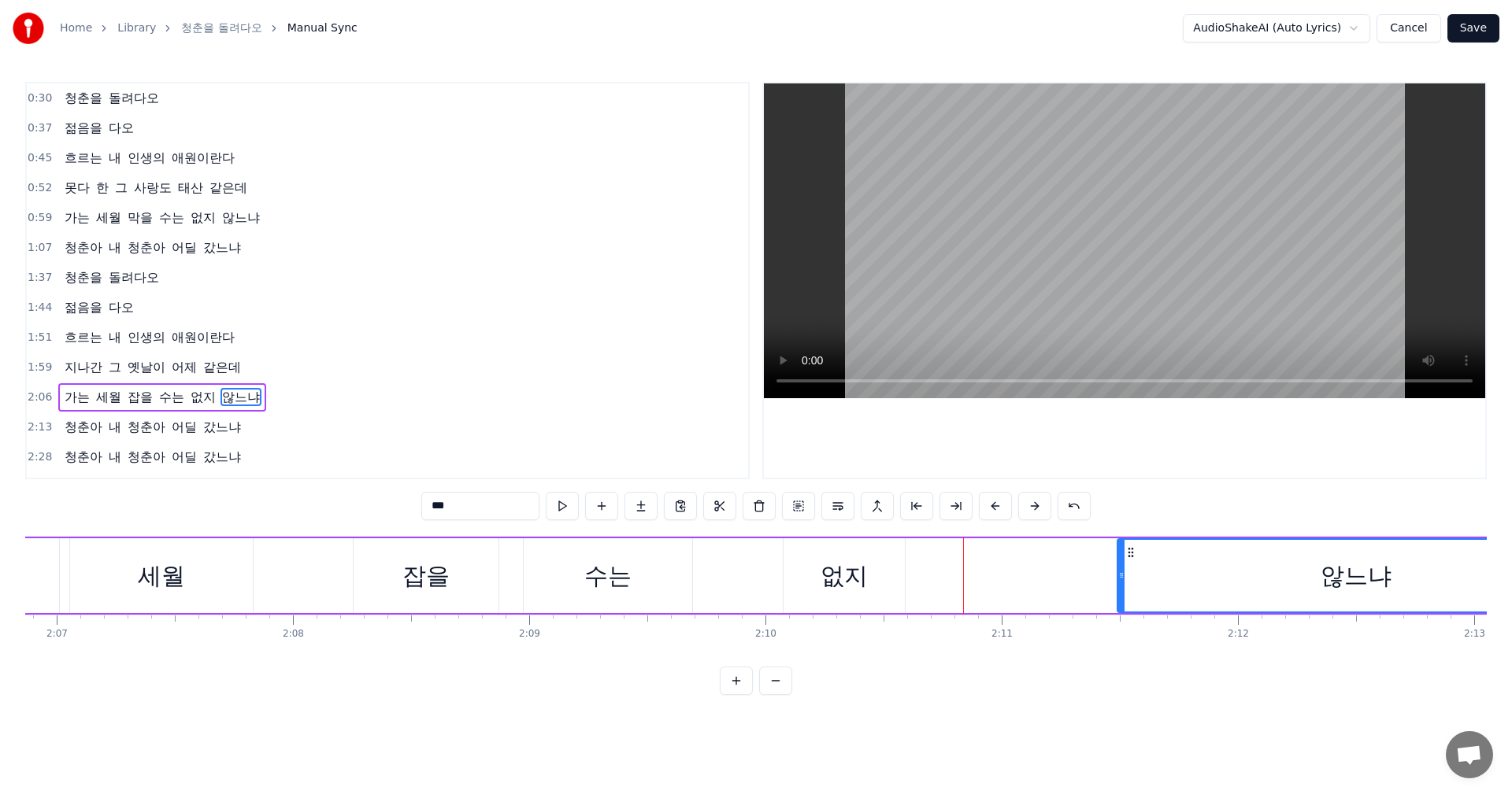
drag, startPoint x: 929, startPoint y: 573, endPoint x: 1120, endPoint y: 576, distance: 191.0
click at [1120, 576] on icon at bounding box center [1121, 575] width 7 height 12
click at [400, 583] on div "잡을" at bounding box center [426, 576] width 145 height 74
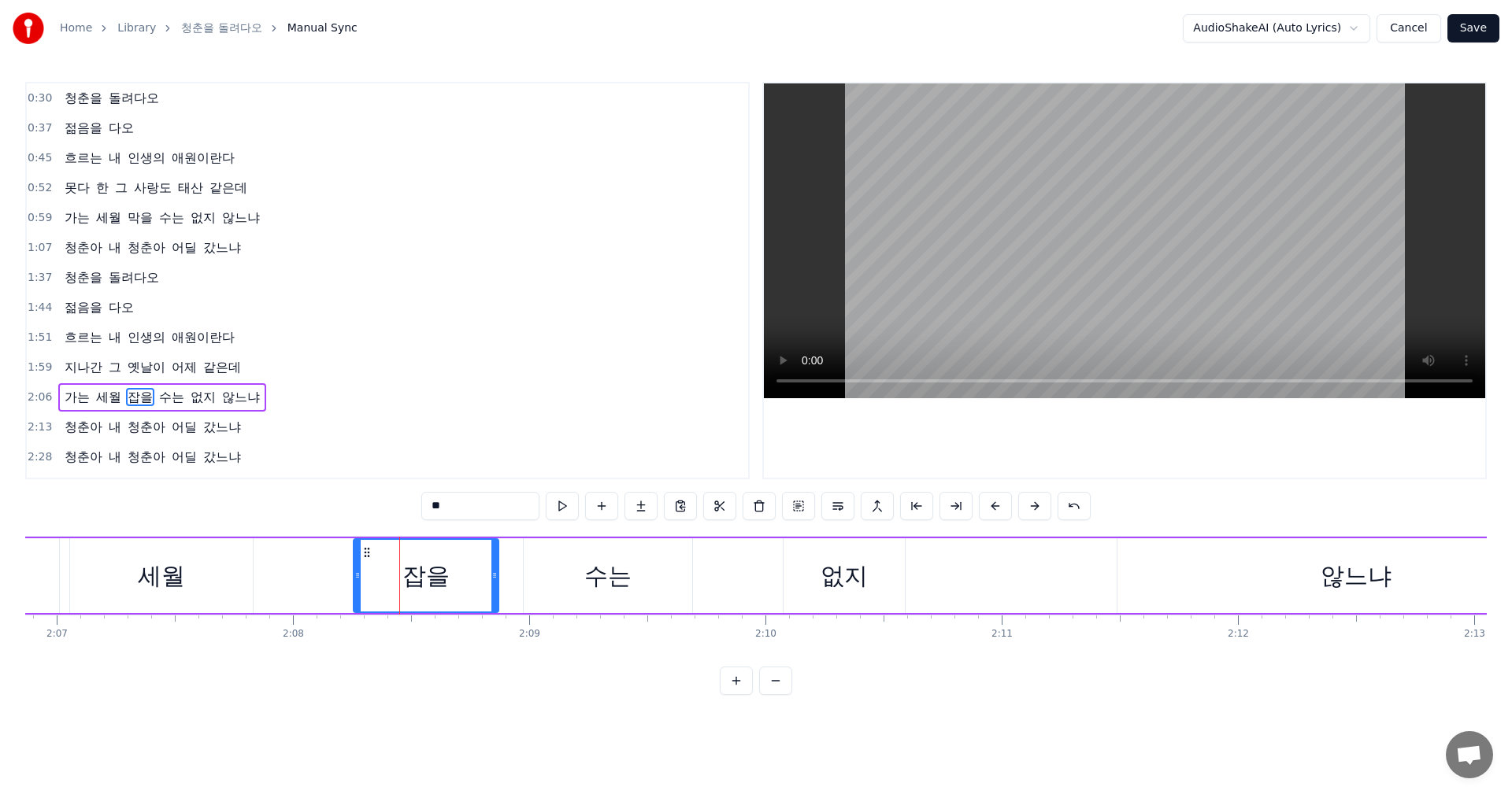
click at [853, 565] on div "없지" at bounding box center [845, 576] width 48 height 35
type input "**"
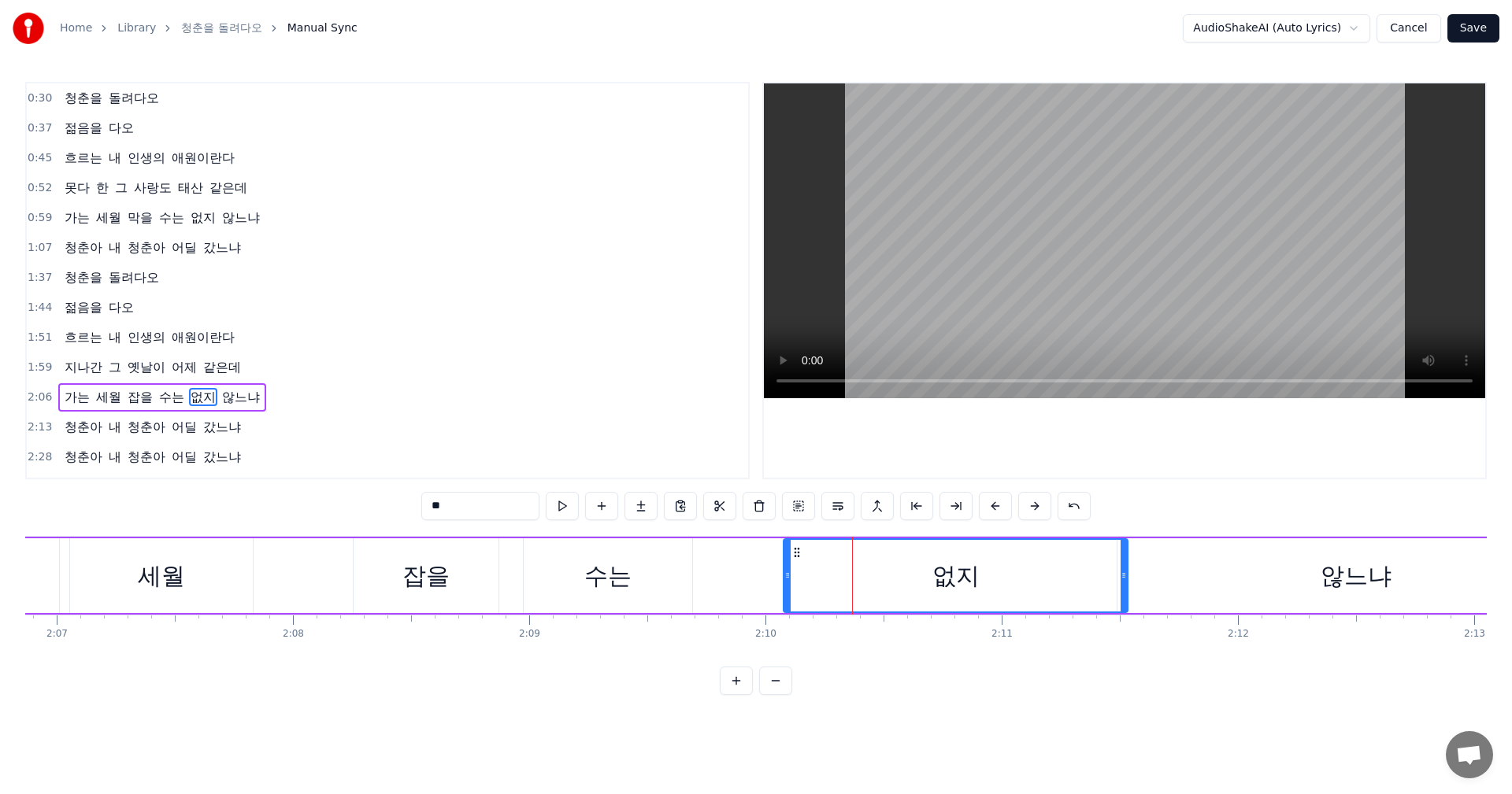
drag, startPoint x: 902, startPoint y: 578, endPoint x: 1124, endPoint y: 563, distance: 222.5
click at [1124, 563] on div at bounding box center [1123, 576] width 7 height 71
drag, startPoint x: 787, startPoint y: 577, endPoint x: 988, endPoint y: 587, distance: 201.2
click at [973, 585] on div at bounding box center [970, 576] width 7 height 71
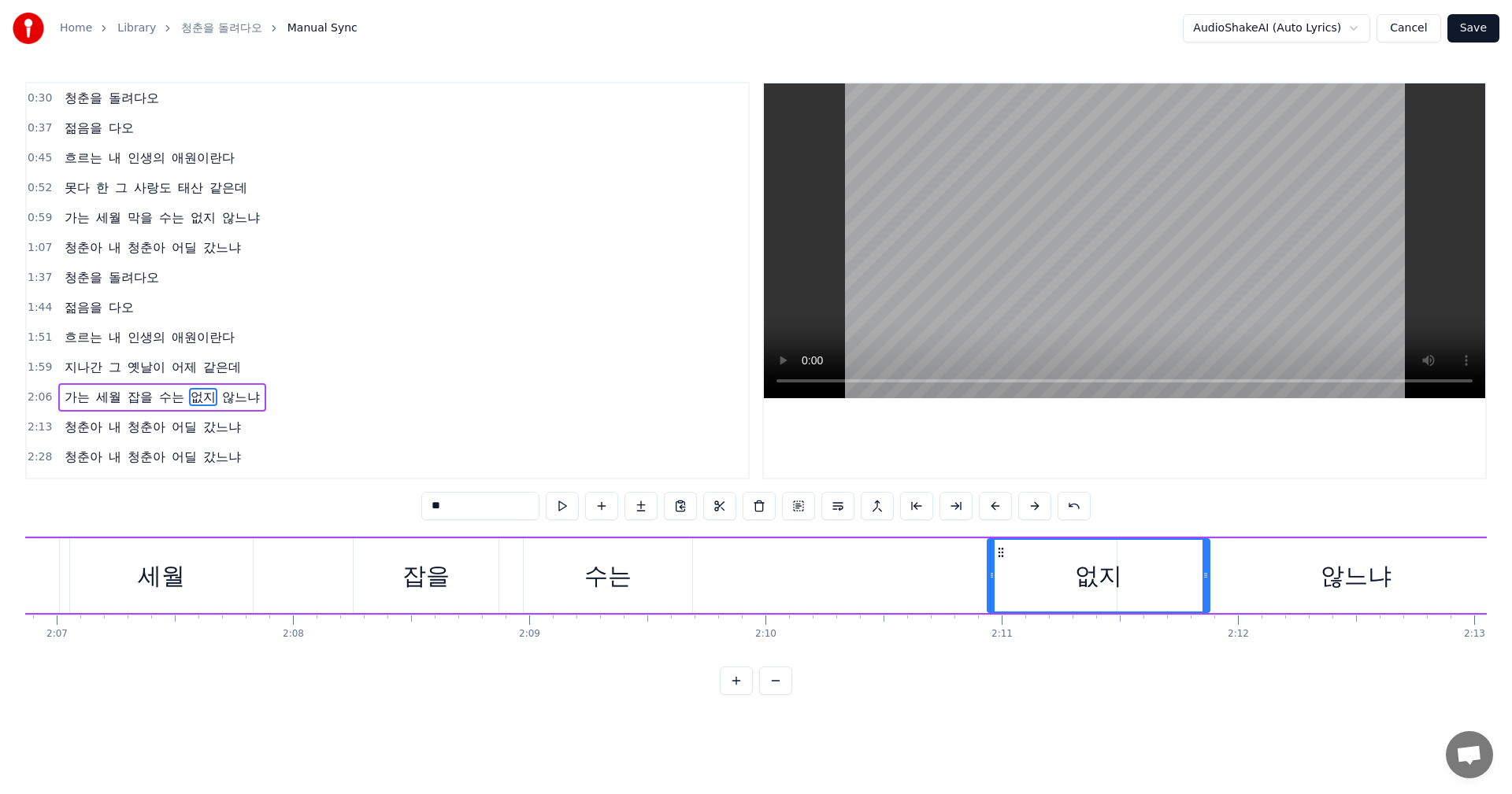
drag, startPoint x: 1125, startPoint y: 572, endPoint x: 1214, endPoint y: 578, distance: 89.2
click at [1209, 578] on icon at bounding box center [1205, 575] width 7 height 12
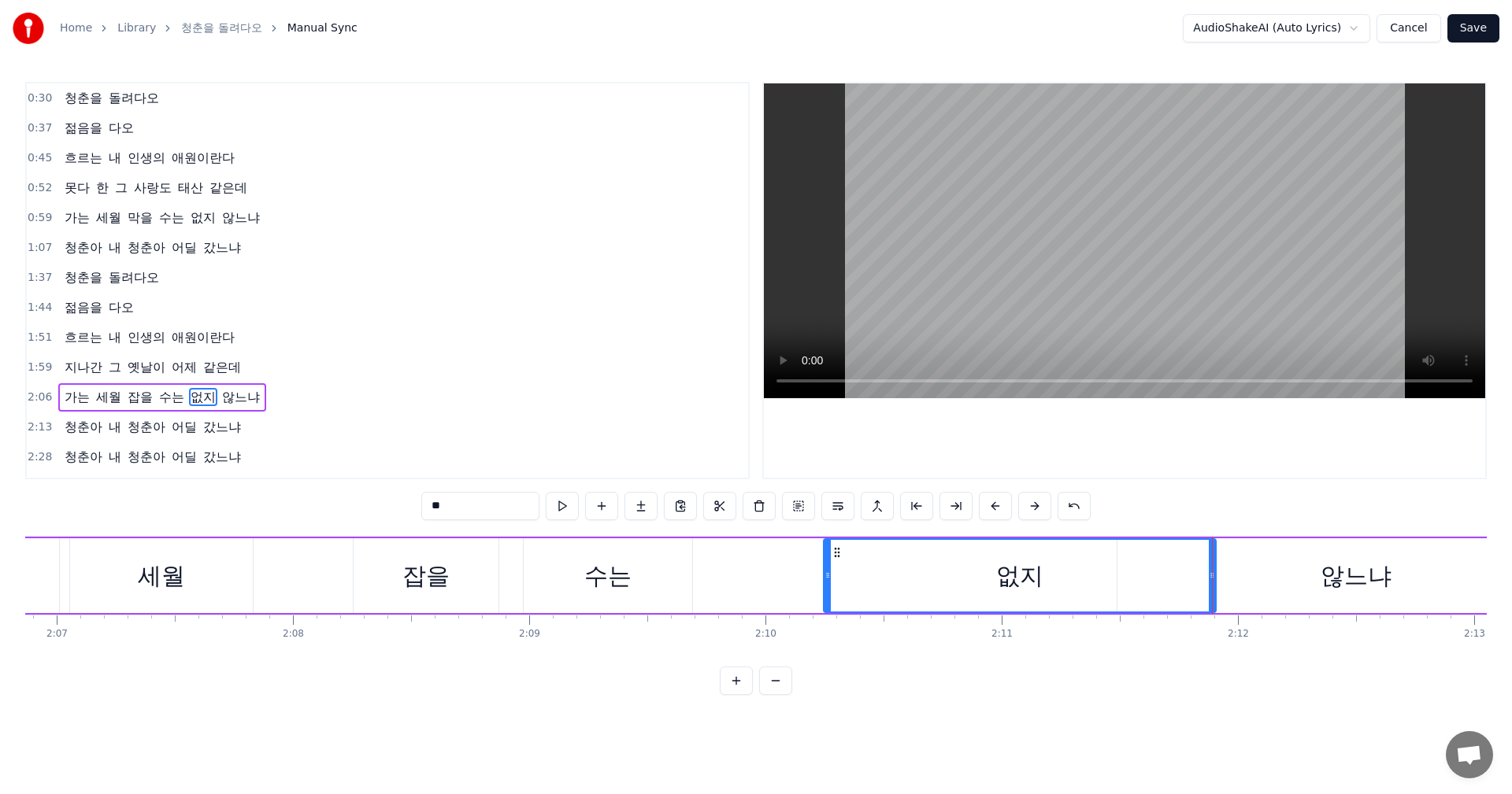
drag, startPoint x: 991, startPoint y: 576, endPoint x: 806, endPoint y: 588, distance: 185.4
click at [825, 588] on div at bounding box center [828, 576] width 7 height 71
drag, startPoint x: 806, startPoint y: 582, endPoint x: 926, endPoint y: 580, distance: 120.0
click at [910, 580] on div at bounding box center [907, 576] width 7 height 71
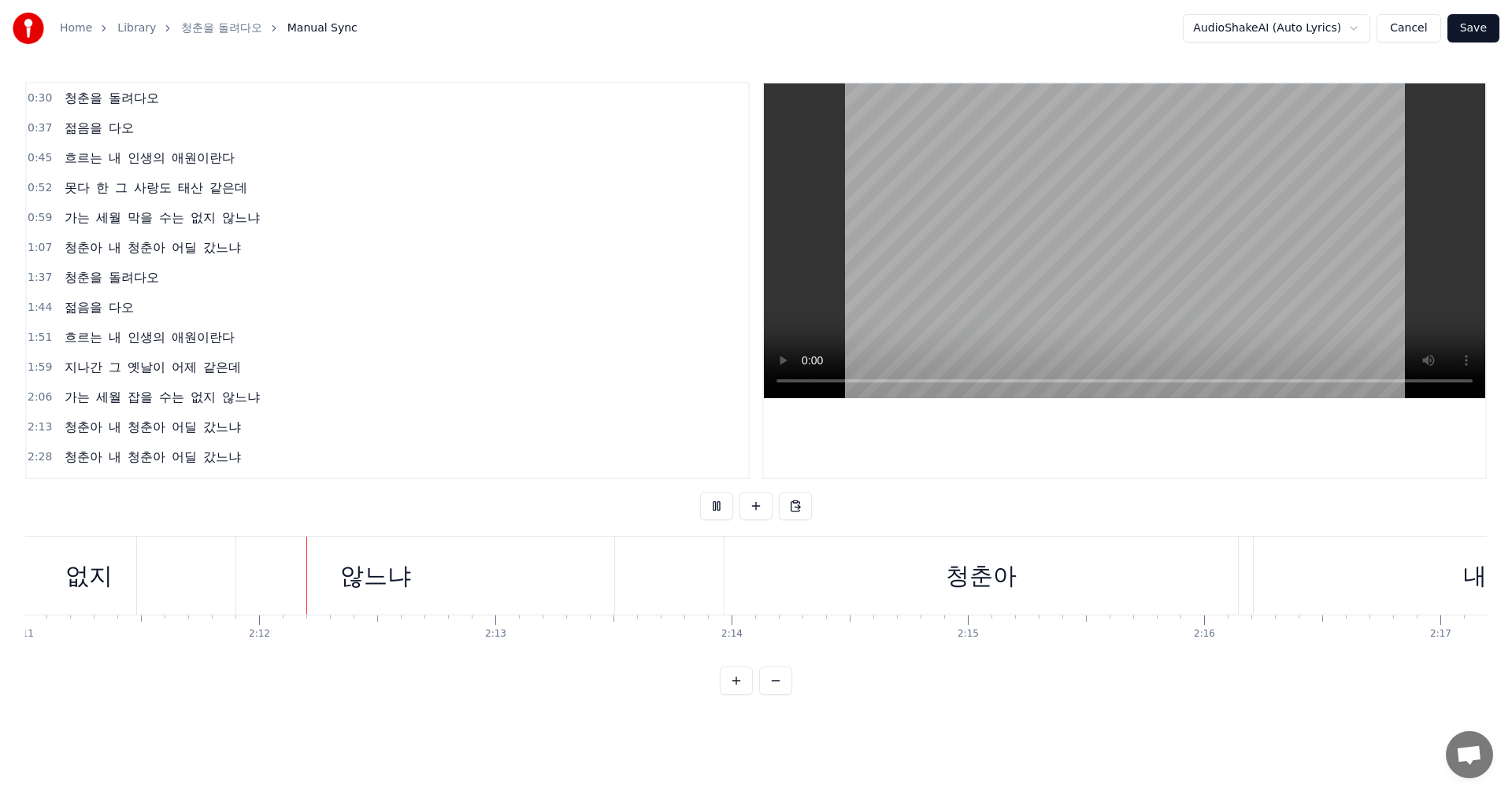
scroll to position [0, 30999]
click at [1131, 575] on div "청춘아" at bounding box center [927, 576] width 513 height 78
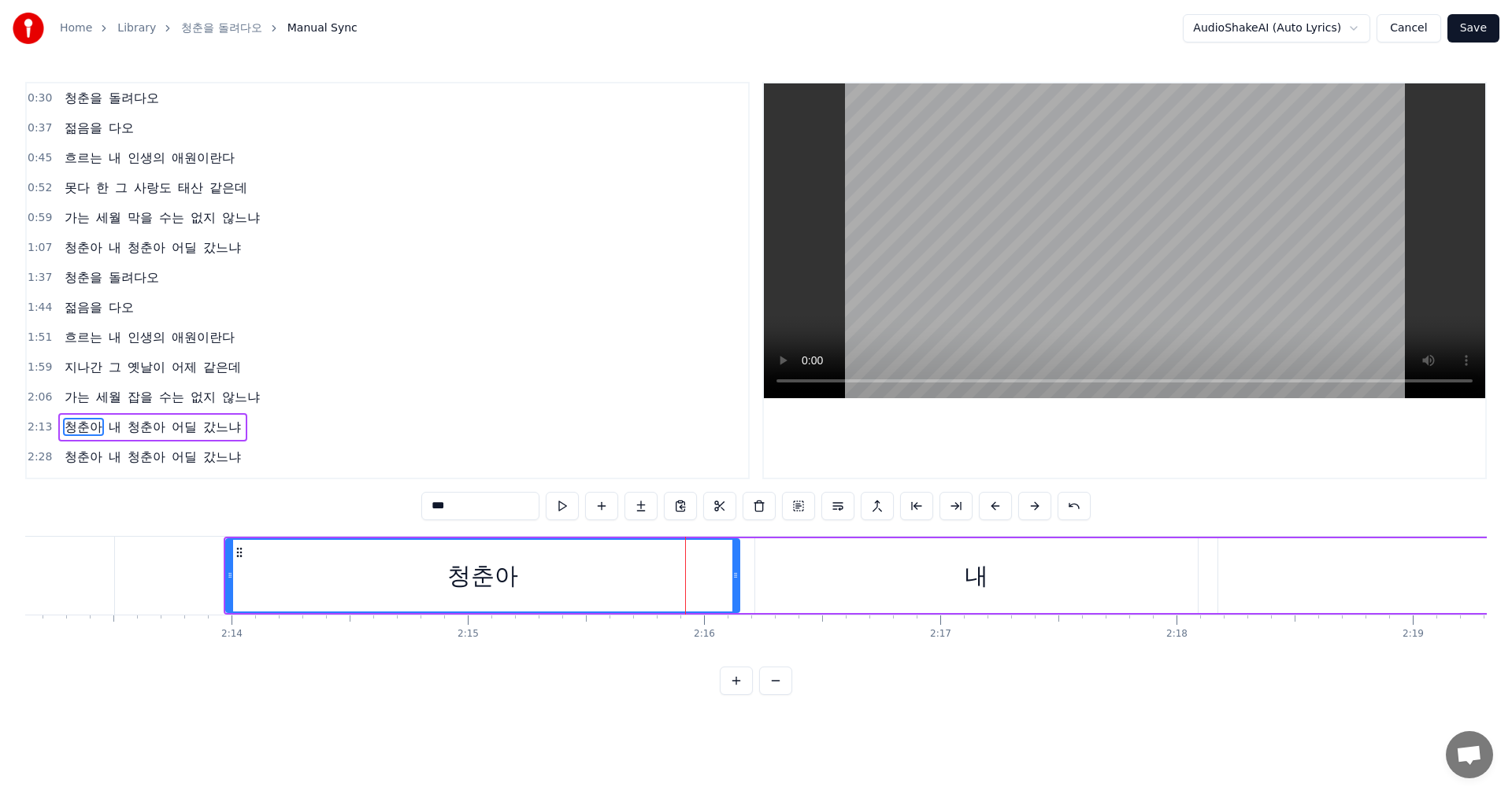
scroll to position [0, 31623]
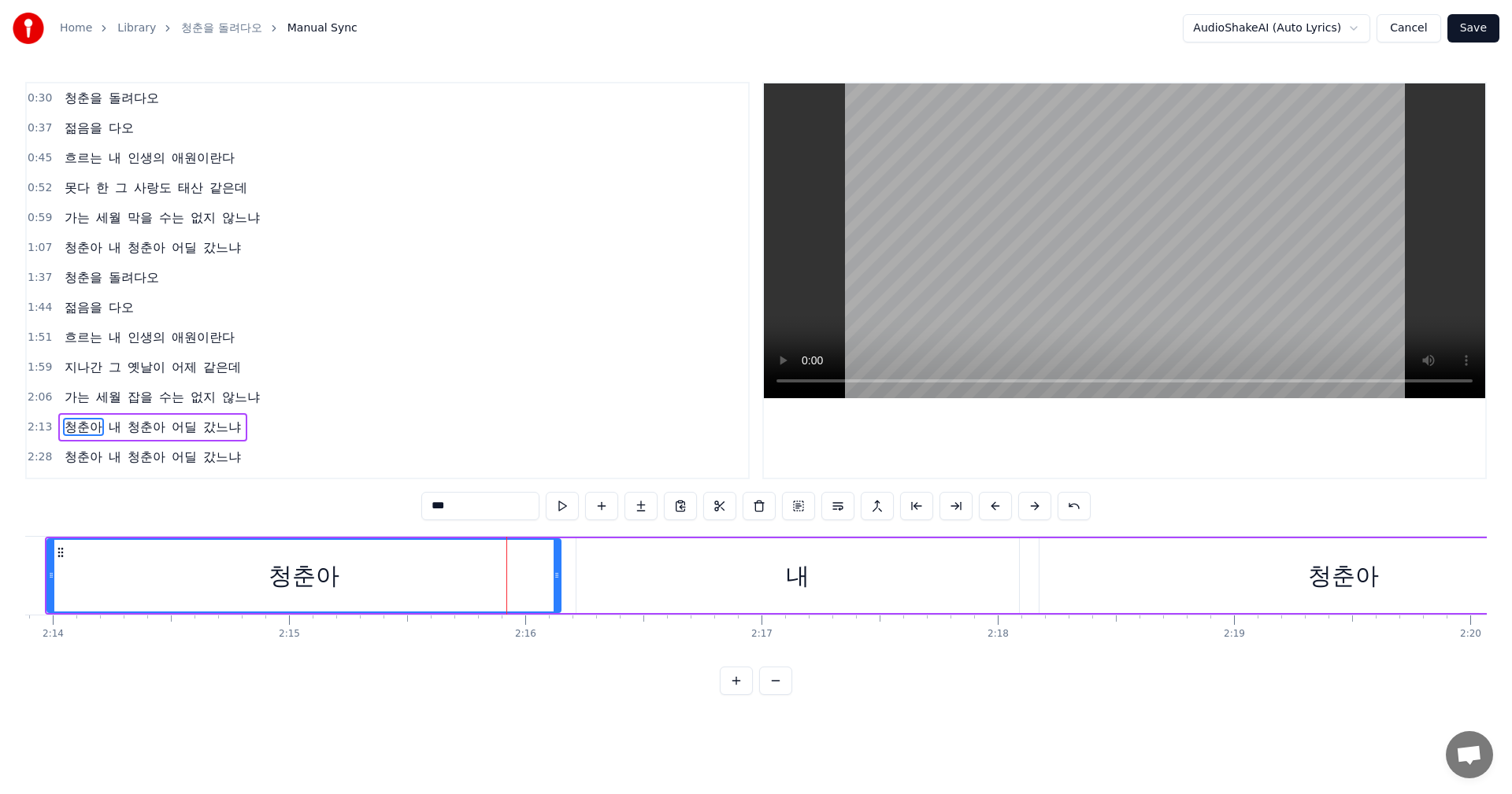
click at [644, 569] on div "내" at bounding box center [798, 576] width 442 height 74
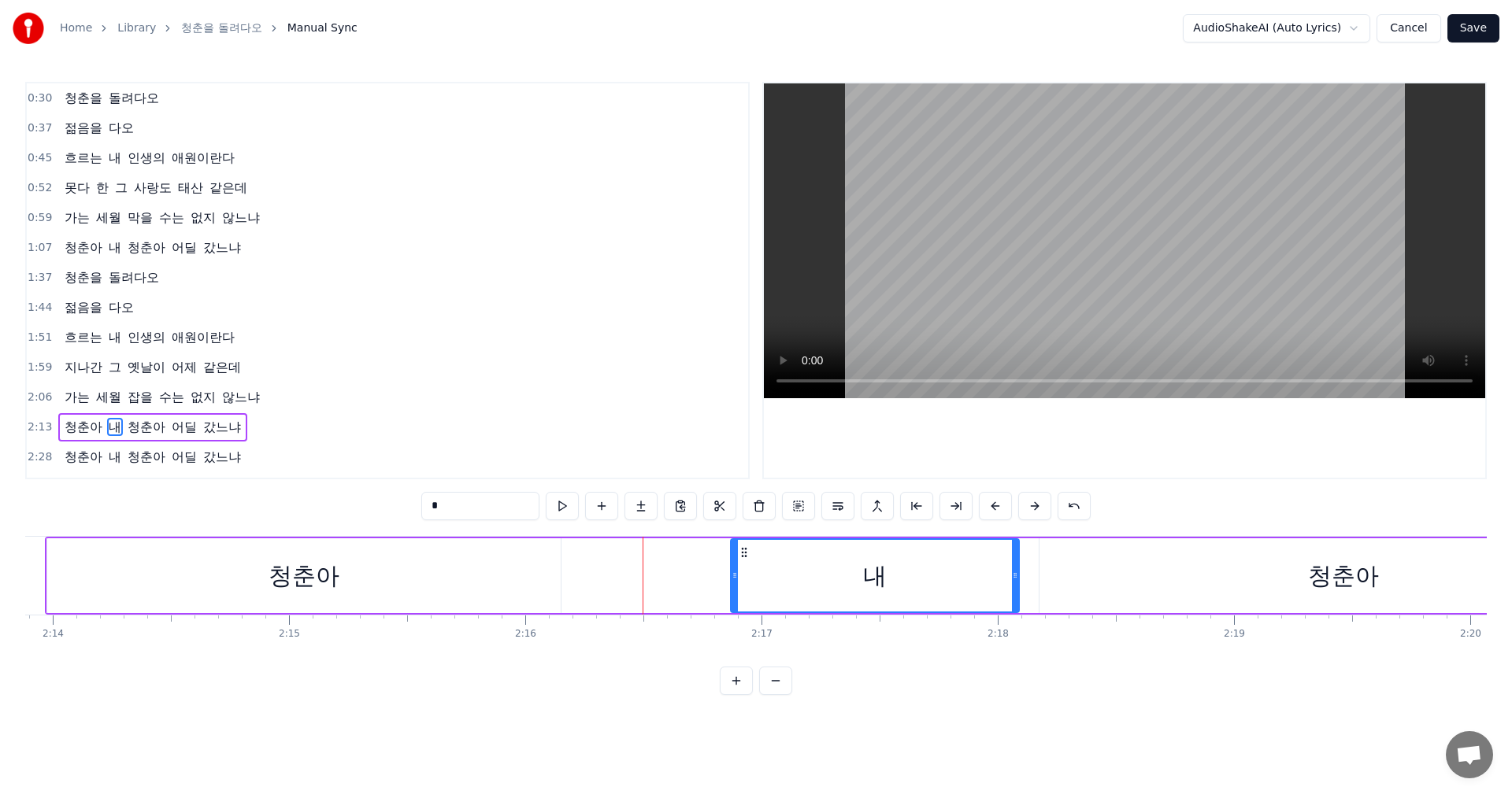
drag, startPoint x: 580, startPoint y: 577, endPoint x: 734, endPoint y: 578, distance: 154.0
click at [734, 578] on icon at bounding box center [734, 575] width 7 height 12
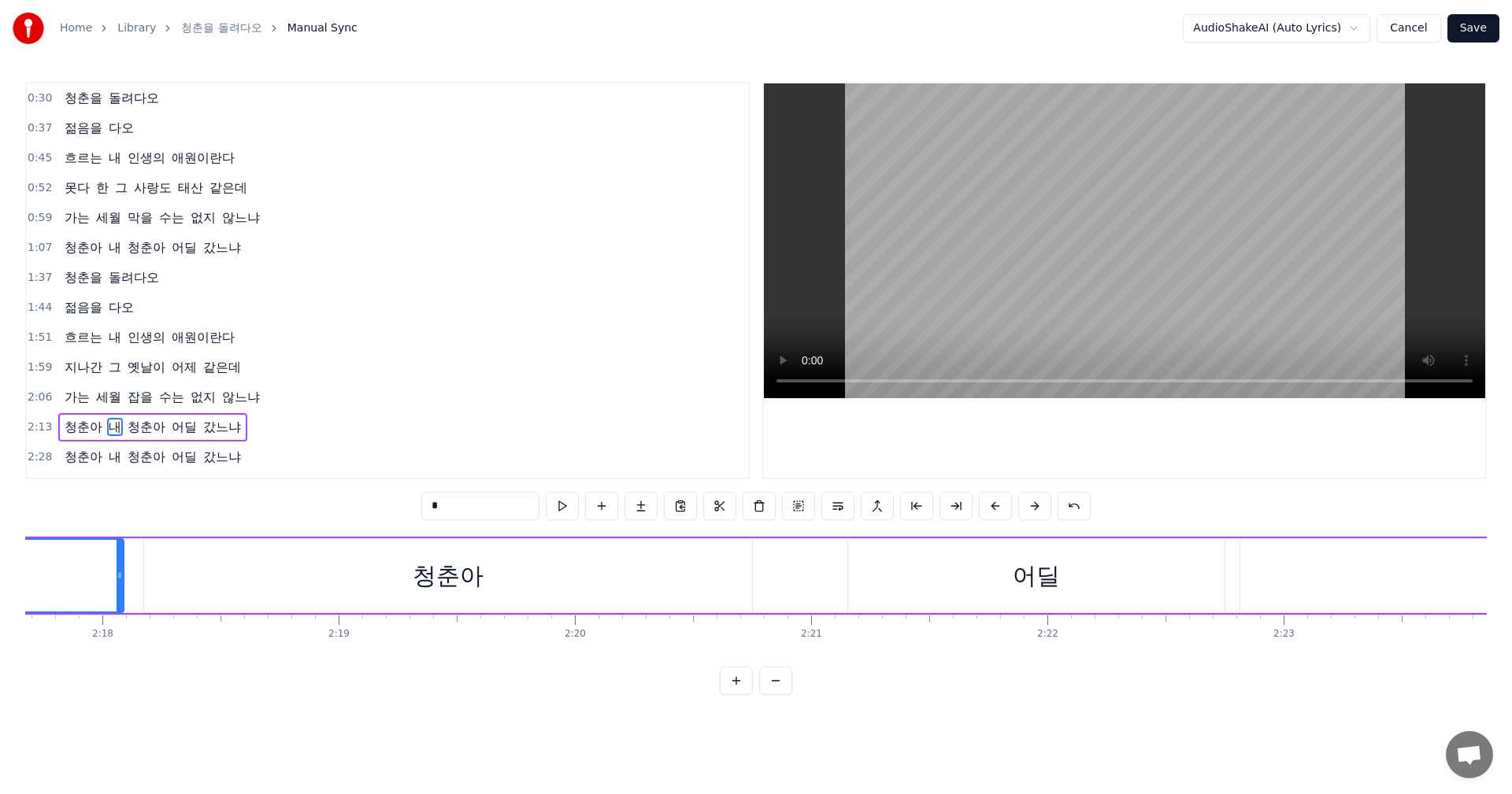
scroll to position [0, 32698]
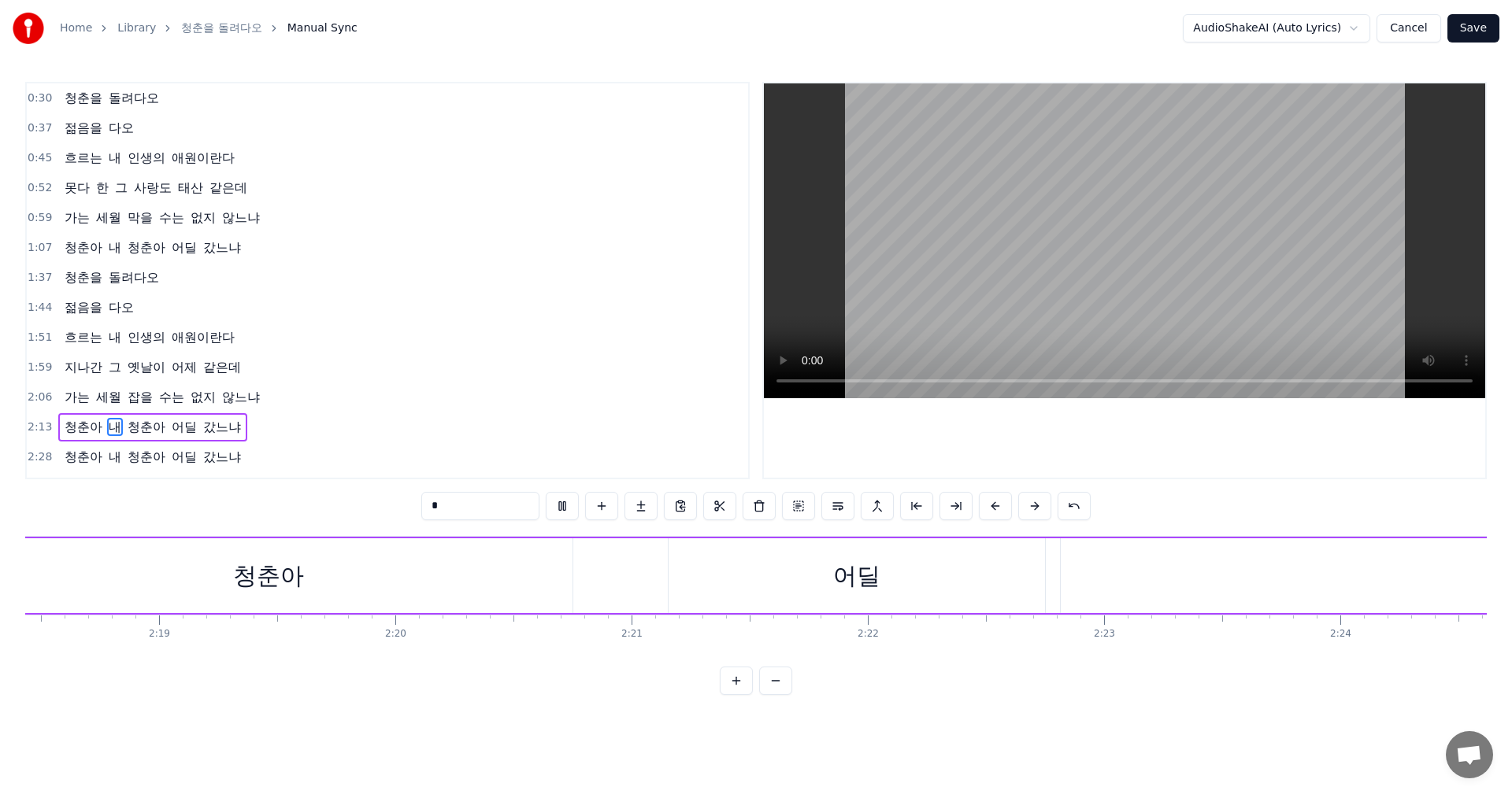
click at [635, 649] on div "청춘을 돌려다오 젊음을 다오 흐르는 내 인생의 애원이란다 못다 한 그 사랑도 [GEOGRAPHIC_DATA] 같은데 가는 세월 막을 수는 없지…" at bounding box center [755, 595] width 1461 height 118
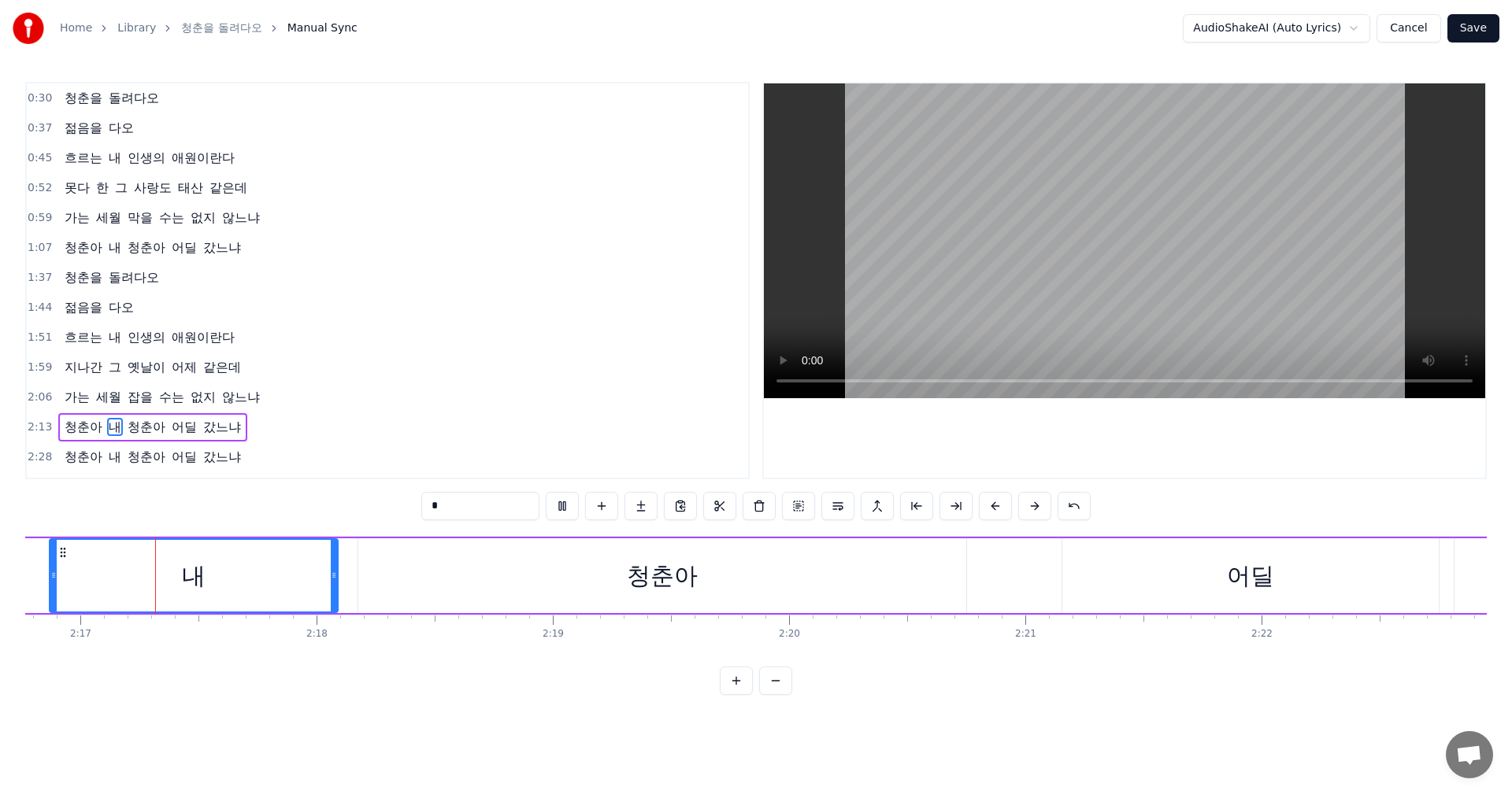
scroll to position [0, 32297]
click at [708, 582] on div "청춘아" at bounding box center [669, 576] width 608 height 74
type input "***"
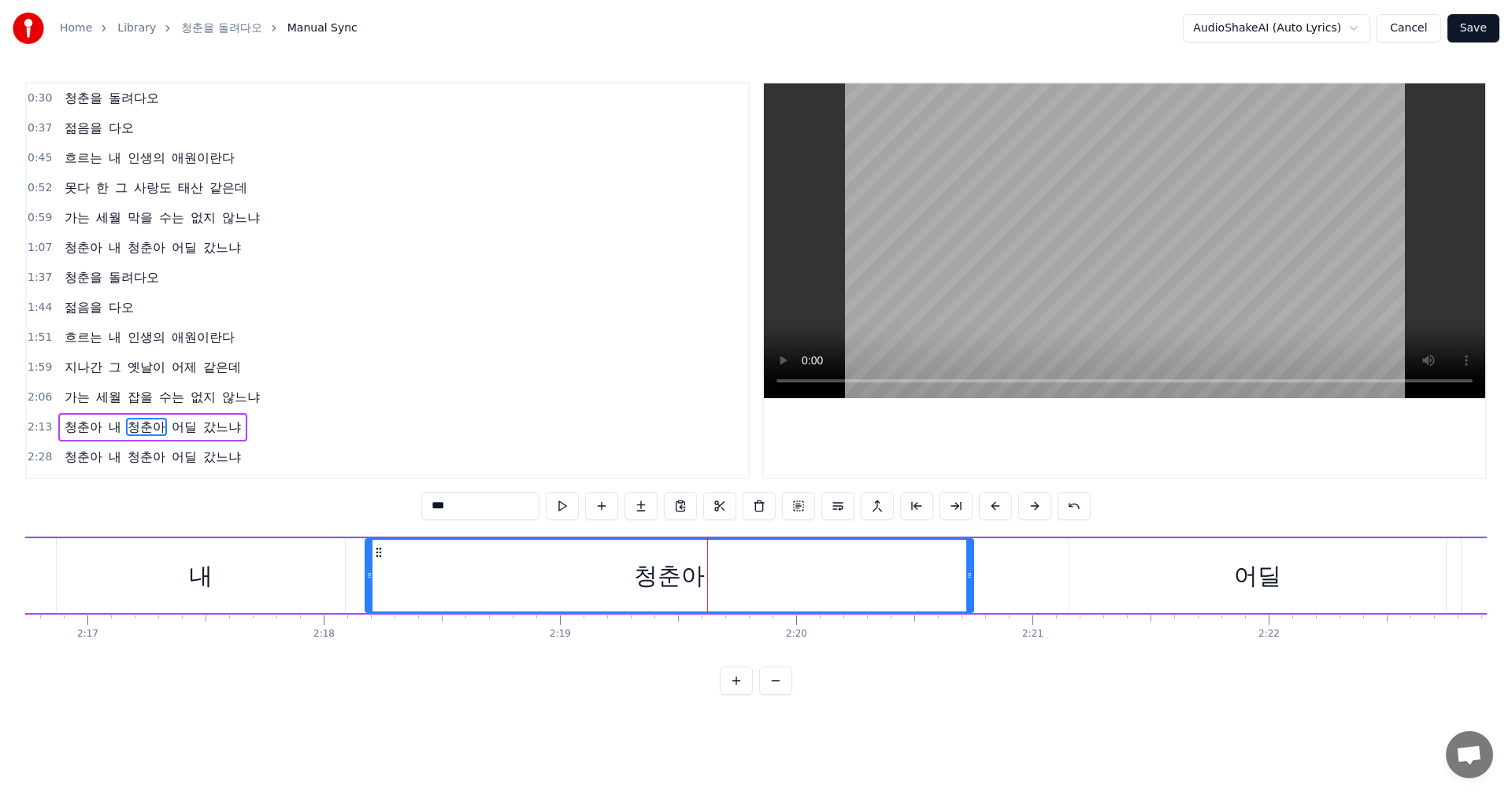
click at [1044, 581] on div "청춘아 내 청춘아 어딜 갔느냐" at bounding box center [1013, 576] width 3286 height 78
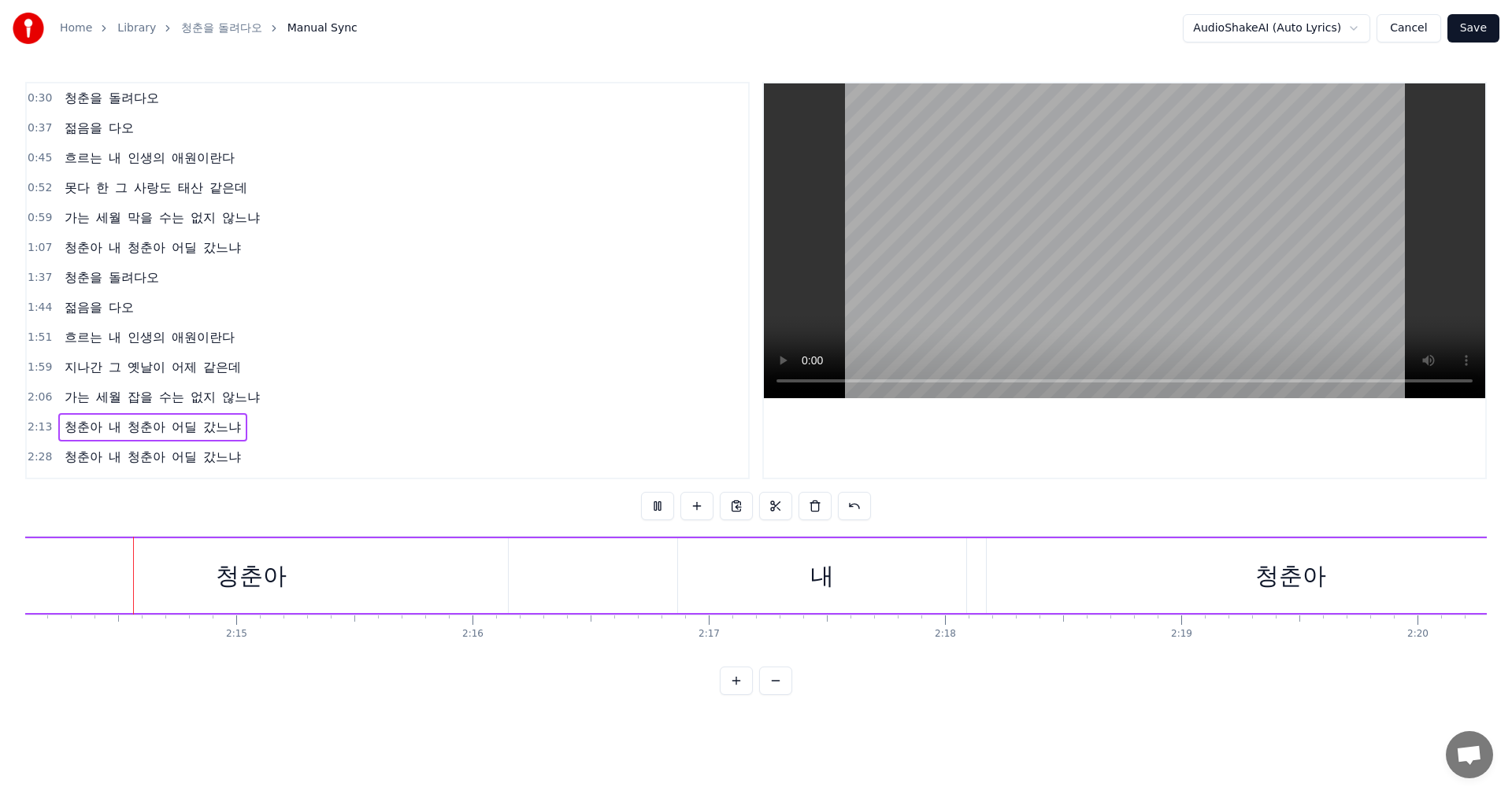
scroll to position [0, 31668]
click at [828, 574] on div "내" at bounding box center [829, 576] width 24 height 35
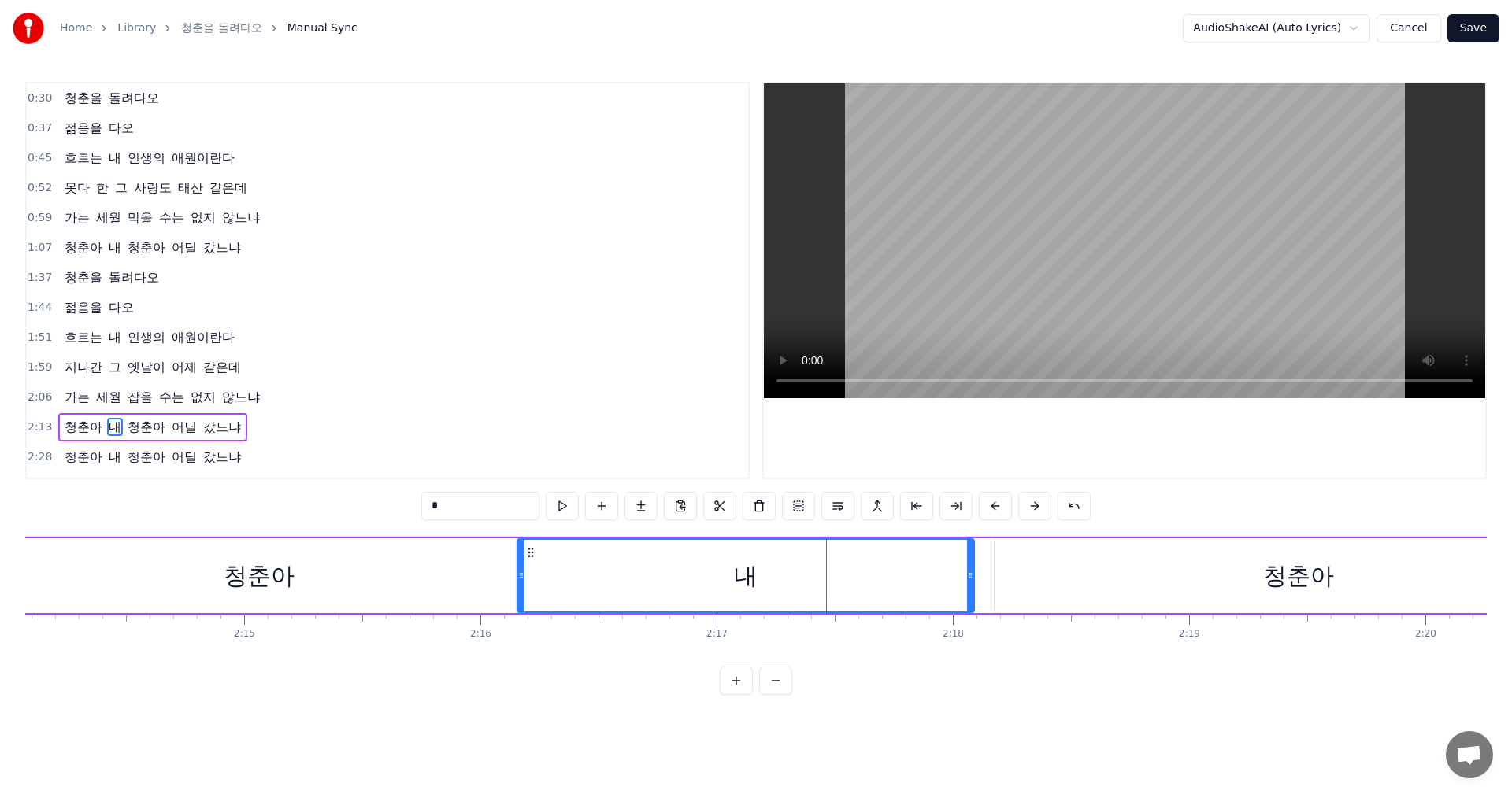
drag, startPoint x: 690, startPoint y: 578, endPoint x: 522, endPoint y: 601, distance: 169.6
click at [522, 601] on div at bounding box center [521, 576] width 7 height 71
drag, startPoint x: 970, startPoint y: 579, endPoint x: 861, endPoint y: 580, distance: 109.0
click at [861, 580] on icon at bounding box center [861, 575] width 7 height 12
click at [1110, 582] on div "청춘아" at bounding box center [1298, 576] width 608 height 74
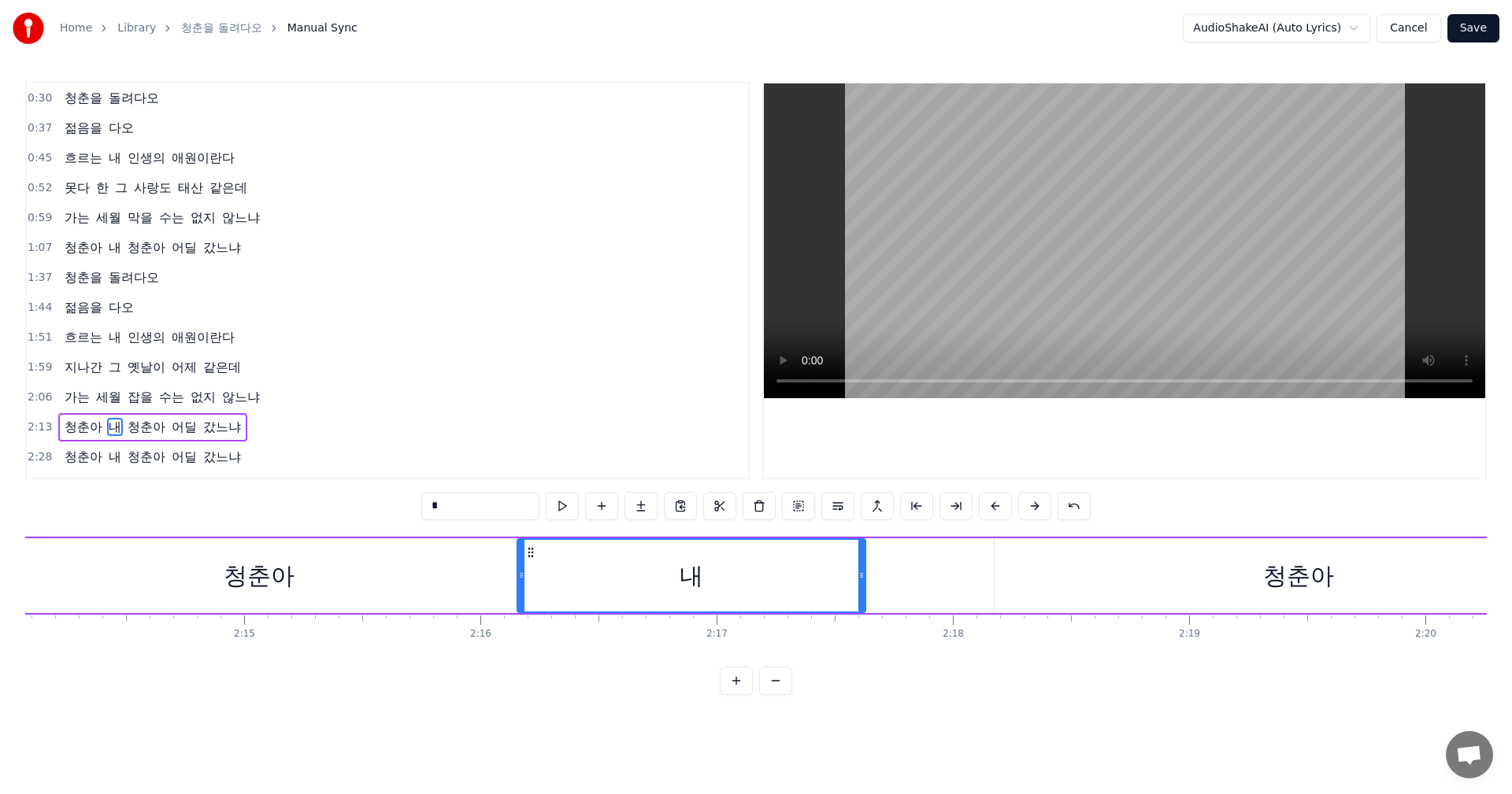
type input "***"
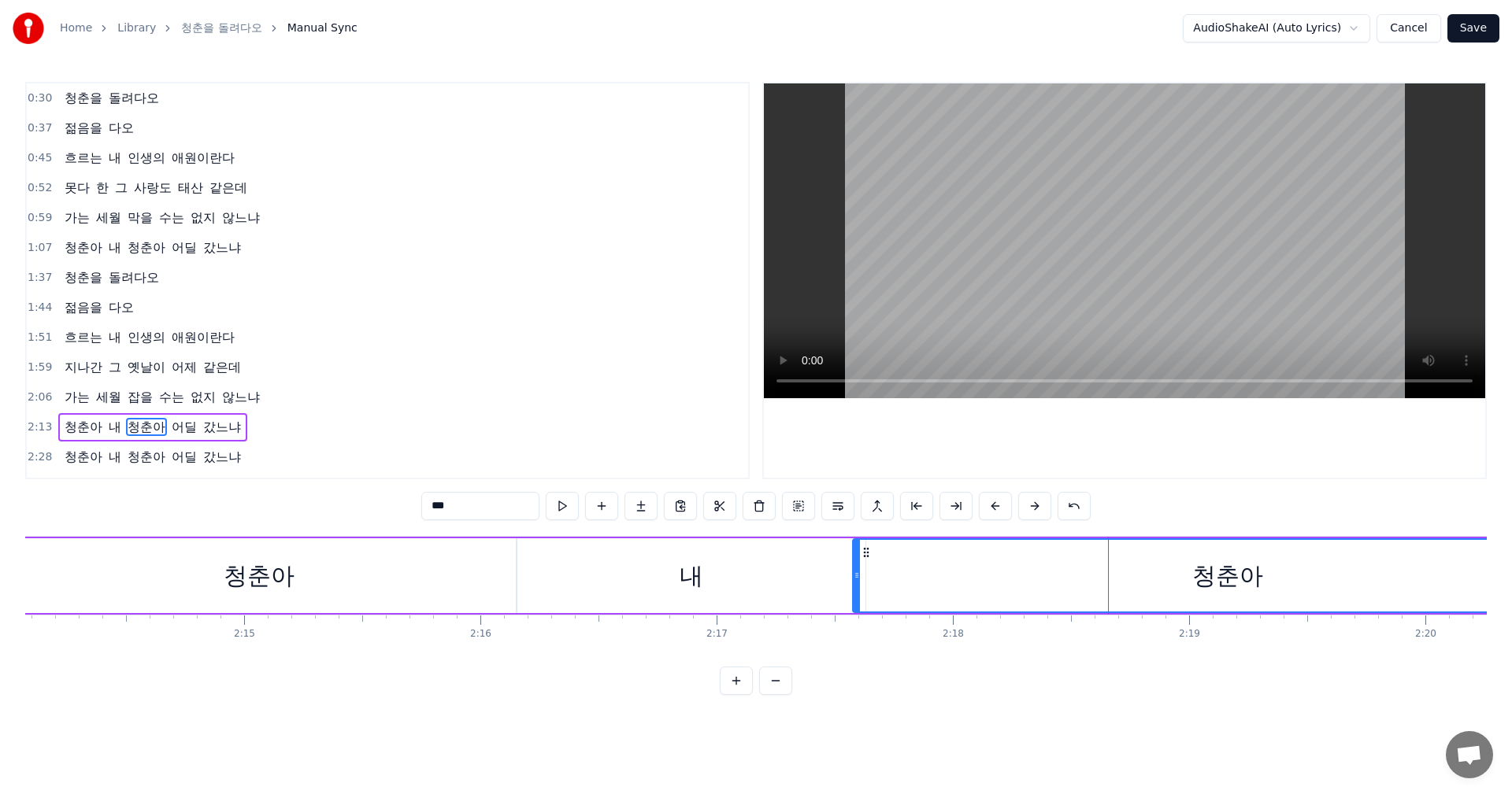
drag, startPoint x: 999, startPoint y: 570, endPoint x: 857, endPoint y: 569, distance: 142.0
click at [857, 569] on icon at bounding box center [856, 575] width 7 height 12
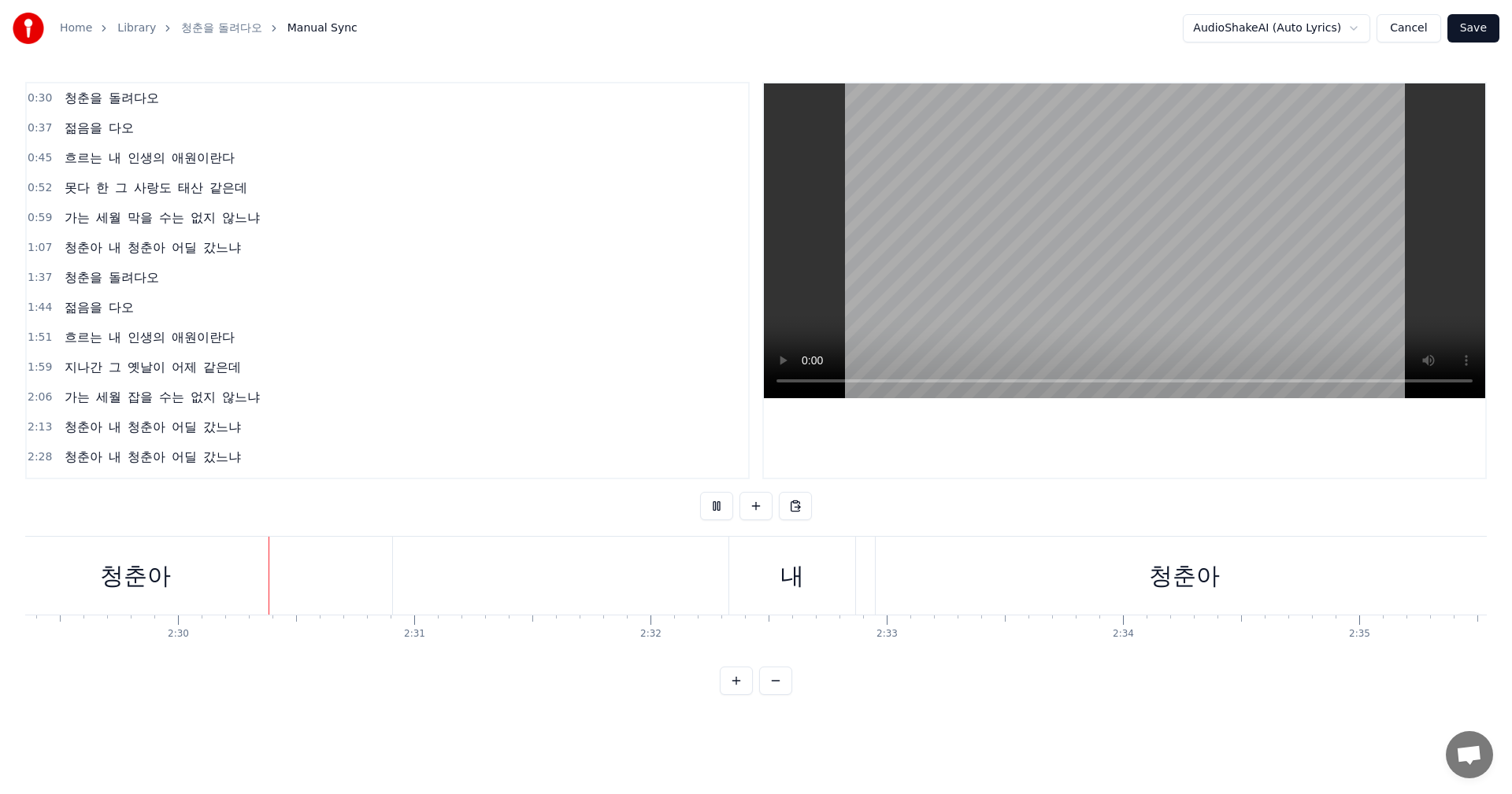
scroll to position [0, 35331]
click at [740, 578] on div "내" at bounding box center [738, 576] width 24 height 35
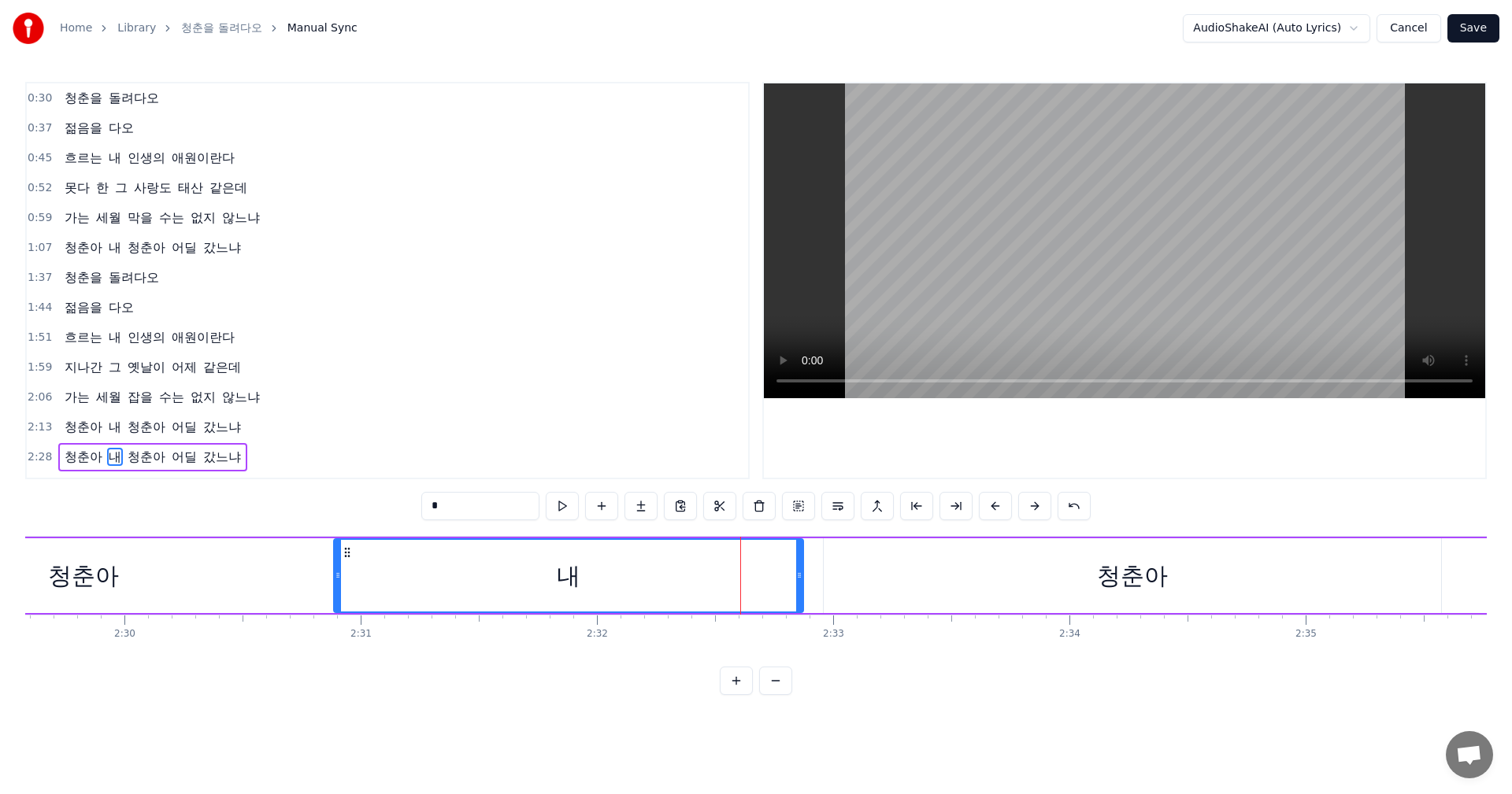
drag, startPoint x: 683, startPoint y: 579, endPoint x: 339, endPoint y: 631, distance: 347.9
click at [339, 631] on div "청춘을 돌려다오 젊음을 다오 흐르는 내 인생의 애원이란다 못다 한 그 사랑도 [GEOGRAPHIC_DATA] 같은데 가는 세월 막을 수는 없지…" at bounding box center [755, 595] width 1461 height 118
drag, startPoint x: 801, startPoint y: 571, endPoint x: 663, endPoint y: 589, distance: 139.2
click at [667, 589] on div at bounding box center [670, 576] width 7 height 71
click at [979, 575] on div "청춘아" at bounding box center [1132, 576] width 617 height 74
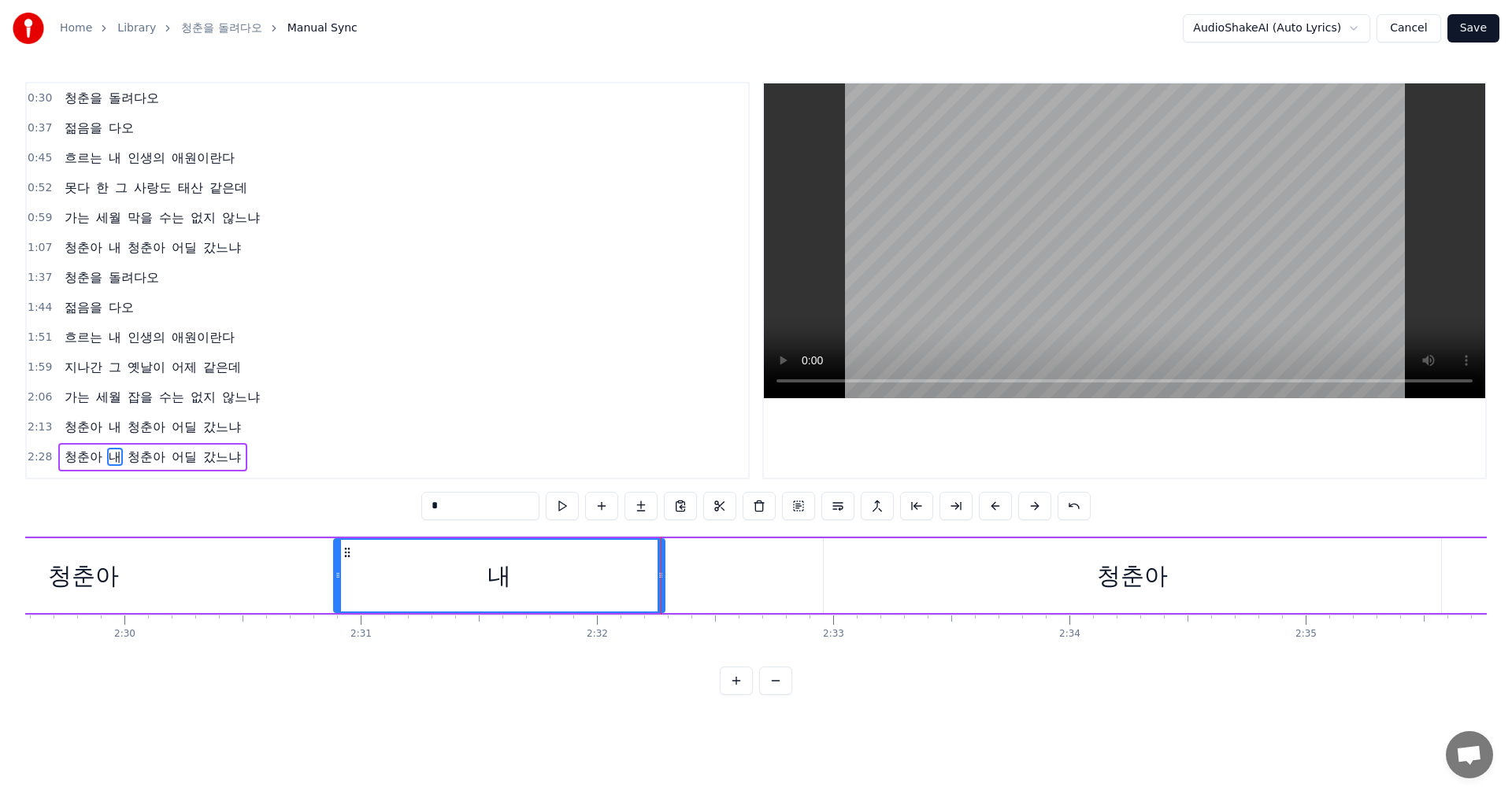
type input "***"
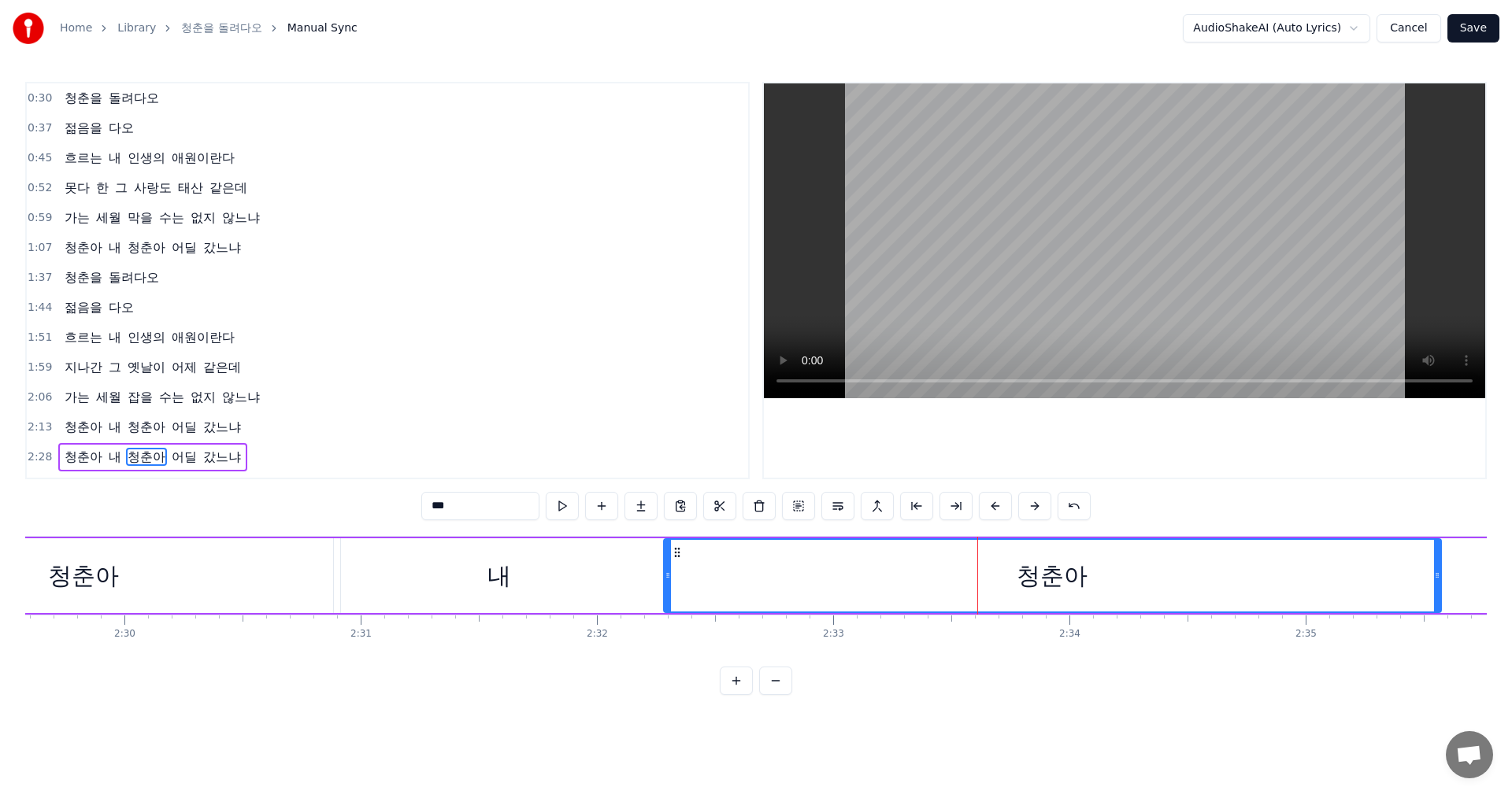
drag, startPoint x: 829, startPoint y: 580, endPoint x: 669, endPoint y: 599, distance: 161.1
click at [669, 599] on div at bounding box center [667, 576] width 7 height 71
click at [1212, 575] on div "청춘아" at bounding box center [1052, 576] width 775 height 71
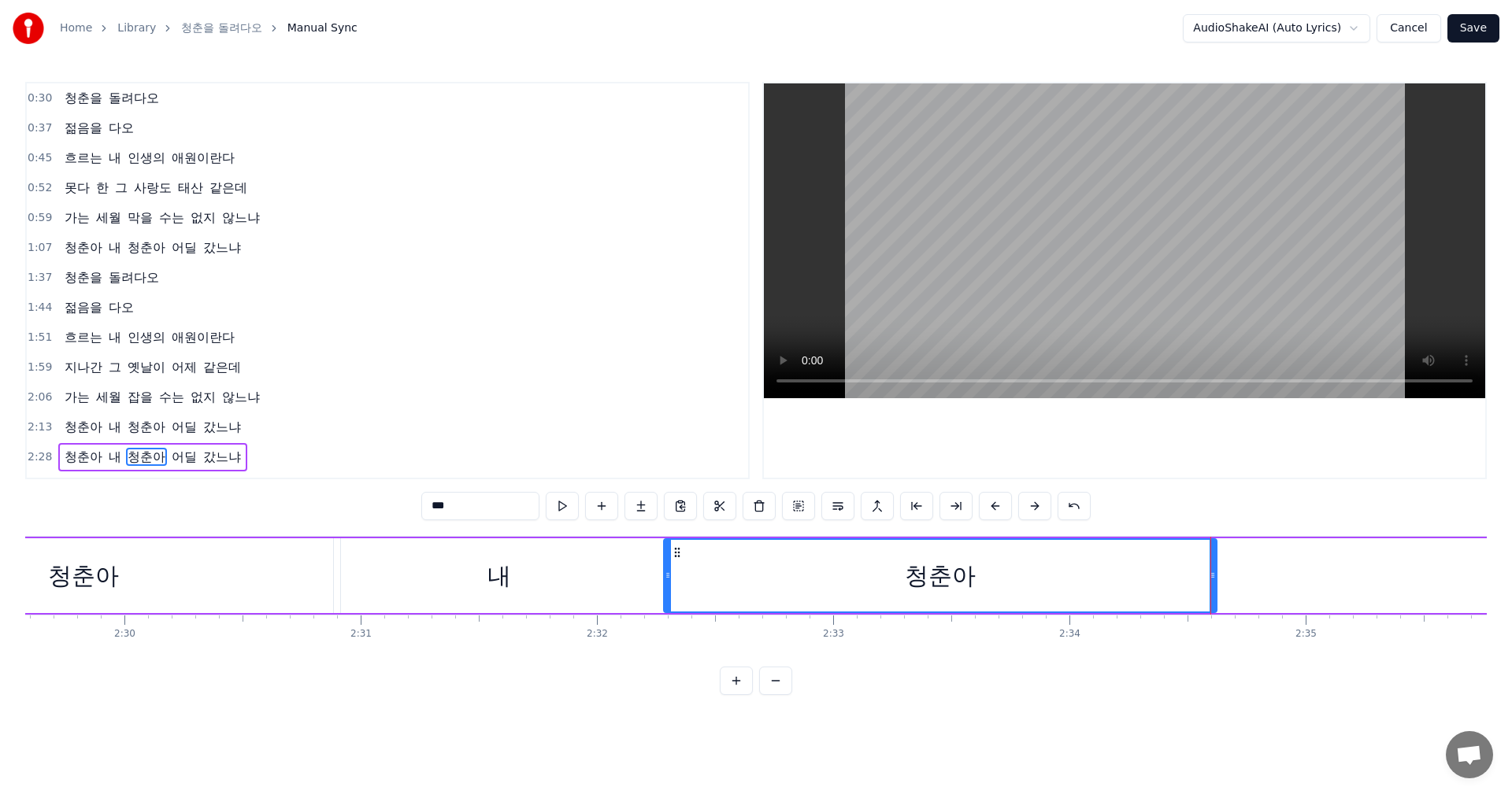
drag, startPoint x: 1438, startPoint y: 573, endPoint x: 1214, endPoint y: 578, distance: 224.1
click at [1214, 578] on icon at bounding box center [1213, 575] width 7 height 12
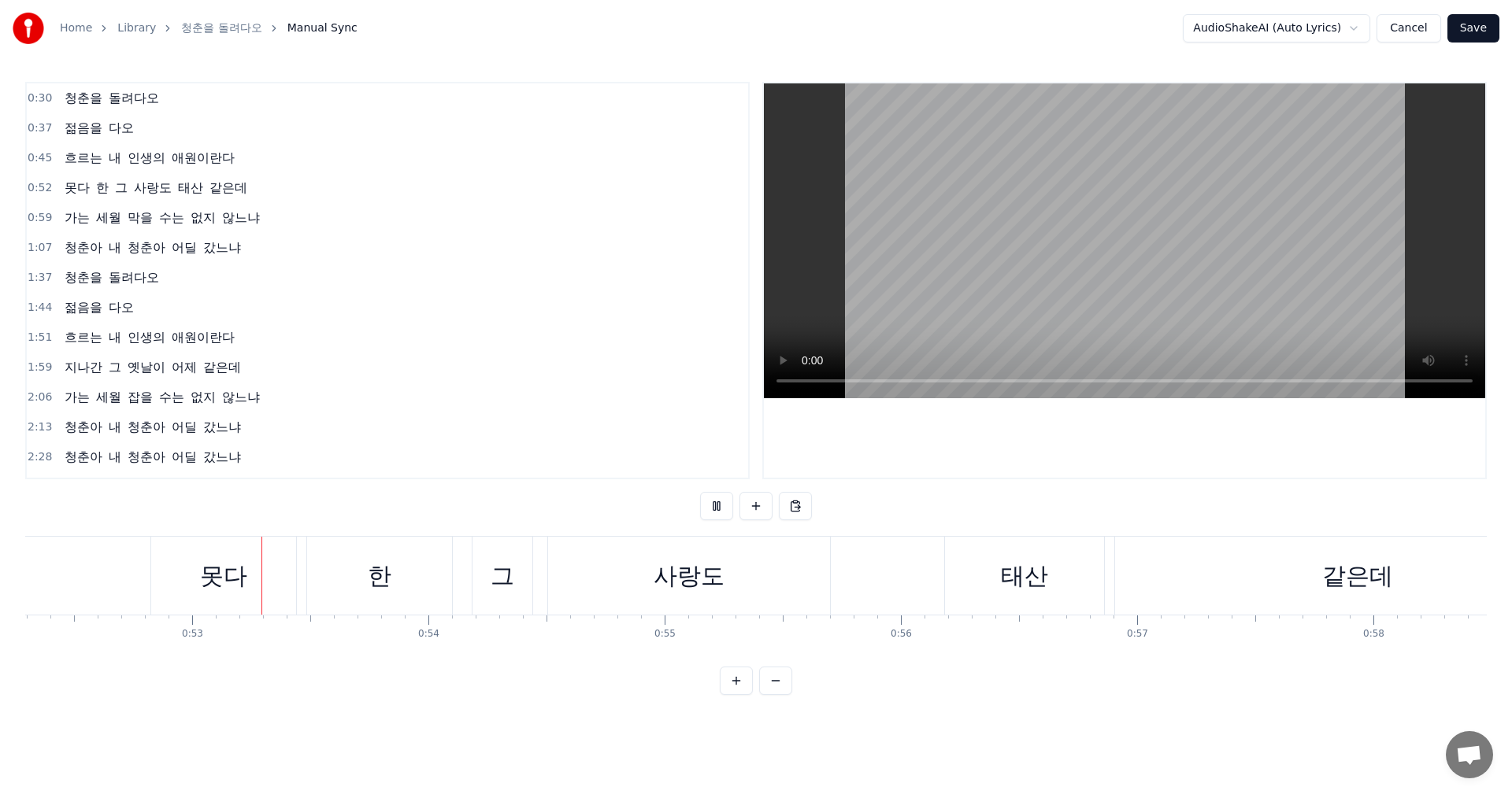
scroll to position [0, 12353]
click at [490, 582] on div "그" at bounding box center [501, 576] width 24 height 35
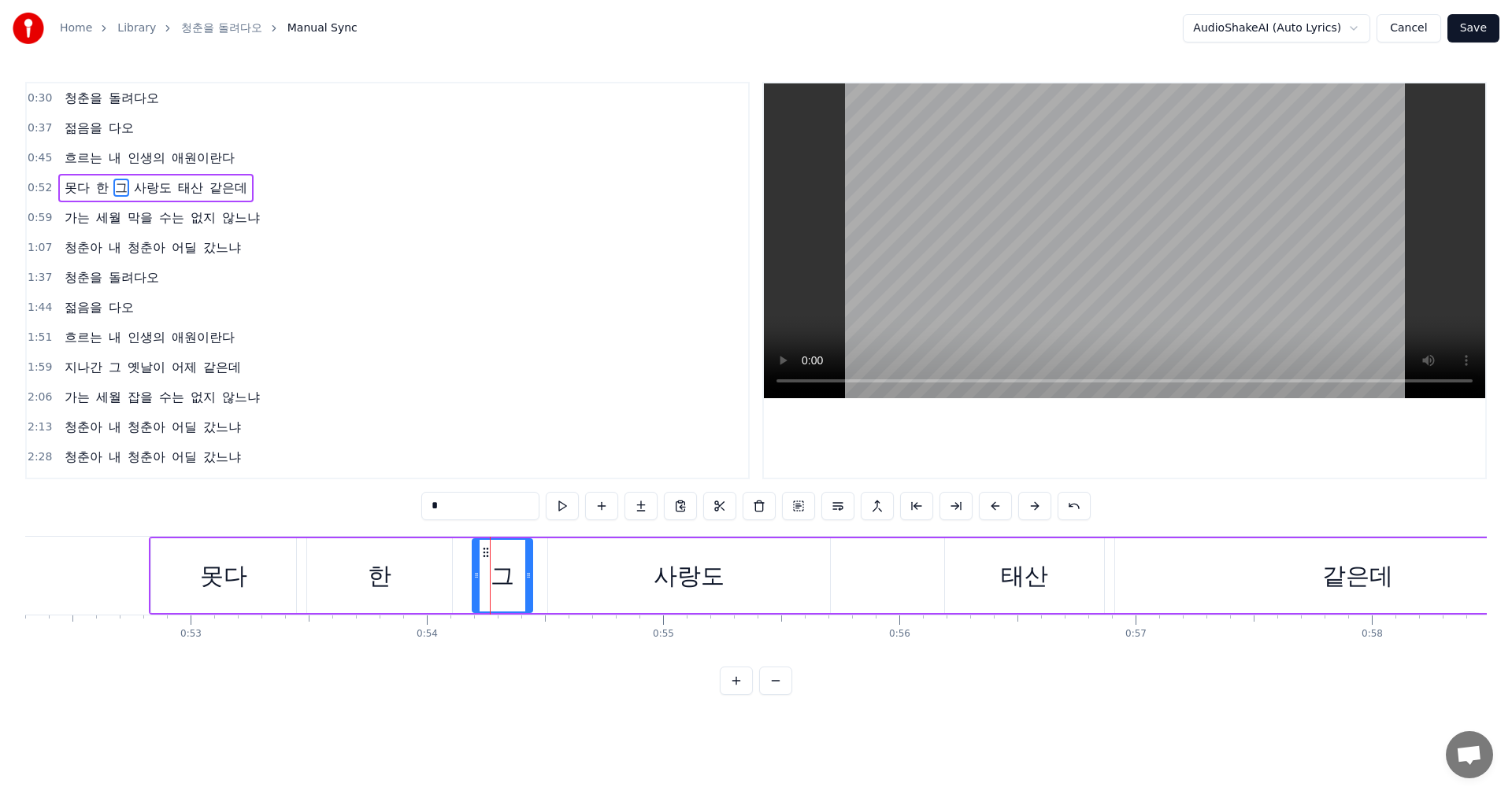
click at [113, 191] on span "그" at bounding box center [121, 187] width 16 height 18
click at [106, 184] on span "한" at bounding box center [102, 188] width 16 height 19
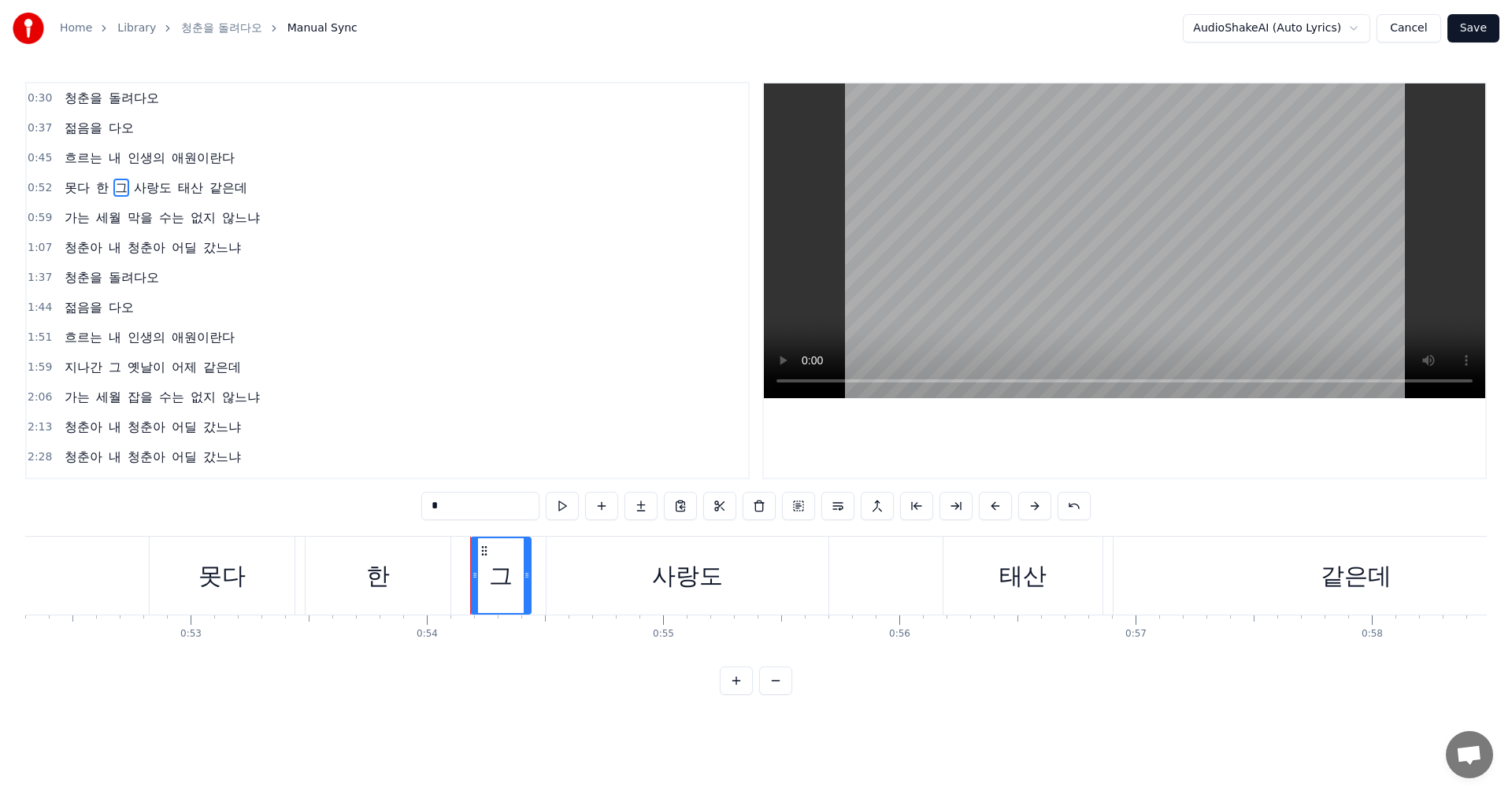
click at [106, 184] on span "한" at bounding box center [102, 188] width 16 height 19
click at [115, 193] on span "그" at bounding box center [121, 187] width 16 height 18
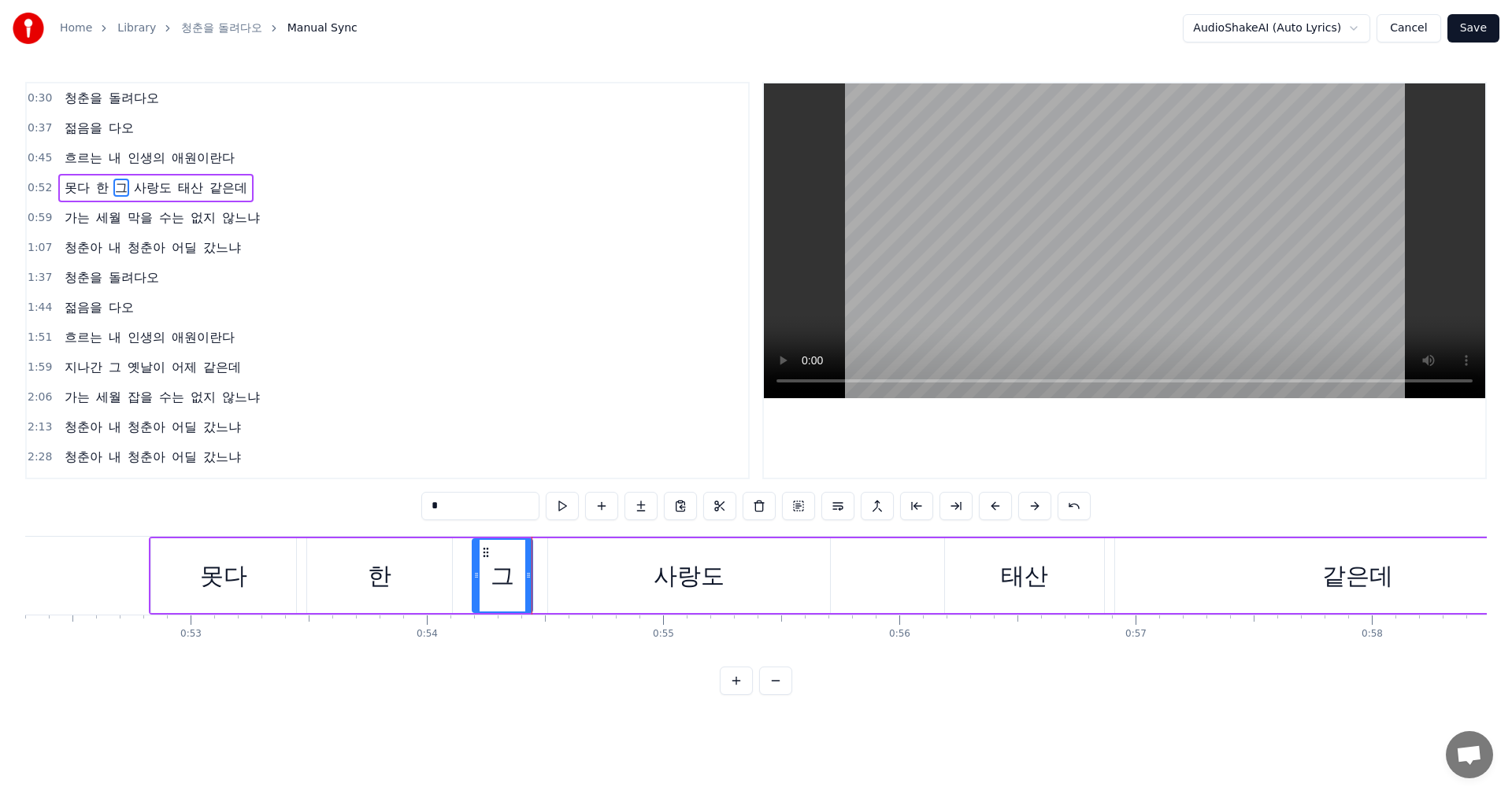
click at [452, 580] on div "한" at bounding box center [379, 576] width 147 height 74
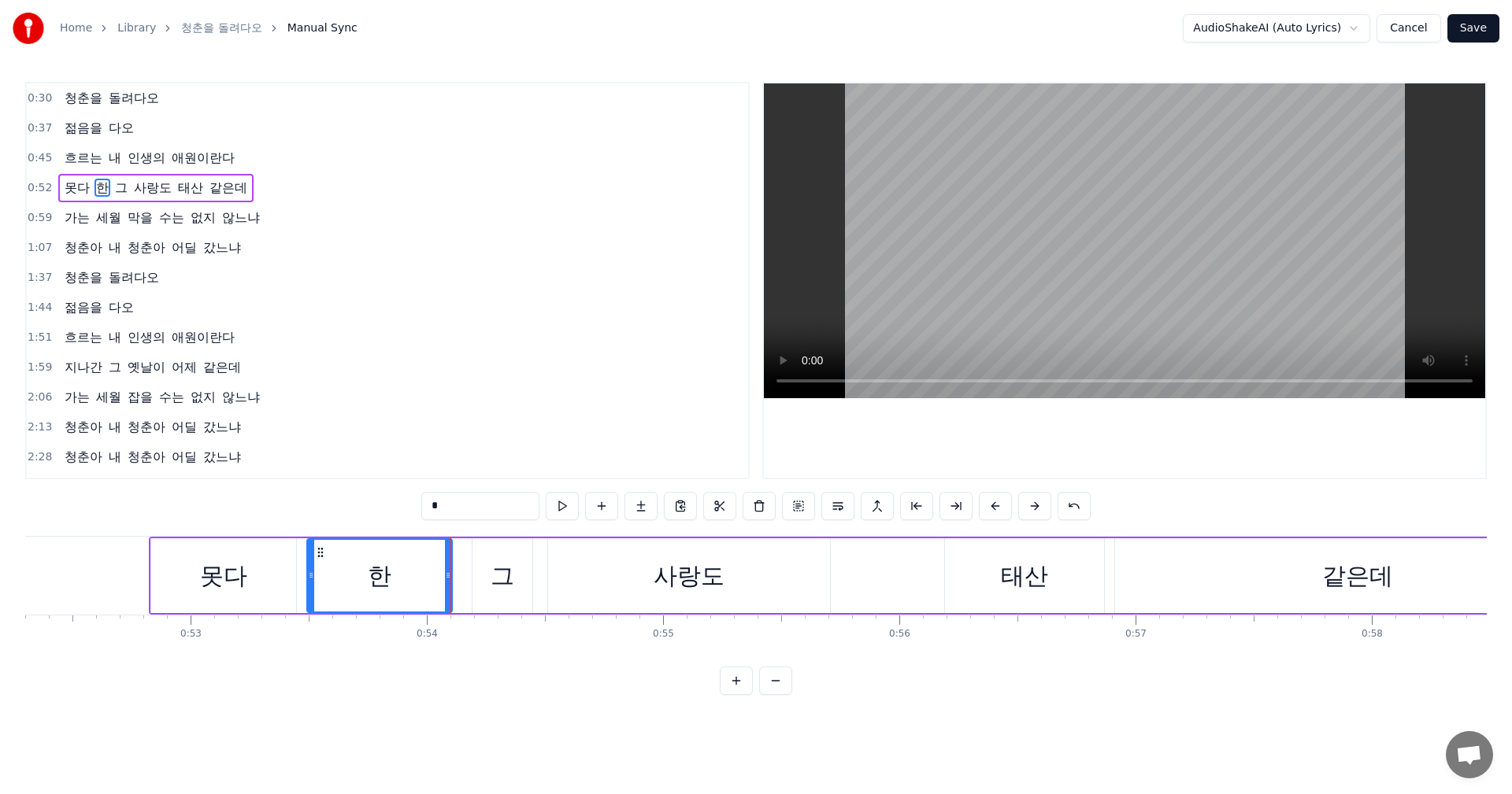
click at [430, 571] on div "한" at bounding box center [379, 576] width 143 height 71
click at [422, 567] on div "한" at bounding box center [379, 576] width 143 height 71
click at [497, 577] on div "그" at bounding box center [502, 576] width 24 height 35
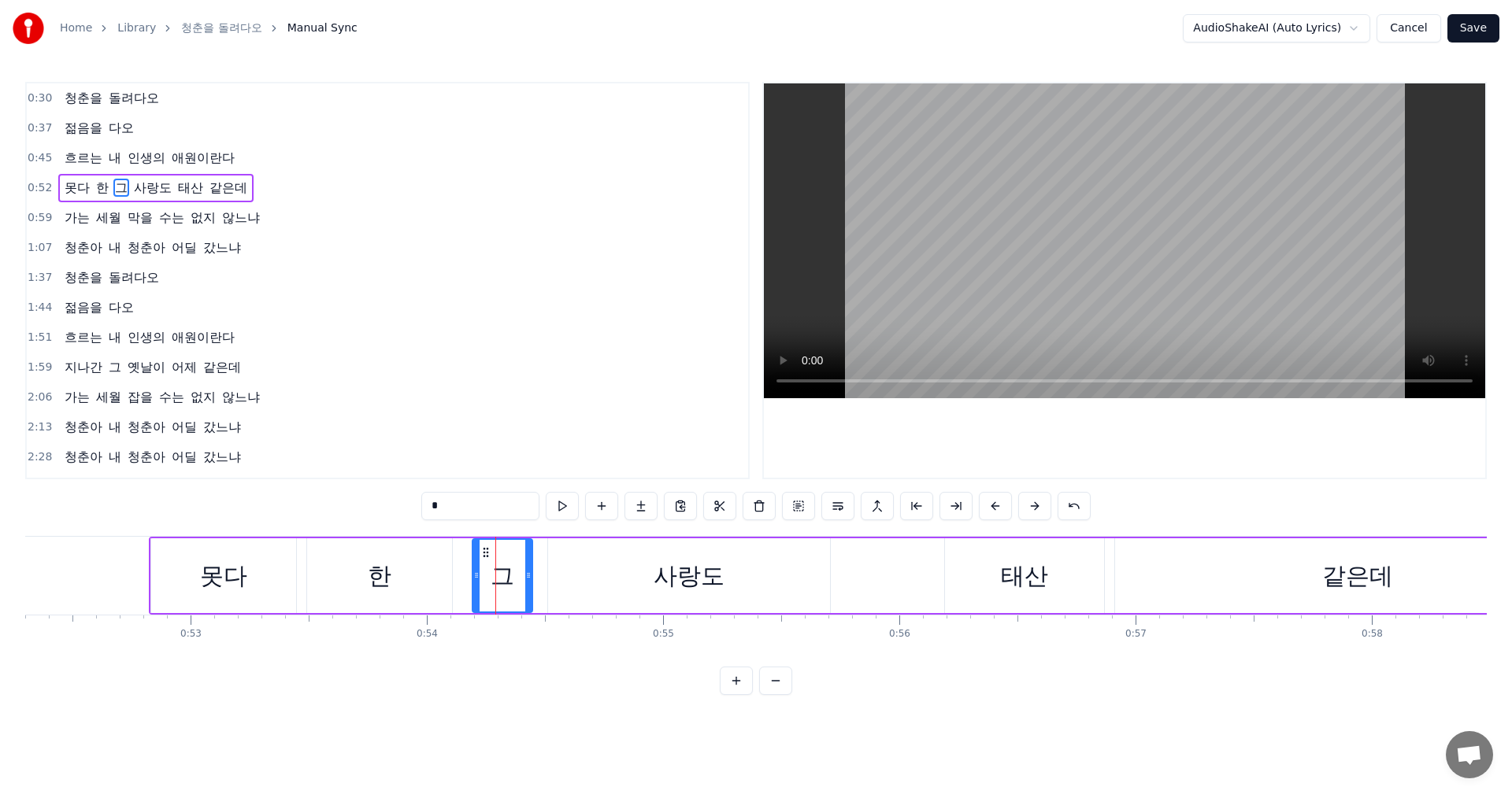
click at [497, 577] on div "그" at bounding box center [502, 576] width 24 height 35
drag, startPoint x: 492, startPoint y: 576, endPoint x: 503, endPoint y: 572, distance: 11.7
click at [503, 572] on div "그" at bounding box center [502, 576] width 24 height 35
click at [514, 572] on div "그" at bounding box center [501, 576] width 58 height 71
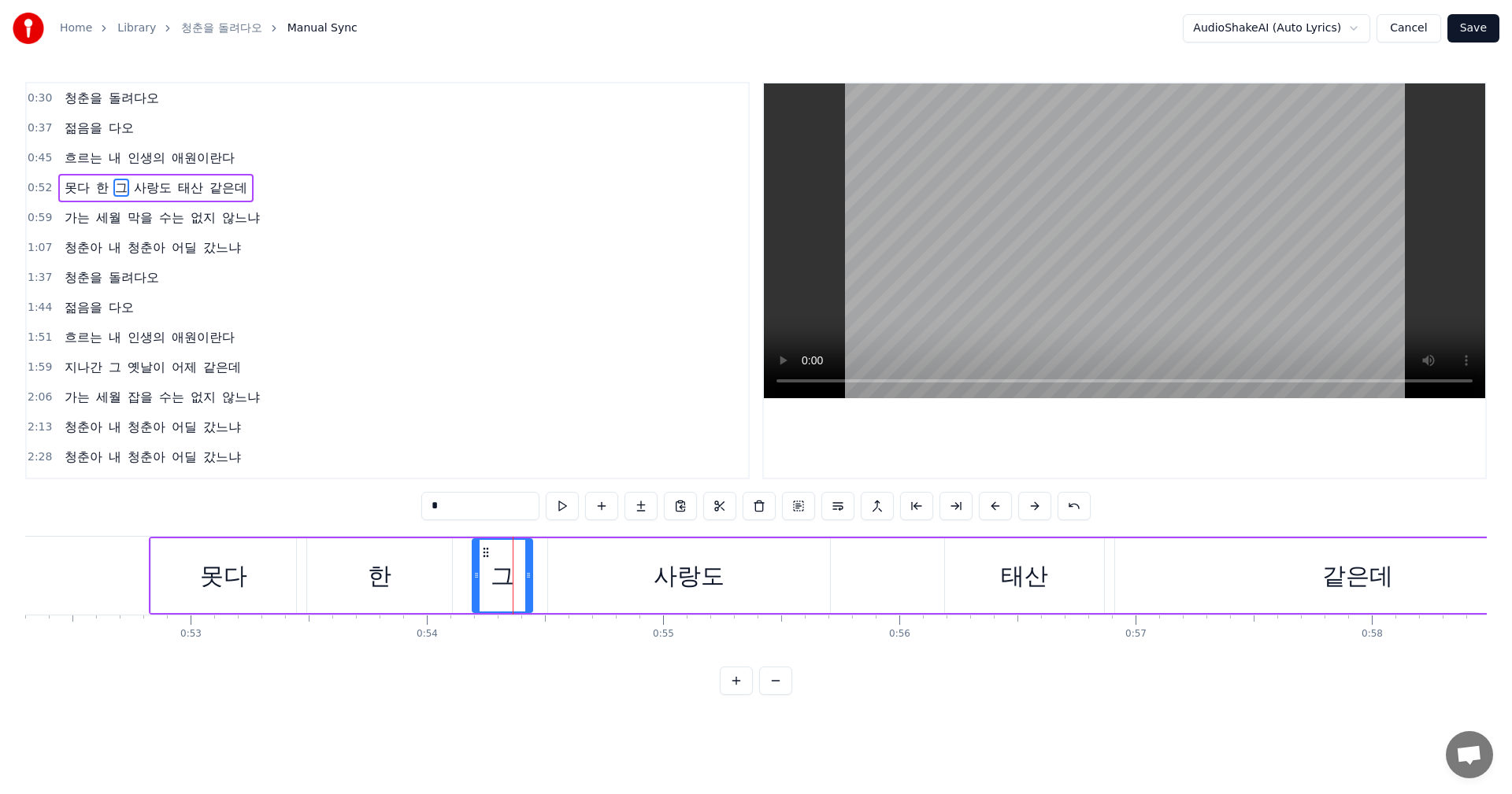
click at [94, 185] on span "한" at bounding box center [102, 187] width 16 height 18
type input "*"
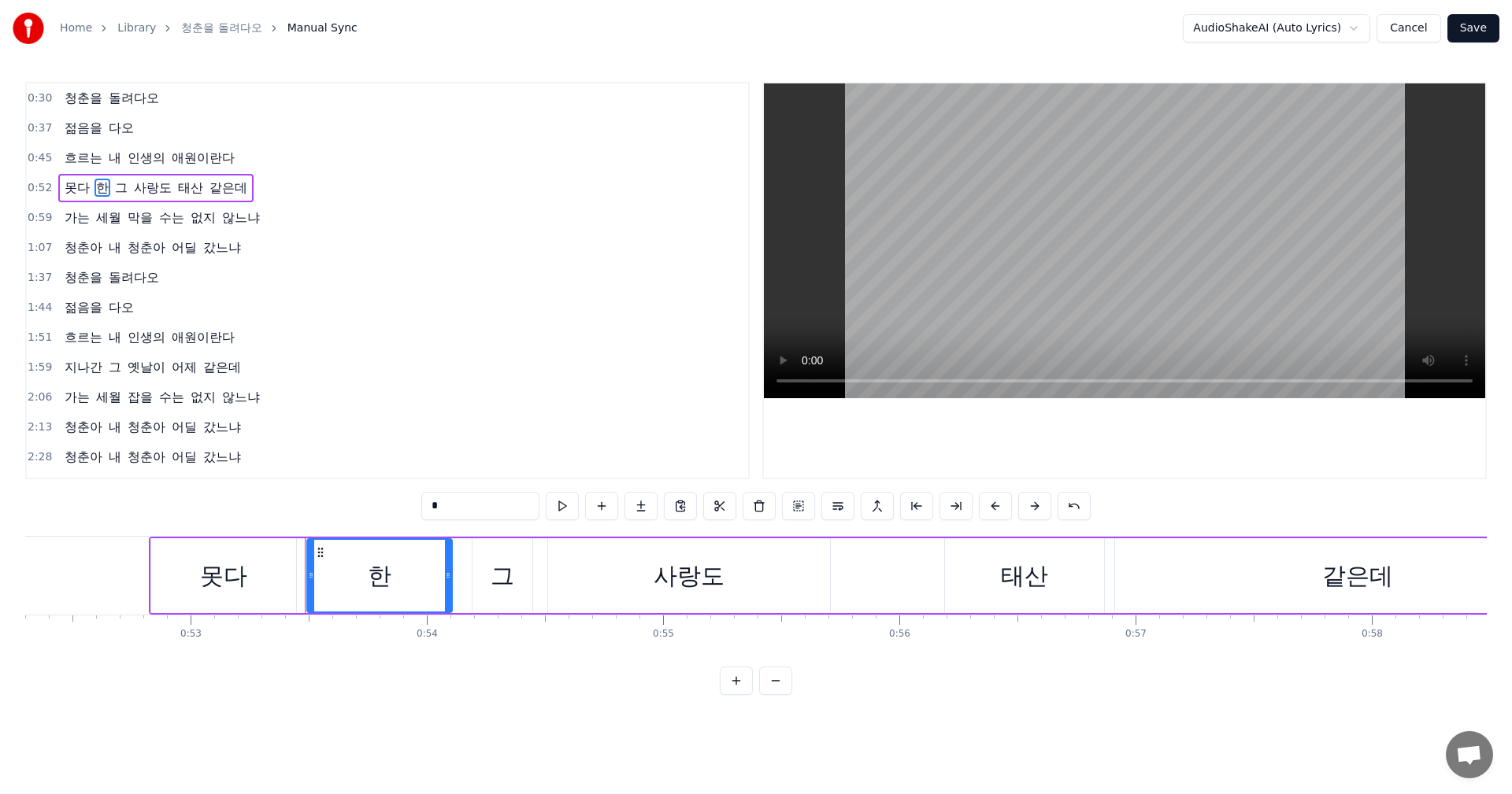
click at [108, 192] on div "못다 한 그 사랑도 태산 같은데" at bounding box center [155, 189] width 195 height 29
click at [108, 185] on div "못다 한 그 사랑도 태산 같은데" at bounding box center [155, 189] width 195 height 29
click at [113, 187] on span "그" at bounding box center [121, 187] width 16 height 18
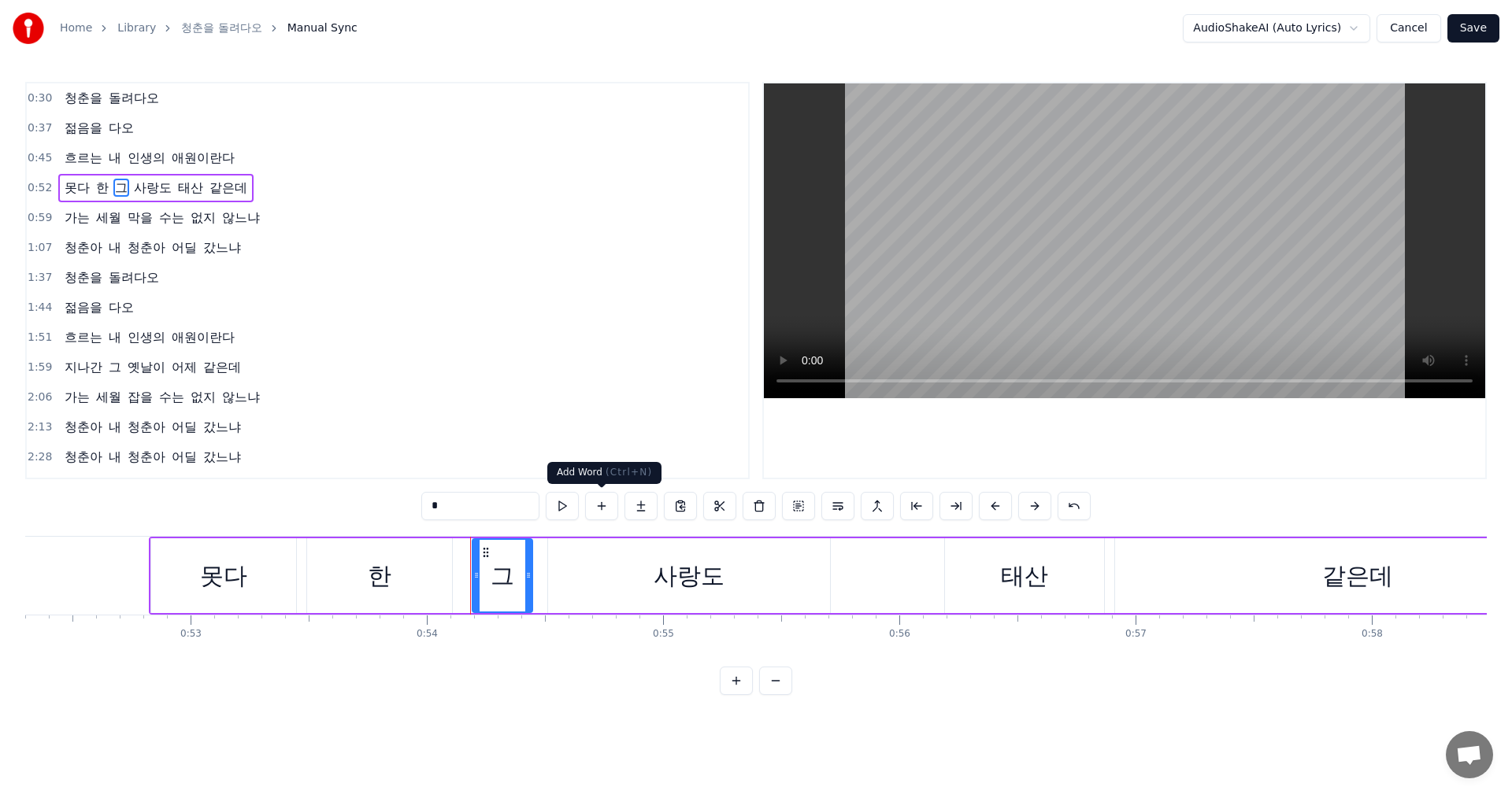
click at [603, 504] on button at bounding box center [602, 506] width 33 height 29
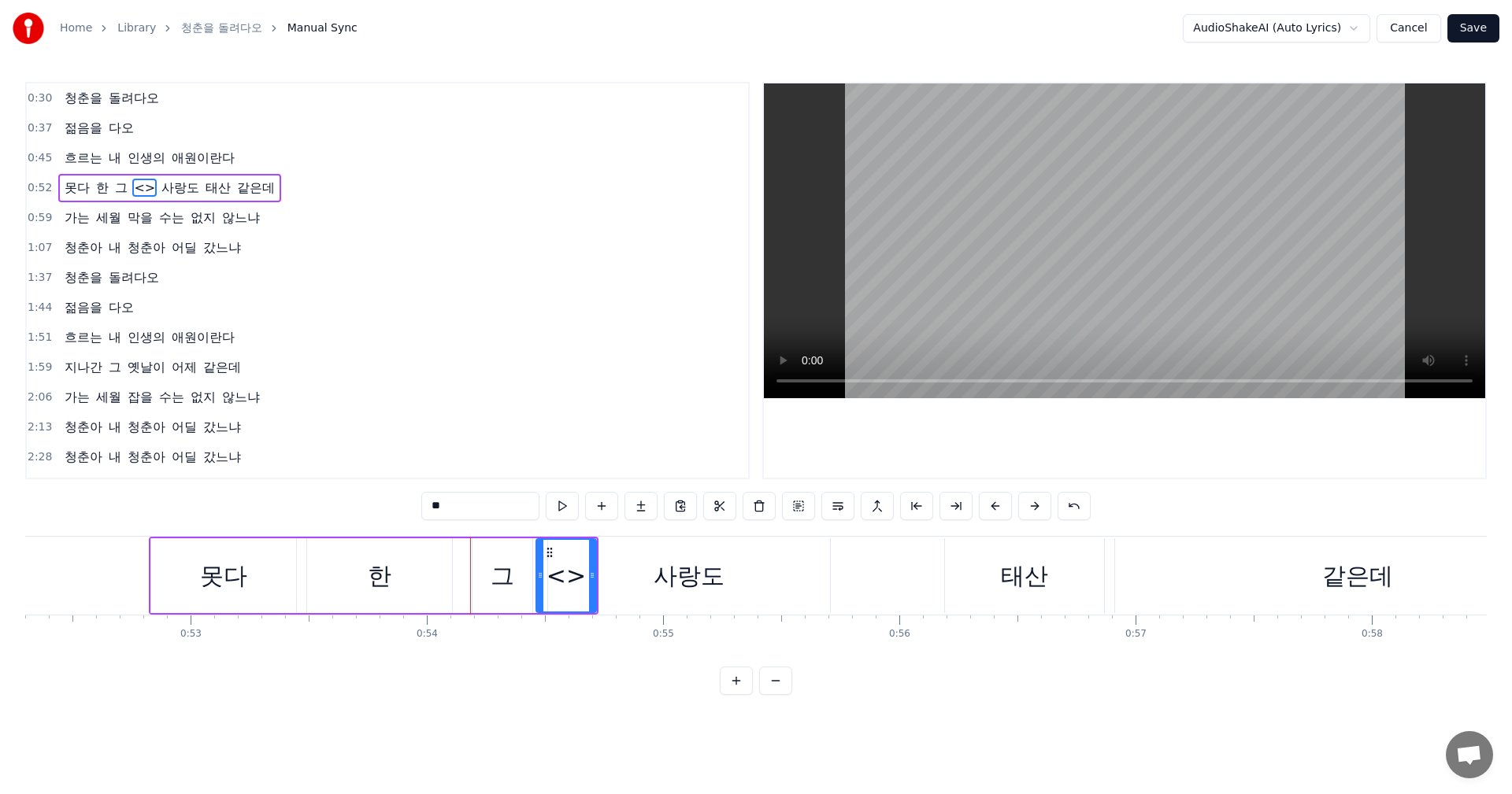
click at [398, 558] on div "한" at bounding box center [379, 576] width 145 height 74
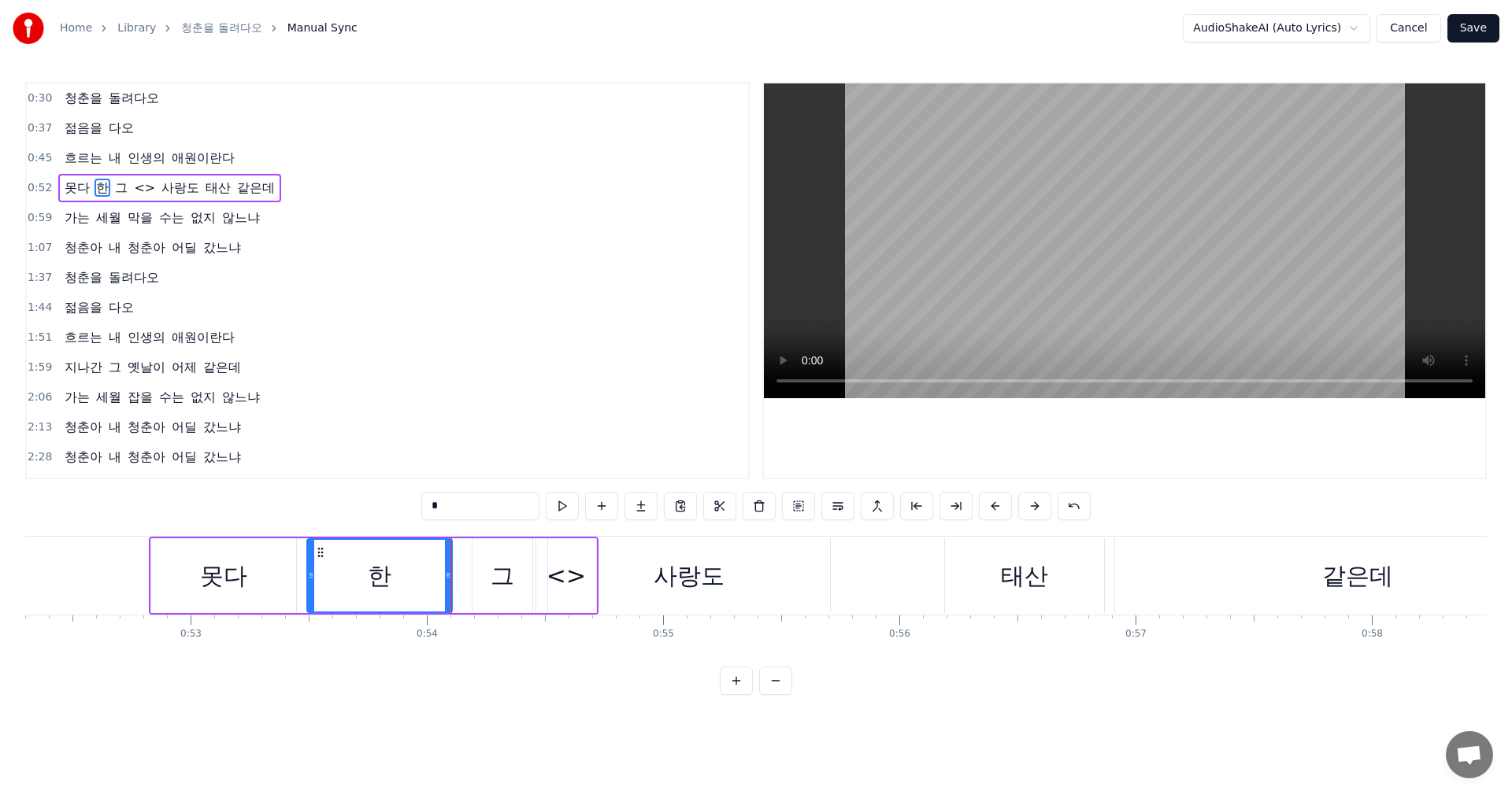
click at [575, 580] on div "사랑도" at bounding box center [689, 576] width 282 height 74
type input "***"
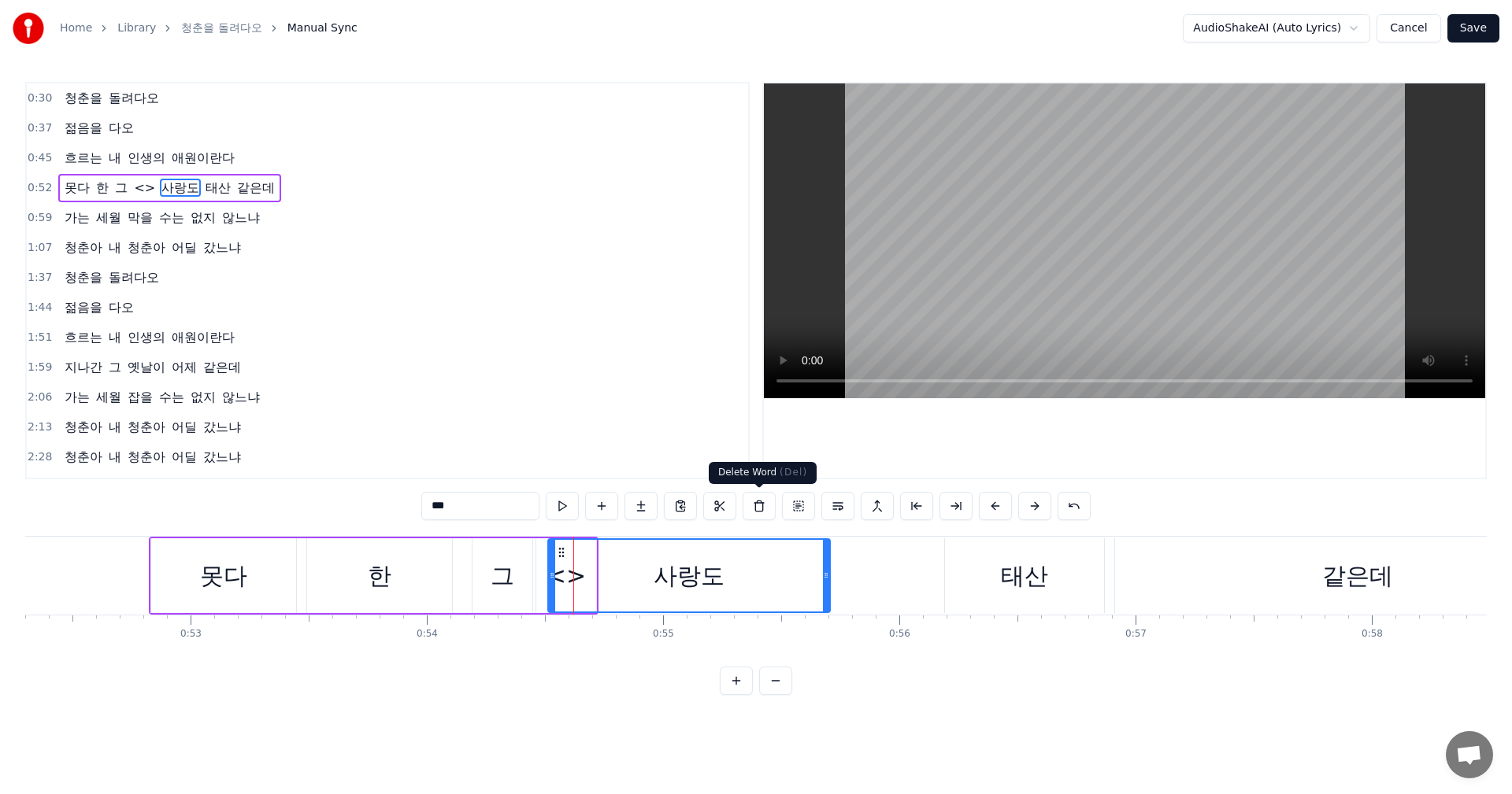
click at [753, 509] on button at bounding box center [759, 506] width 33 height 29
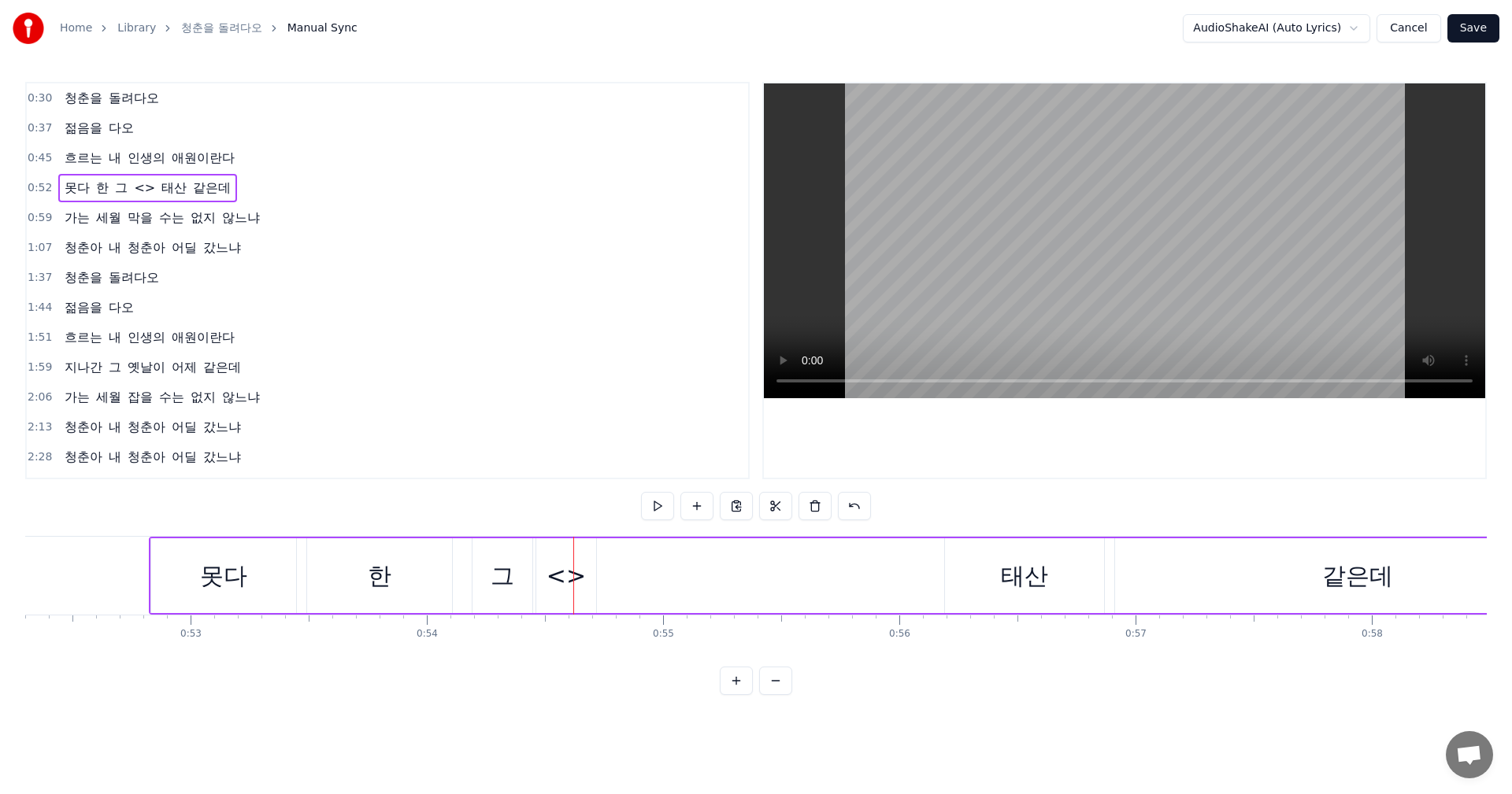
click at [573, 582] on div at bounding box center [573, 576] width 1 height 78
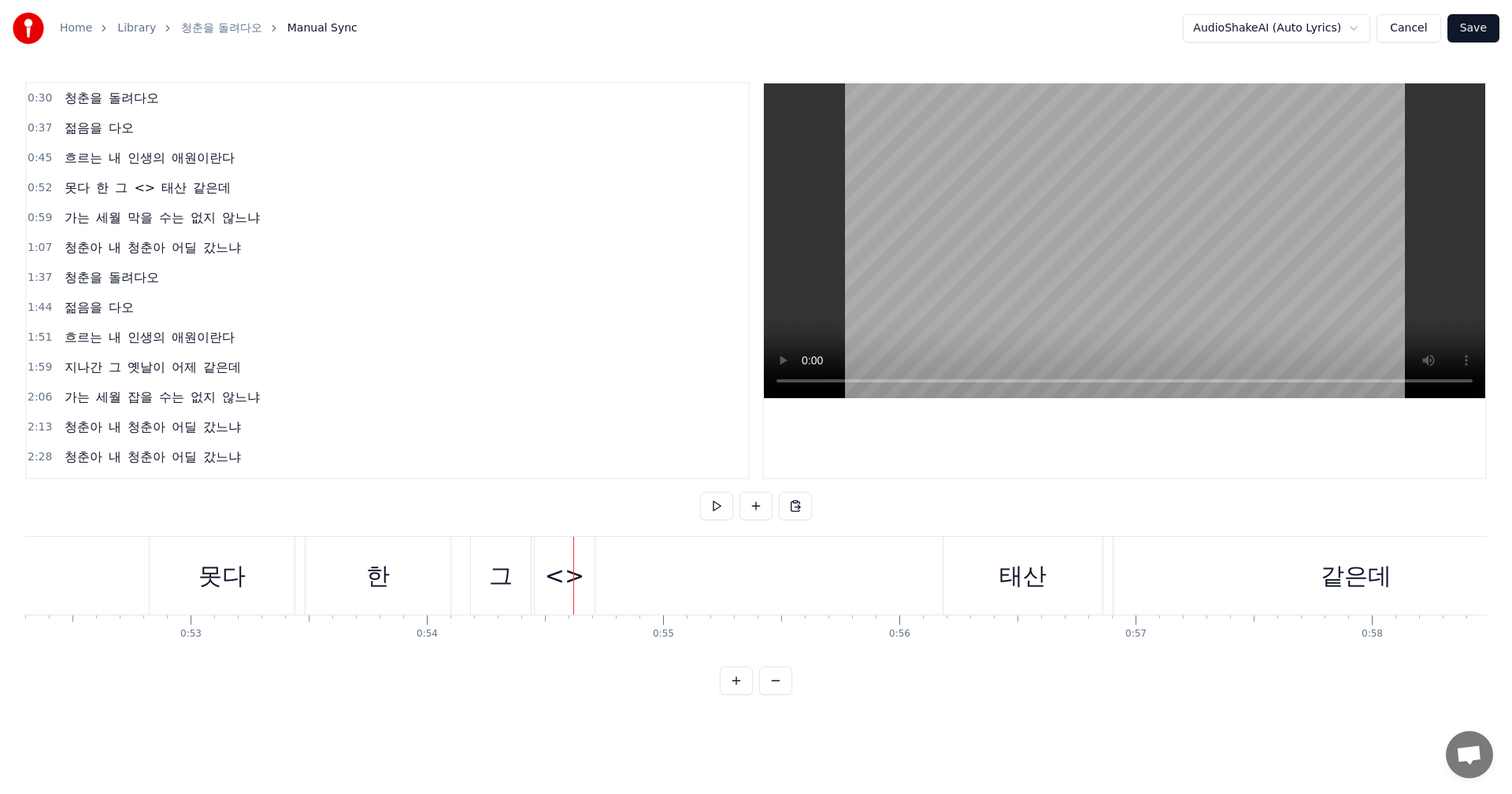
click at [147, 184] on span "<>" at bounding box center [145, 187] width 25 height 18
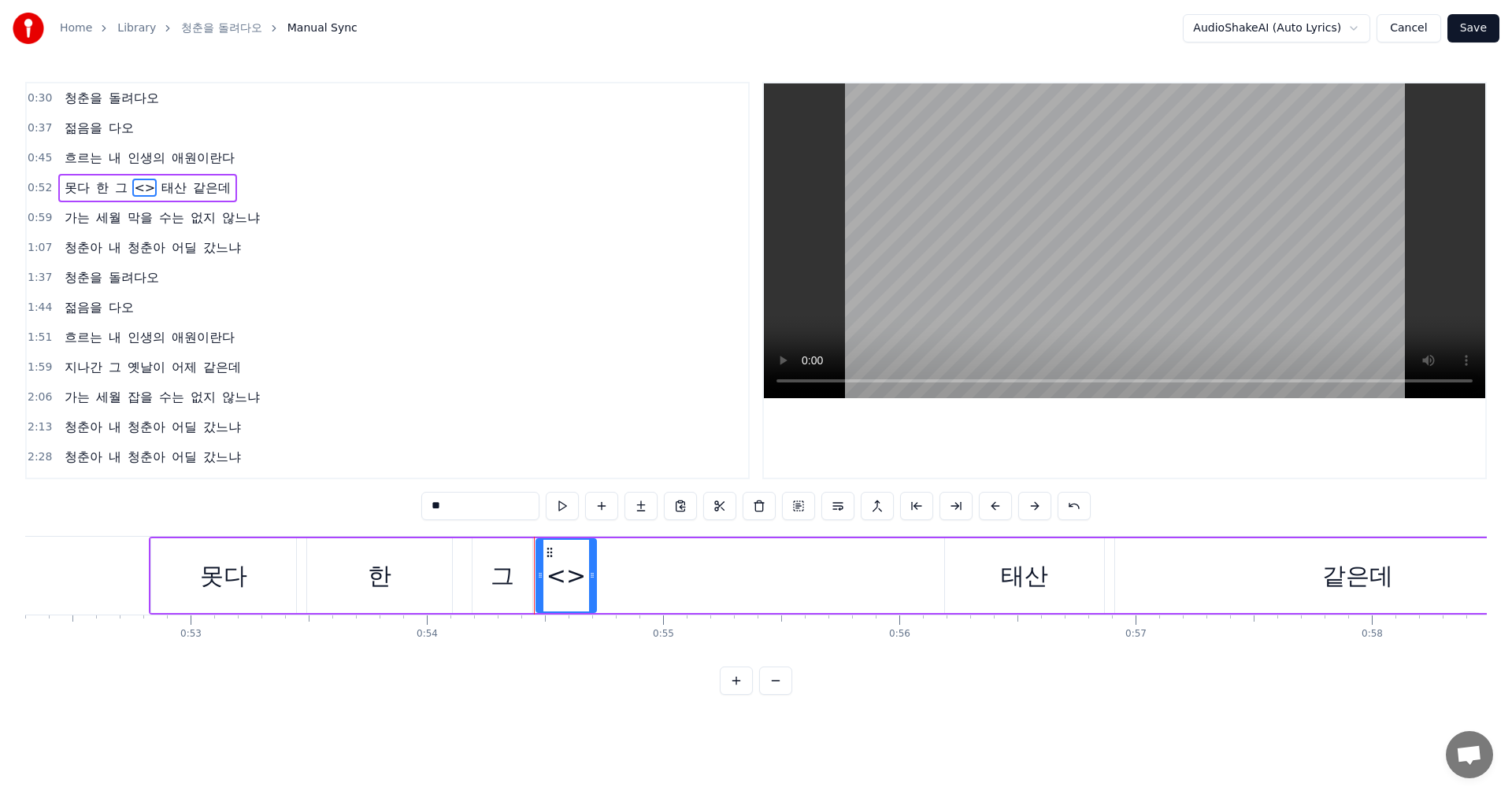
type input "**"
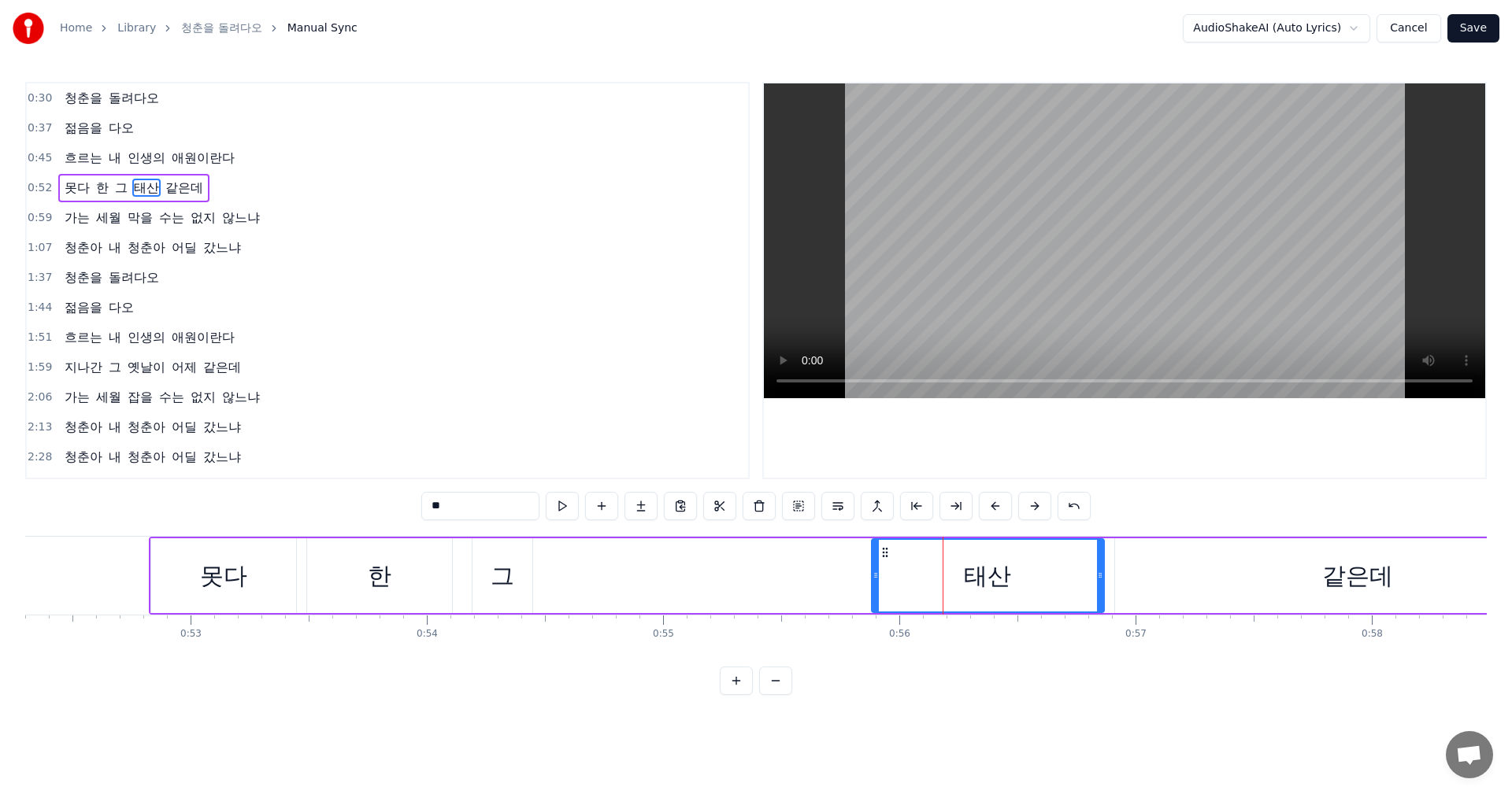
drag, startPoint x: 948, startPoint y: 580, endPoint x: 869, endPoint y: 580, distance: 79.0
click at [872, 580] on icon at bounding box center [875, 575] width 7 height 12
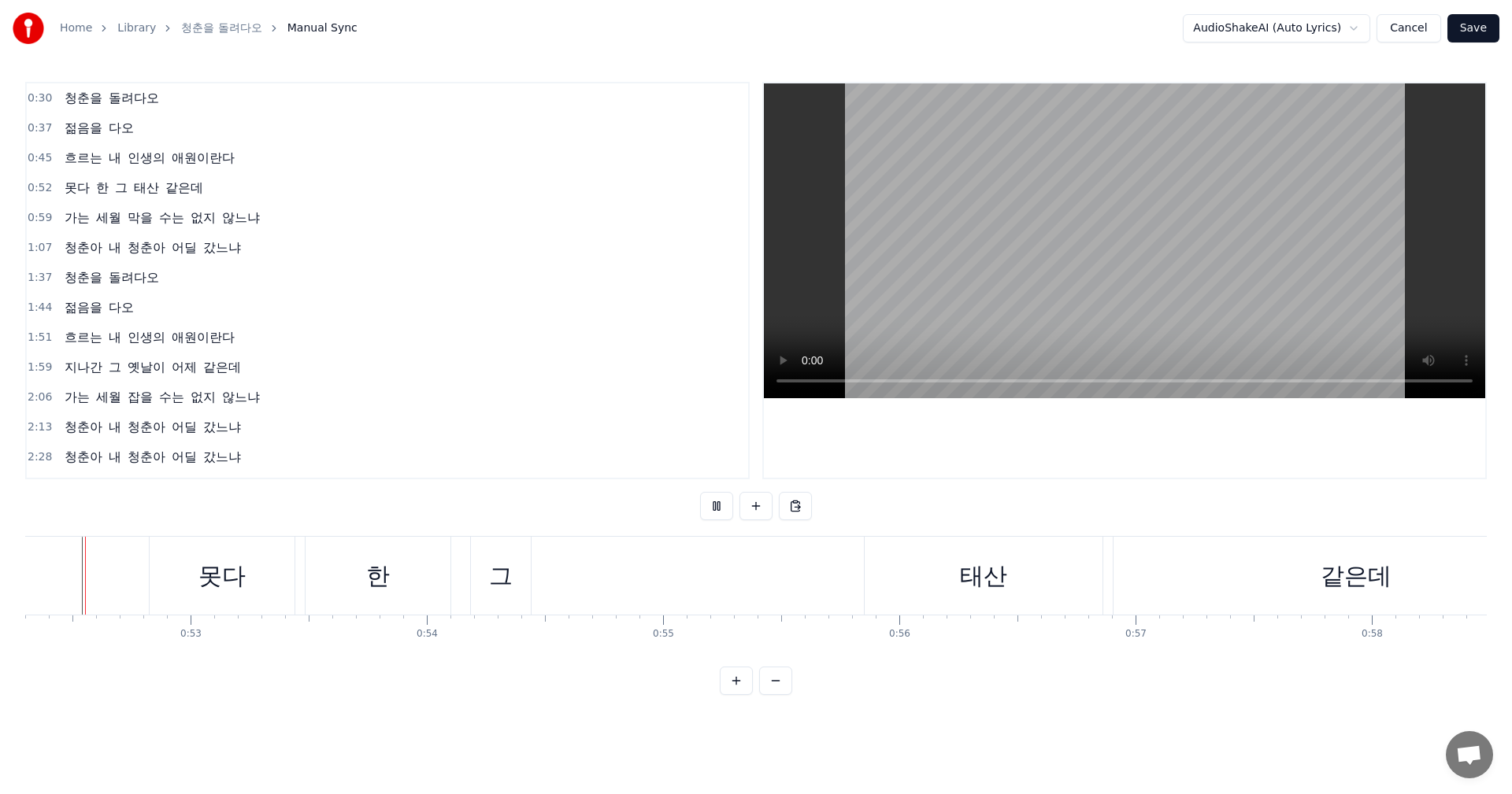
scroll to position [0, 12331]
click at [231, 574] on div "못다" at bounding box center [244, 576] width 48 height 35
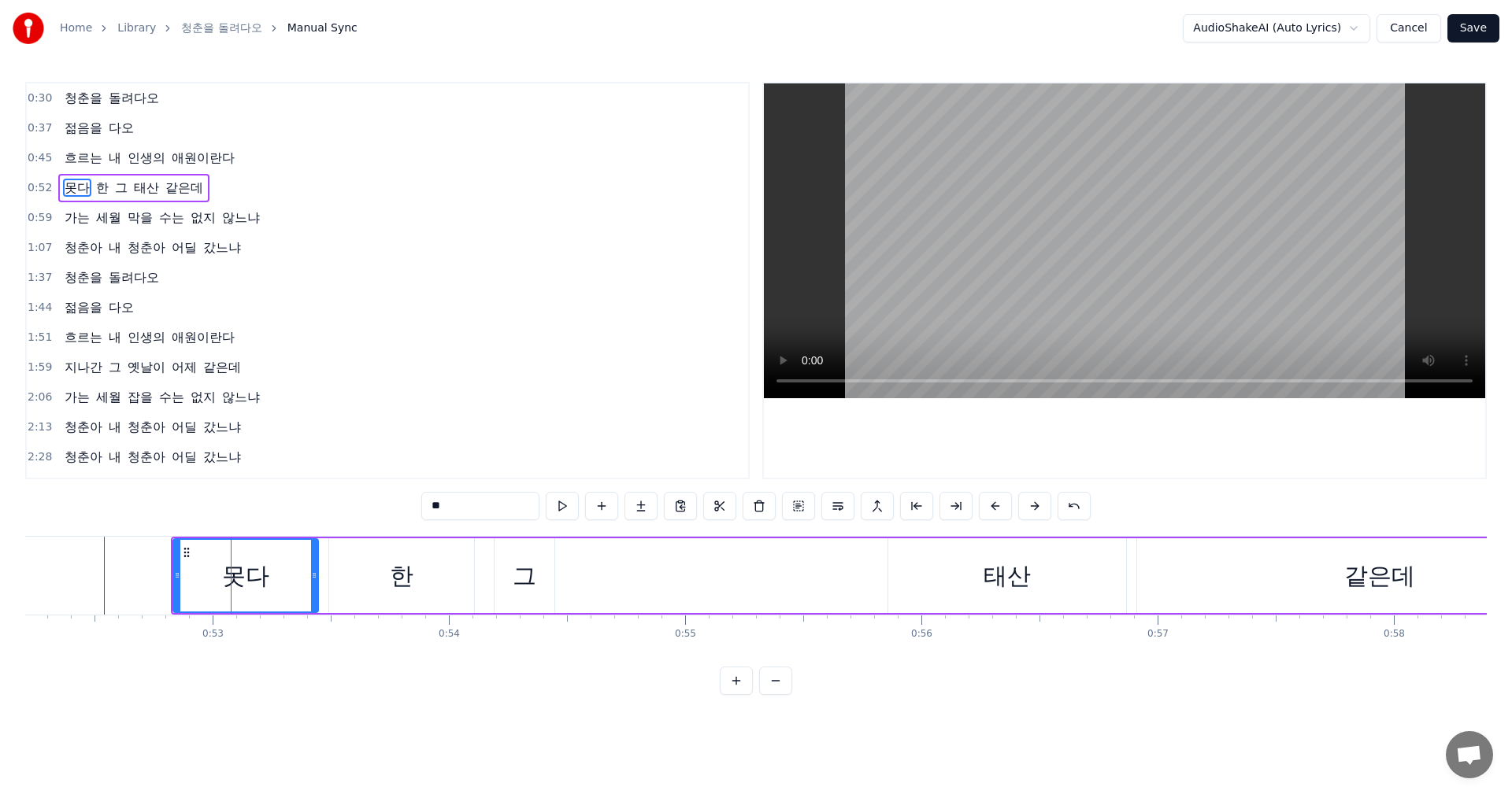
click at [124, 192] on span "그" at bounding box center [121, 187] width 16 height 18
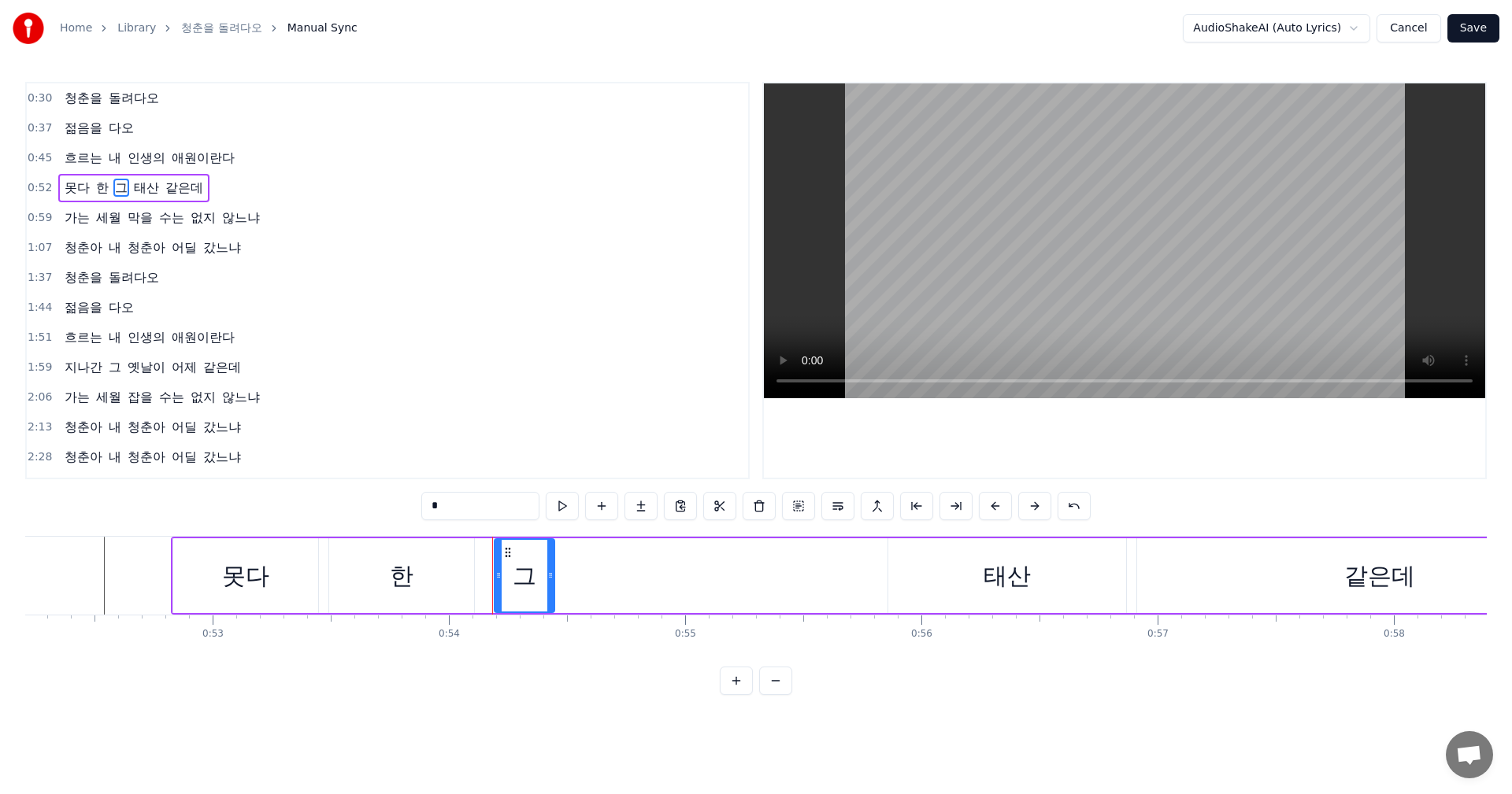
click at [124, 192] on span "그" at bounding box center [121, 187] width 16 height 18
click at [536, 591] on div "그" at bounding box center [523, 576] width 58 height 71
drag, startPoint x: 549, startPoint y: 574, endPoint x: 770, endPoint y: 571, distance: 221.0
click at [770, 571] on icon at bounding box center [771, 575] width 7 height 12
click at [671, 576] on div "그" at bounding box center [634, 576] width 279 height 71
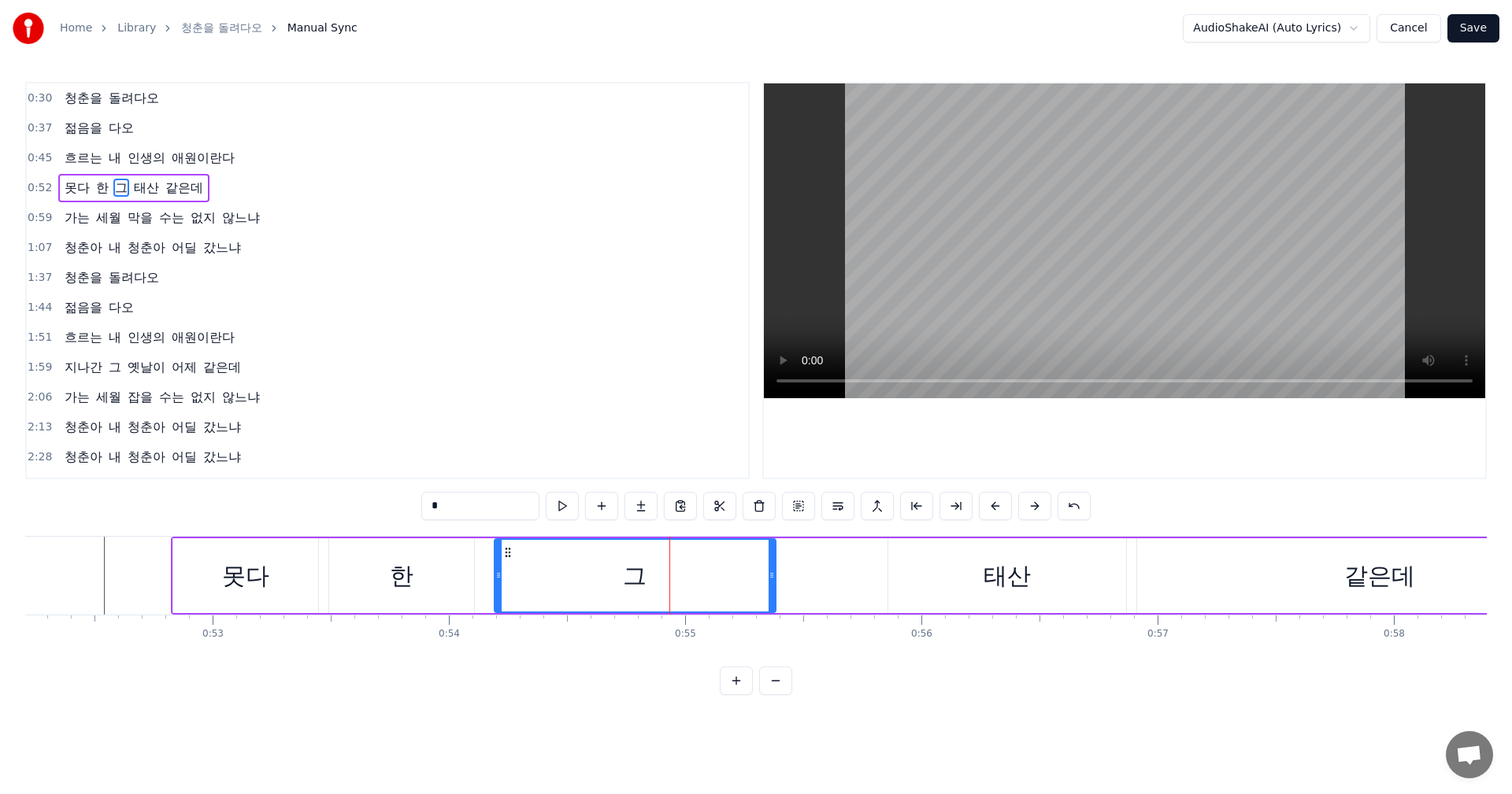
click at [671, 576] on div "그" at bounding box center [634, 576] width 279 height 71
click at [671, 569] on div "그" at bounding box center [634, 576] width 279 height 71
click at [671, 567] on div "그" at bounding box center [634, 576] width 279 height 71
click at [677, 564] on div "그" at bounding box center [634, 576] width 279 height 71
click at [674, 572] on div "그" at bounding box center [634, 576] width 279 height 71
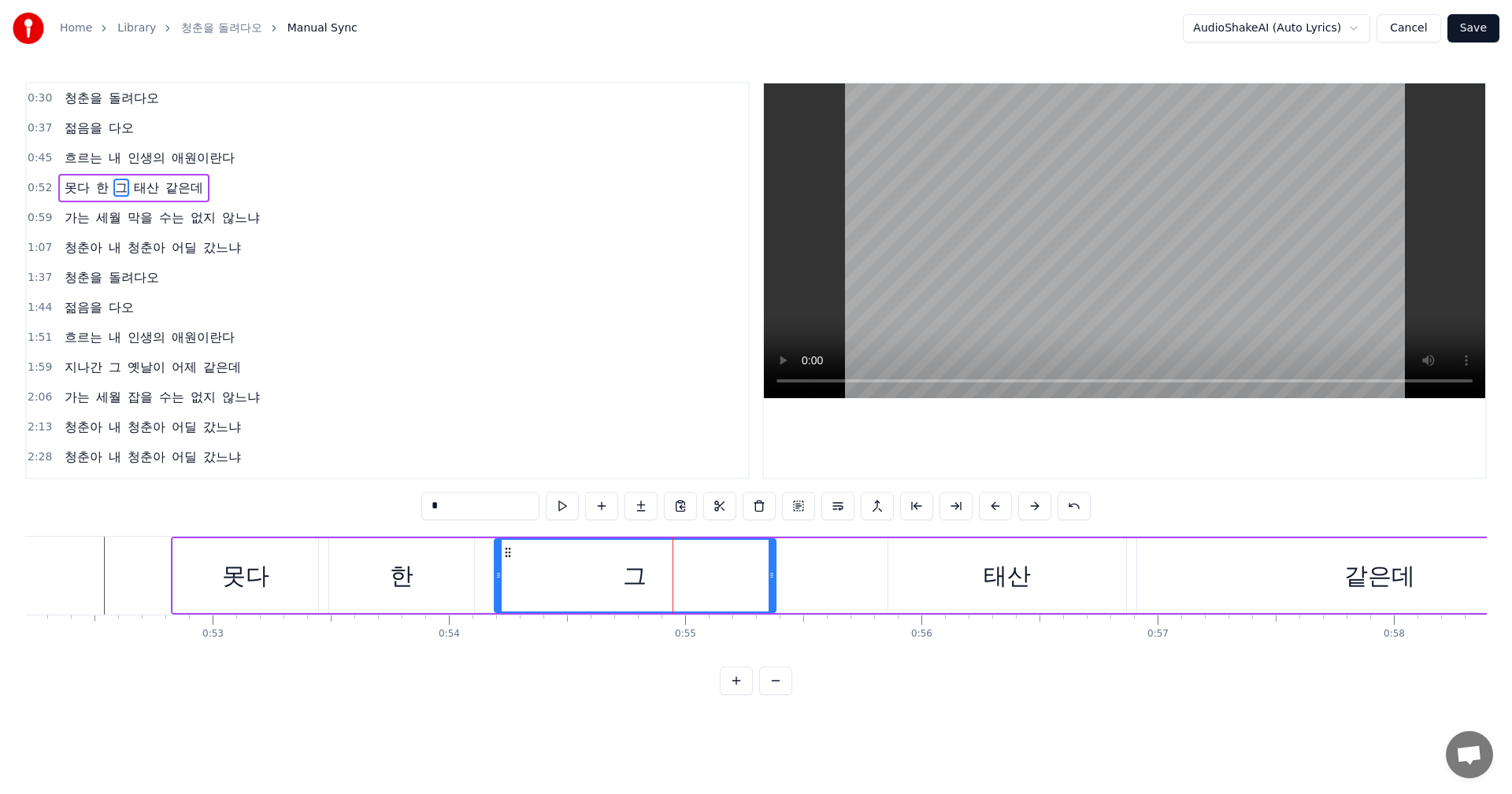
click at [674, 572] on div "그" at bounding box center [634, 576] width 279 height 71
click at [464, 510] on input "*" at bounding box center [480, 506] width 118 height 29
click at [643, 580] on div "그 도" at bounding box center [636, 576] width 55 height 35
click at [643, 580] on div "그 도도" at bounding box center [635, 576] width 79 height 35
click at [677, 578] on div "그 도도" at bounding box center [634, 576] width 279 height 71
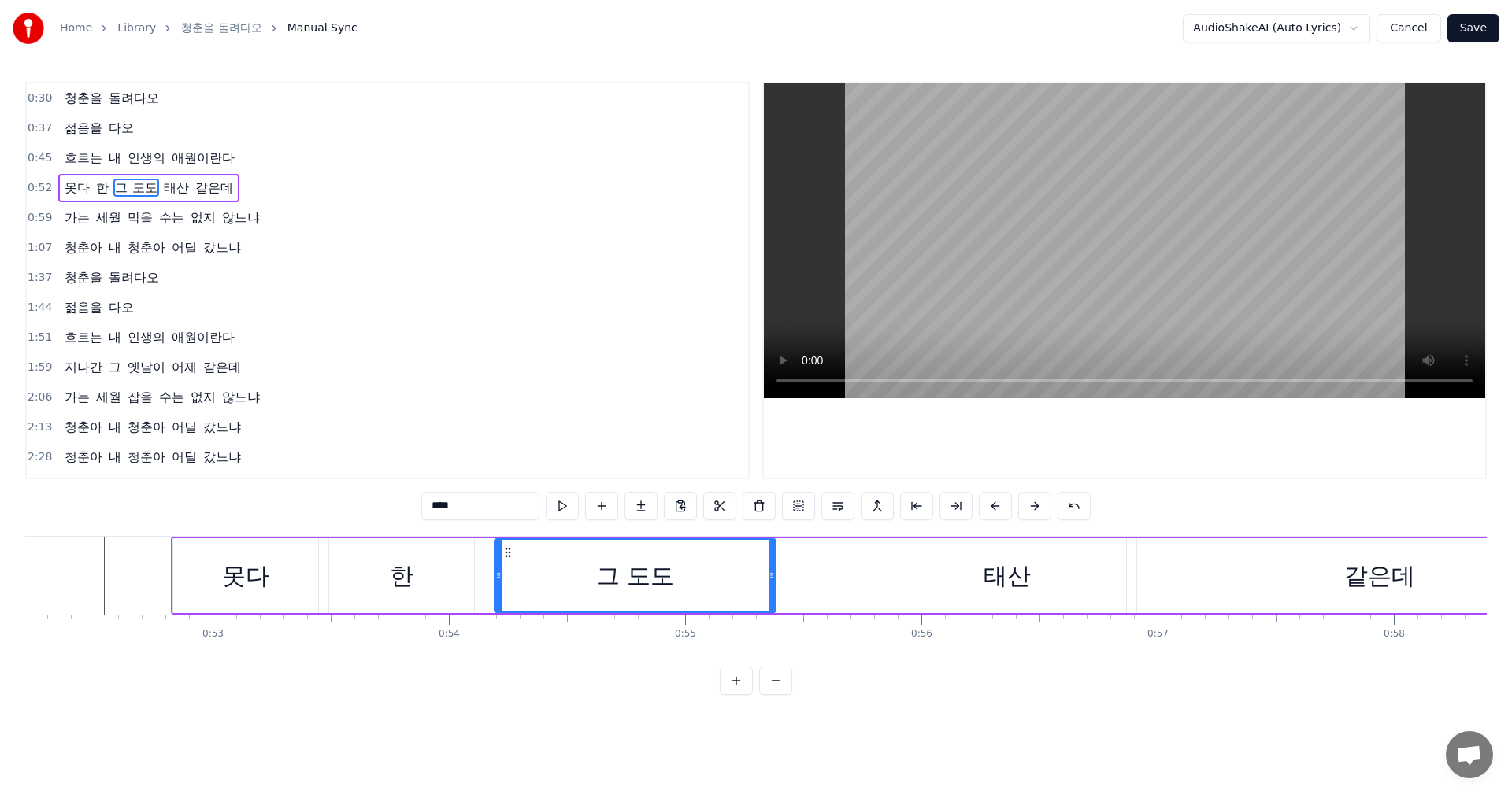
click at [489, 505] on input "****" at bounding box center [480, 506] width 118 height 29
type input "*******"
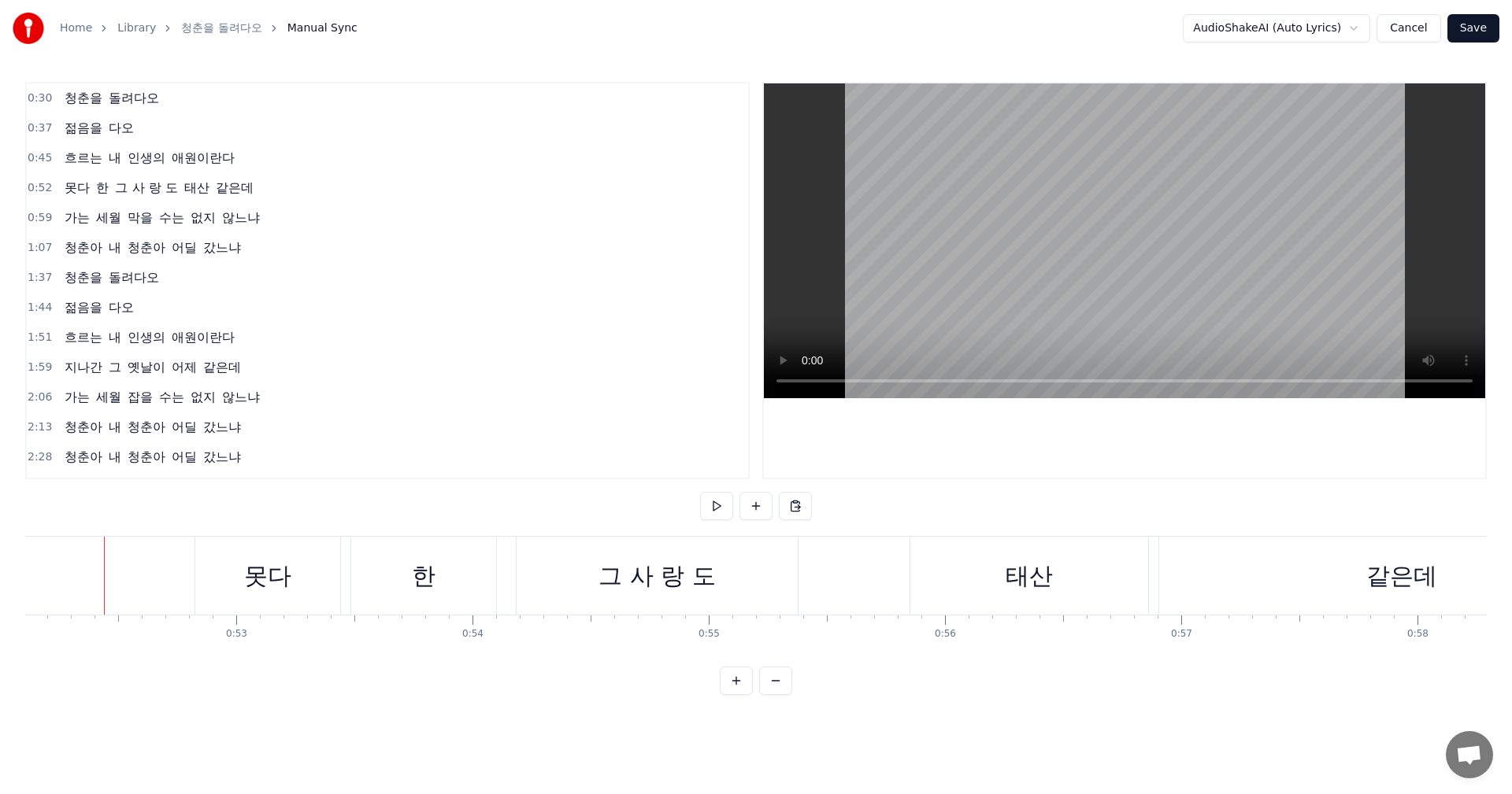
click at [673, 582] on div "그 사 랑 도" at bounding box center [667, 576] width 117 height 35
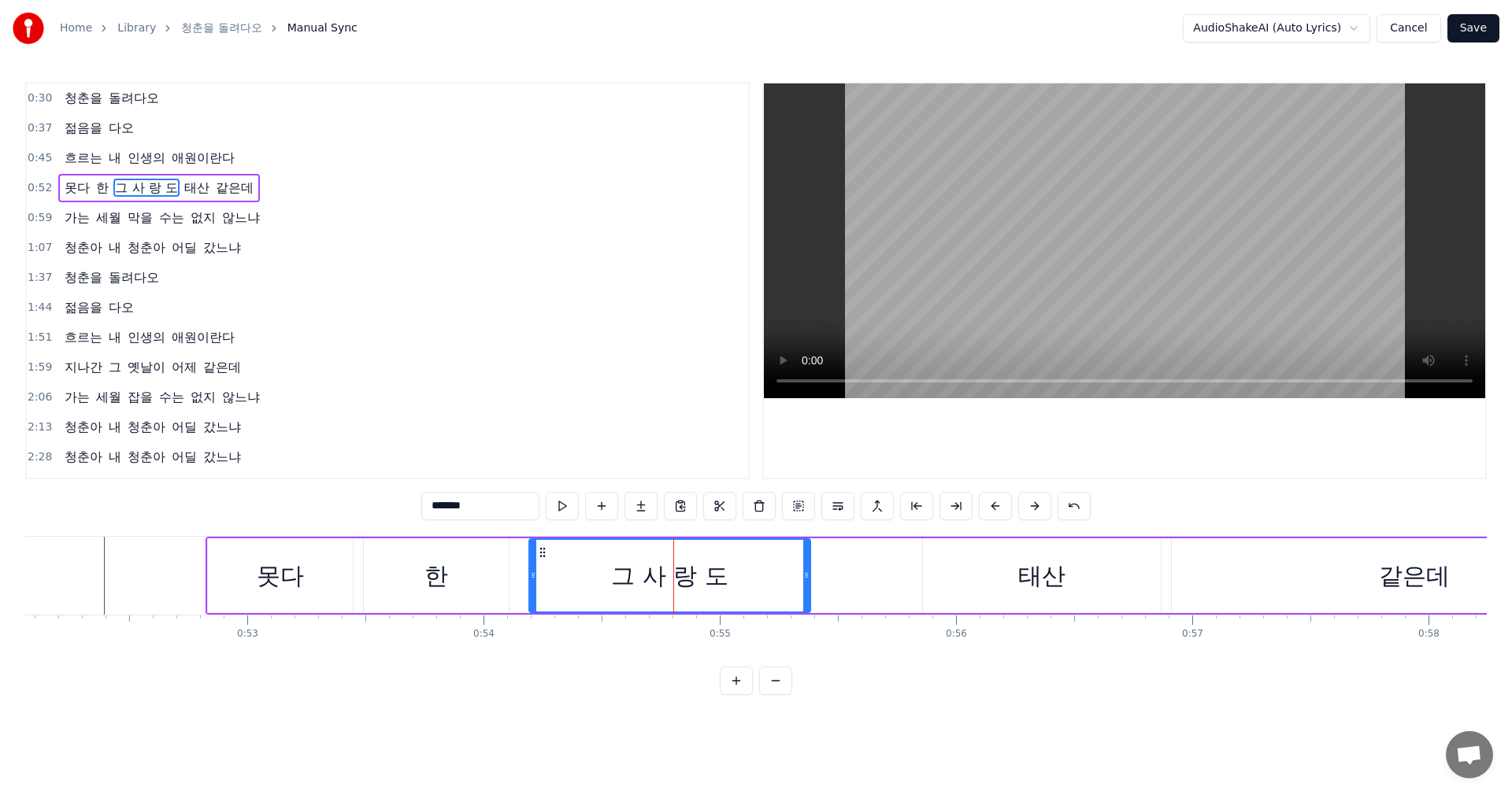
click at [448, 511] on input "*******" at bounding box center [480, 506] width 118 height 29
type input "********"
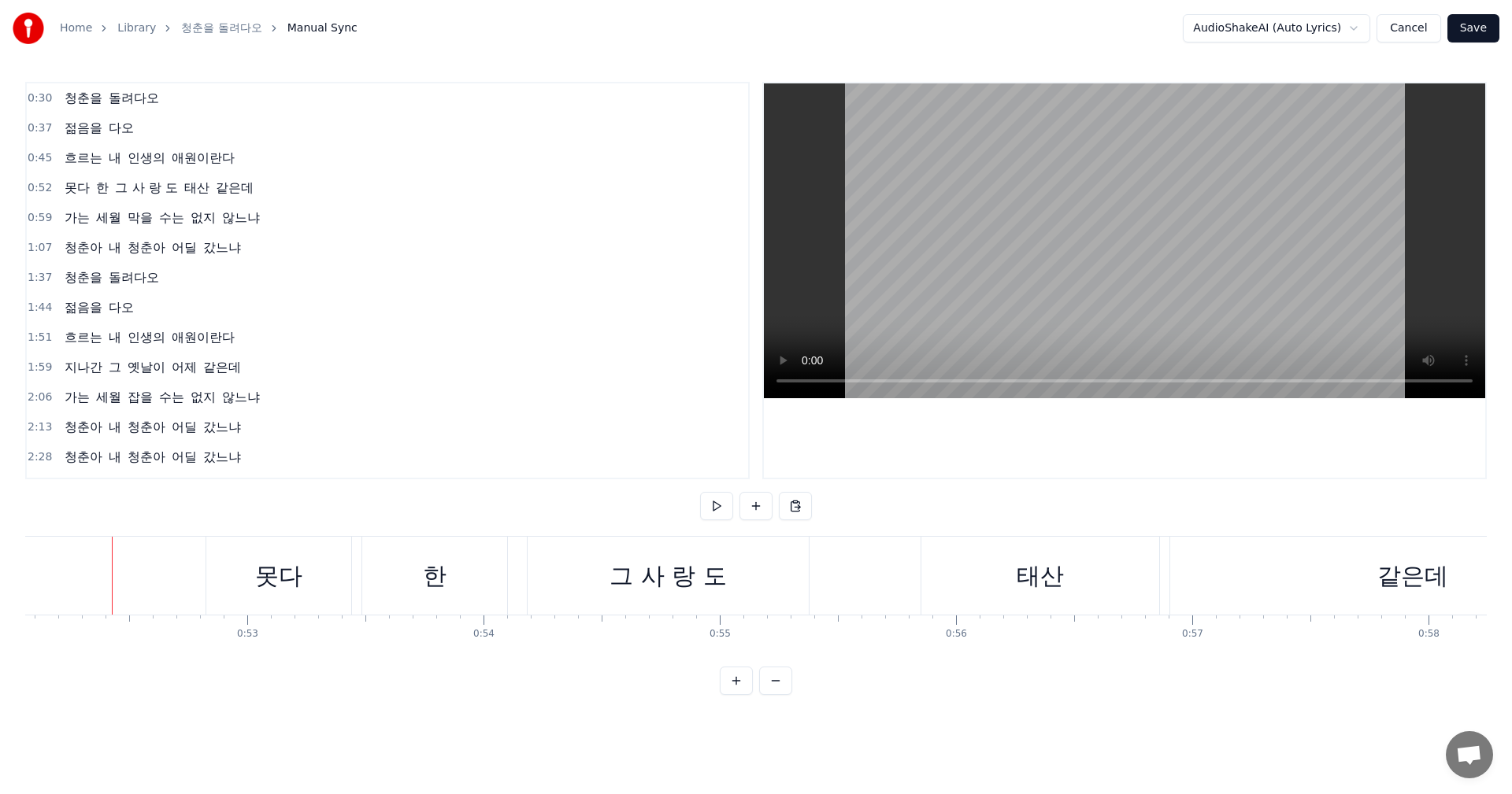
click at [647, 570] on div "그 사 랑 도" at bounding box center [667, 576] width 117 height 35
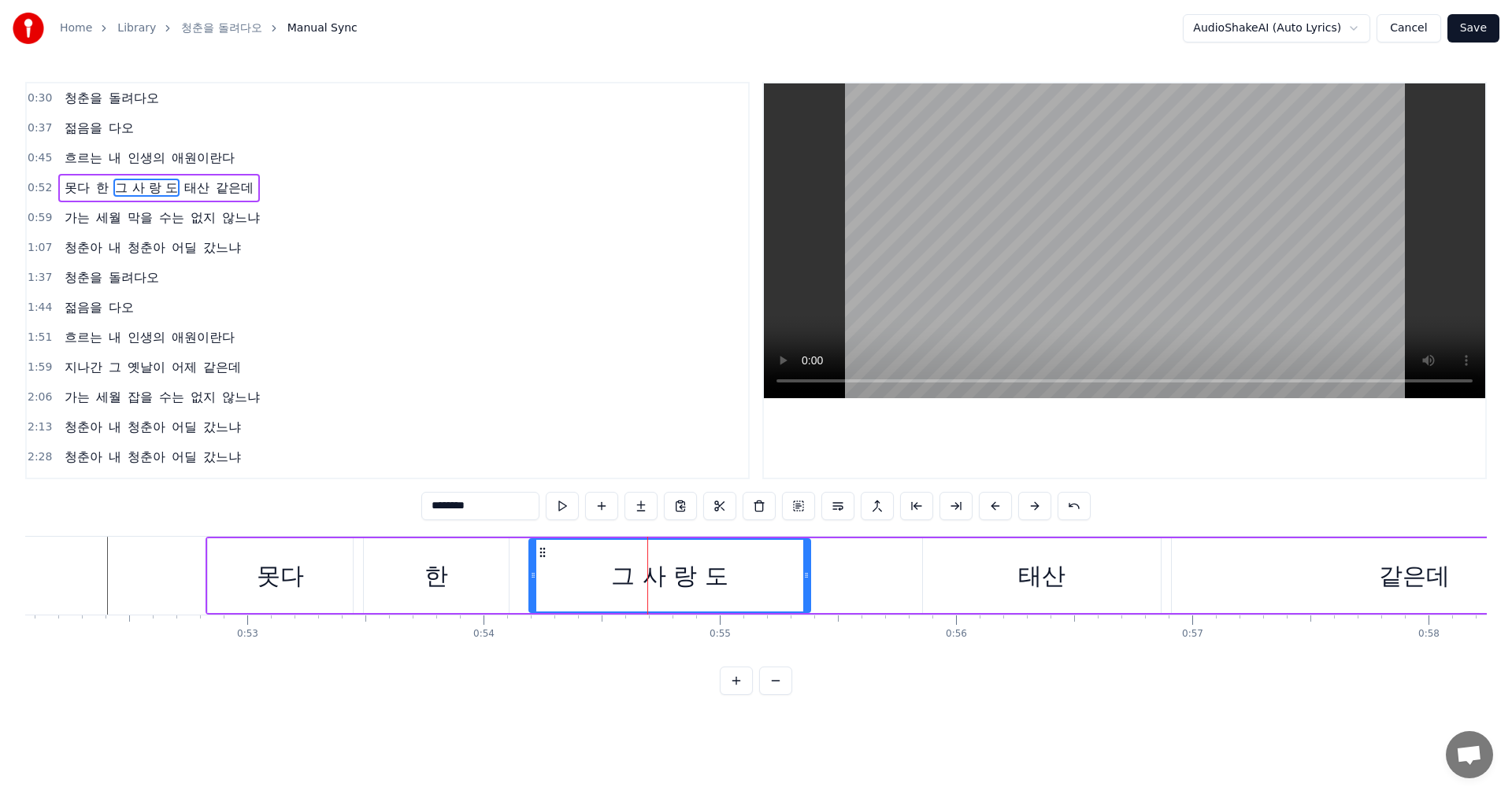
click at [647, 570] on div at bounding box center [647, 576] width 1 height 78
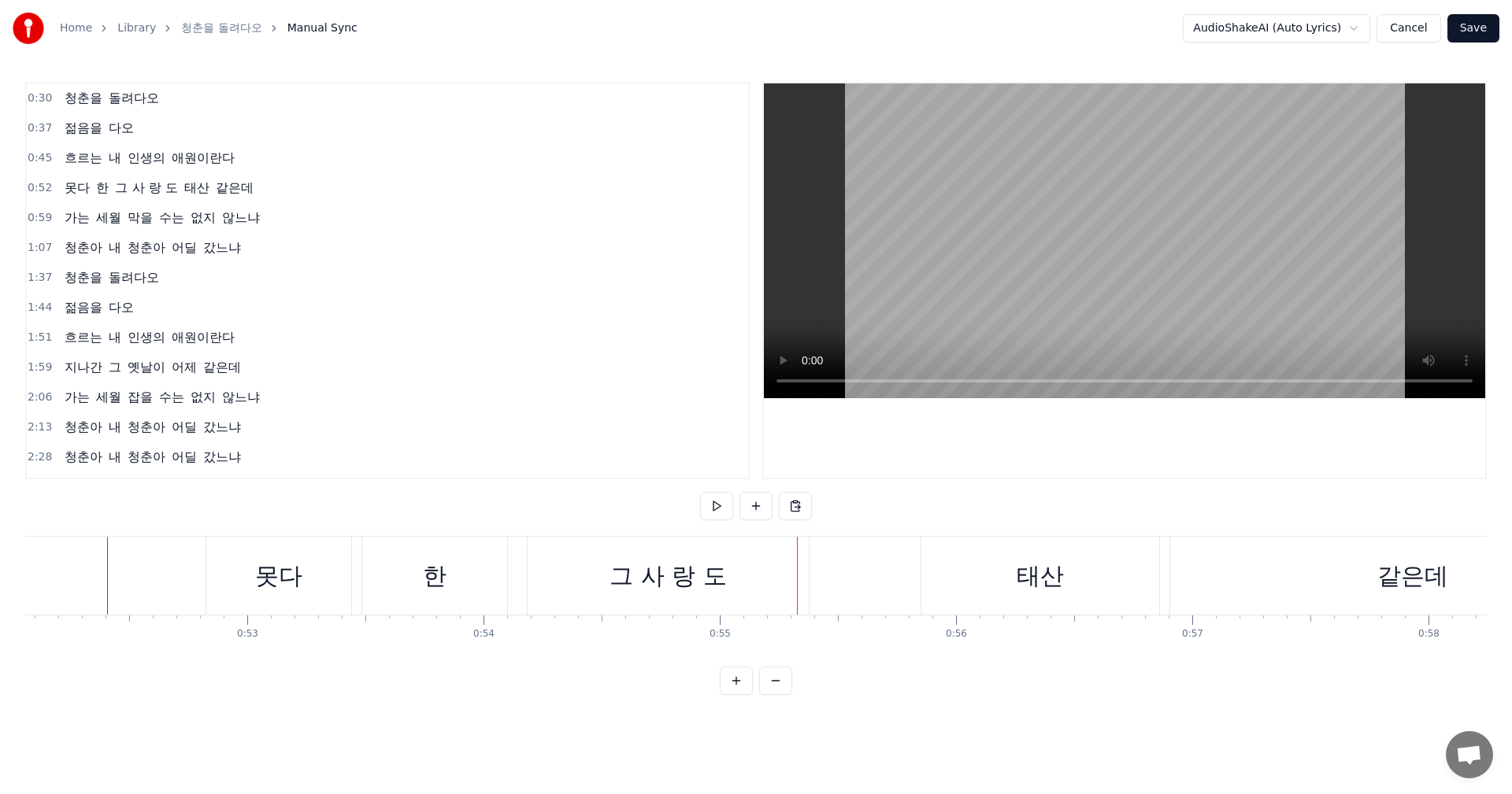
click at [617, 580] on div "그 사 랑 도" at bounding box center [667, 576] width 117 height 35
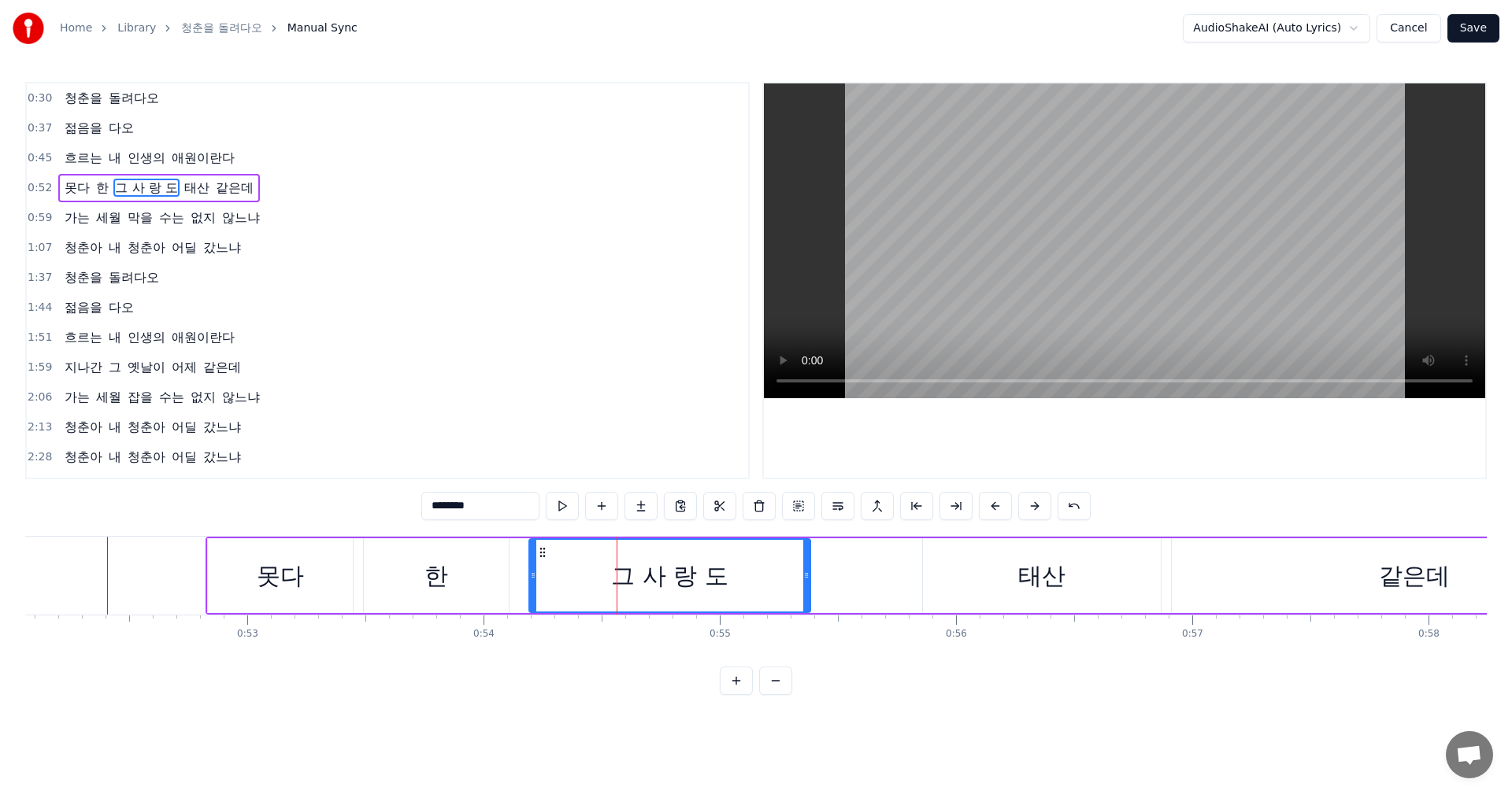
click at [140, 192] on span "그 사 랑 도" at bounding box center [146, 187] width 66 height 18
click at [449, 506] on input "********" at bounding box center [480, 506] width 118 height 29
click at [447, 506] on input "********" at bounding box center [480, 506] width 118 height 29
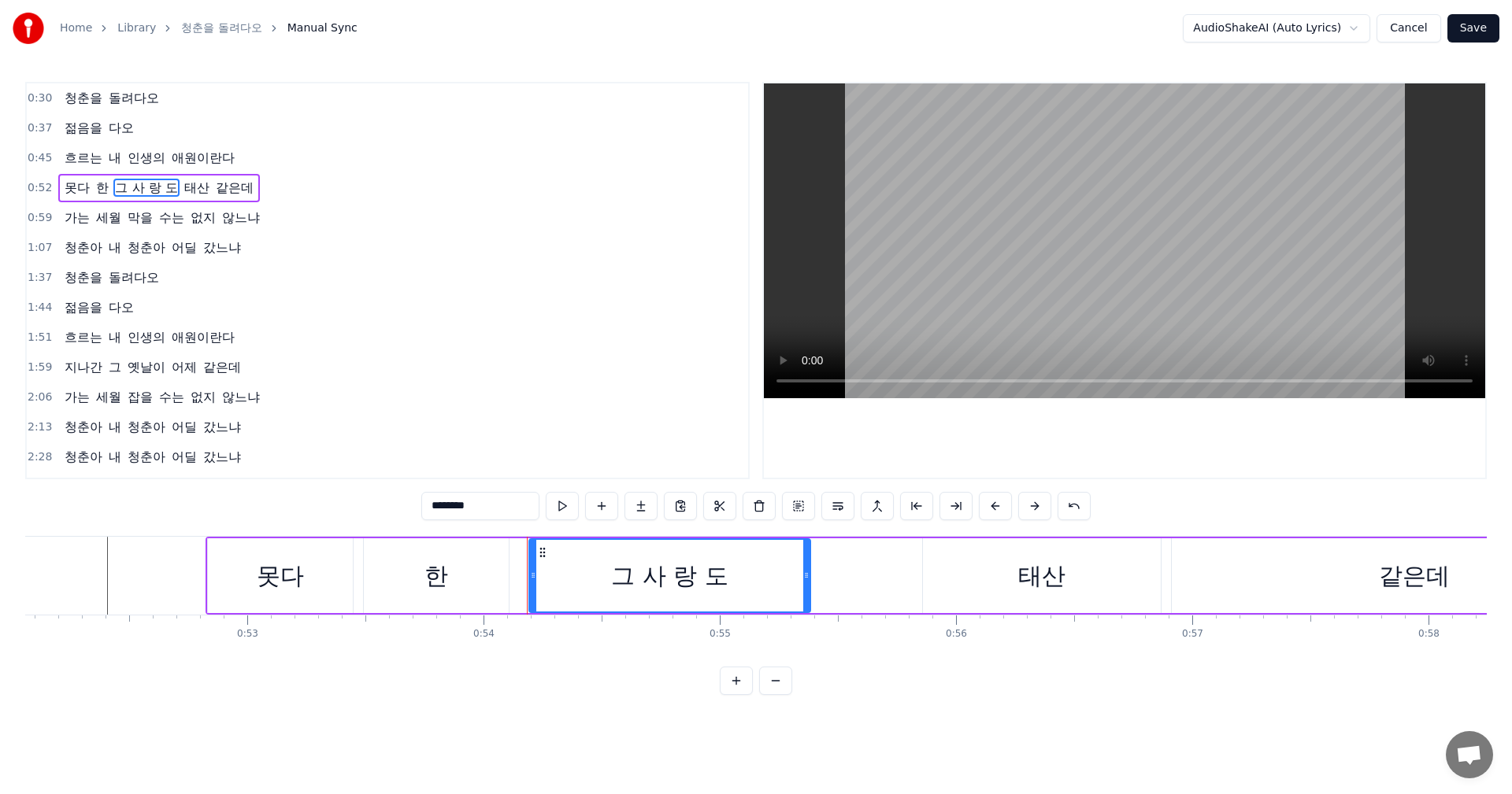
click at [444, 504] on input "*******" at bounding box center [480, 506] width 118 height 29
click at [449, 509] on input "*******" at bounding box center [480, 506] width 118 height 29
type input "********"
click at [122, 193] on span "그 사 랑 도" at bounding box center [146, 187] width 66 height 18
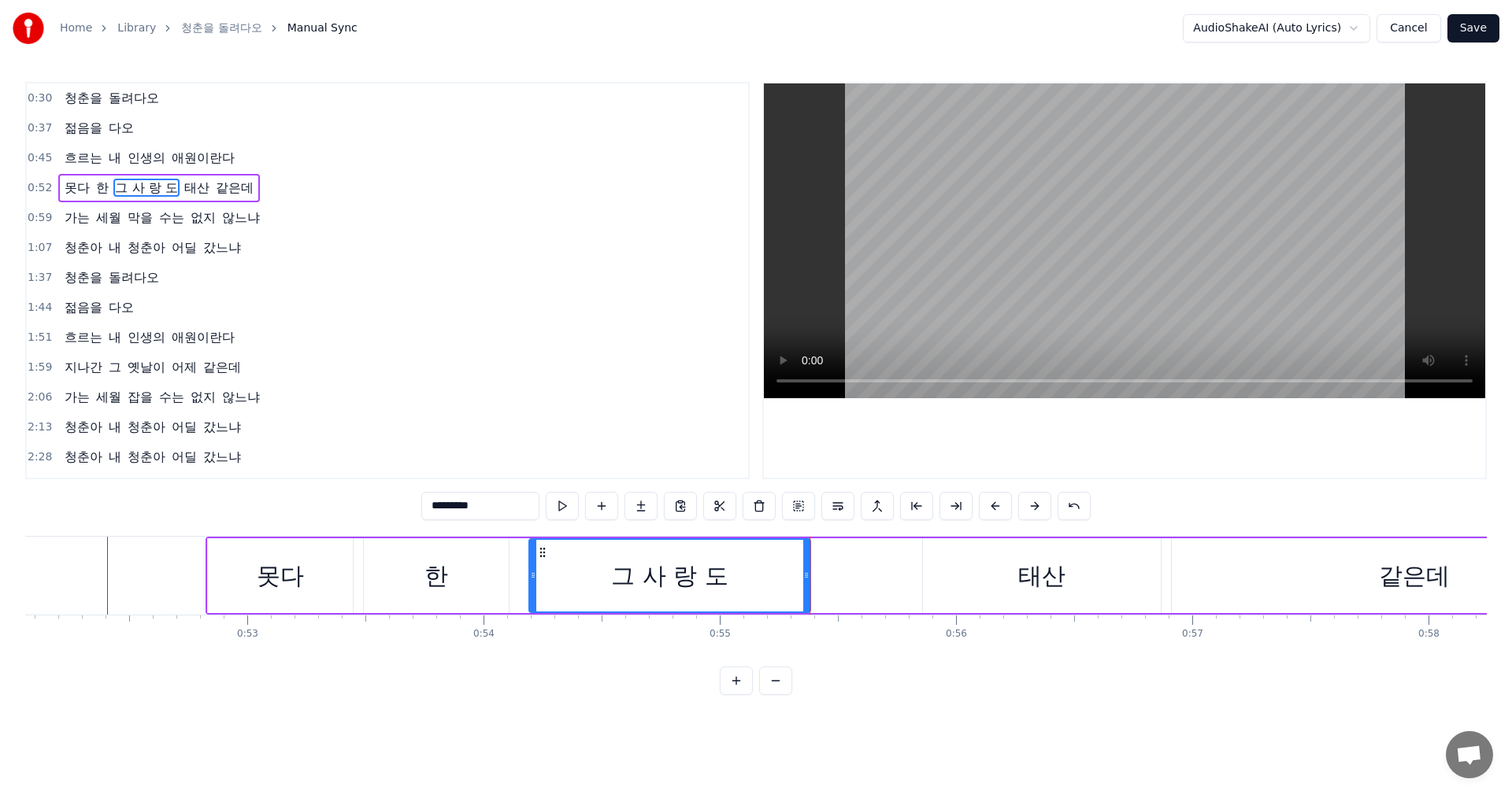
click at [1481, 30] on button "Save" at bounding box center [1473, 29] width 52 height 29
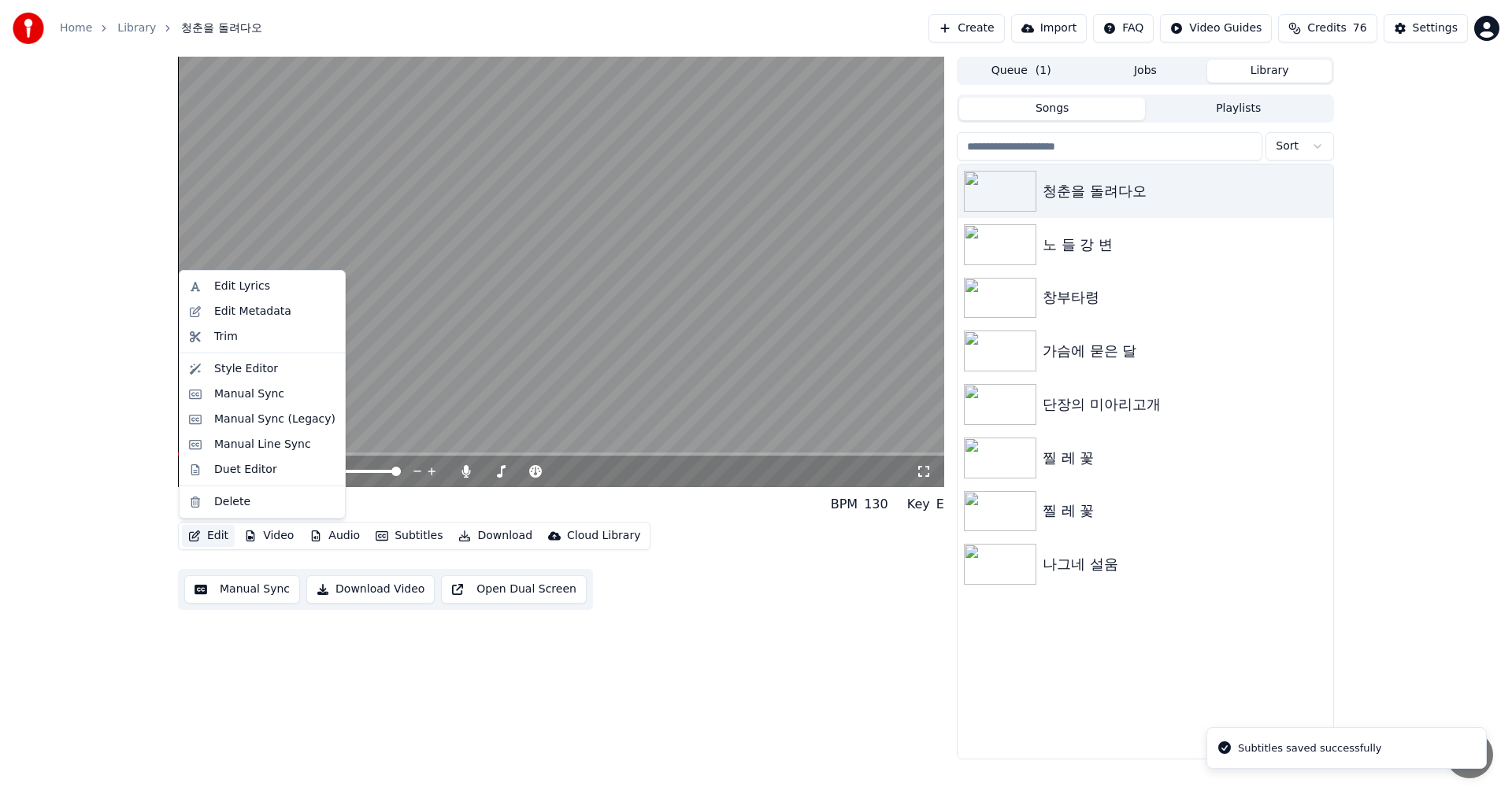
click at [202, 536] on button "Edit" at bounding box center [208, 536] width 52 height 22
click at [252, 292] on div "Edit Lyrics" at bounding box center [242, 286] width 56 height 16
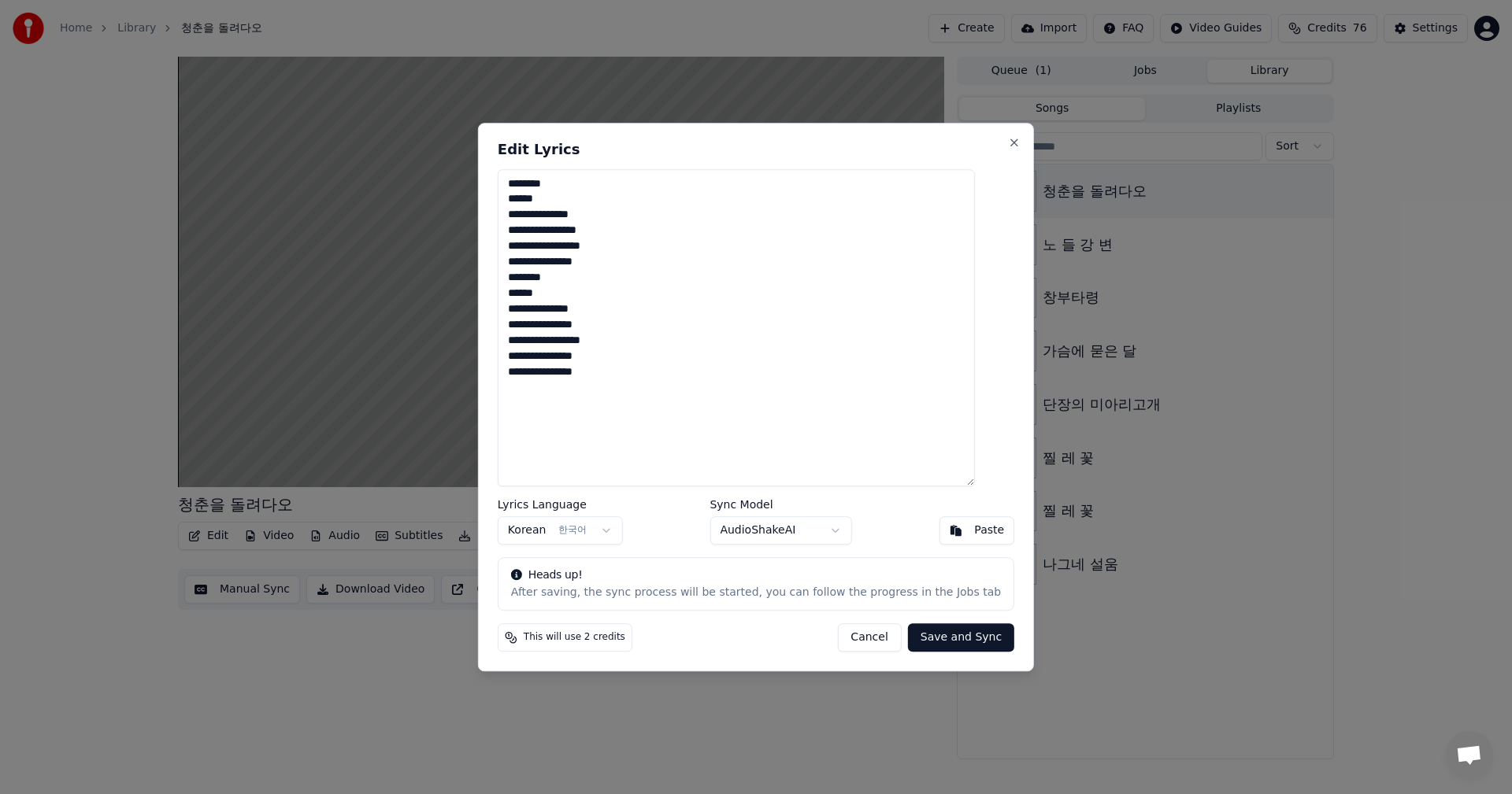
drag, startPoint x: 702, startPoint y: 366, endPoint x: 502, endPoint y: 174, distance: 277.2
click at [502, 174] on div "**********" at bounding box center [755, 397] width 556 height 549
click at [556, 180] on textarea "**********" at bounding box center [736, 329] width 477 height 318
click at [527, 197] on textarea "**********" at bounding box center [736, 329] width 477 height 318
drag, startPoint x: 564, startPoint y: 214, endPoint x: 516, endPoint y: 210, distance: 48.2
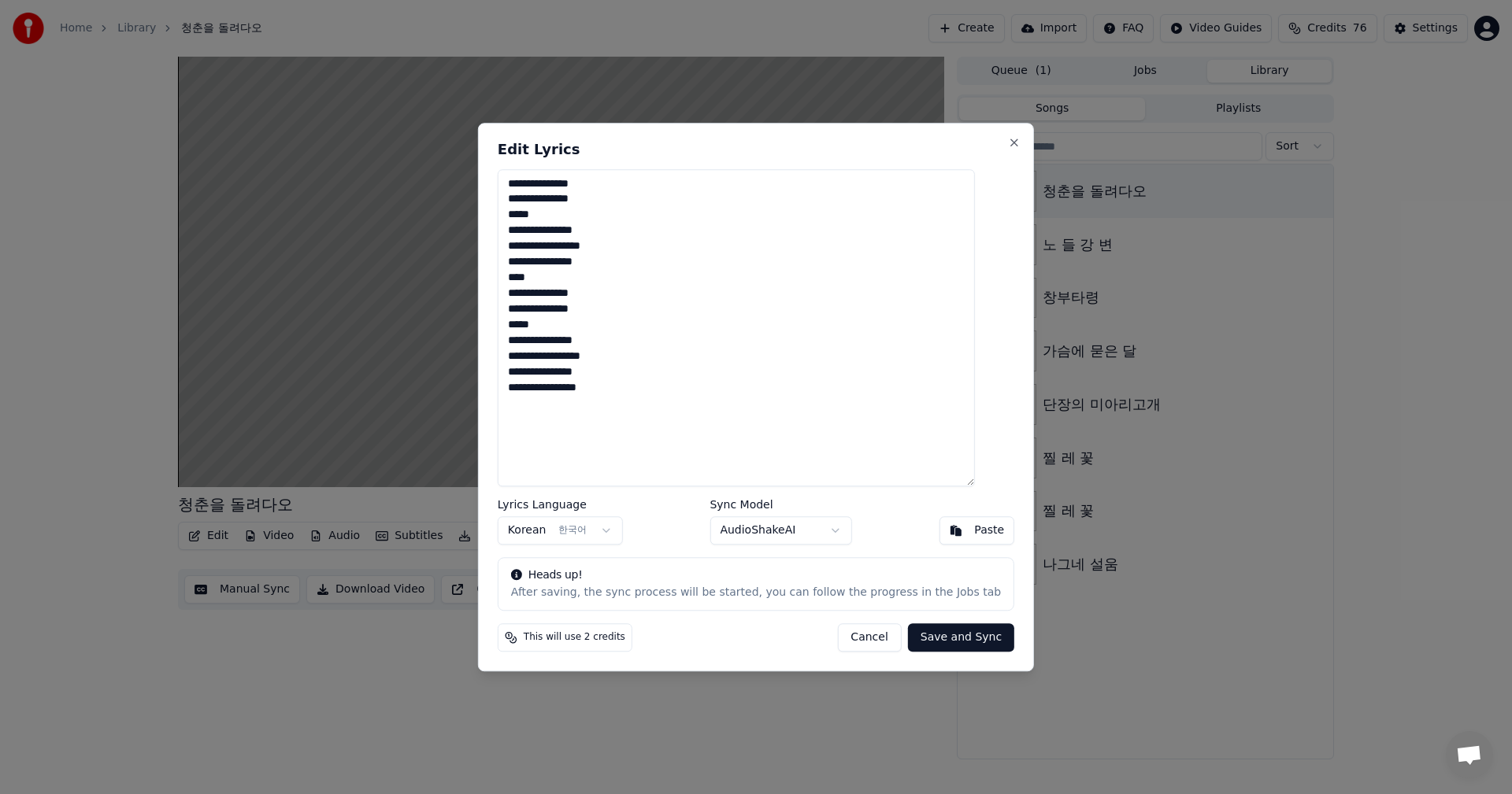
click at [516, 210] on div "**********" at bounding box center [755, 397] width 556 height 549
drag, startPoint x: 562, startPoint y: 266, endPoint x: 489, endPoint y: 257, distance: 73.6
click at [499, 253] on div "**********" at bounding box center [755, 397] width 556 height 549
click at [556, 263] on textarea "**********" at bounding box center [736, 329] width 477 height 318
drag, startPoint x: 556, startPoint y: 263, endPoint x: 529, endPoint y: 256, distance: 27.9
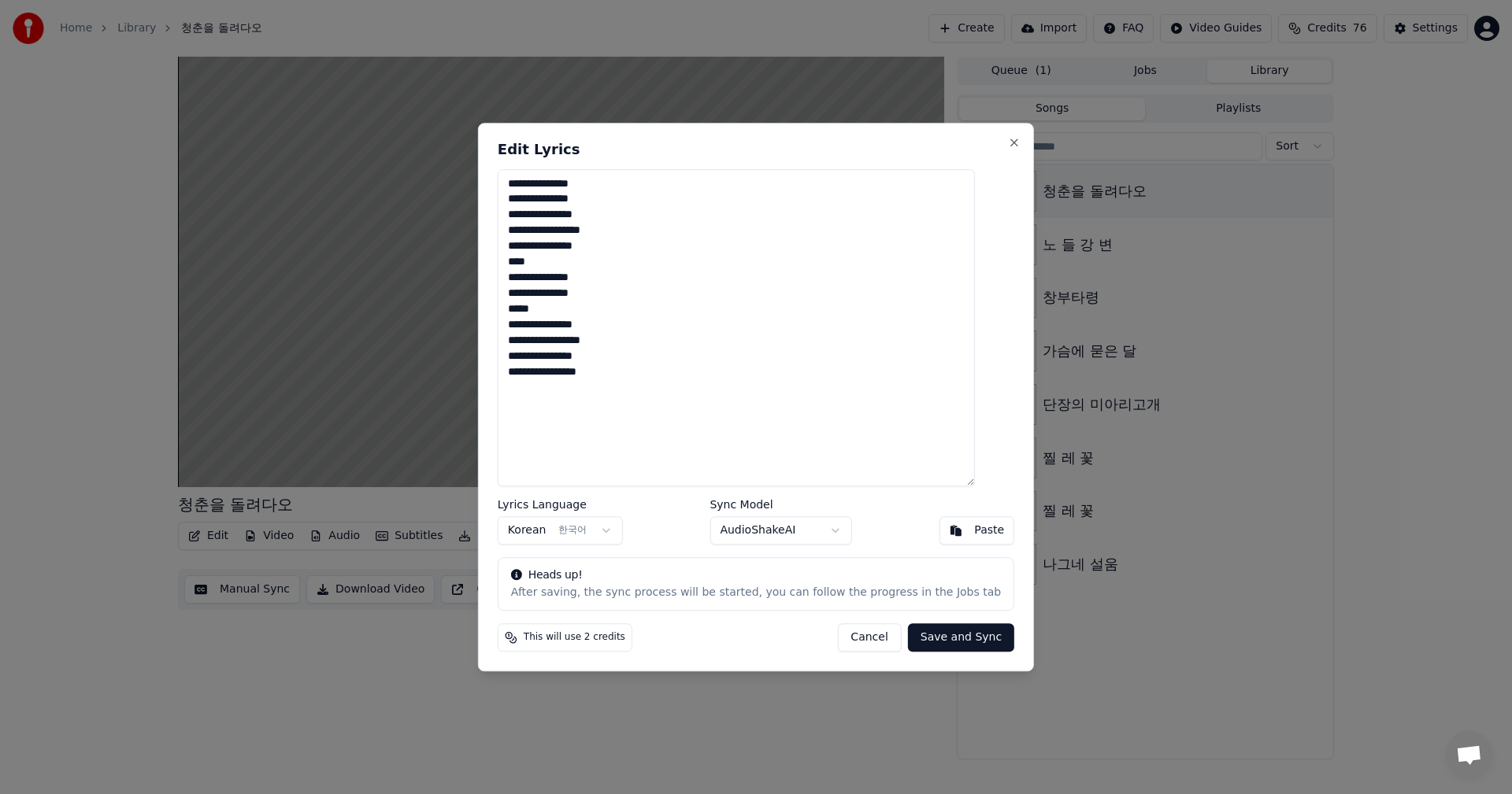
click at [529, 256] on textarea "**********" at bounding box center [736, 329] width 477 height 318
drag, startPoint x: 567, startPoint y: 295, endPoint x: 521, endPoint y: 291, distance: 46.2
click at [521, 291] on textarea "**********" at bounding box center [736, 329] width 477 height 318
click at [944, 641] on button "Save and Sync" at bounding box center [960, 638] width 106 height 29
type textarea "**********"
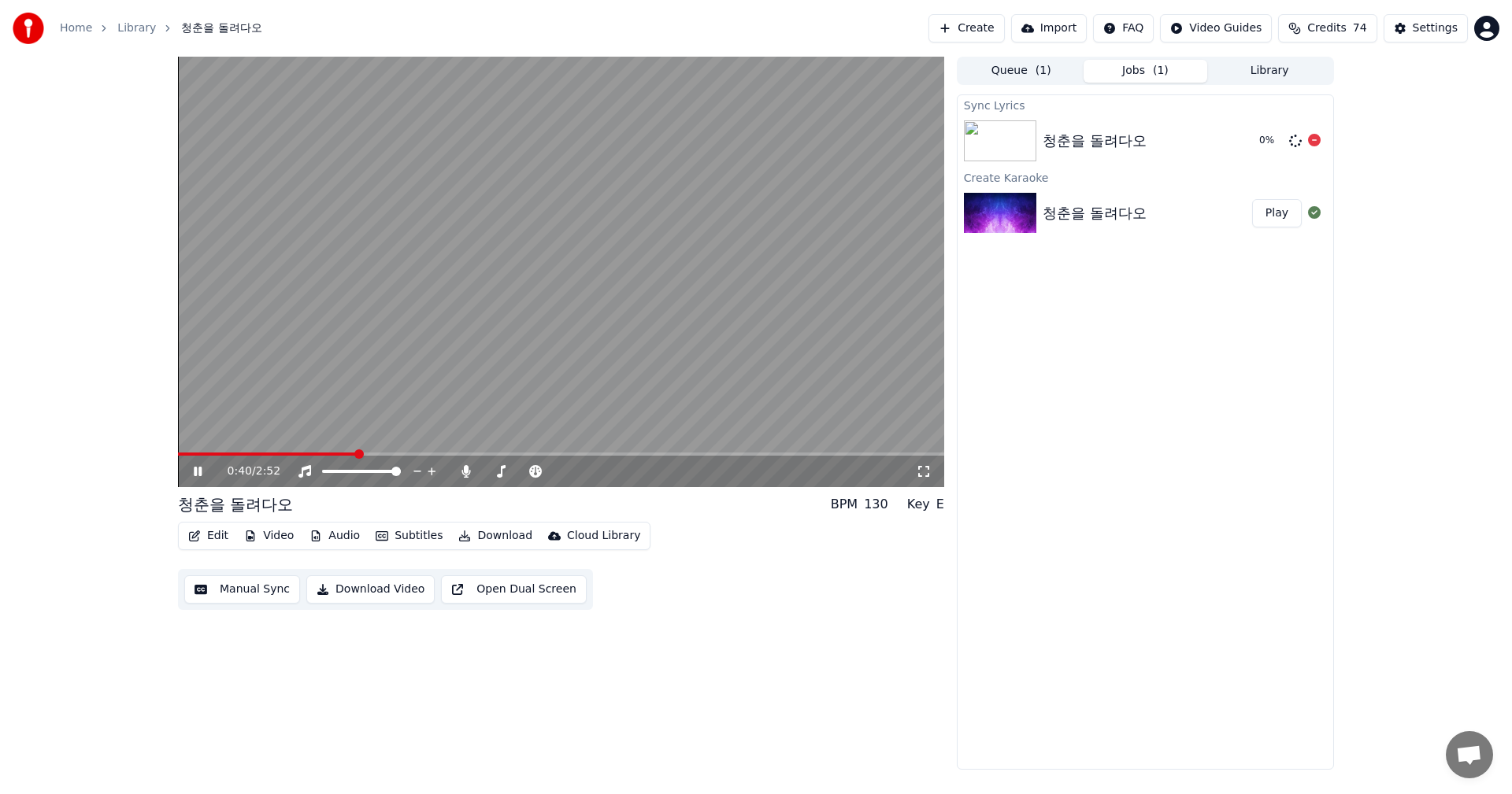
click at [1006, 144] on img at bounding box center [1000, 140] width 72 height 41
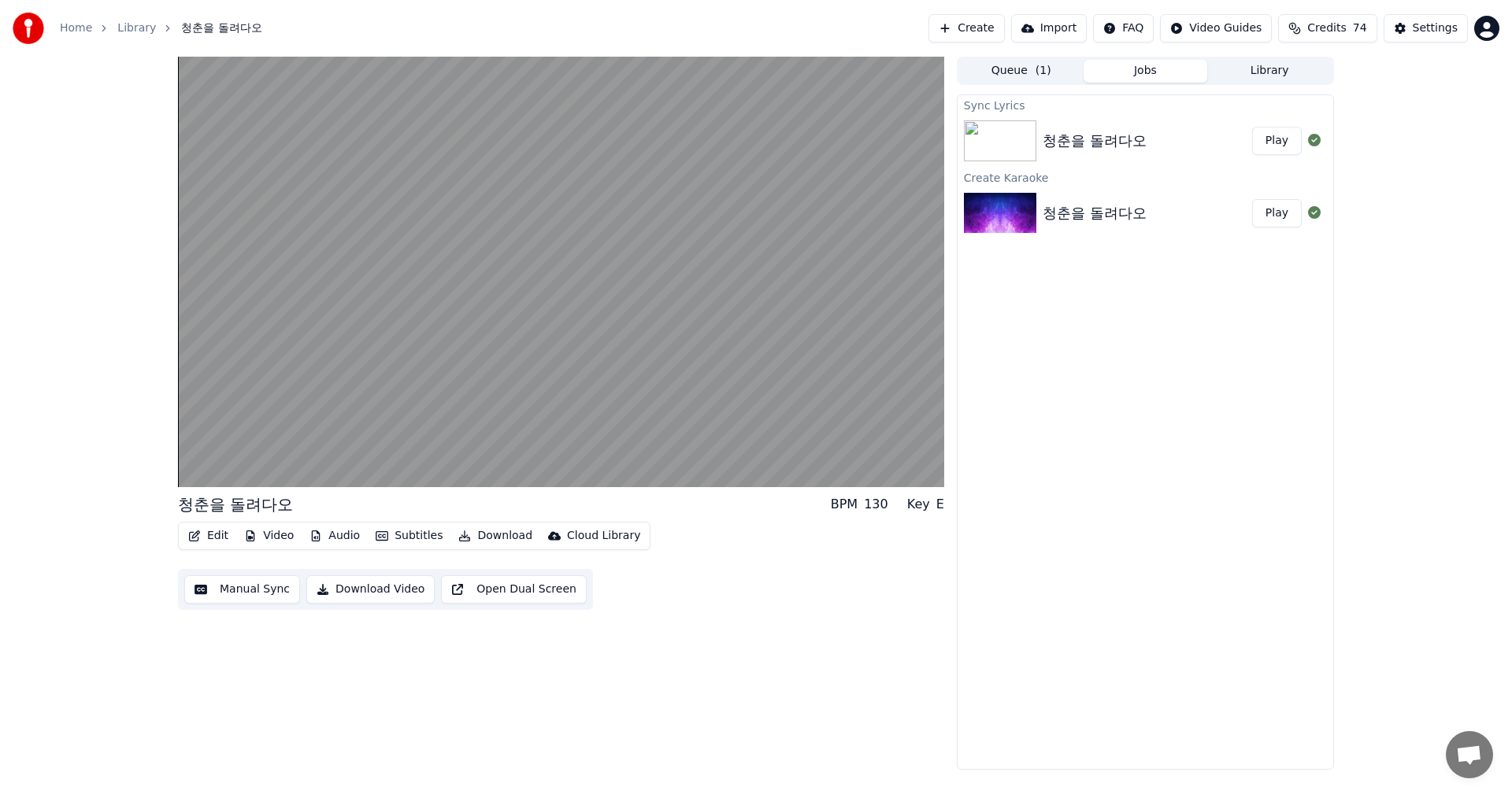
click at [1287, 142] on button "Play" at bounding box center [1277, 141] width 50 height 29
click at [246, 587] on button "Manual Sync" at bounding box center [241, 590] width 115 height 29
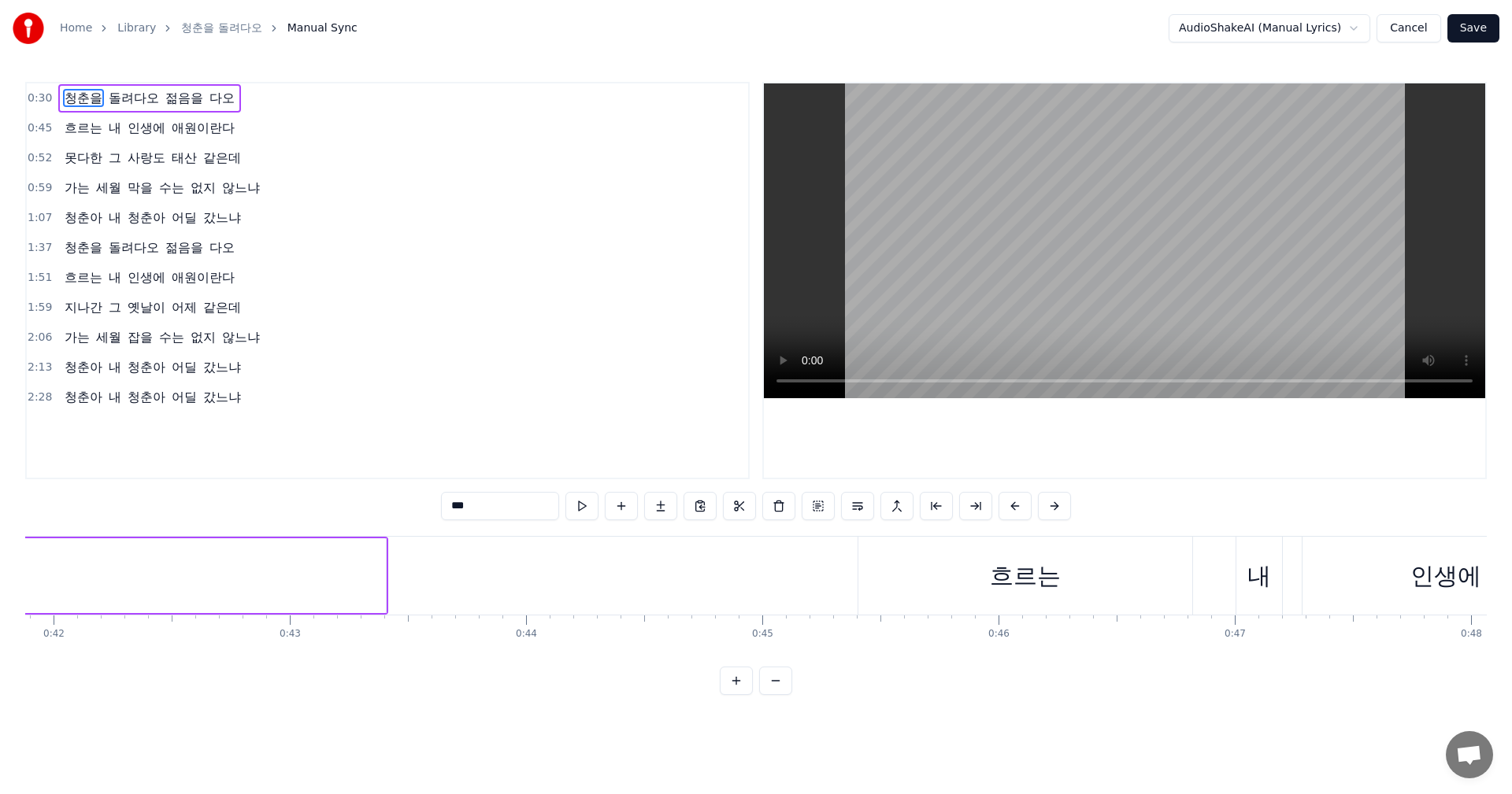
scroll to position [0, 10071]
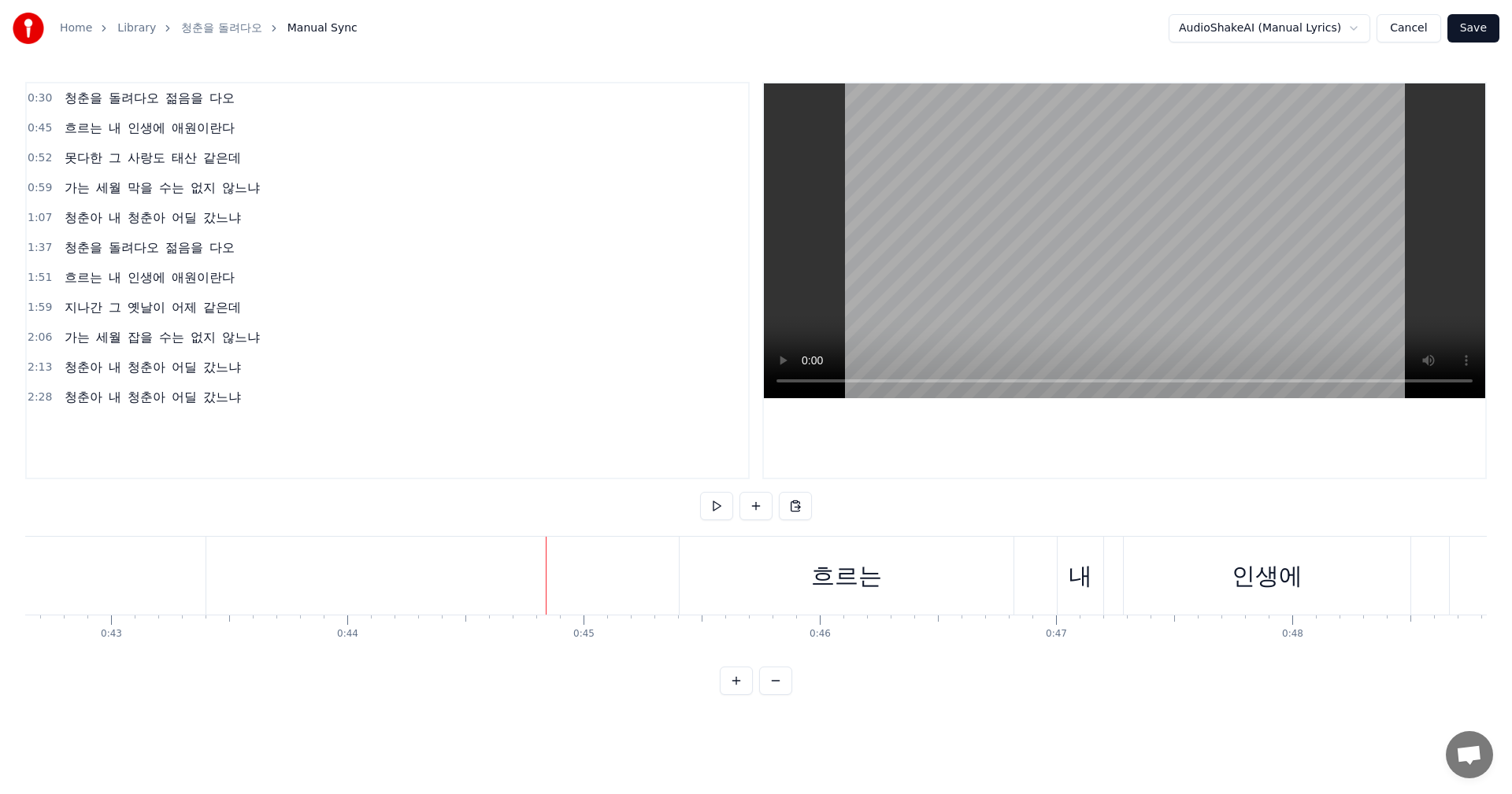
click at [1139, 574] on div "인생에" at bounding box center [1267, 576] width 287 height 78
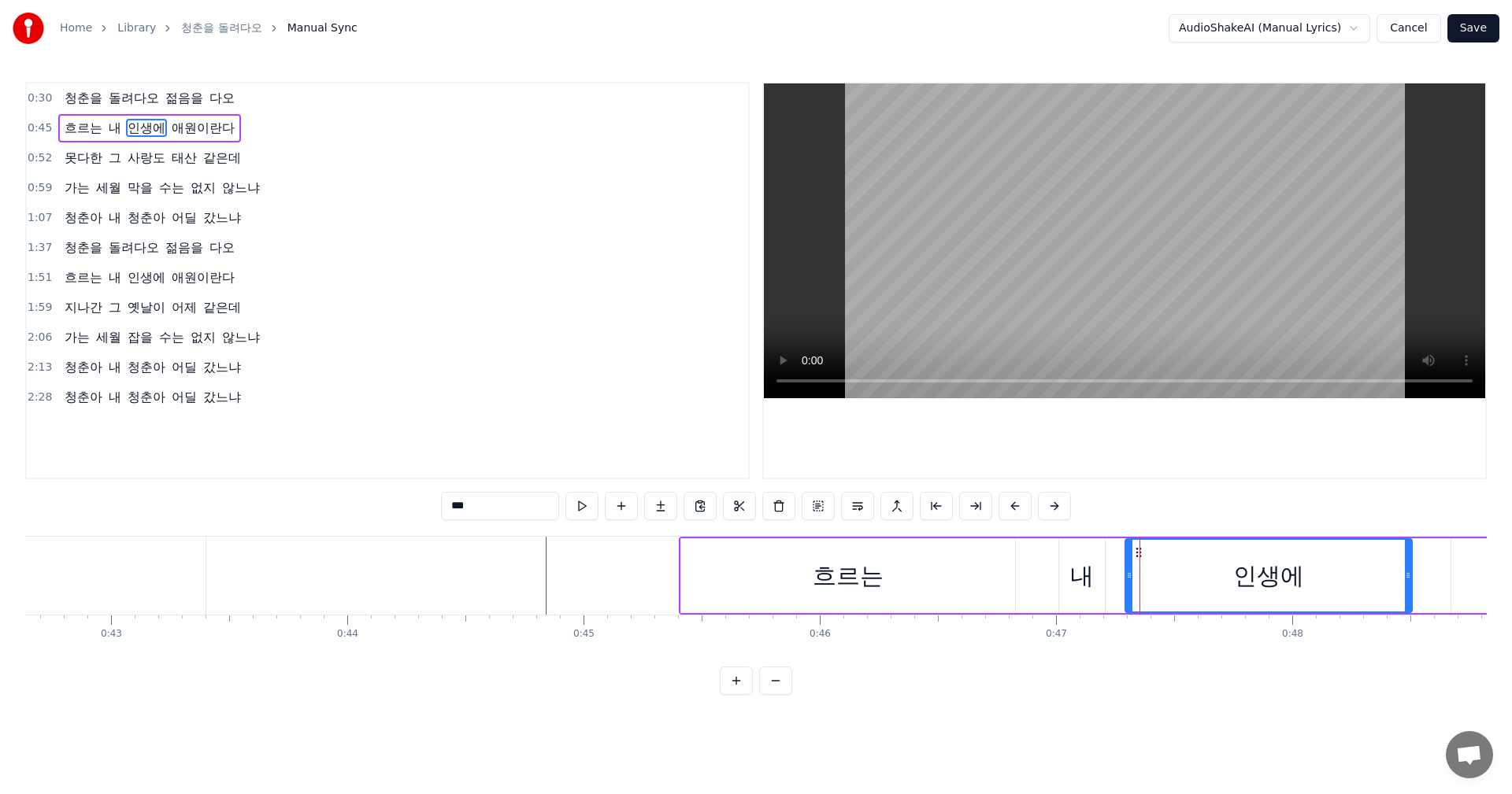
click at [1029, 580] on div "흐르는 내 인생에 애원이란다" at bounding box center [1339, 576] width 1321 height 78
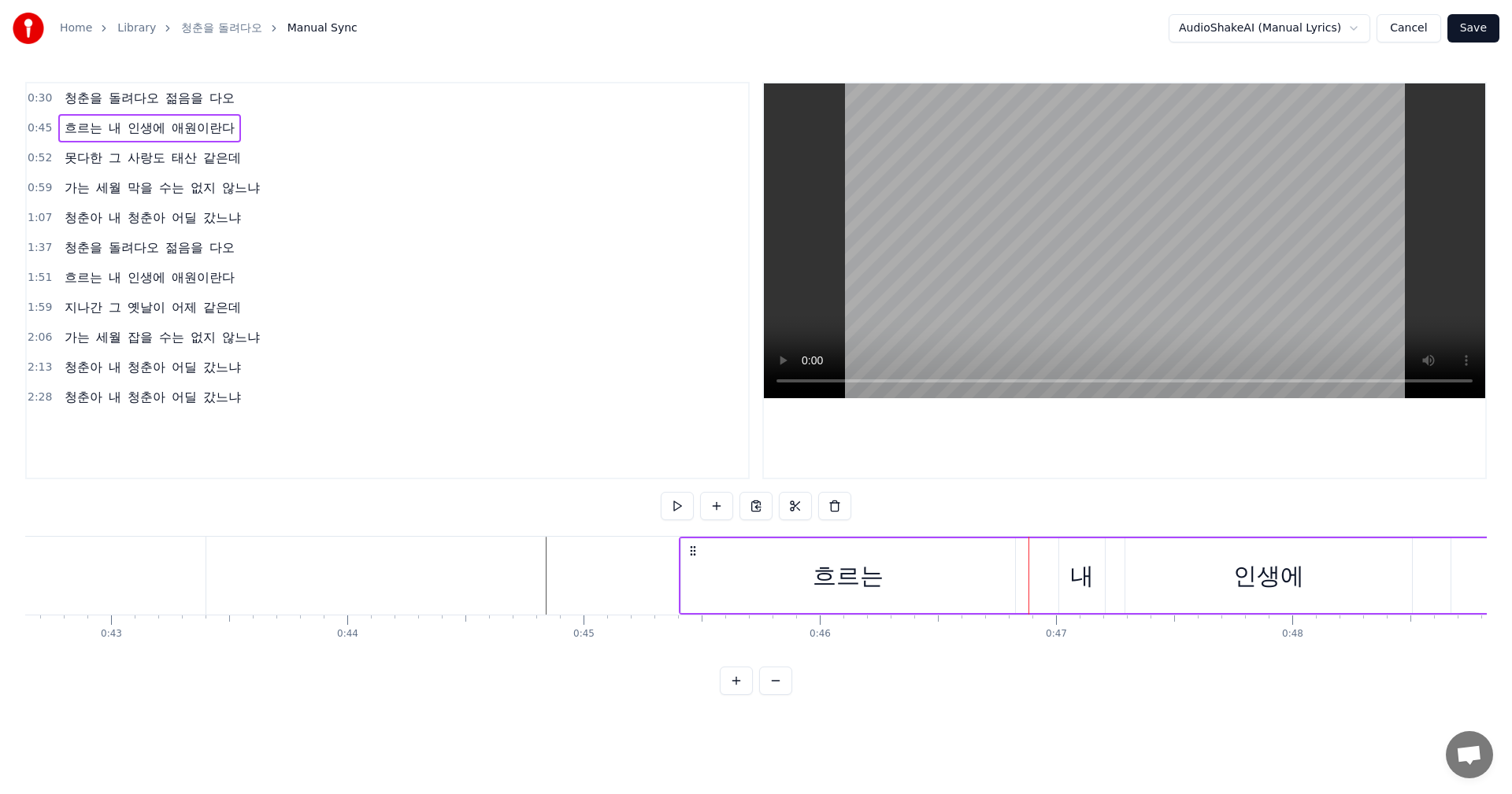
click at [1078, 574] on div "내" at bounding box center [1081, 576] width 24 height 35
drag, startPoint x: 1060, startPoint y: 580, endPoint x: 1011, endPoint y: 581, distance: 49.0
click at [1016, 581] on div at bounding box center [1019, 576] width 7 height 71
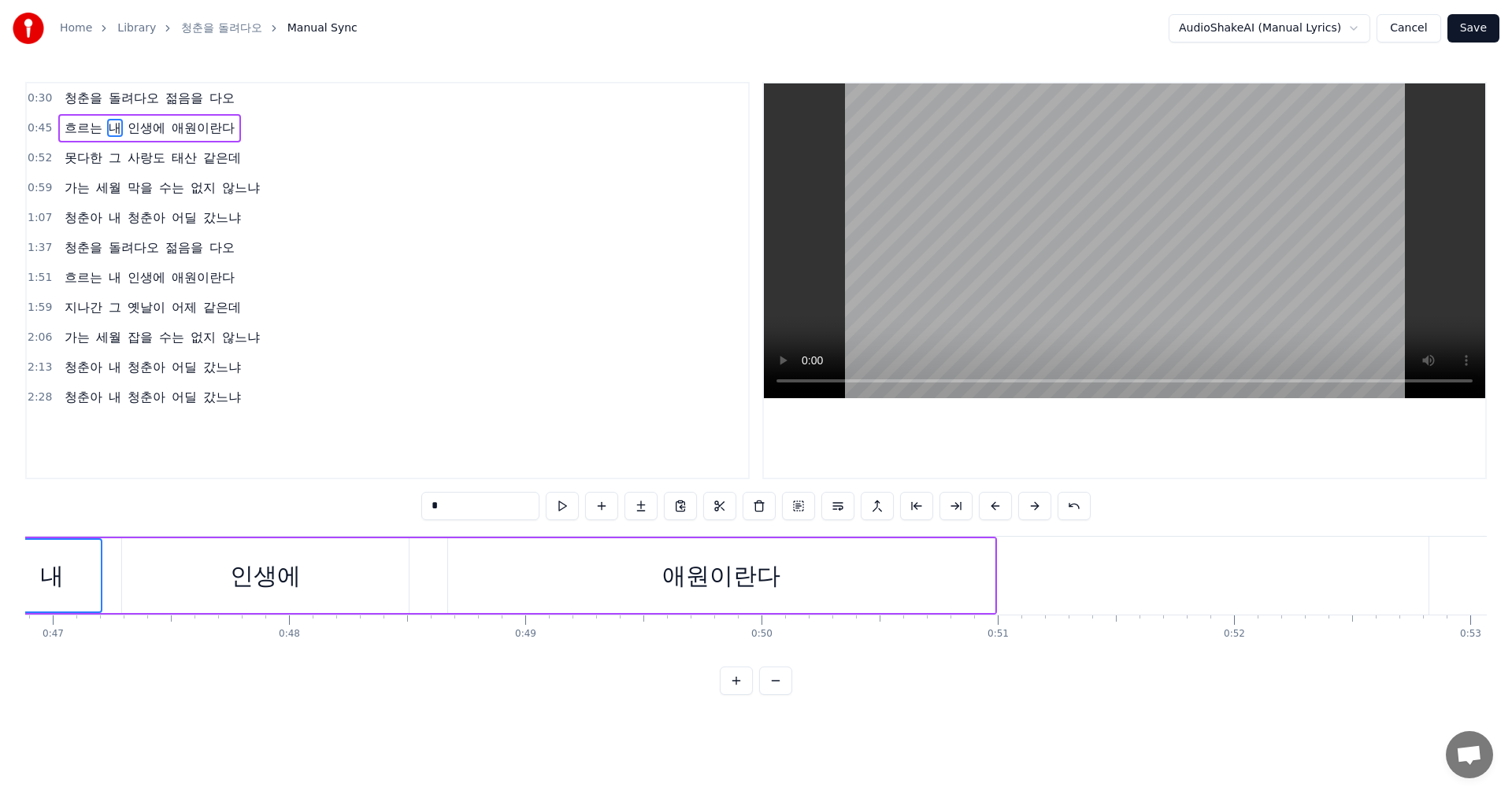
scroll to position [0, 11094]
click at [488, 580] on div "애원이란다" at bounding box center [700, 576] width 546 height 74
type input "*****"
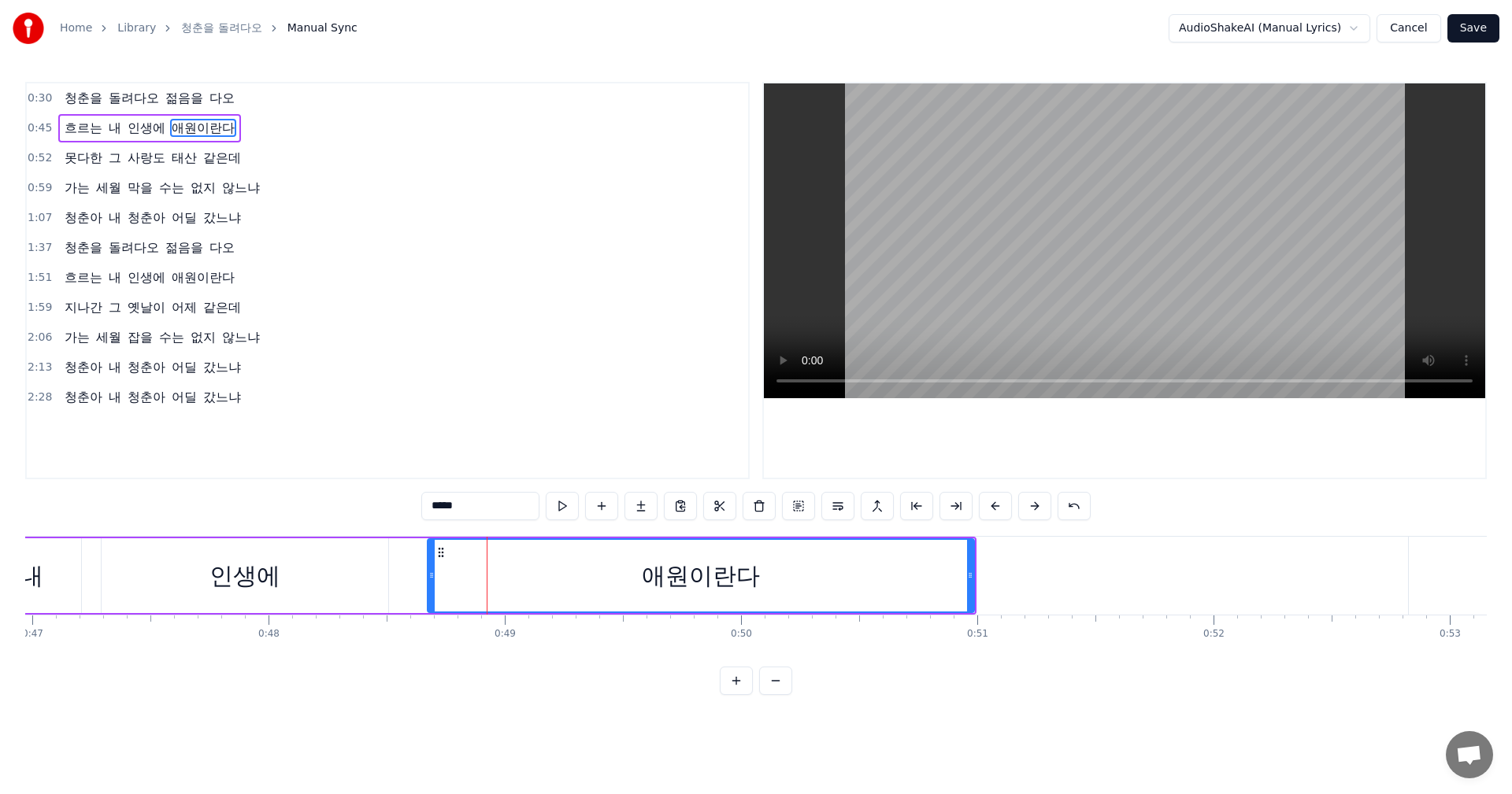
click at [398, 580] on div "흐르는 내 인생에 애원이란다" at bounding box center [316, 576] width 1321 height 78
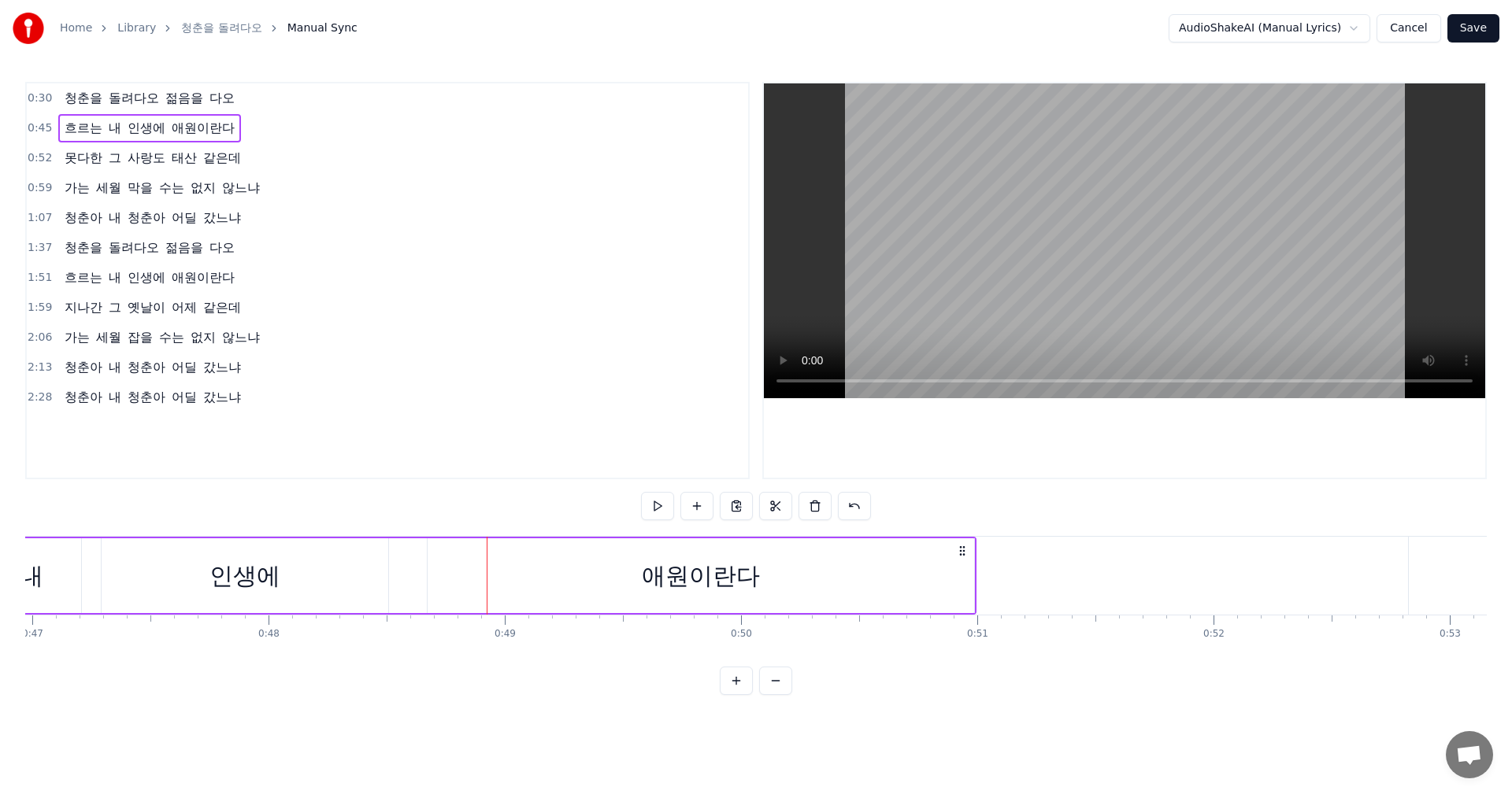
click at [318, 575] on div "인생에" at bounding box center [245, 576] width 287 height 74
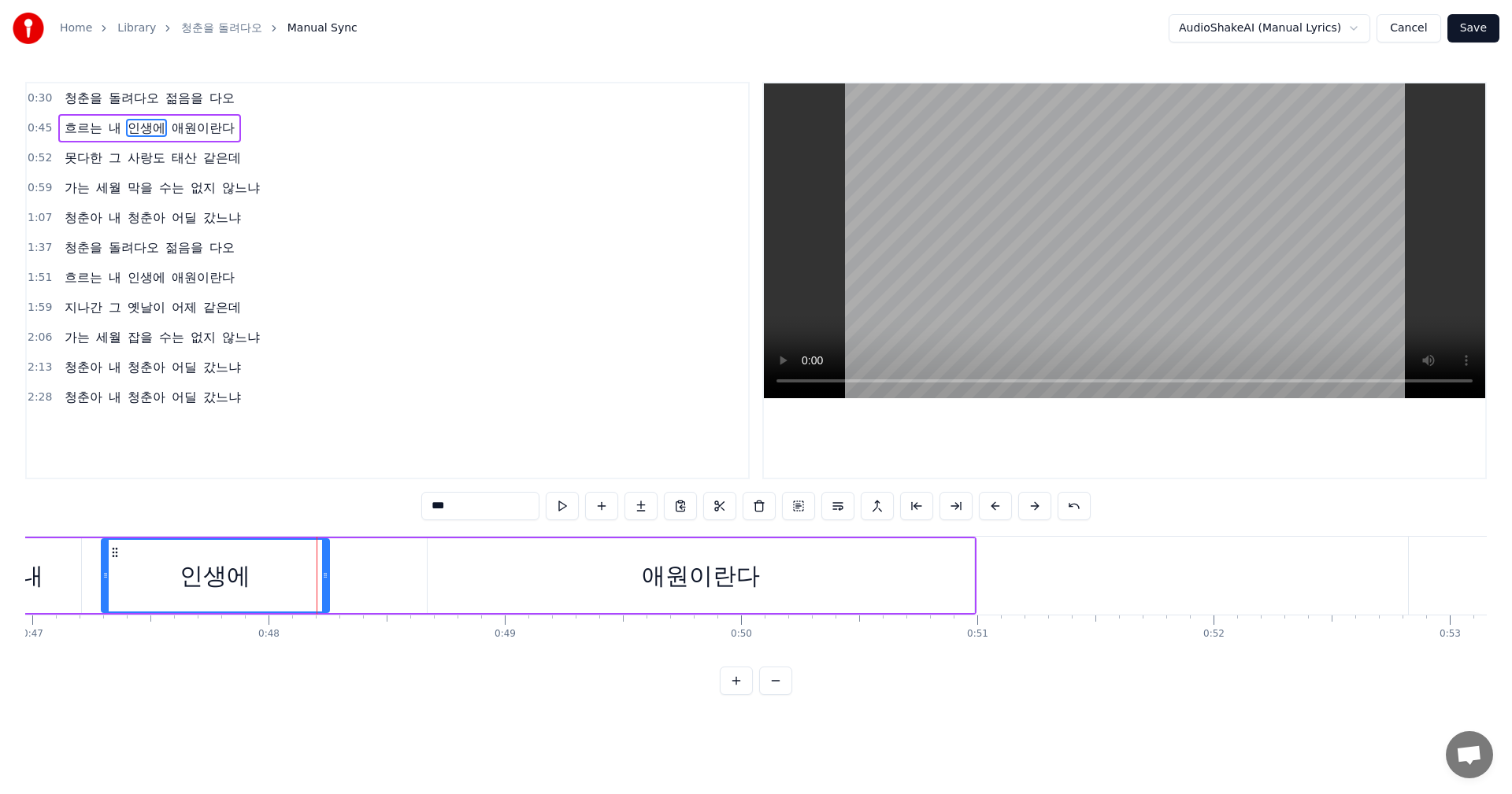
drag, startPoint x: 381, startPoint y: 575, endPoint x: 322, endPoint y: 580, distance: 59.2
click at [322, 580] on icon at bounding box center [325, 575] width 7 height 12
click at [106, 581] on div at bounding box center [105, 576] width 7 height 71
drag, startPoint x: 106, startPoint y: 581, endPoint x: 56, endPoint y: 580, distance: 50.0
click at [56, 580] on div at bounding box center [55, 576] width 7 height 71
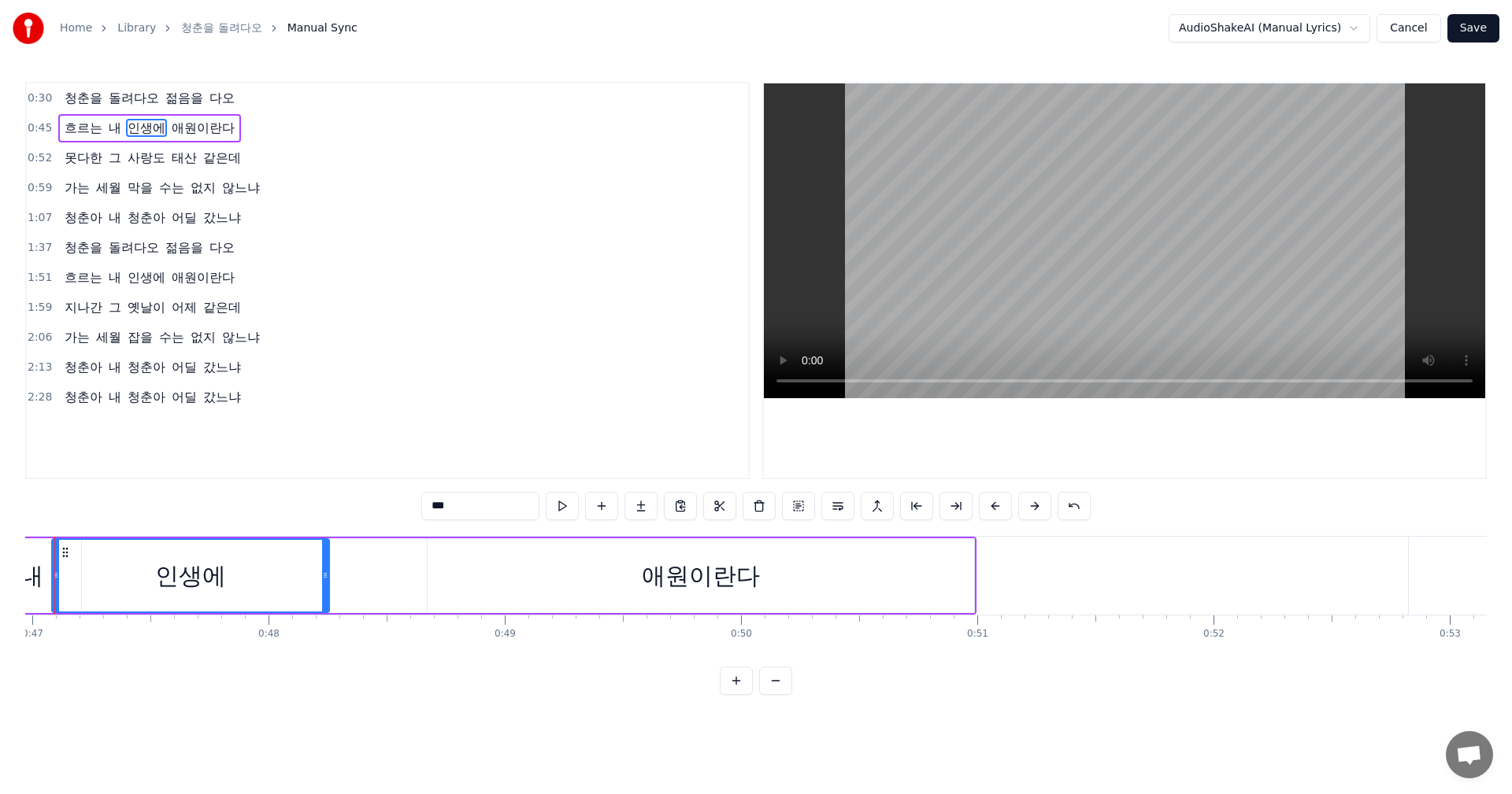
scroll to position [0, 11044]
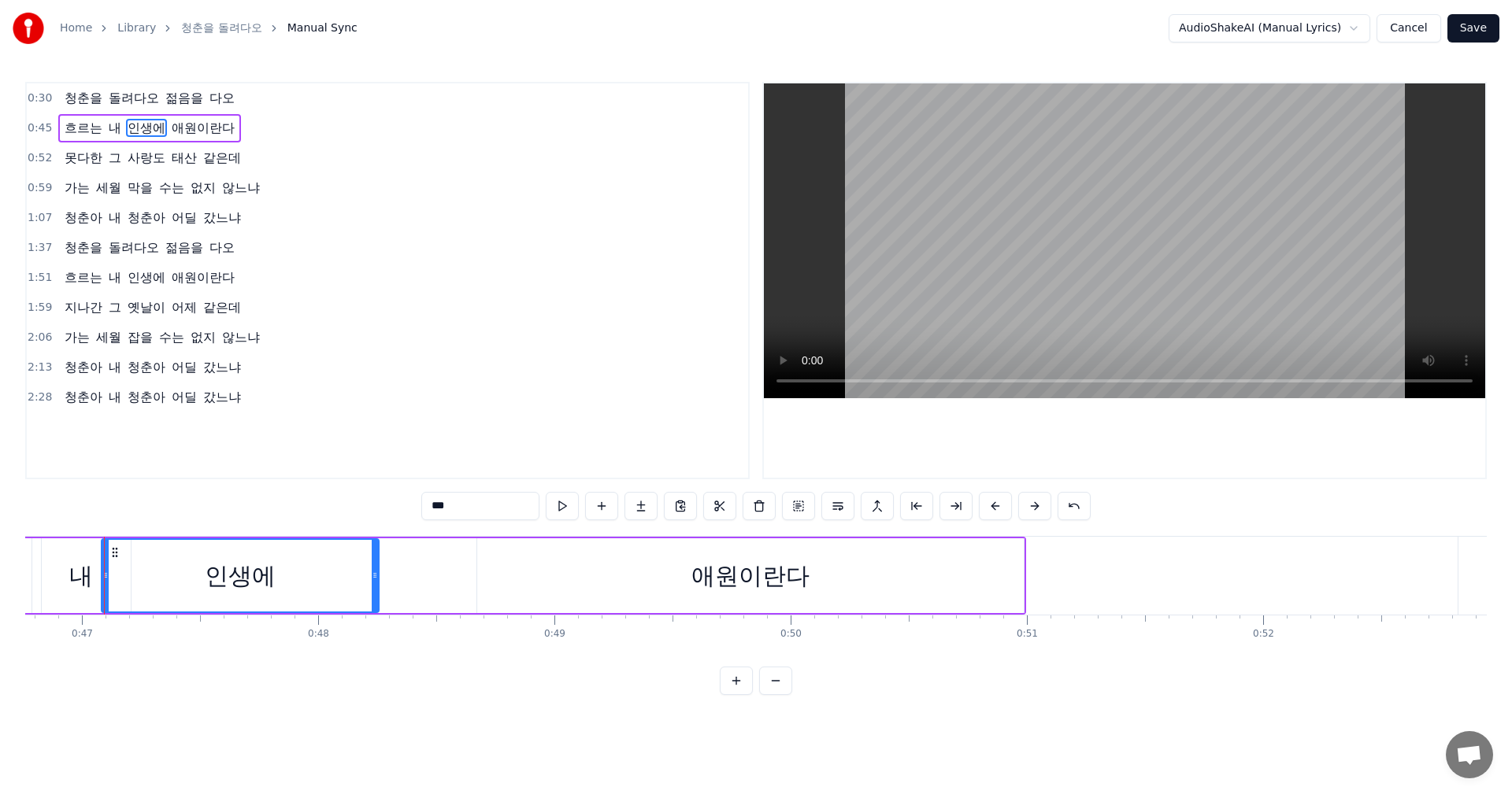
click at [491, 581] on div "애원이란다" at bounding box center [749, 576] width 546 height 74
type input "*****"
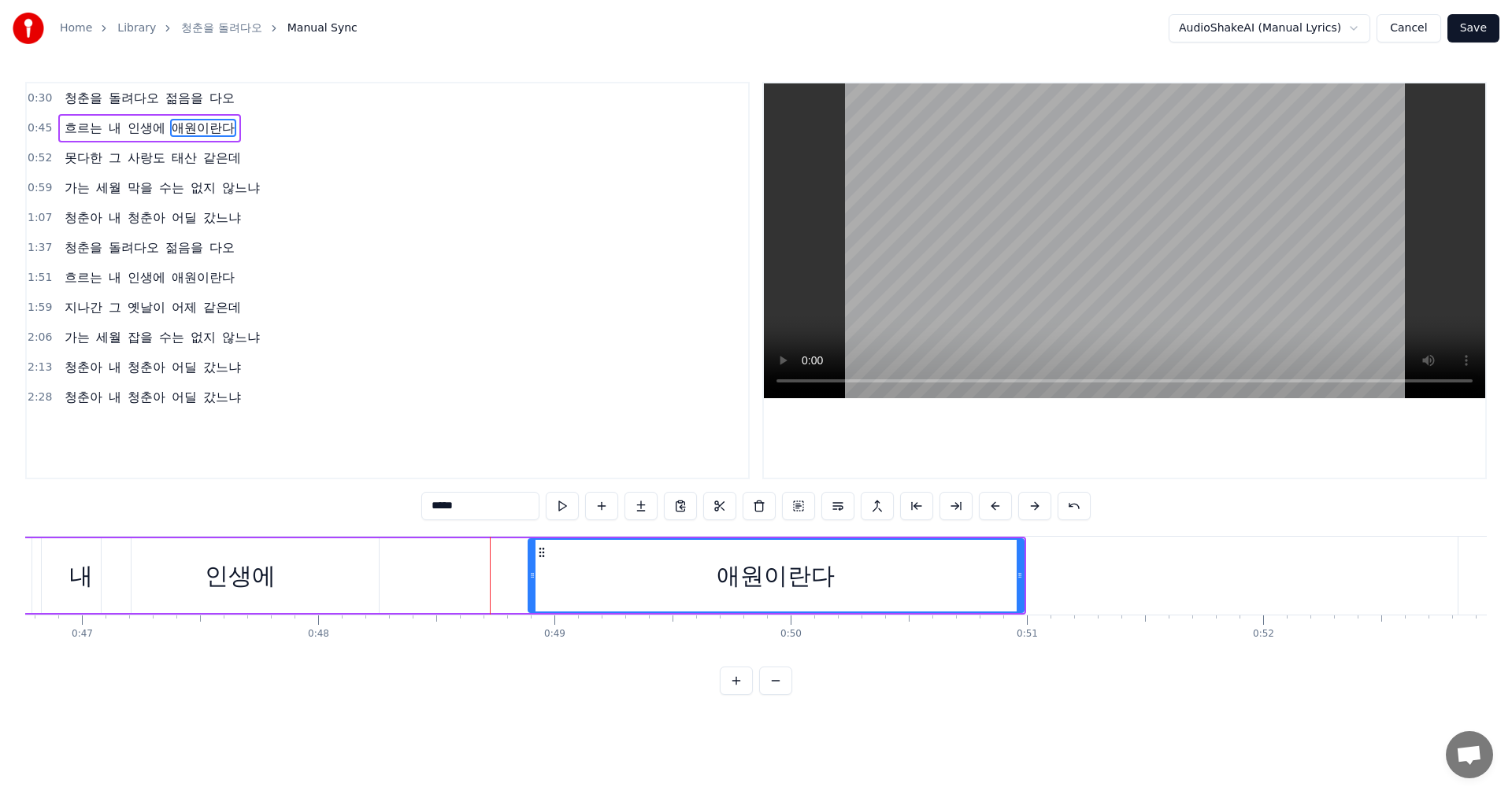
drag, startPoint x: 481, startPoint y: 576, endPoint x: 533, endPoint y: 580, distance: 52.2
click at [533, 580] on icon at bounding box center [532, 575] width 7 height 12
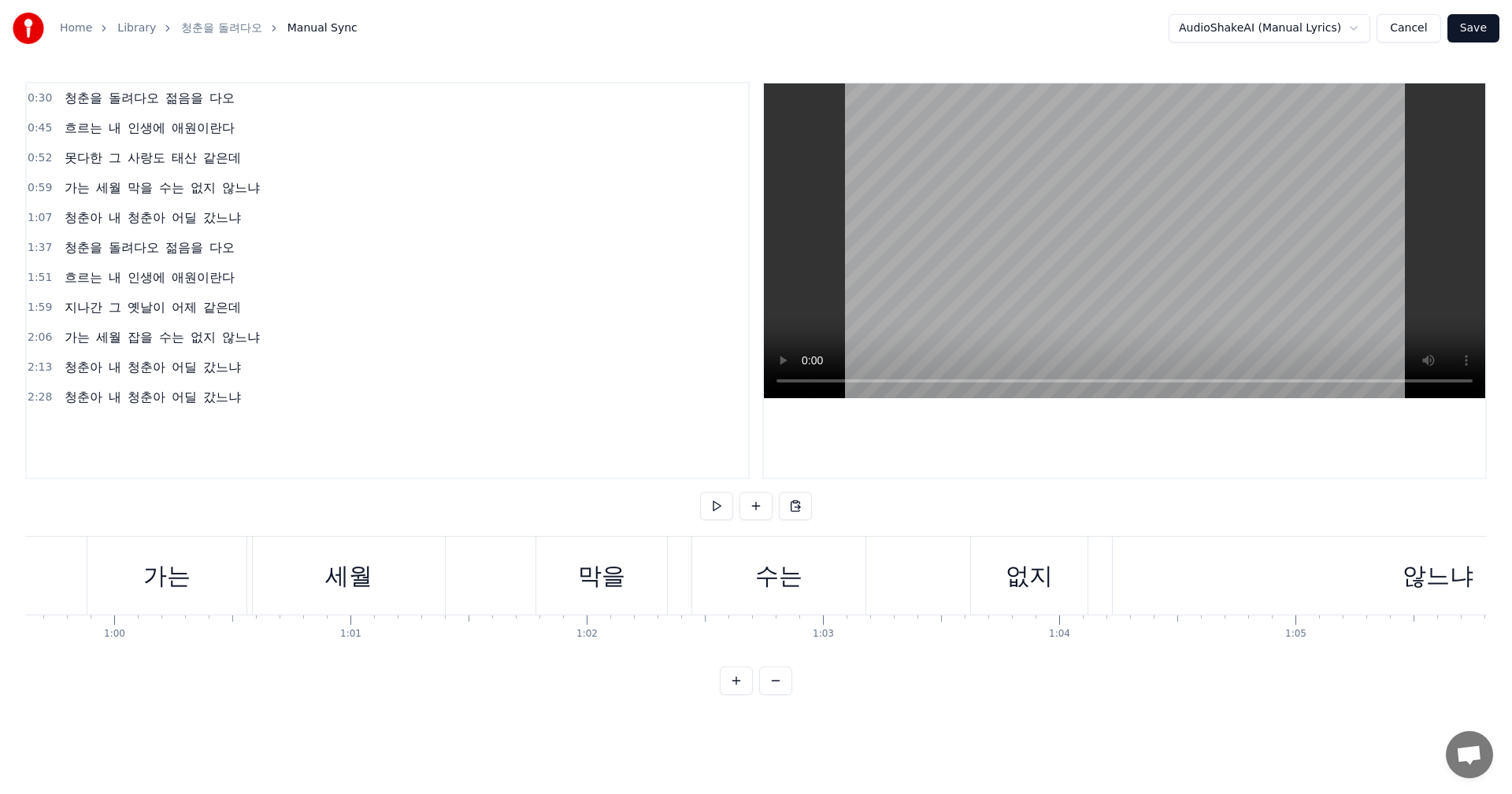
scroll to position [0, 14162]
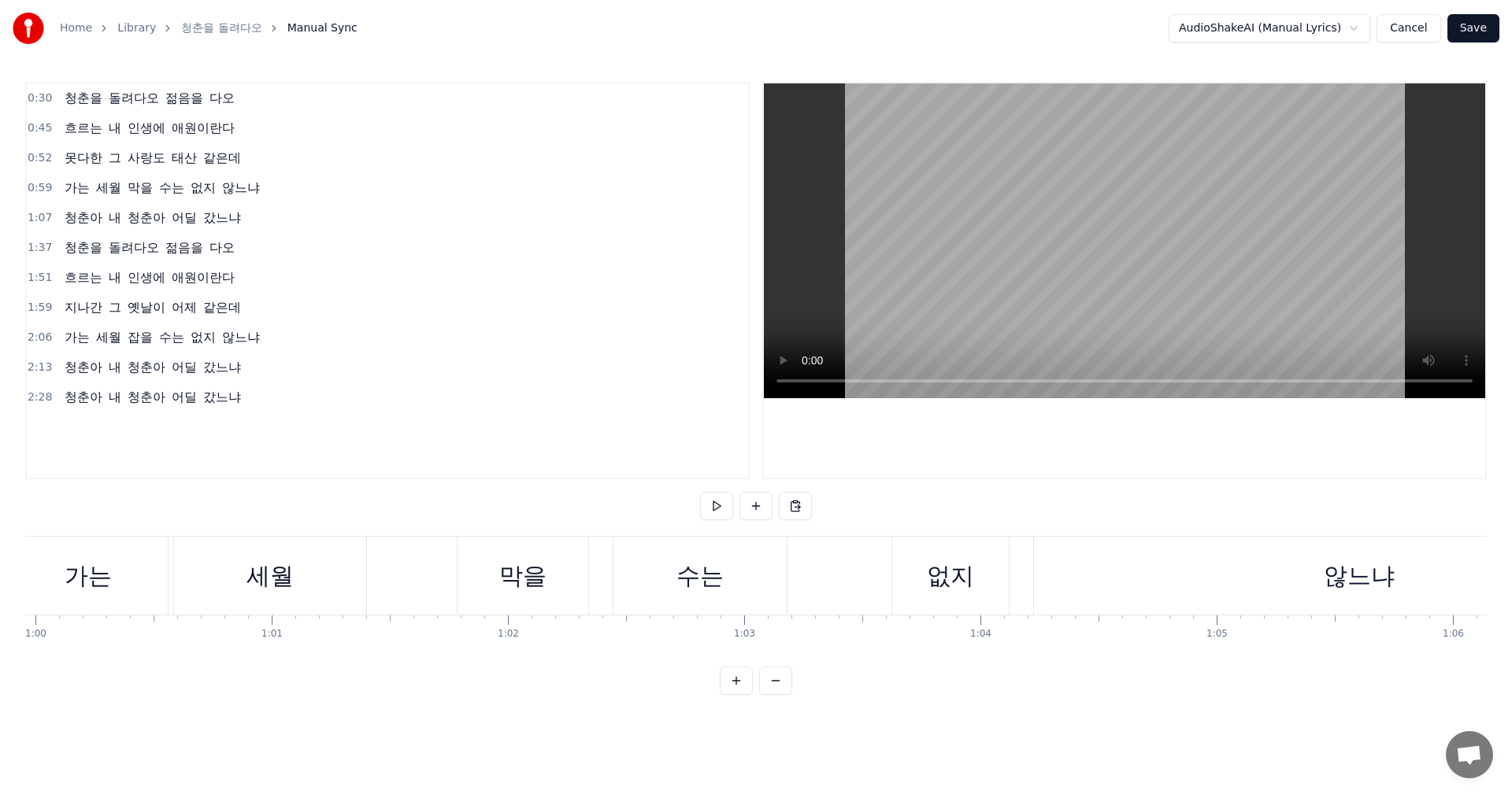
click at [957, 579] on div "없지" at bounding box center [950, 576] width 48 height 35
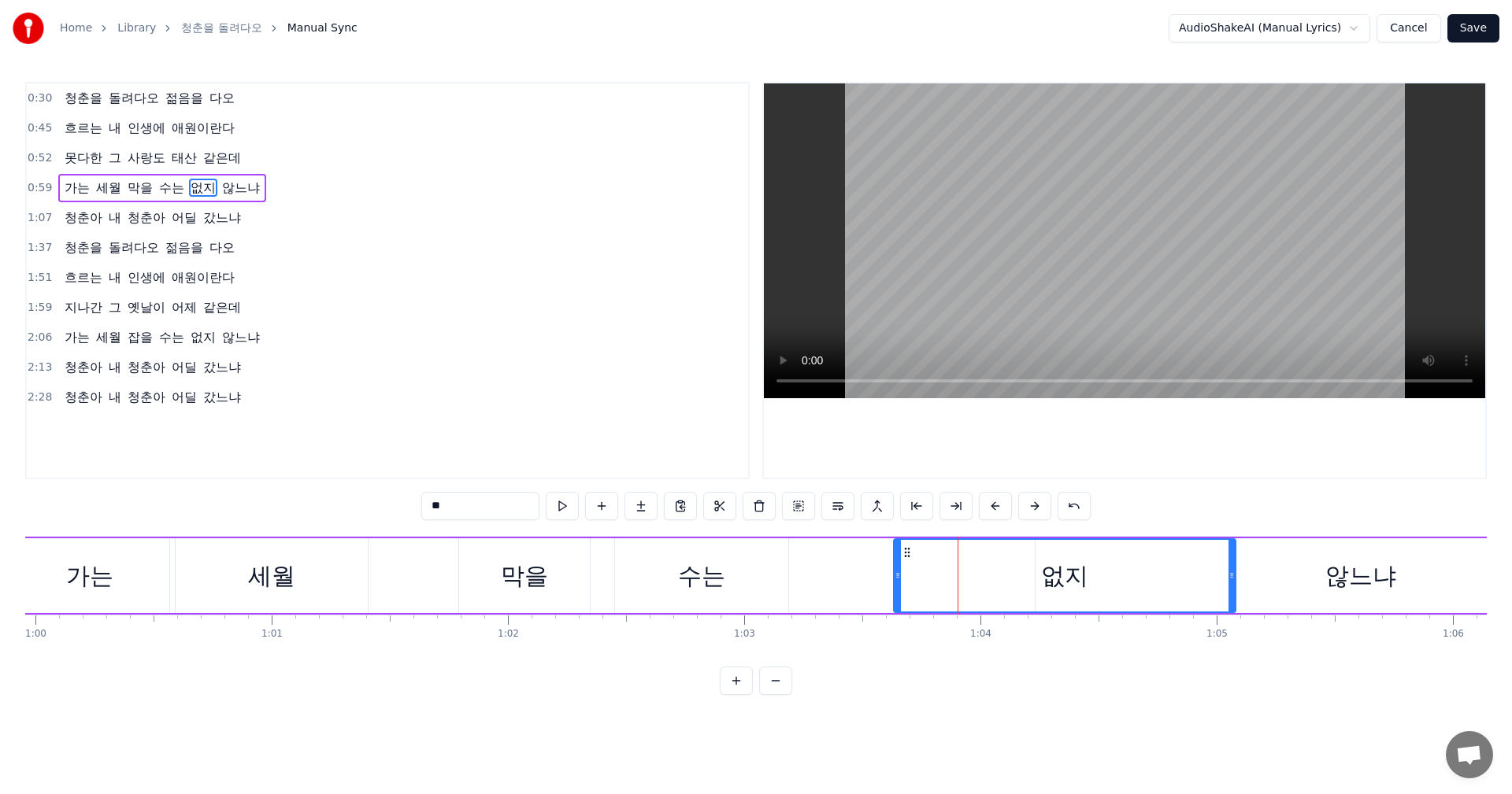
drag, startPoint x: 1006, startPoint y: 580, endPoint x: 1232, endPoint y: 577, distance: 226.0
click at [1232, 577] on icon at bounding box center [1231, 575] width 7 height 12
drag, startPoint x: 898, startPoint y: 573, endPoint x: 937, endPoint y: 591, distance: 43.0
click at [937, 591] on div at bounding box center [936, 576] width 7 height 71
click at [649, 689] on div "0:30 청춘을 돌려다오 젊음을 다오 0:45 흐르는 내 인생에 애원이란다 0:52 못다한 그 사랑도 태산 같은데 0:59 가는 세월 막을 수…" at bounding box center [755, 388] width 1461 height 613
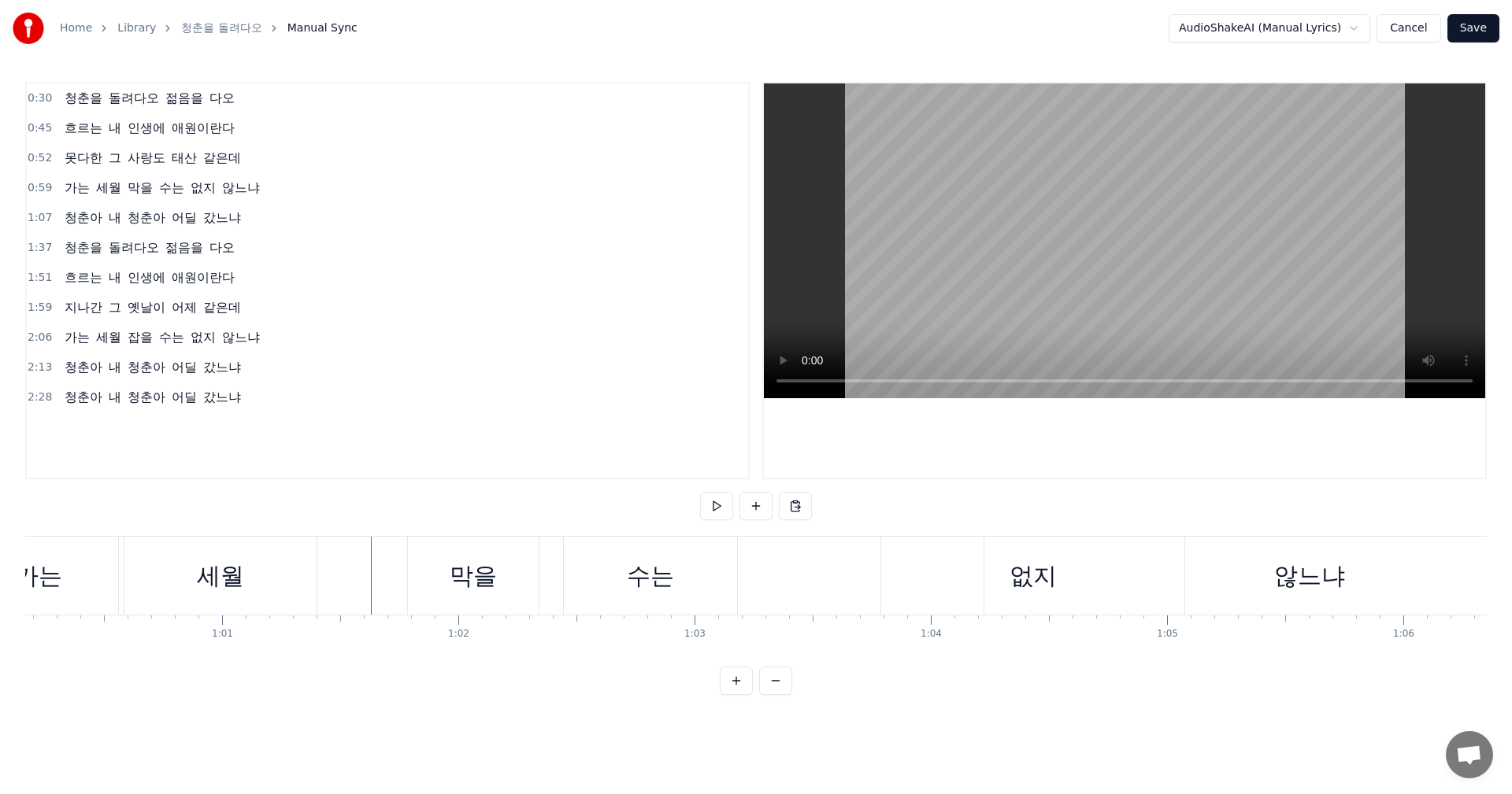
scroll to position [0, 14279]
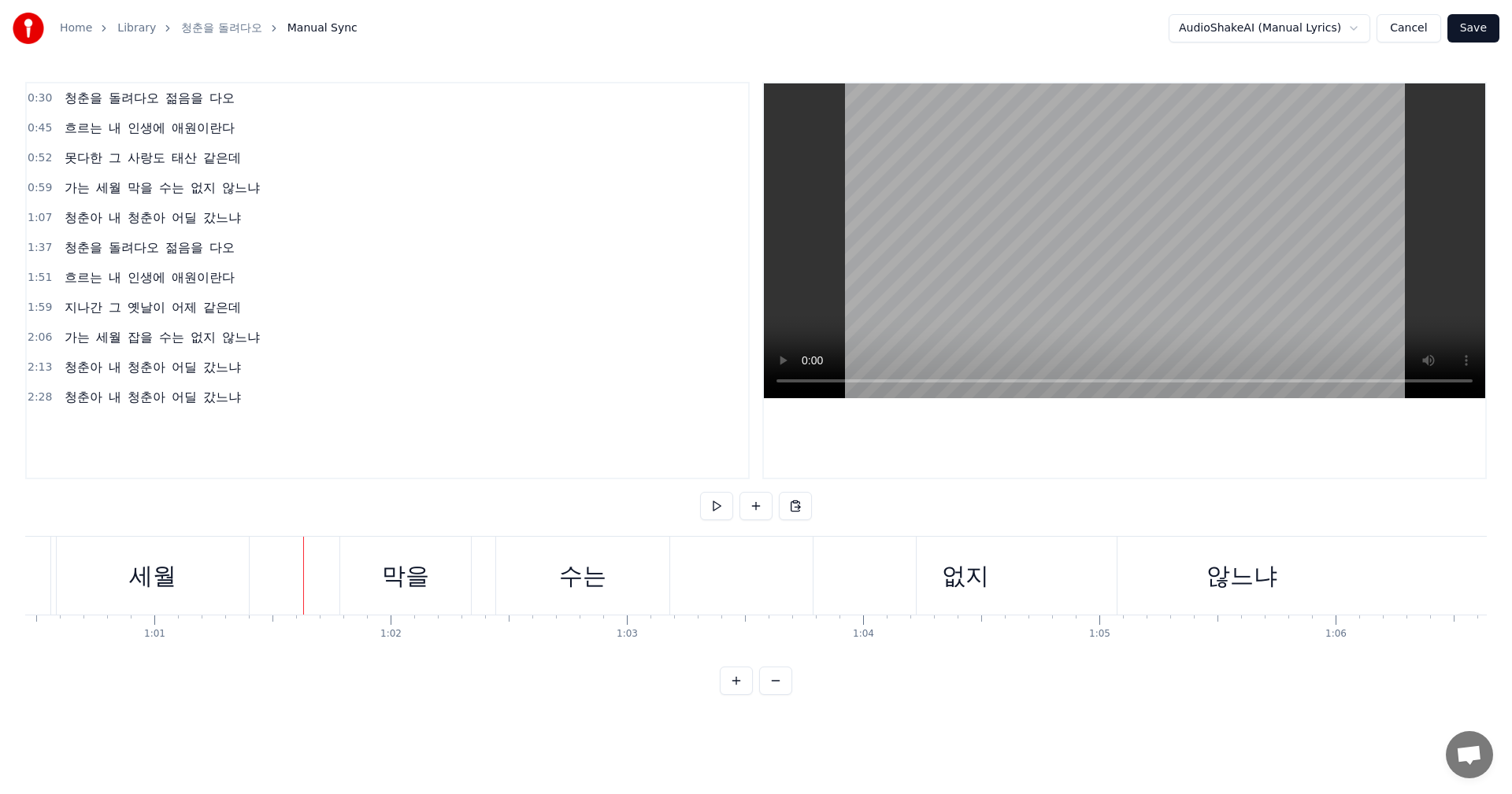
click at [256, 589] on div "가는 세월 막을 수는 없지 않느냐" at bounding box center [730, 576] width 1680 height 78
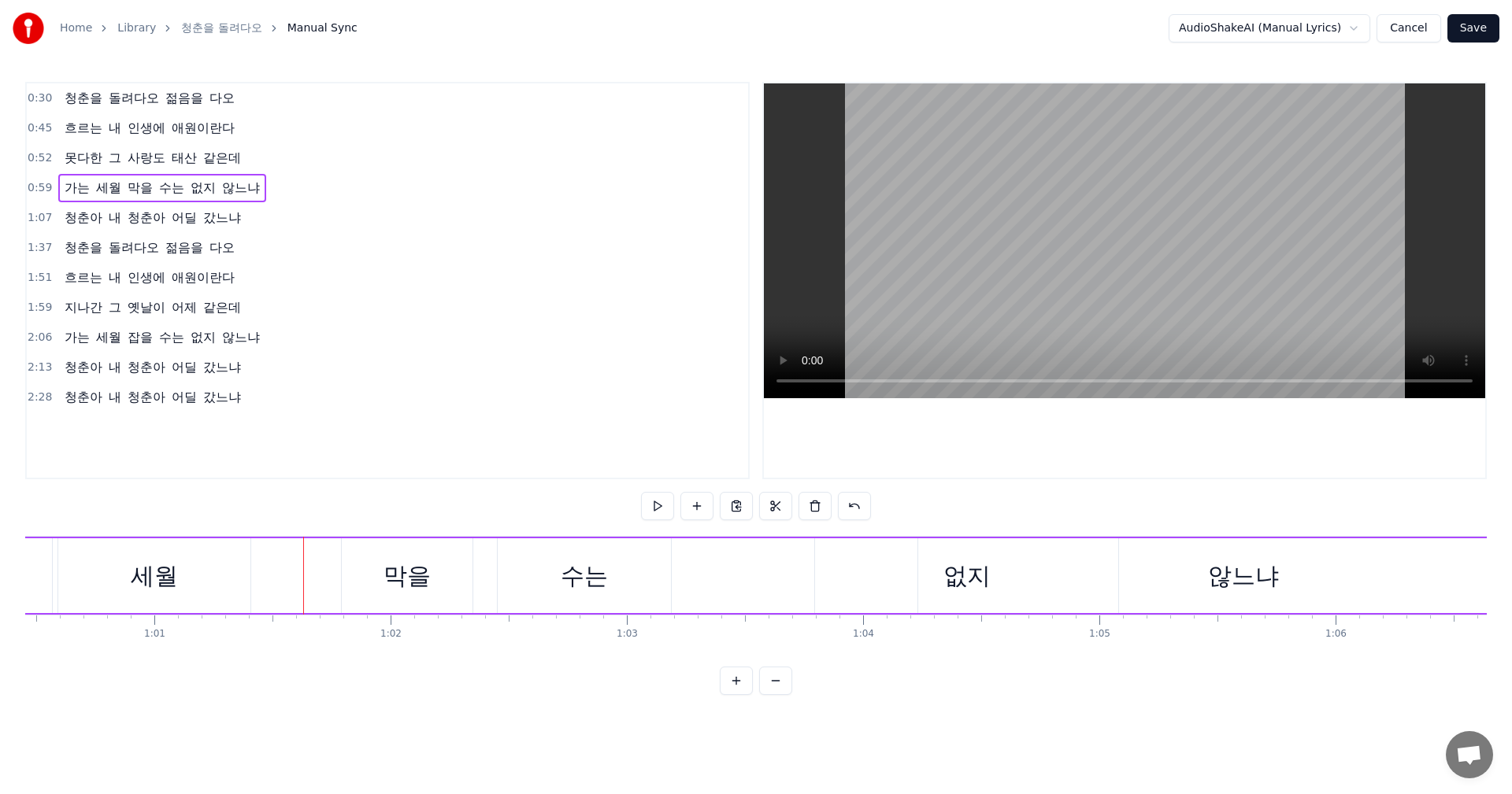
click at [317, 580] on div "가는 세월 막을 수는 없지 않느냐" at bounding box center [730, 576] width 1680 height 78
click at [354, 580] on div "막을" at bounding box center [406, 576] width 131 height 74
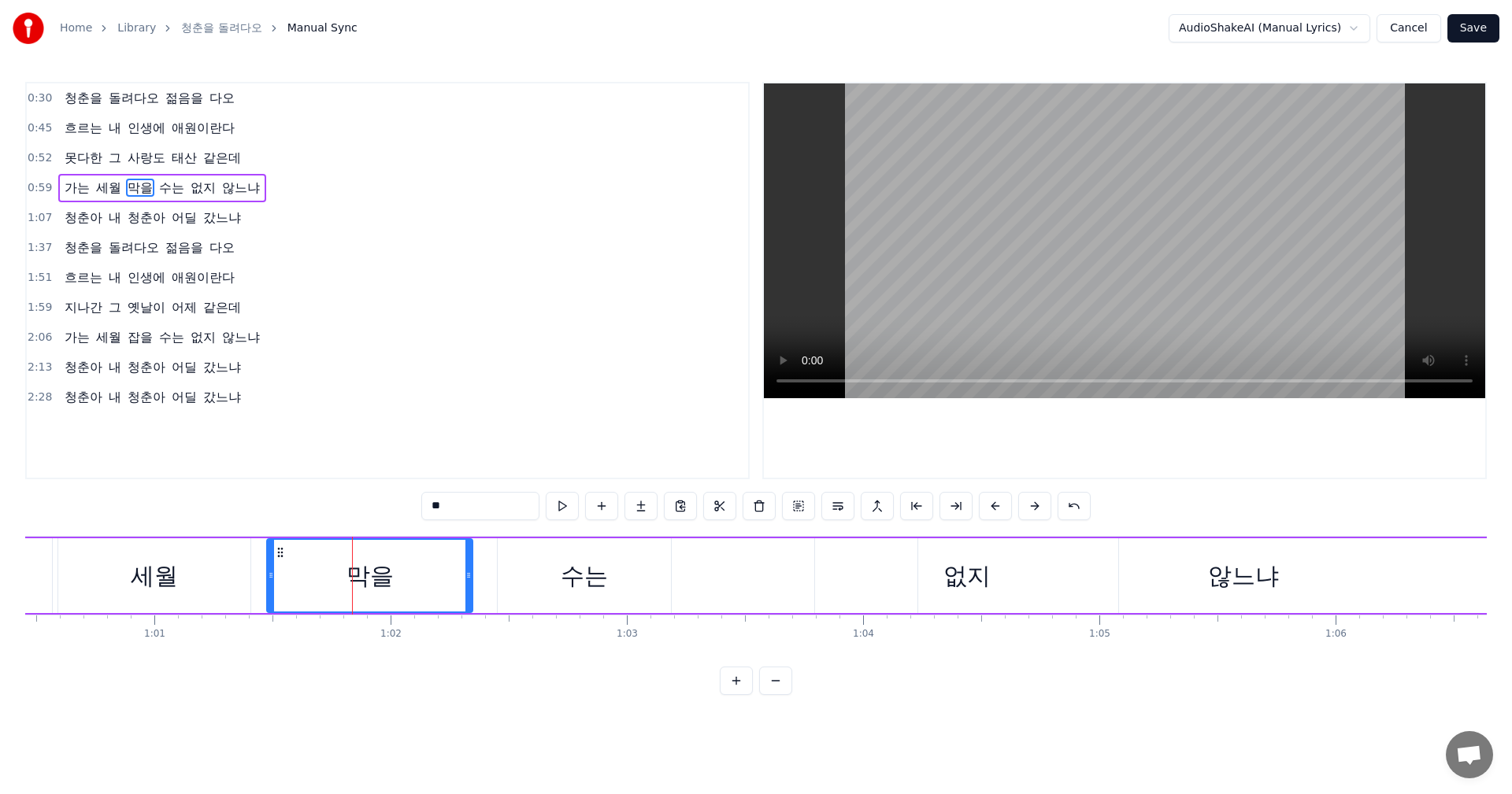
drag, startPoint x: 346, startPoint y: 580, endPoint x: 271, endPoint y: 583, distance: 75.1
click at [271, 583] on div at bounding box center [271, 576] width 7 height 71
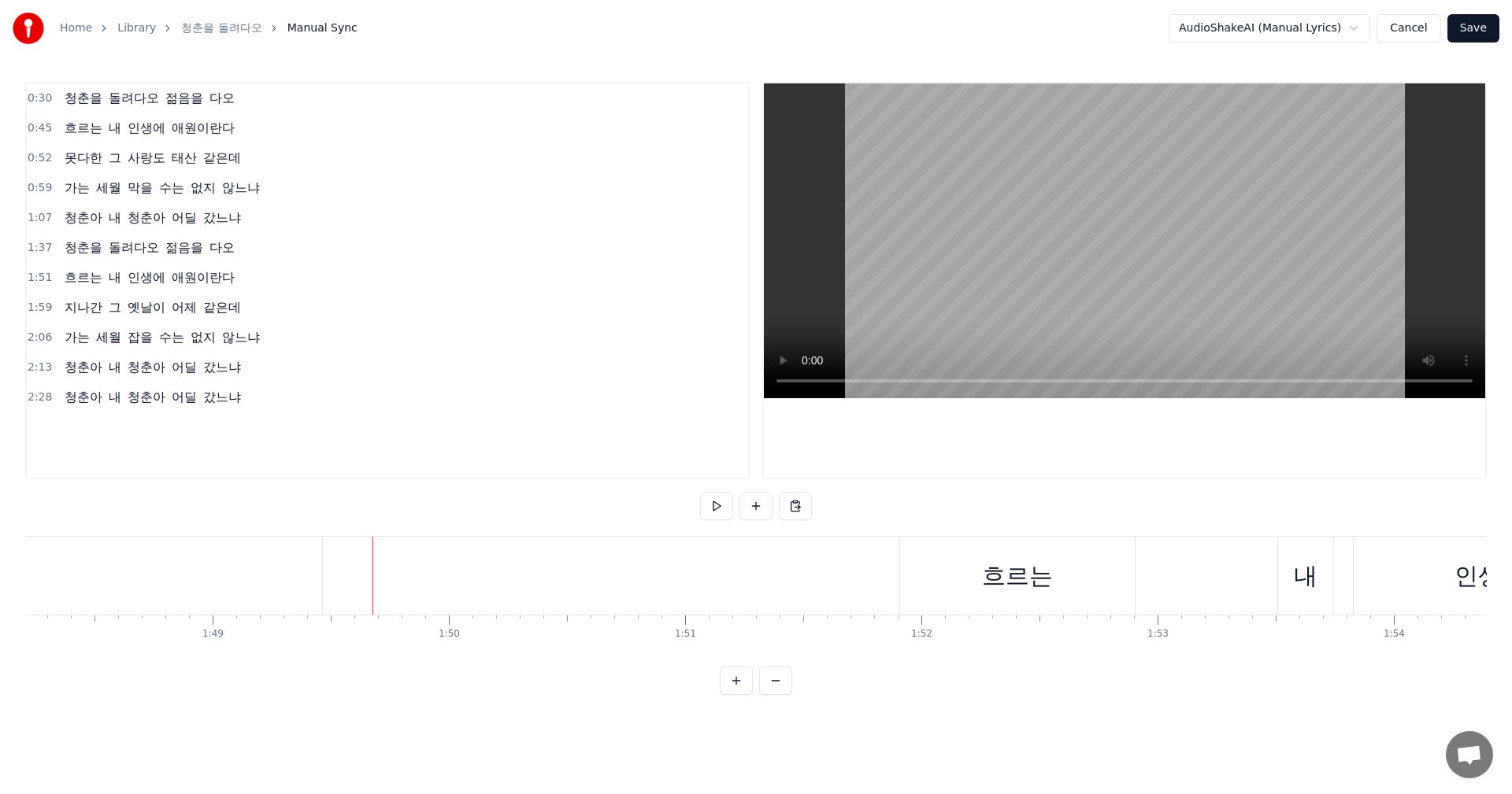
scroll to position [0, 25760]
click at [843, 579] on div "흐르는" at bounding box center [815, 576] width 71 height 35
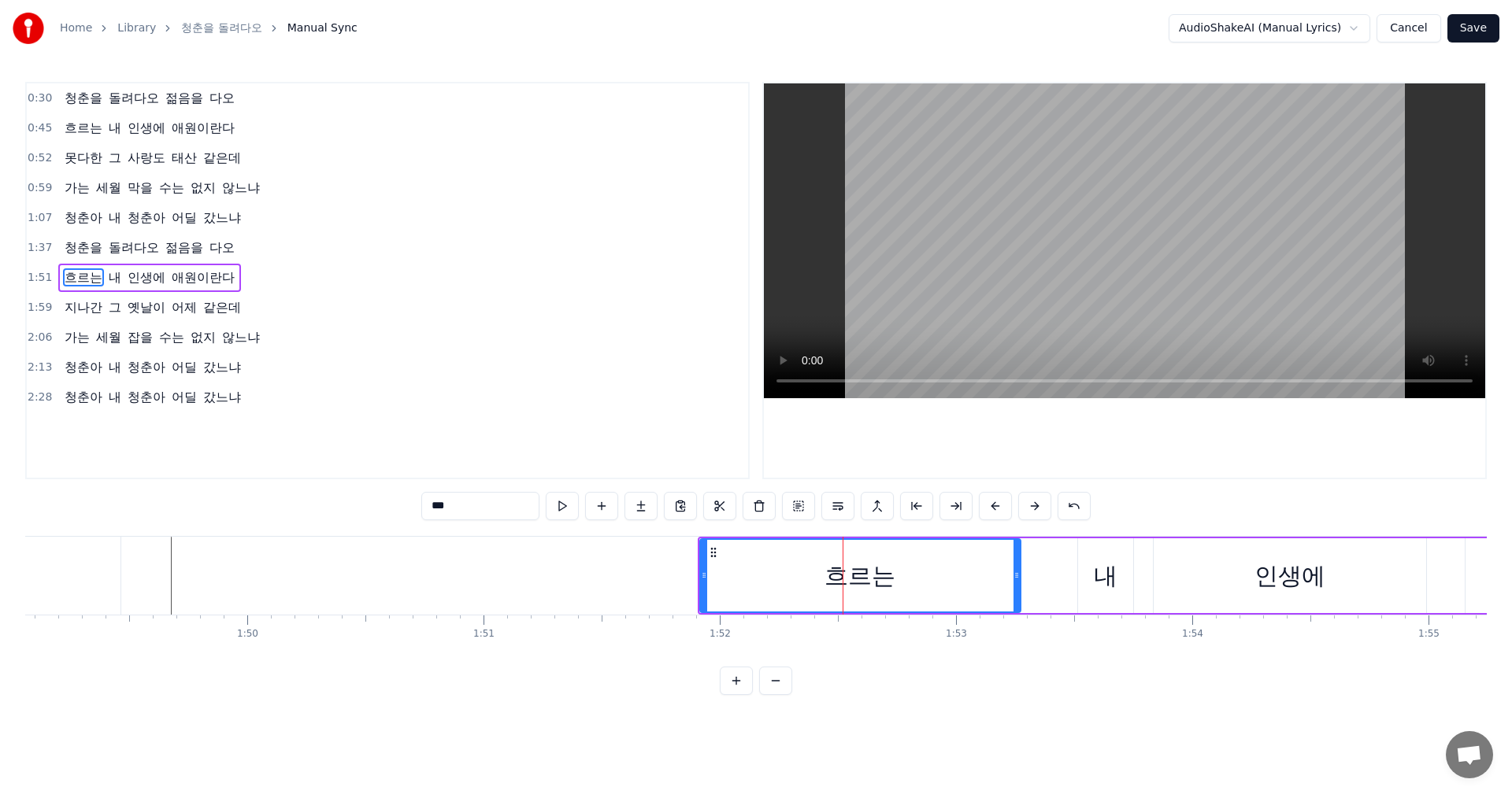
drag, startPoint x: 932, startPoint y: 577, endPoint x: 1023, endPoint y: 577, distance: 91.0
click at [1020, 576] on icon at bounding box center [1016, 575] width 7 height 12
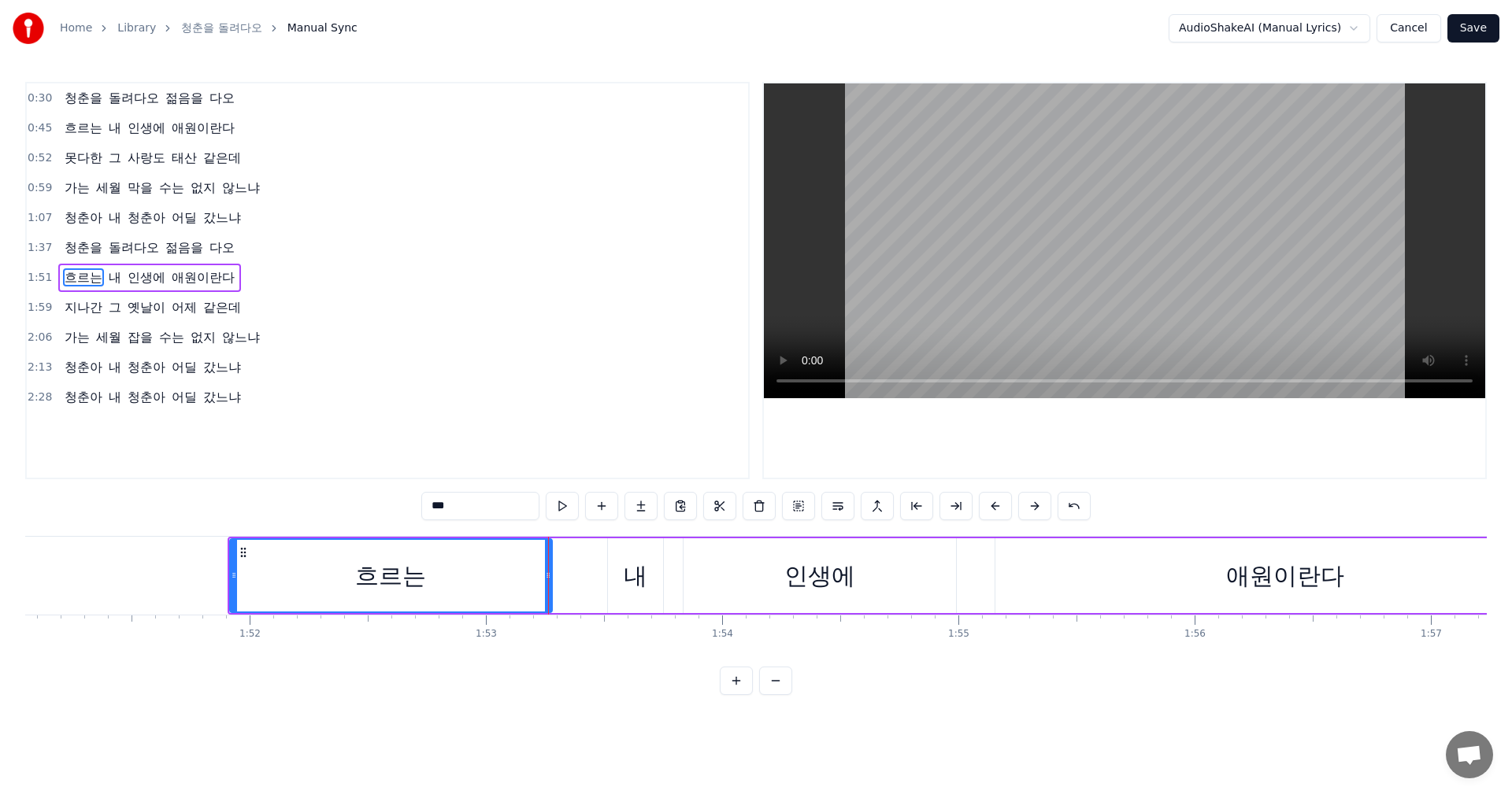
scroll to position [0, 26275]
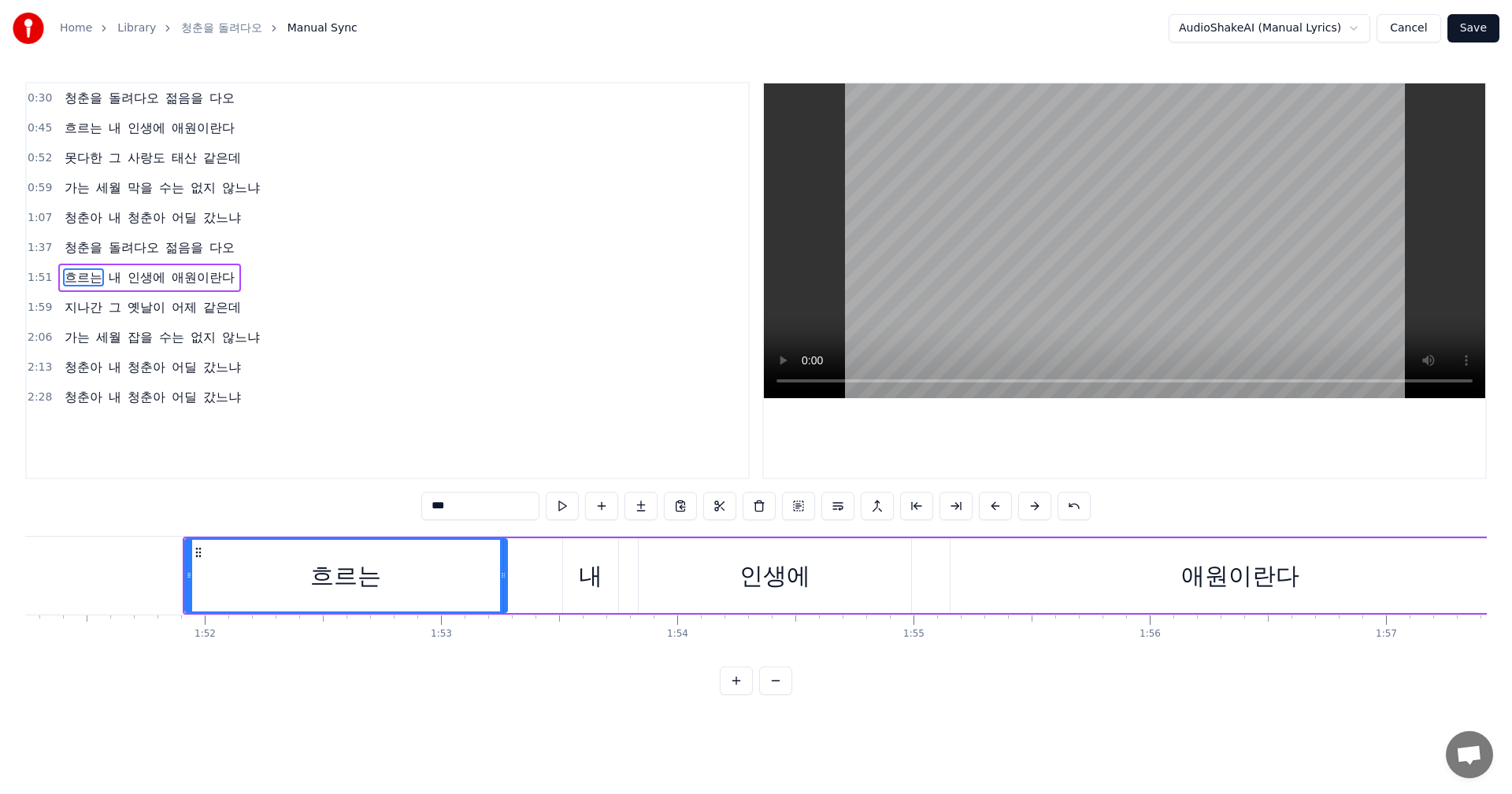
click at [802, 573] on div "인생에" at bounding box center [774, 576] width 71 height 35
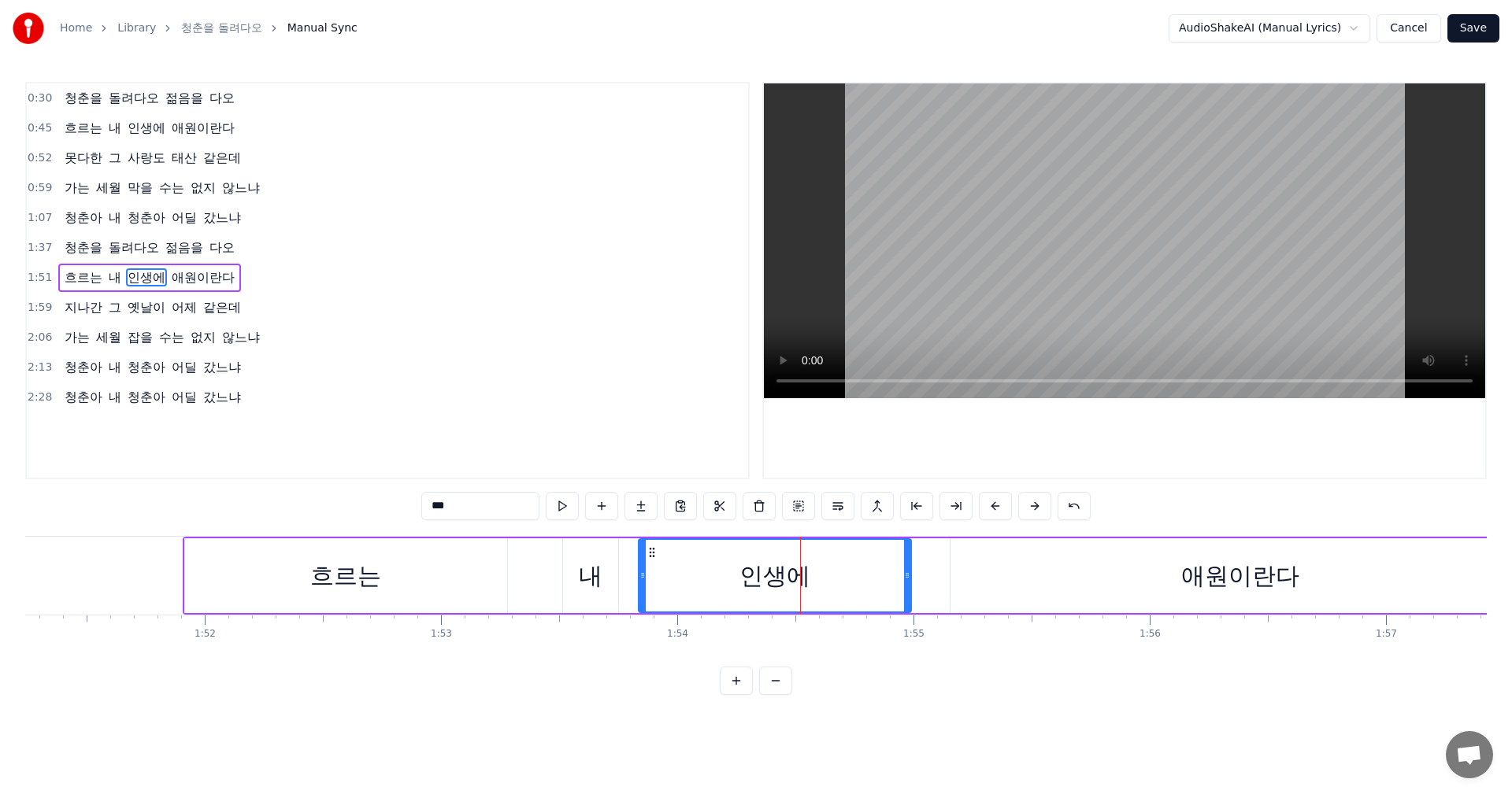
click at [638, 574] on div "인생에" at bounding box center [774, 576] width 274 height 74
drag, startPoint x: 642, startPoint y: 574, endPoint x: 629, endPoint y: 576, distance: 13.2
click at [629, 576] on icon at bounding box center [629, 575] width 7 height 12
drag, startPoint x: 909, startPoint y: 580, endPoint x: 850, endPoint y: 585, distance: 59.2
click at [850, 585] on div at bounding box center [850, 576] width 7 height 71
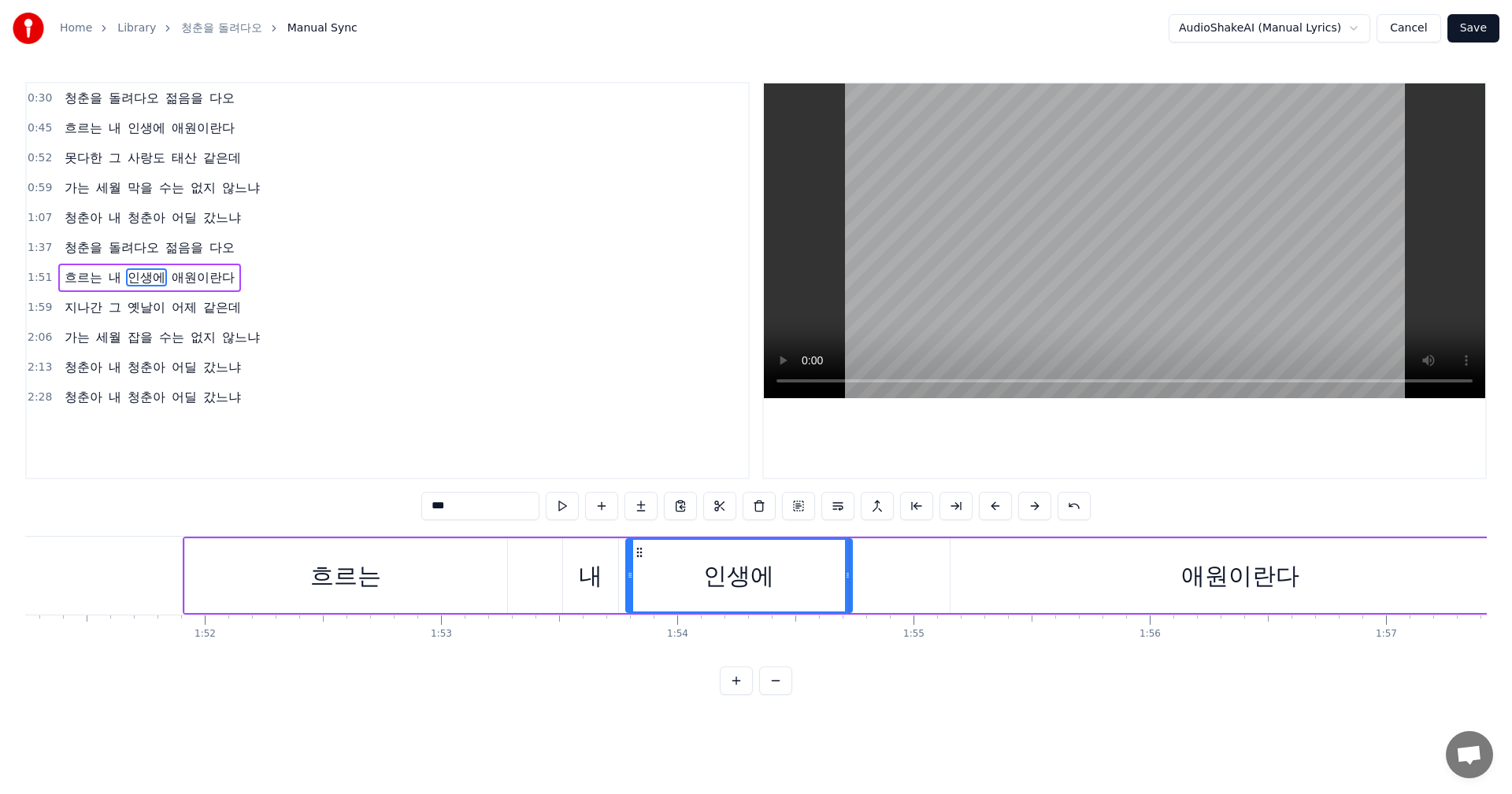
click at [1025, 571] on div "애원이란다" at bounding box center [1240, 576] width 580 height 74
type input "*****"
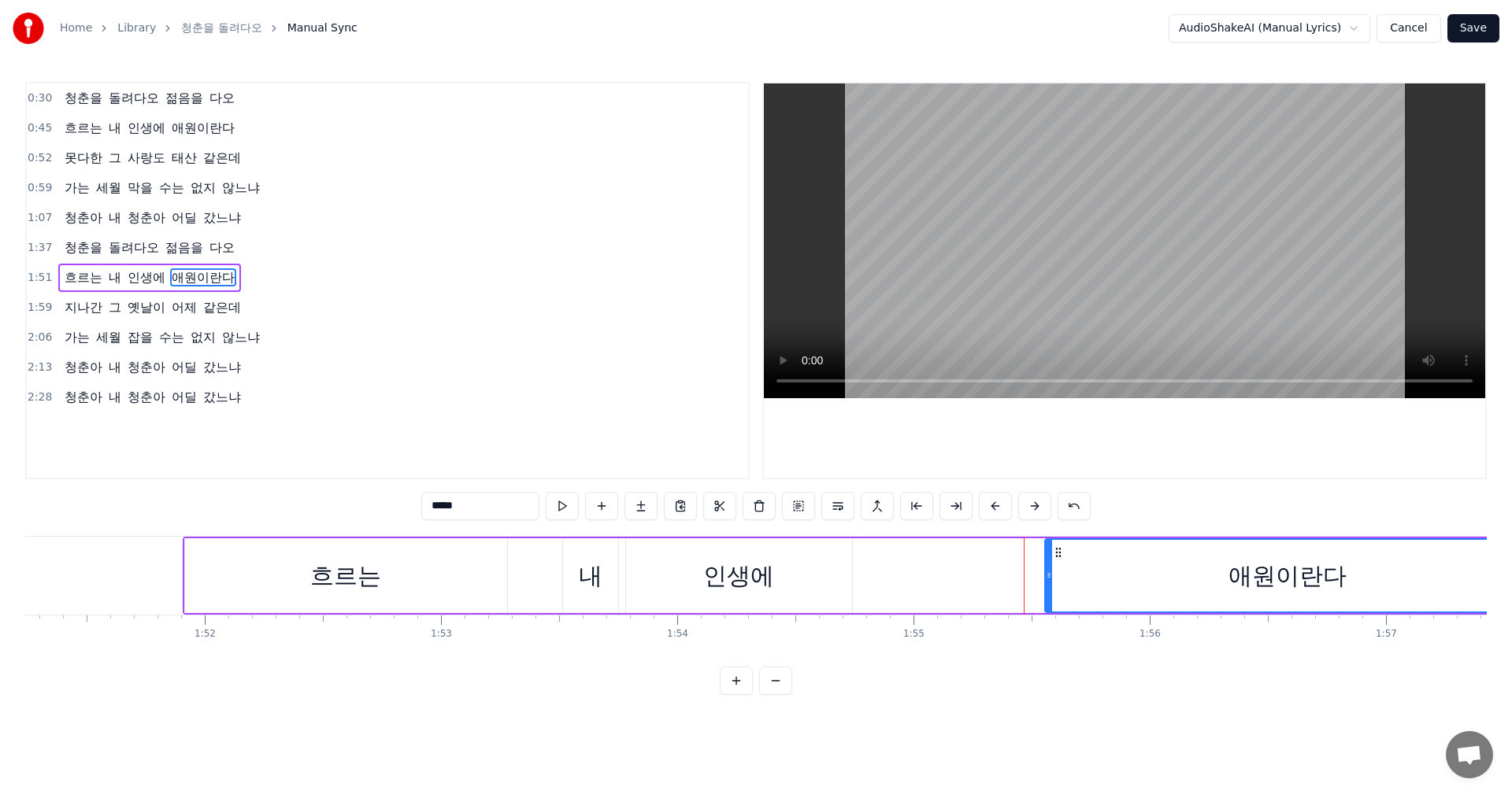
drag, startPoint x: 954, startPoint y: 580, endPoint x: 1049, endPoint y: 572, distance: 95.3
click at [1049, 572] on icon at bounding box center [1049, 575] width 7 height 12
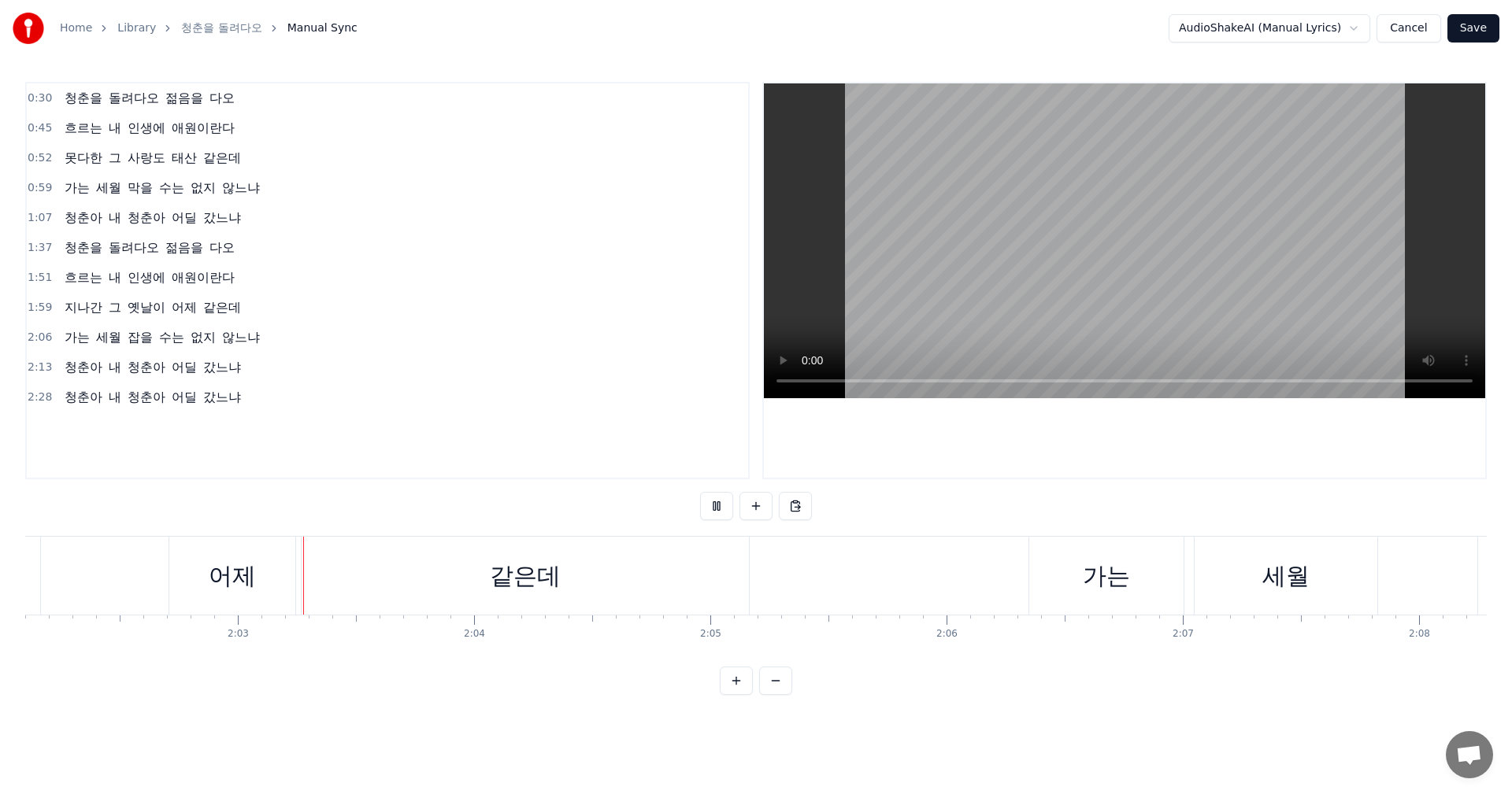
scroll to position [0, 28895]
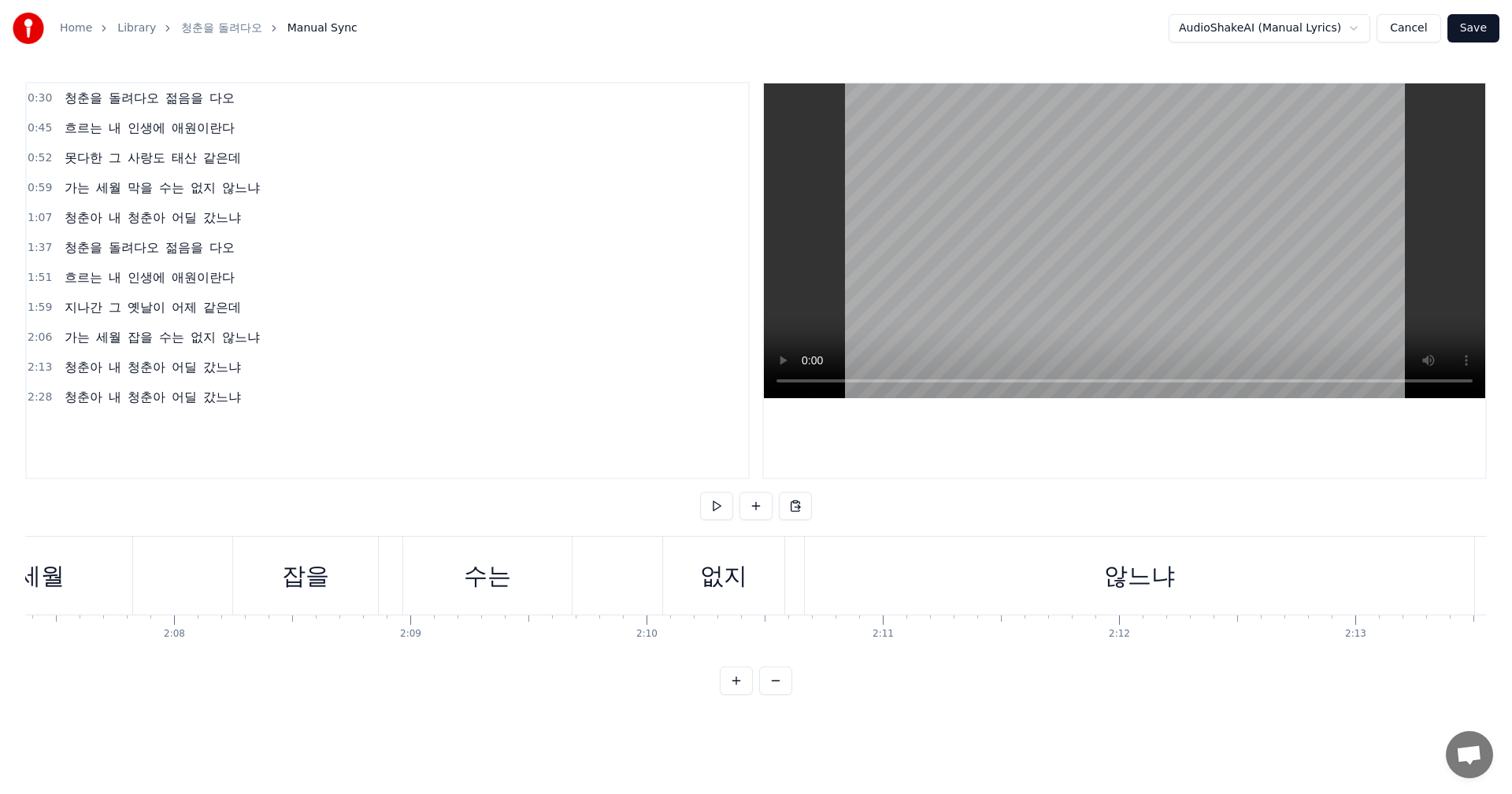
scroll to position [0, 30212]
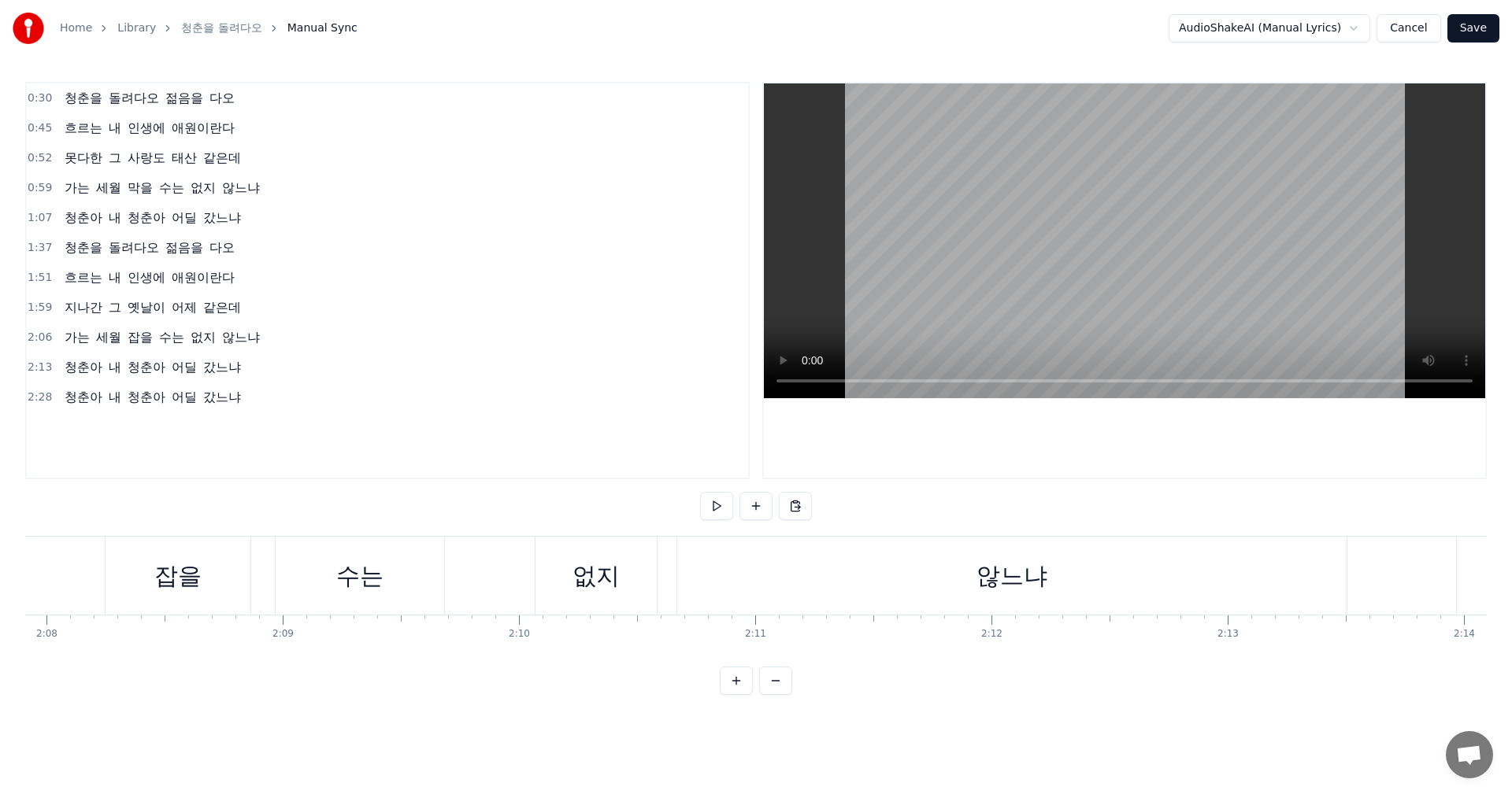
click at [578, 584] on div "없지" at bounding box center [596, 576] width 48 height 35
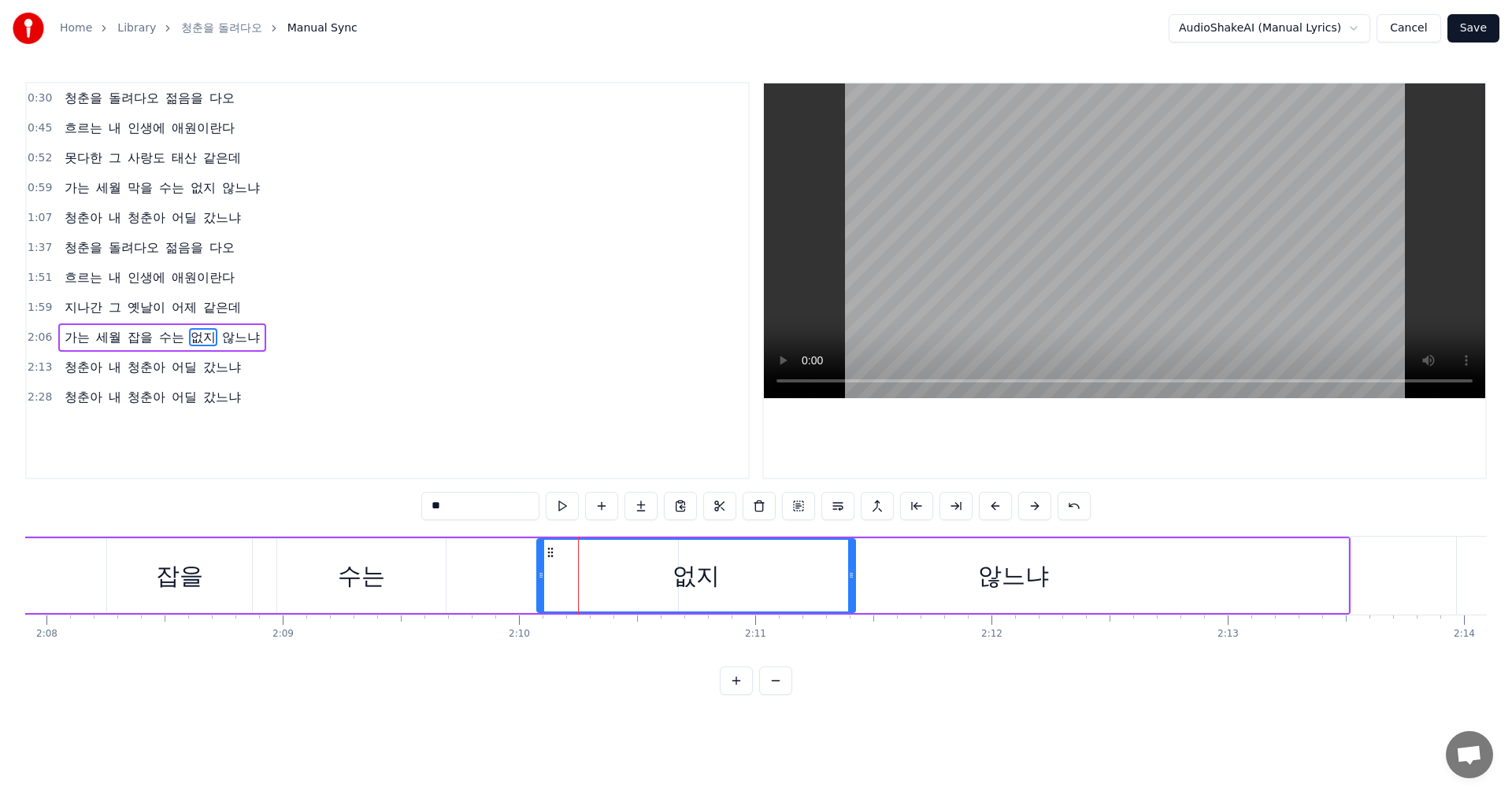
drag, startPoint x: 656, startPoint y: 584, endPoint x: 852, endPoint y: 580, distance: 196.0
click at [852, 580] on div at bounding box center [850, 576] width 7 height 71
drag, startPoint x: 541, startPoint y: 577, endPoint x: 579, endPoint y: 586, distance: 39.1
click at [579, 586] on div at bounding box center [578, 576] width 7 height 71
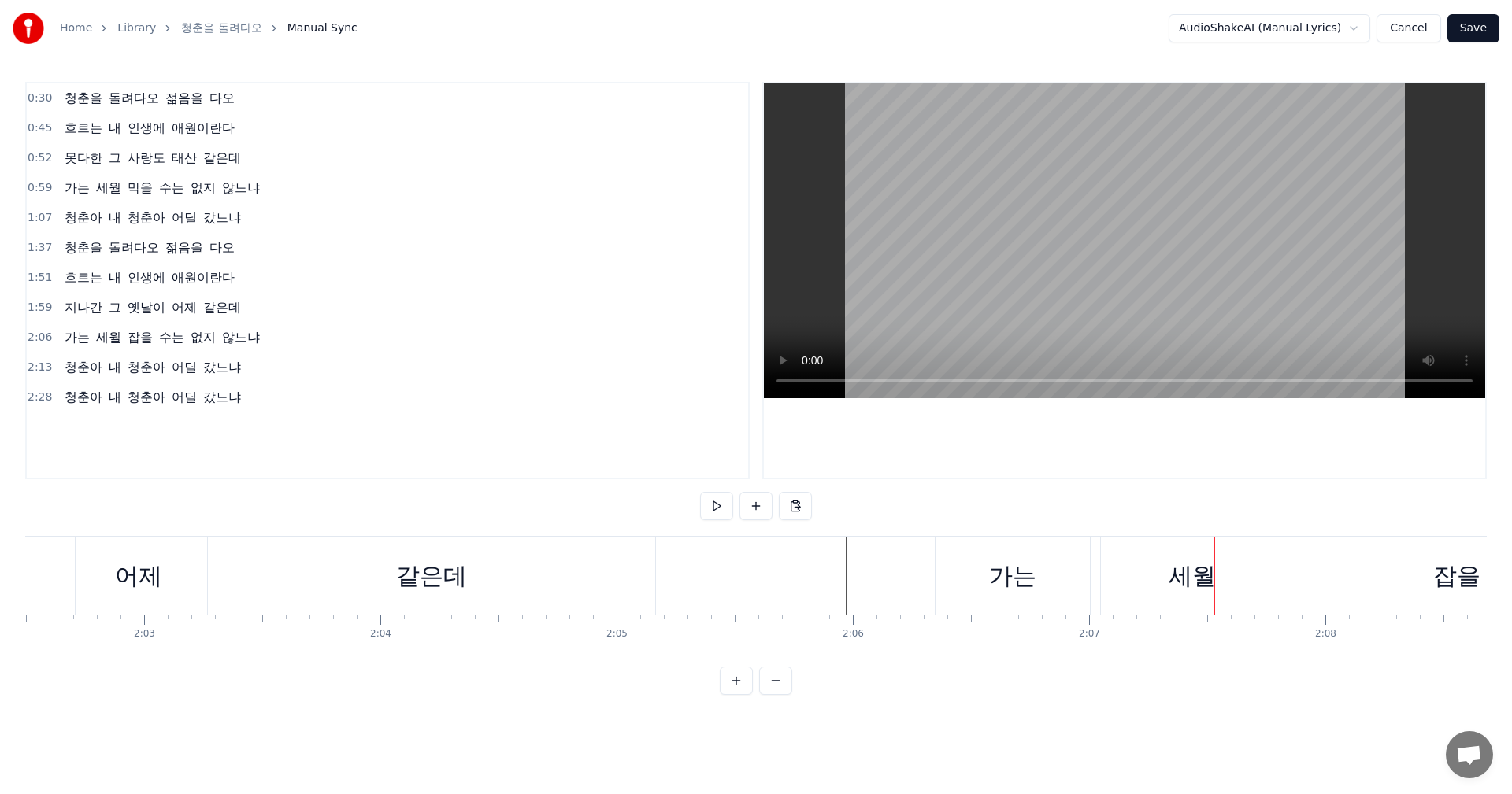
click at [1075, 590] on div "가는" at bounding box center [1012, 576] width 154 height 78
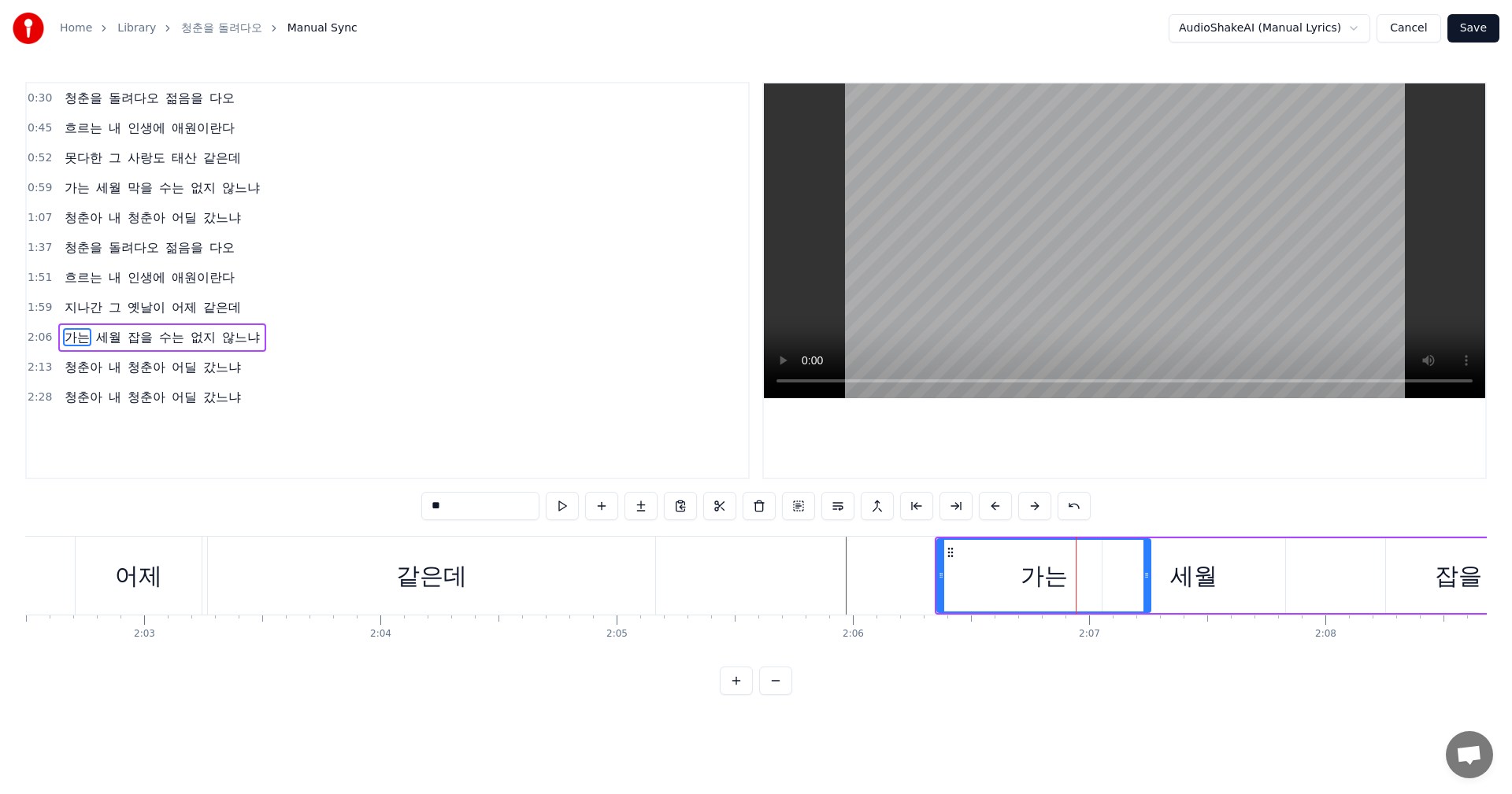
drag, startPoint x: 1090, startPoint y: 580, endPoint x: 1149, endPoint y: 584, distance: 59.1
click at [1149, 584] on div at bounding box center [1146, 576] width 7 height 71
click at [1274, 580] on div "세월" at bounding box center [1194, 576] width 183 height 74
type input "**"
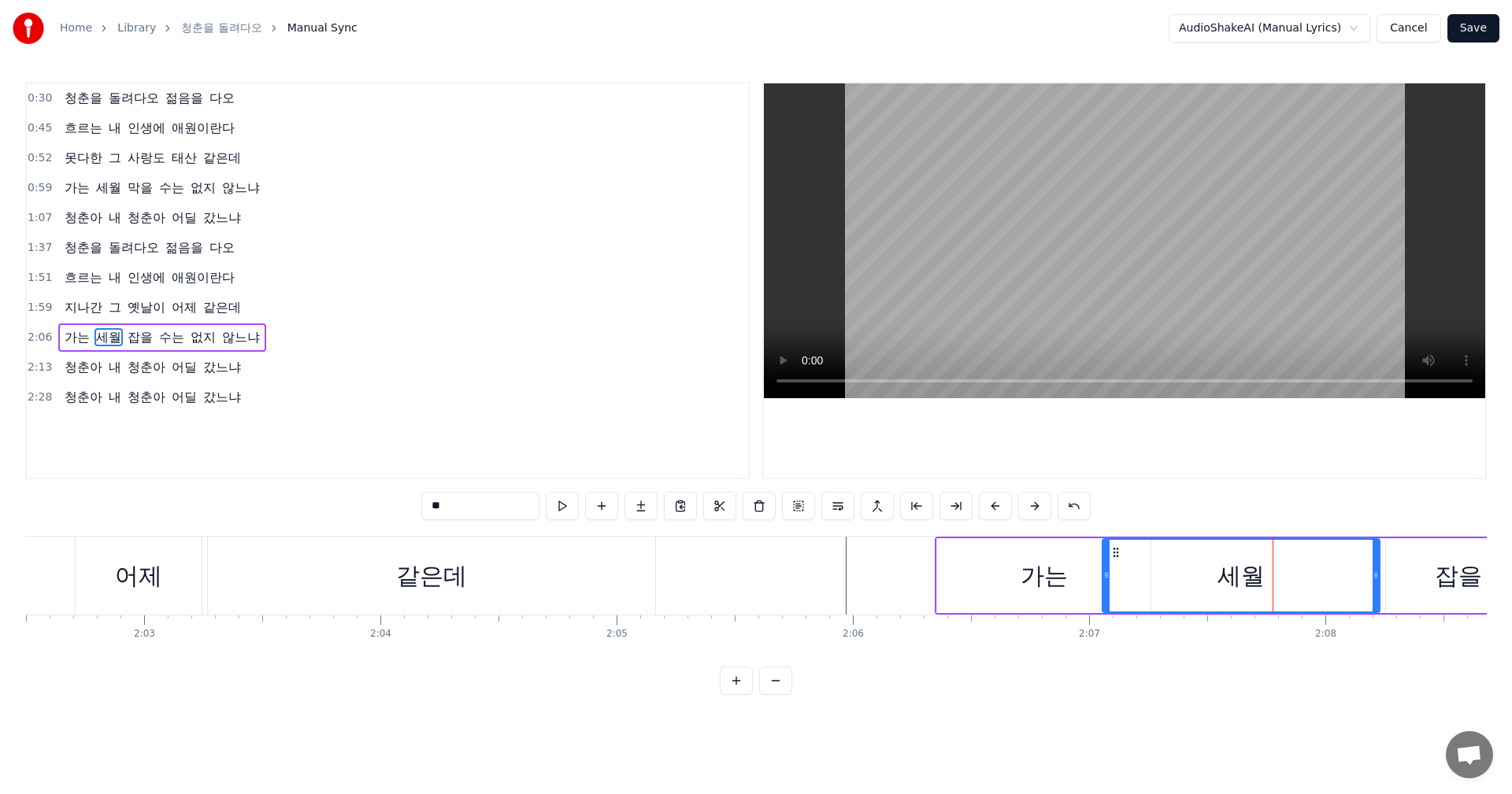
drag, startPoint x: 1283, startPoint y: 577, endPoint x: 1378, endPoint y: 576, distance: 95.0
click at [1378, 576] on icon at bounding box center [1375, 575] width 7 height 12
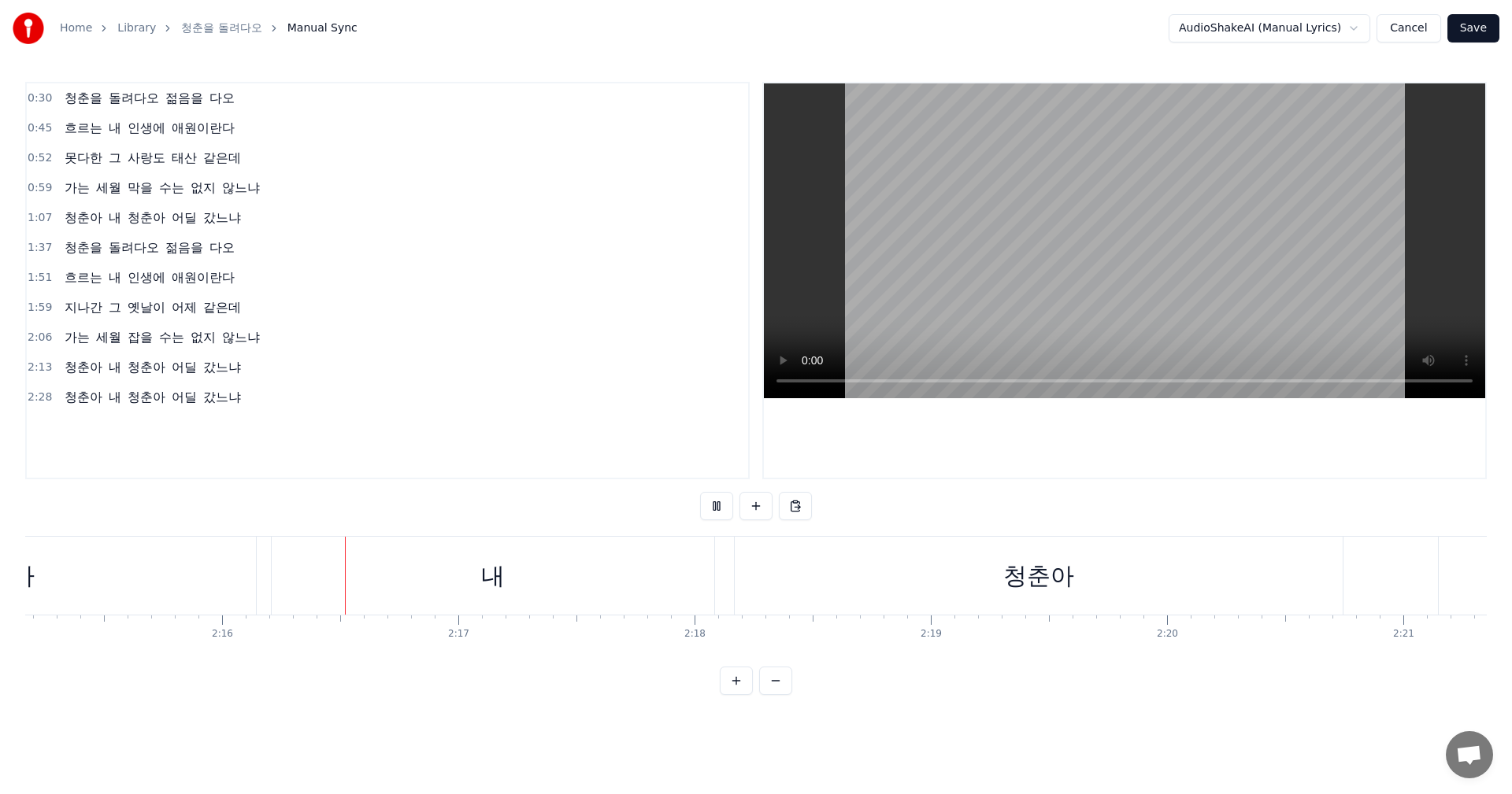
scroll to position [0, 32005]
click at [1202, 576] on div "청춘아" at bounding box center [961, 576] width 608 height 78
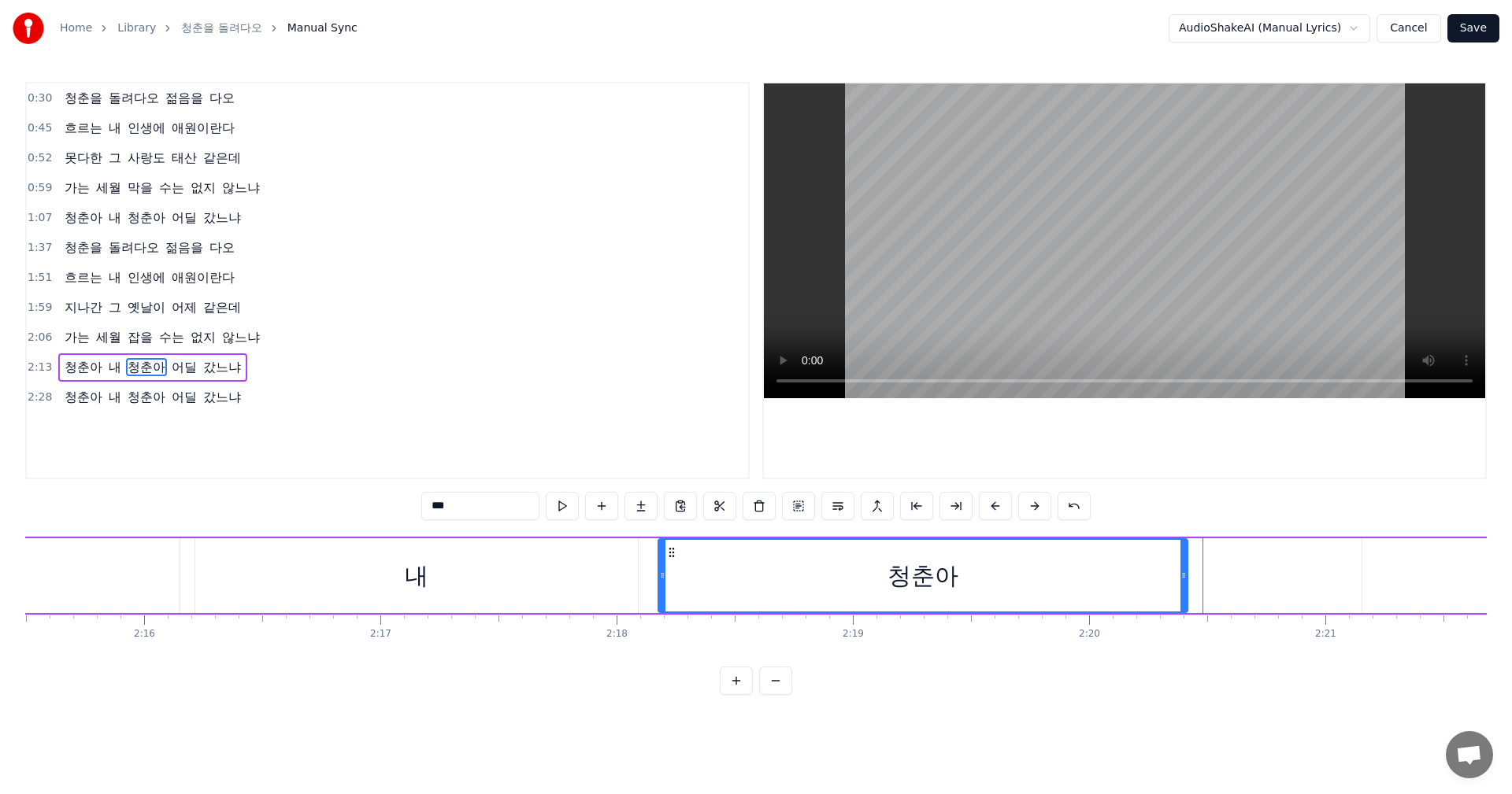
drag, startPoint x: 1261, startPoint y: 581, endPoint x: 1182, endPoint y: 585, distance: 79.1
click at [1182, 585] on div at bounding box center [1183, 576] width 7 height 71
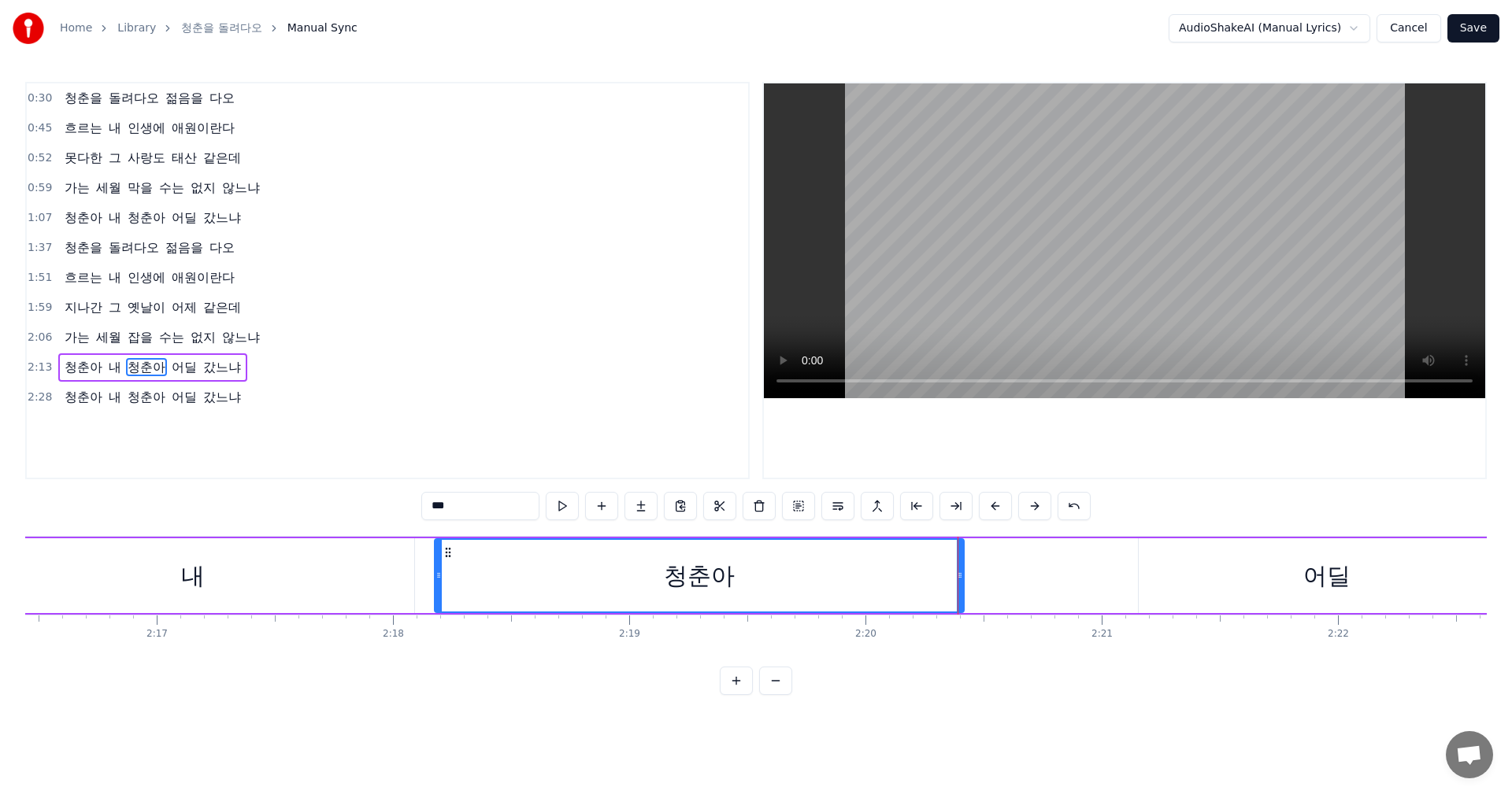
scroll to position [0, 32273]
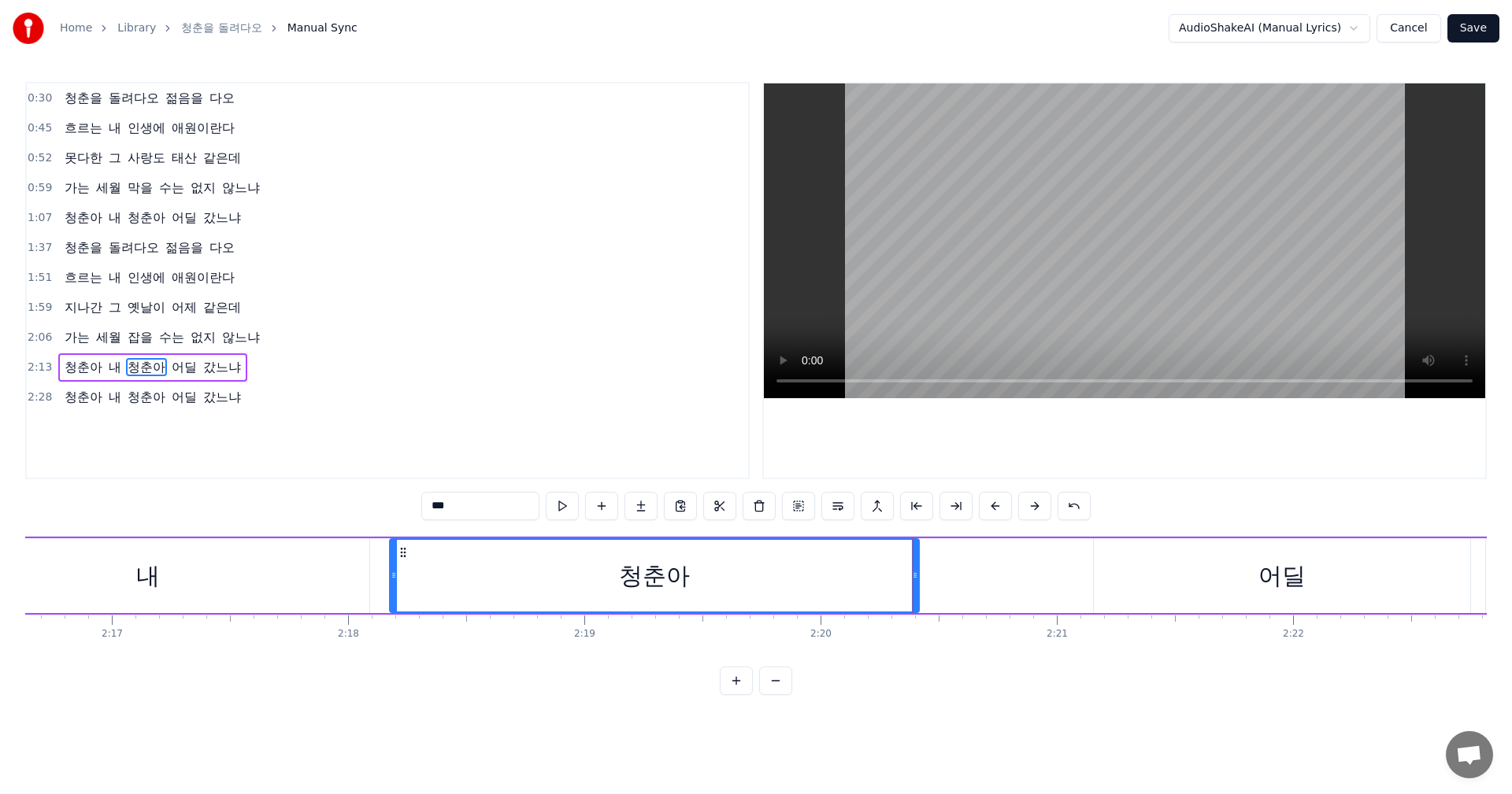
click at [1282, 549] on div "어딜" at bounding box center [1281, 576] width 377 height 74
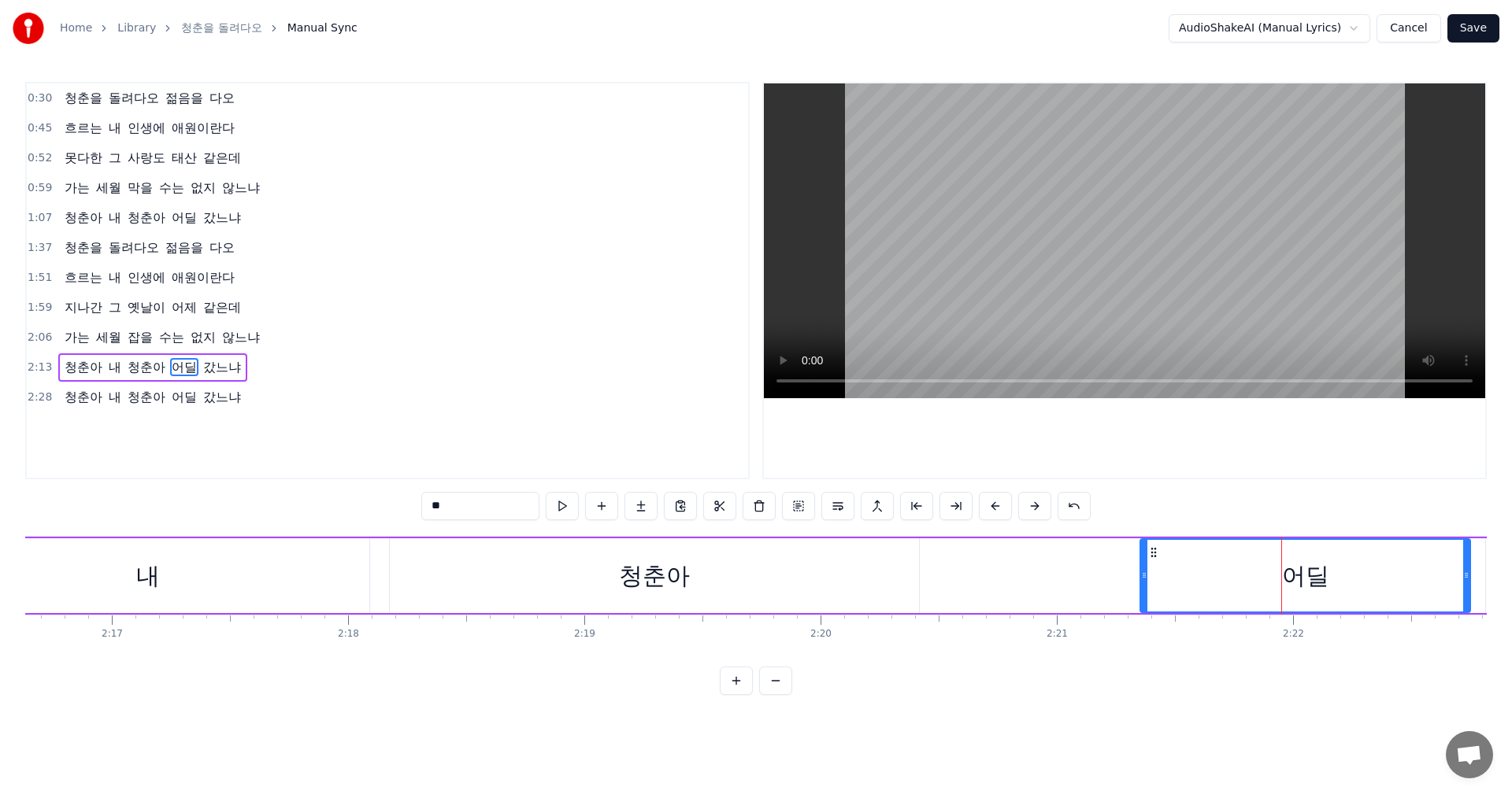
drag, startPoint x: 1099, startPoint y: 577, endPoint x: 1146, endPoint y: 581, distance: 47.2
click at [1146, 581] on div at bounding box center [1144, 576] width 7 height 71
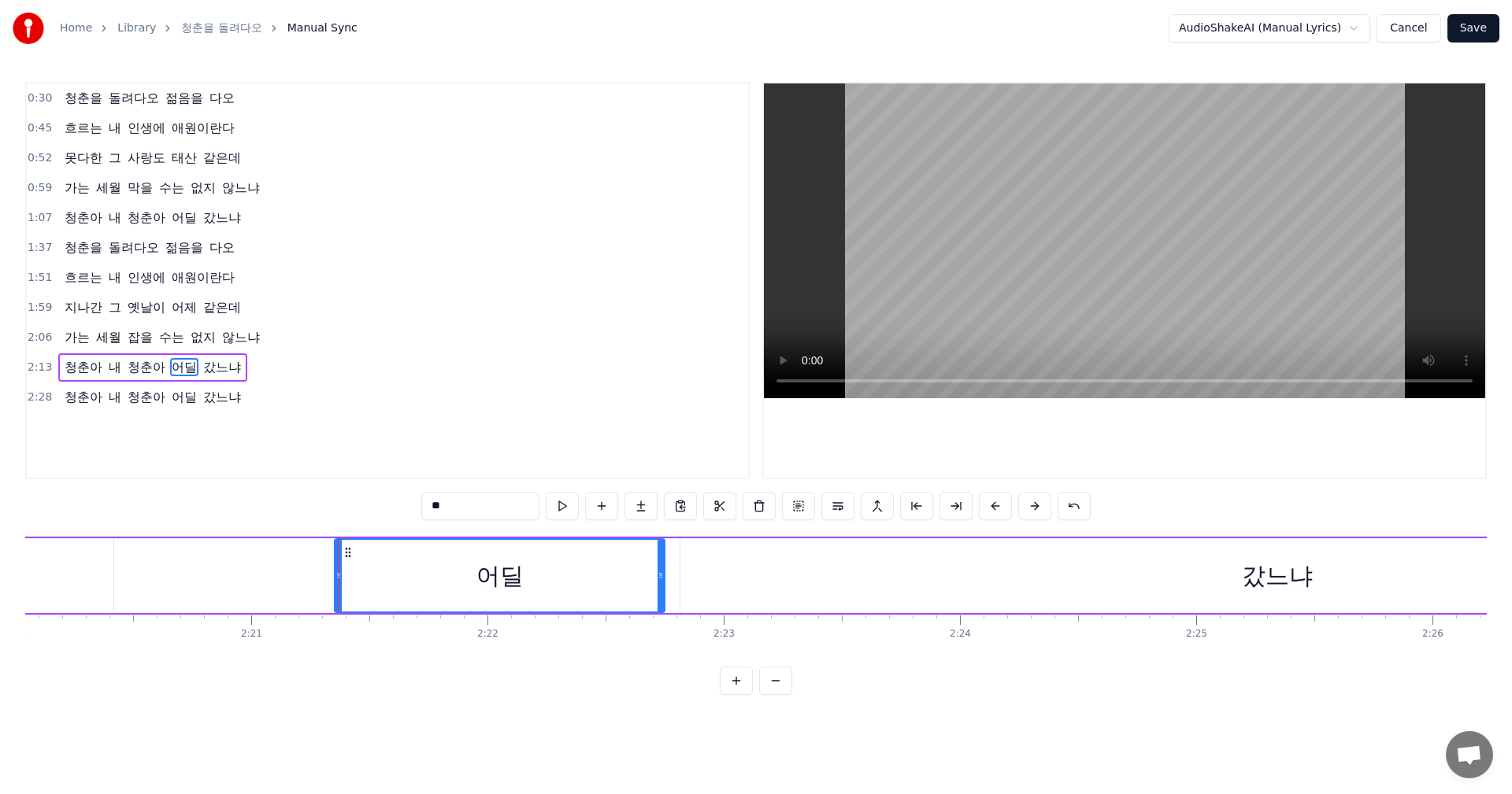
scroll to position [0, 33347]
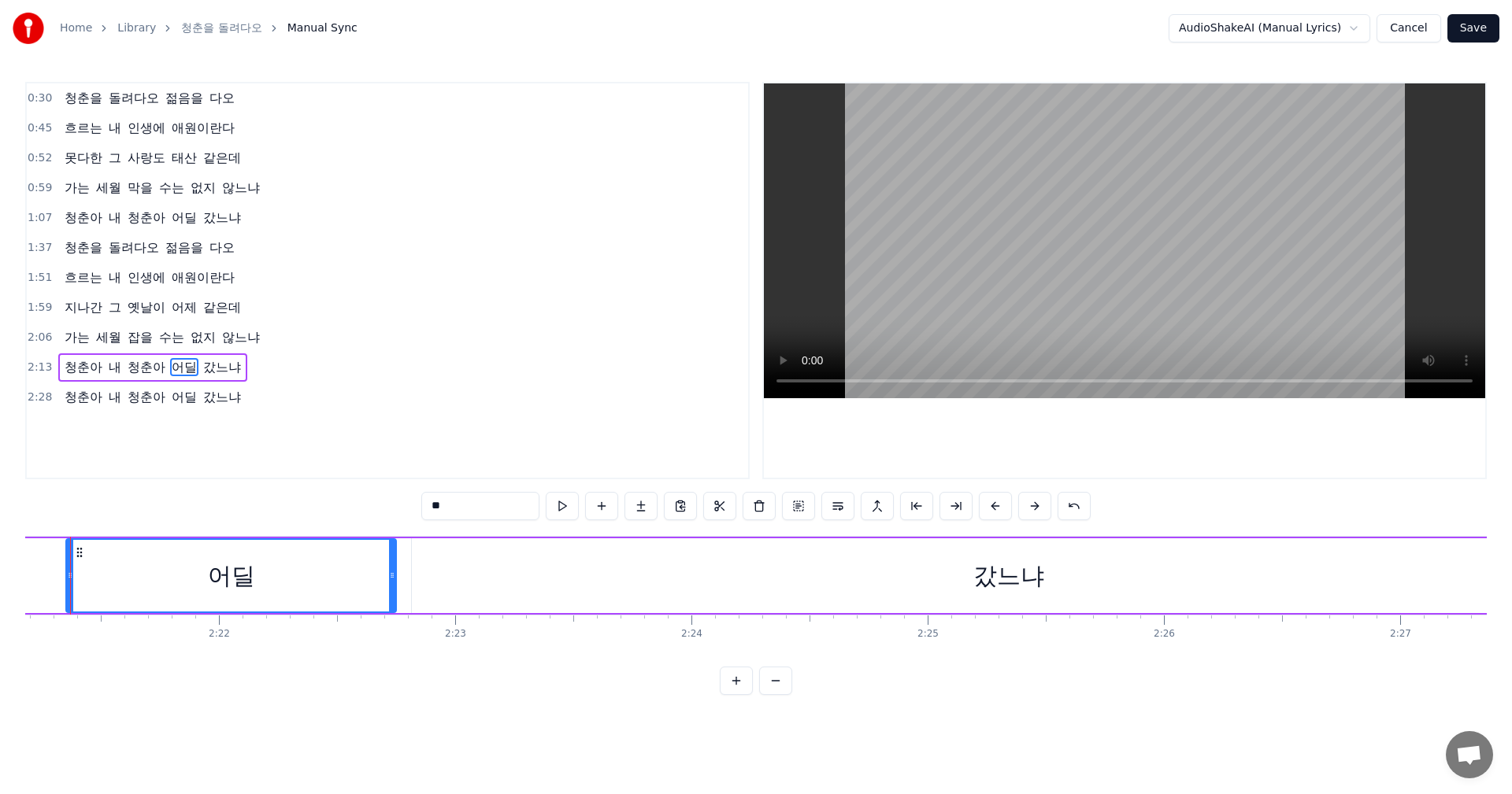
click at [909, 585] on div "갔느냐" at bounding box center [1009, 576] width 1194 height 74
type input "***"
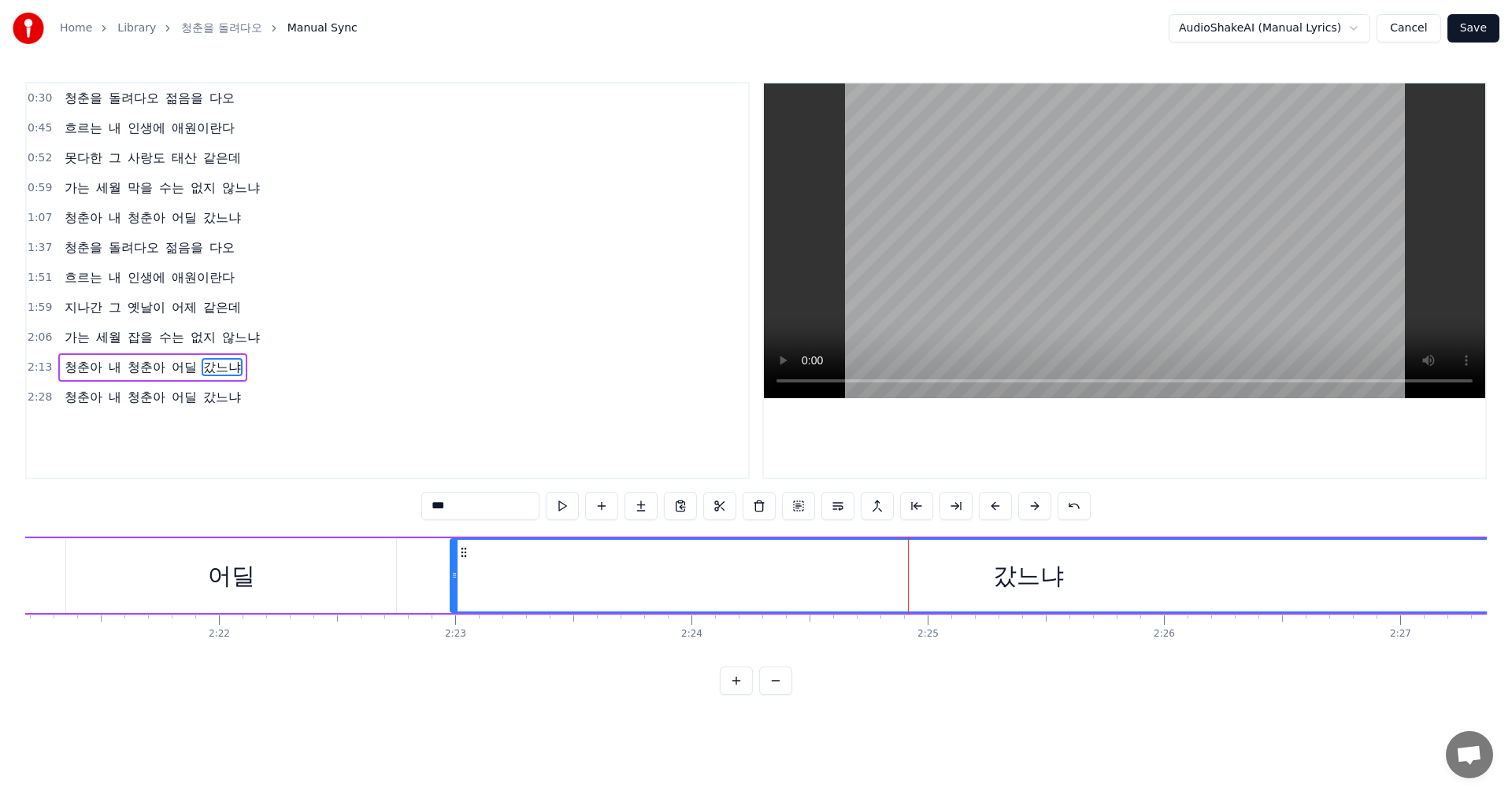
drag, startPoint x: 414, startPoint y: 575, endPoint x: 465, endPoint y: 587, distance: 52.4
click at [458, 587] on div at bounding box center [454, 576] width 7 height 71
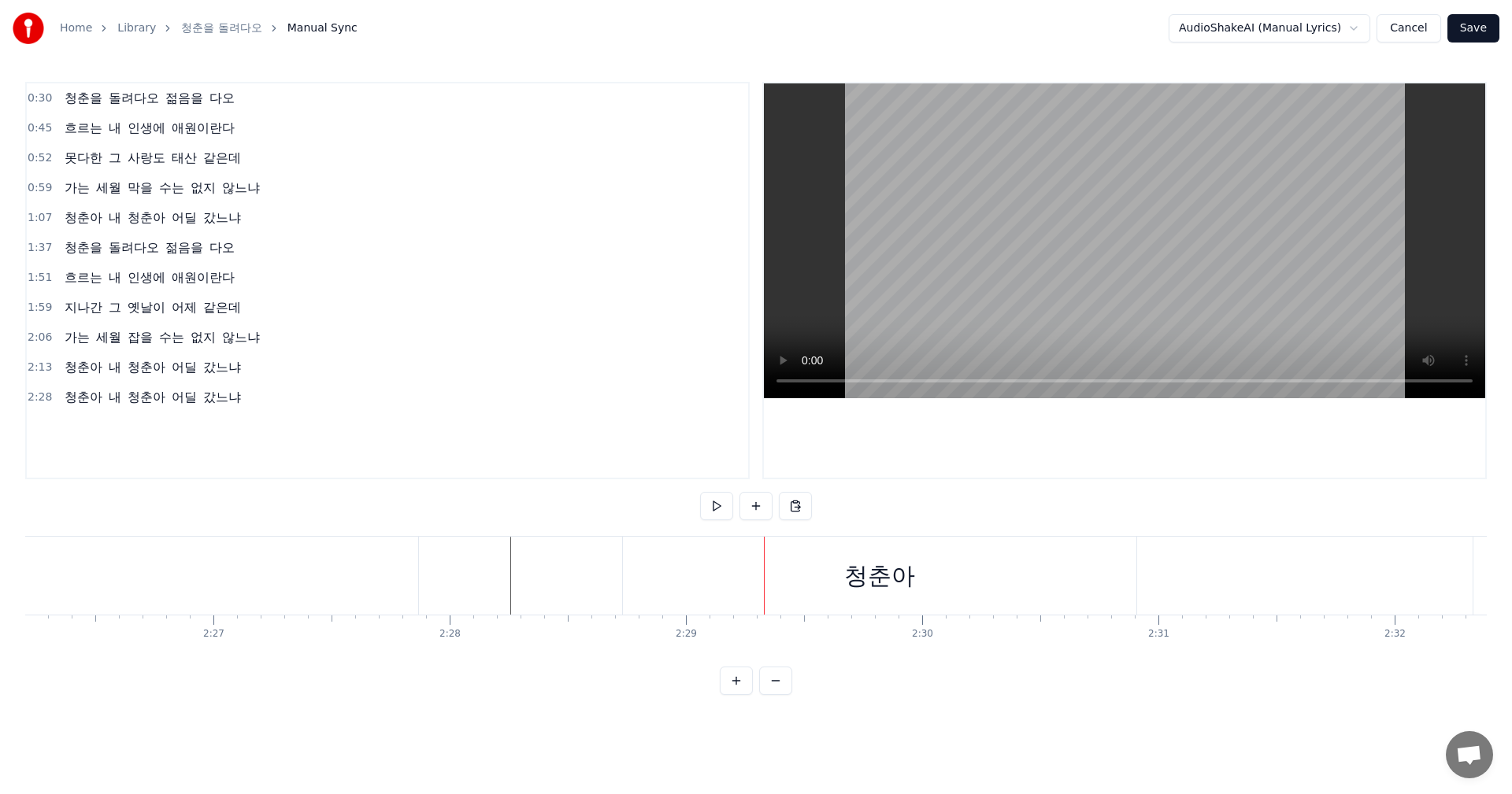
scroll to position [0, 34913]
click at [622, 593] on div "청춘아" at bounding box center [499, 576] width 513 height 78
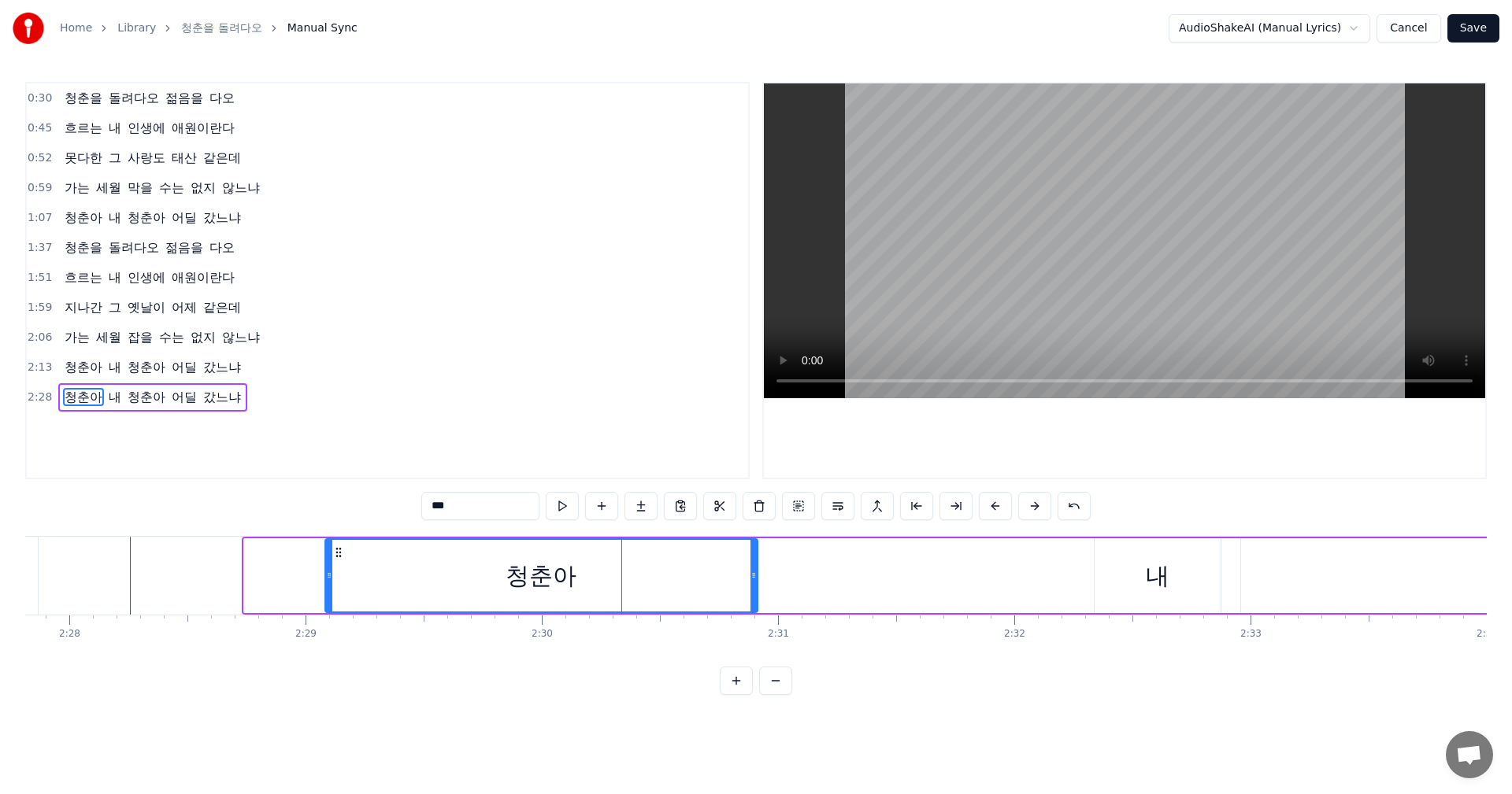
drag, startPoint x: 248, startPoint y: 578, endPoint x: 339, endPoint y: 588, distance: 91.5
click at [333, 588] on div at bounding box center [329, 576] width 7 height 71
click at [1154, 578] on div "내" at bounding box center [1157, 576] width 24 height 35
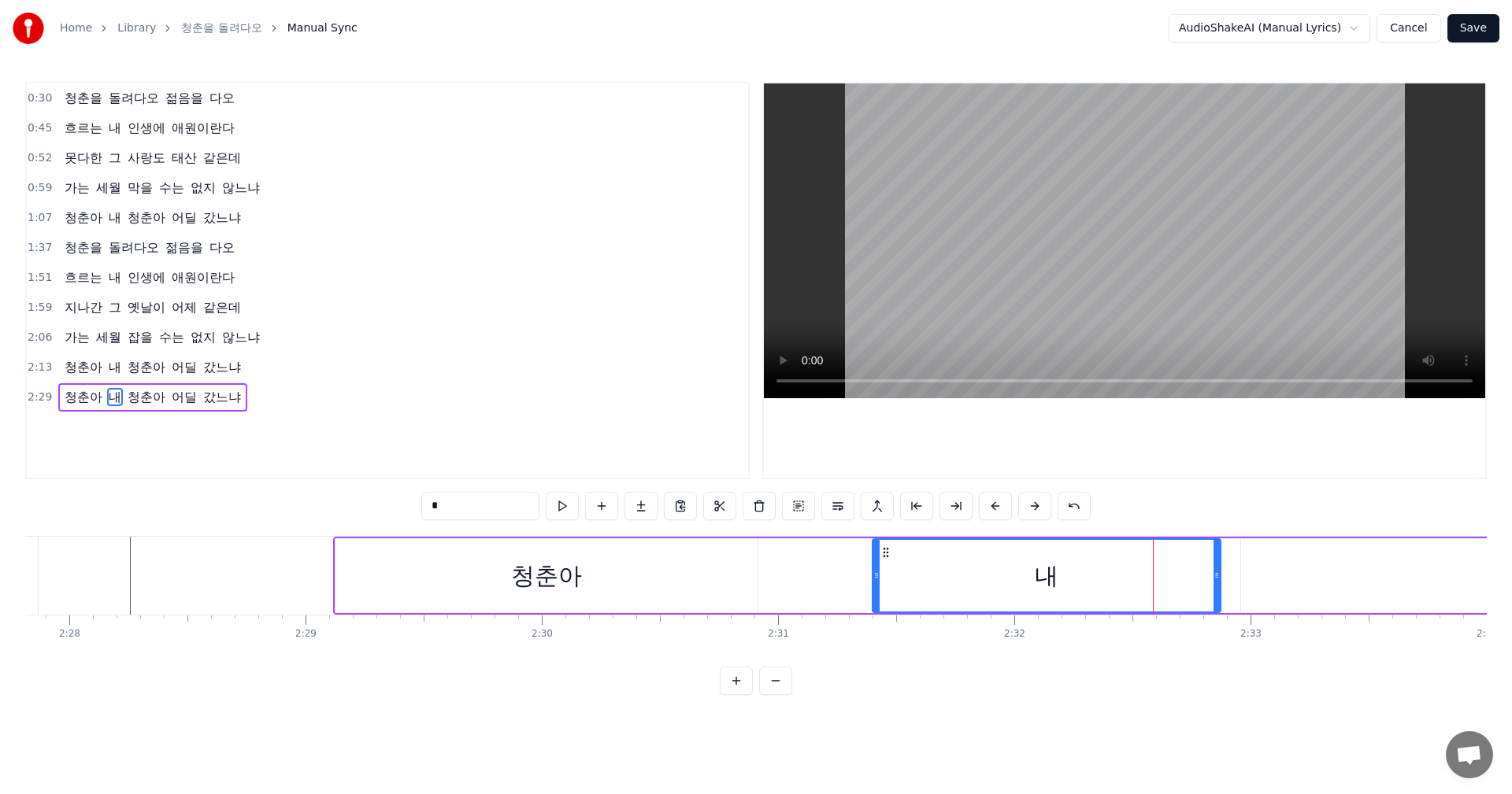
drag, startPoint x: 1094, startPoint y: 575, endPoint x: 872, endPoint y: 585, distance: 222.2
click at [873, 585] on div at bounding box center [876, 576] width 7 height 71
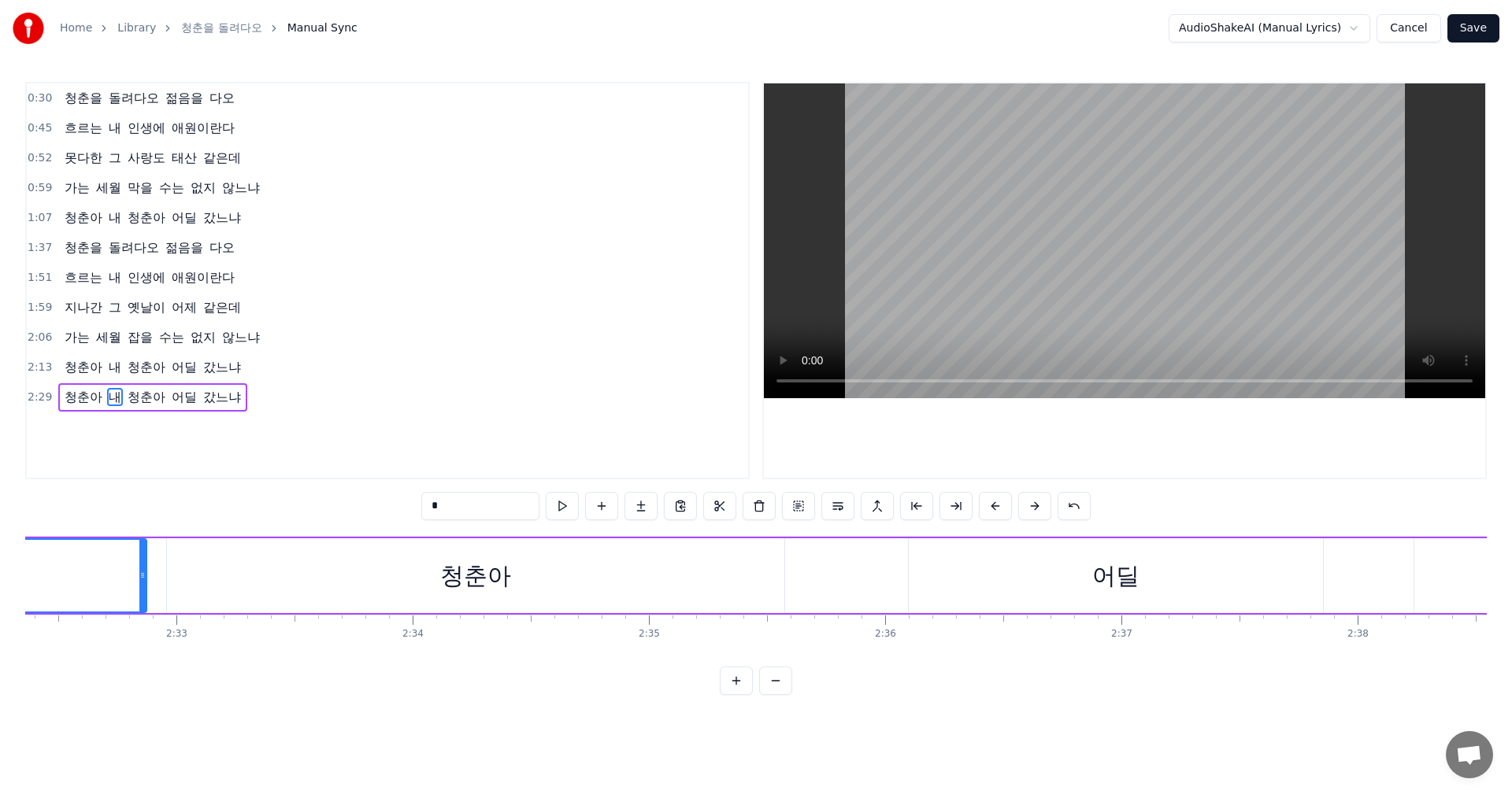
scroll to position [0, 36033]
click at [991, 572] on div "어딜" at bounding box center [1070, 576] width 414 height 74
type input "**"
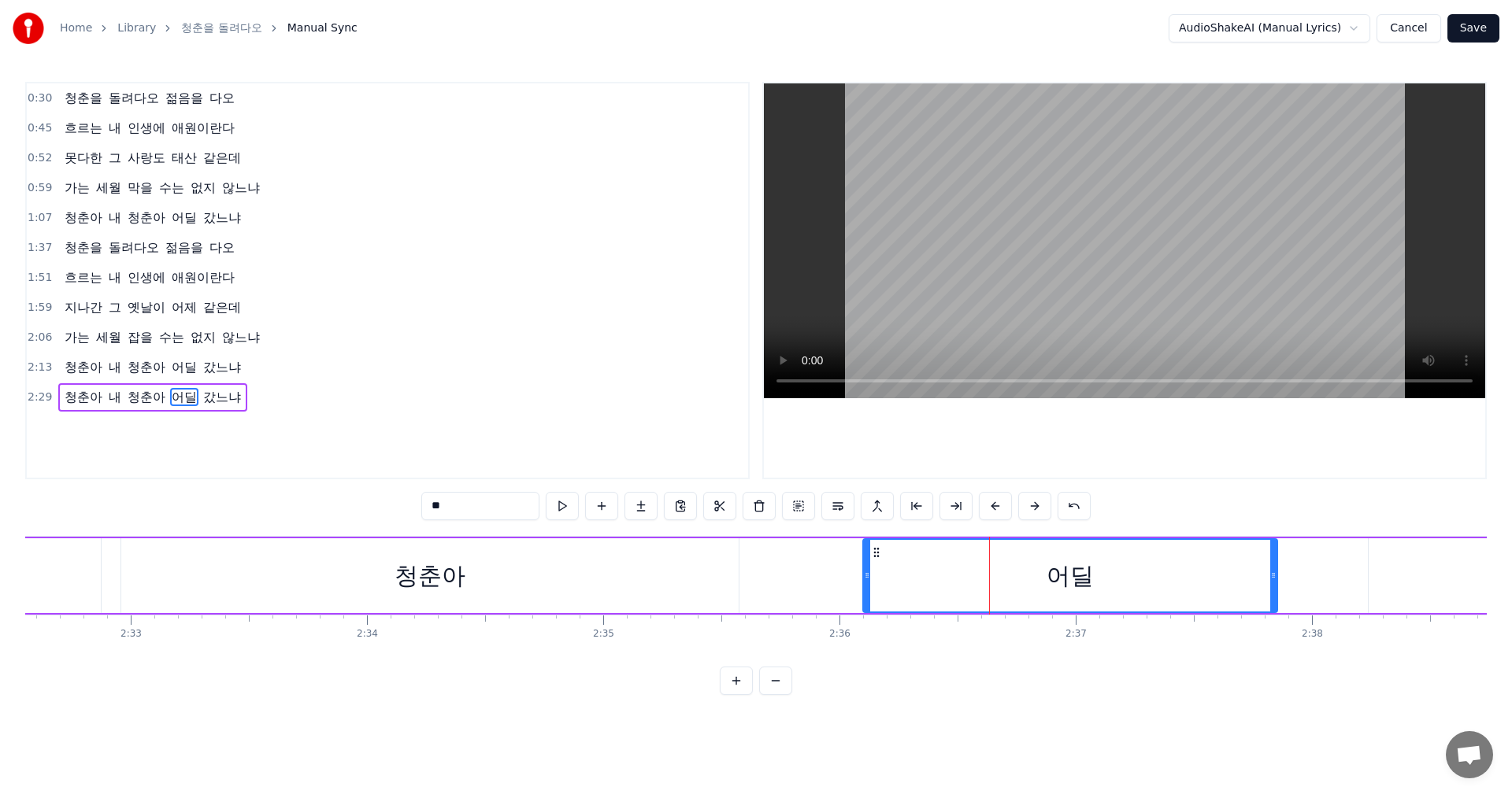
click at [826, 576] on div "청춘아 내 청춘아 어딜 갔느냐" at bounding box center [1502, 576] width 4579 height 78
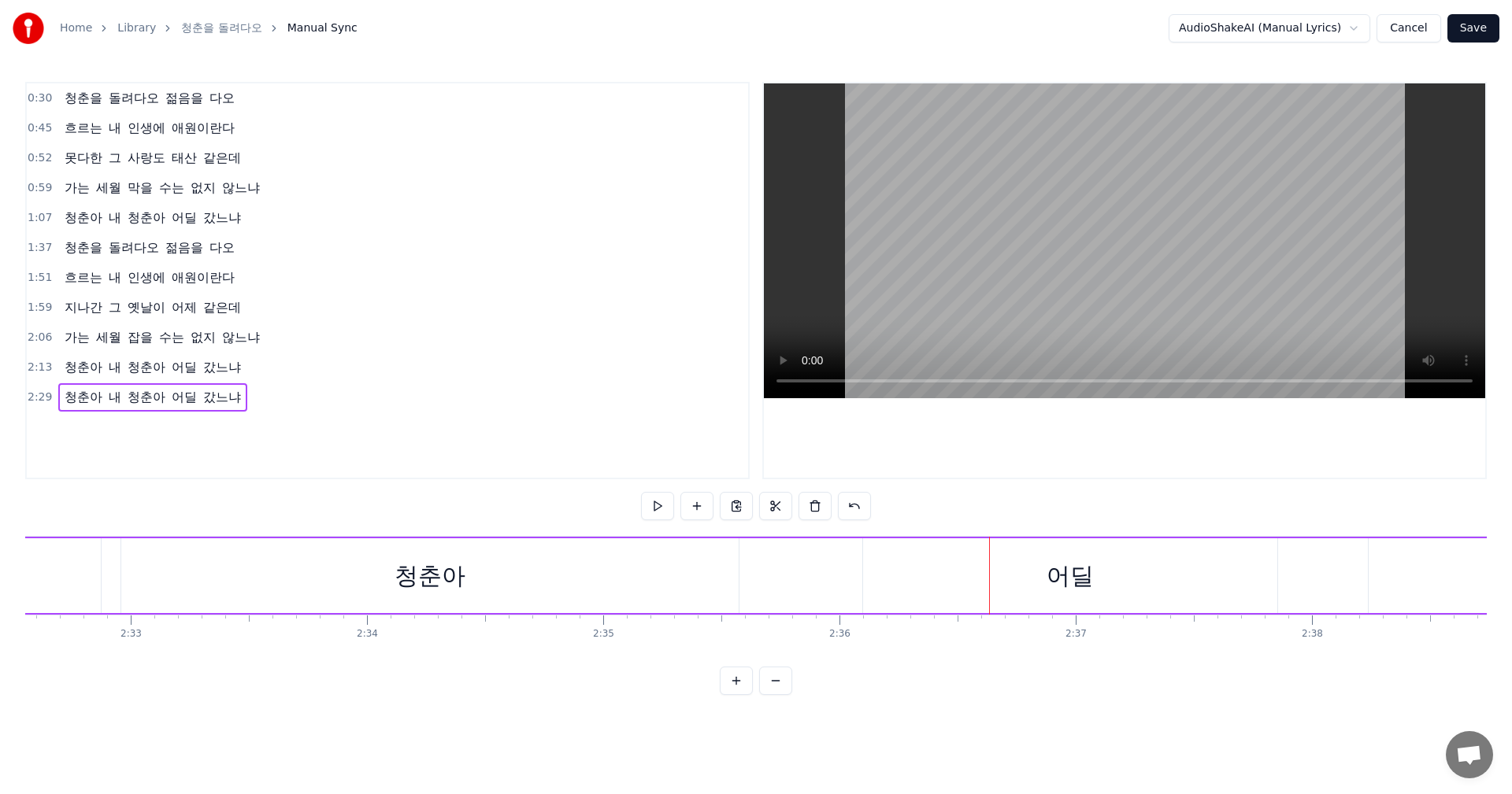
click at [787, 572] on div "청춘아 내 청춘아 어딜 갔느냐" at bounding box center [1502, 576] width 4579 height 78
click at [696, 588] on div "청춘아" at bounding box center [429, 576] width 617 height 74
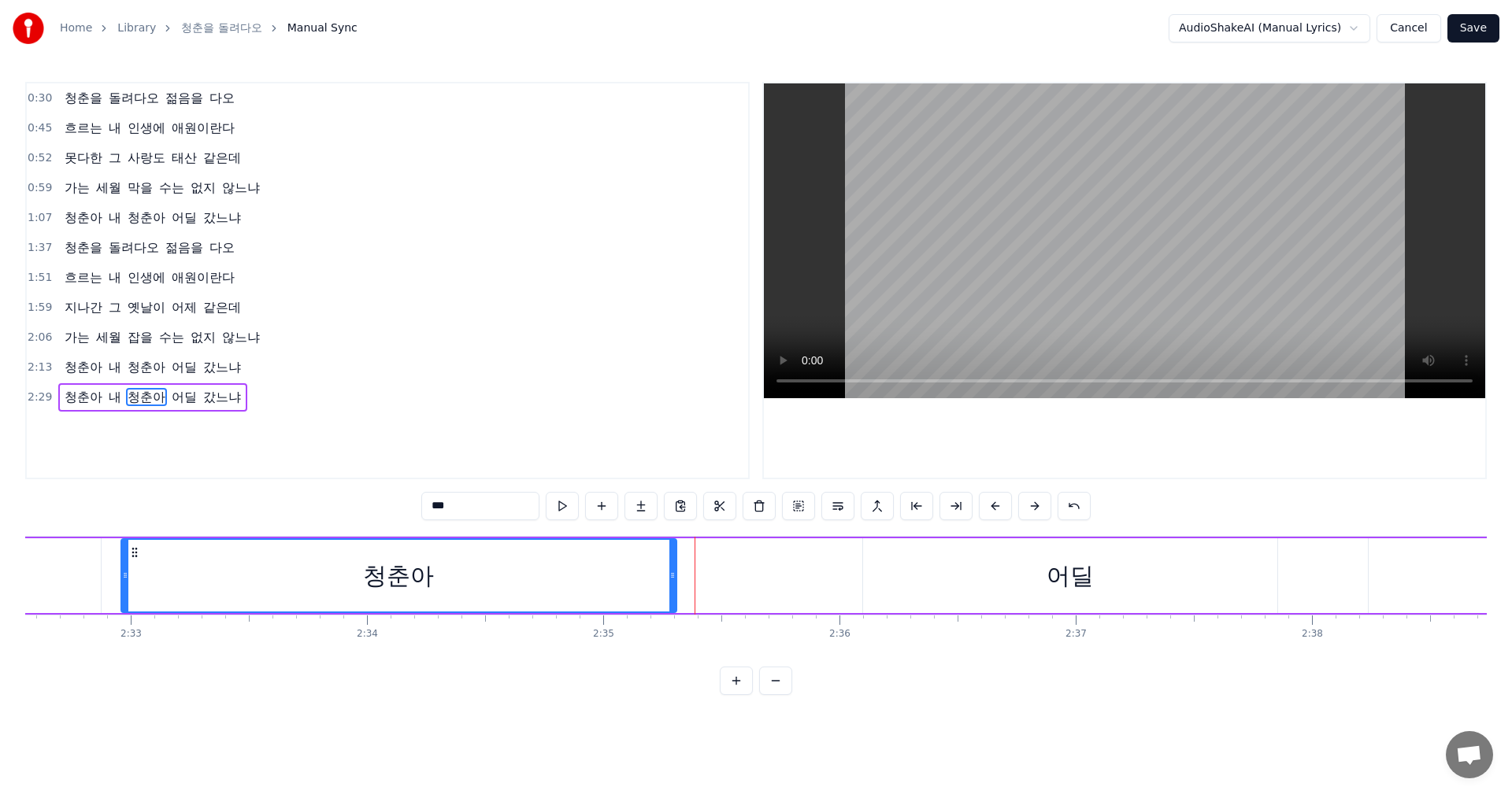
drag, startPoint x: 728, startPoint y: 590, endPoint x: 664, endPoint y: 590, distance: 64.0
click at [669, 590] on div at bounding box center [672, 576] width 7 height 71
click at [948, 578] on div "어딜" at bounding box center [1070, 576] width 414 height 74
type input "**"
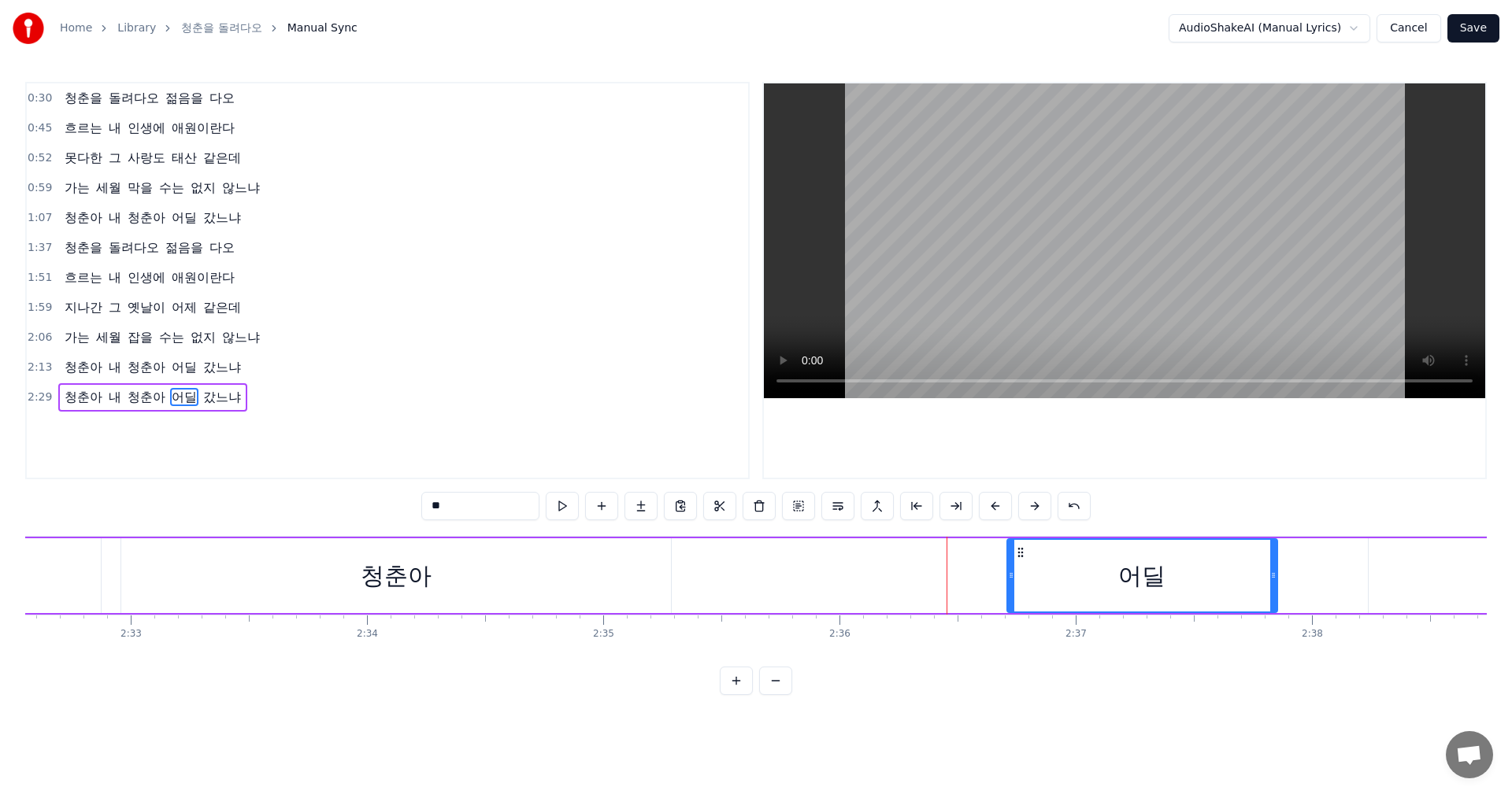
drag, startPoint x: 866, startPoint y: 576, endPoint x: 1010, endPoint y: 575, distance: 144.0
click at [1010, 575] on icon at bounding box center [1011, 575] width 7 height 12
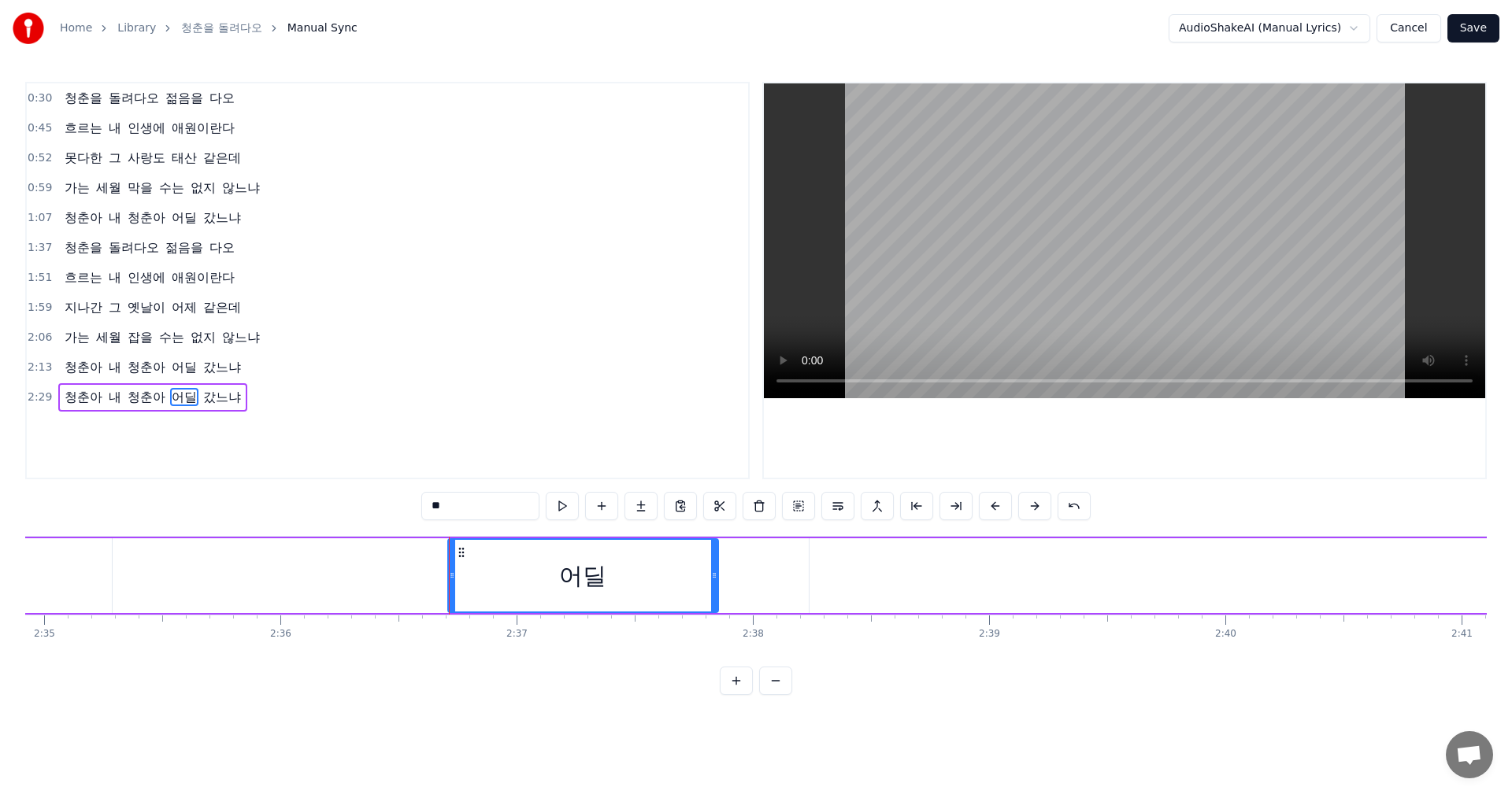
scroll to position [0, 36615]
drag, startPoint x: 694, startPoint y: 577, endPoint x: 834, endPoint y: 612, distance: 144.3
click at [762, 596] on div at bounding box center [759, 576] width 7 height 71
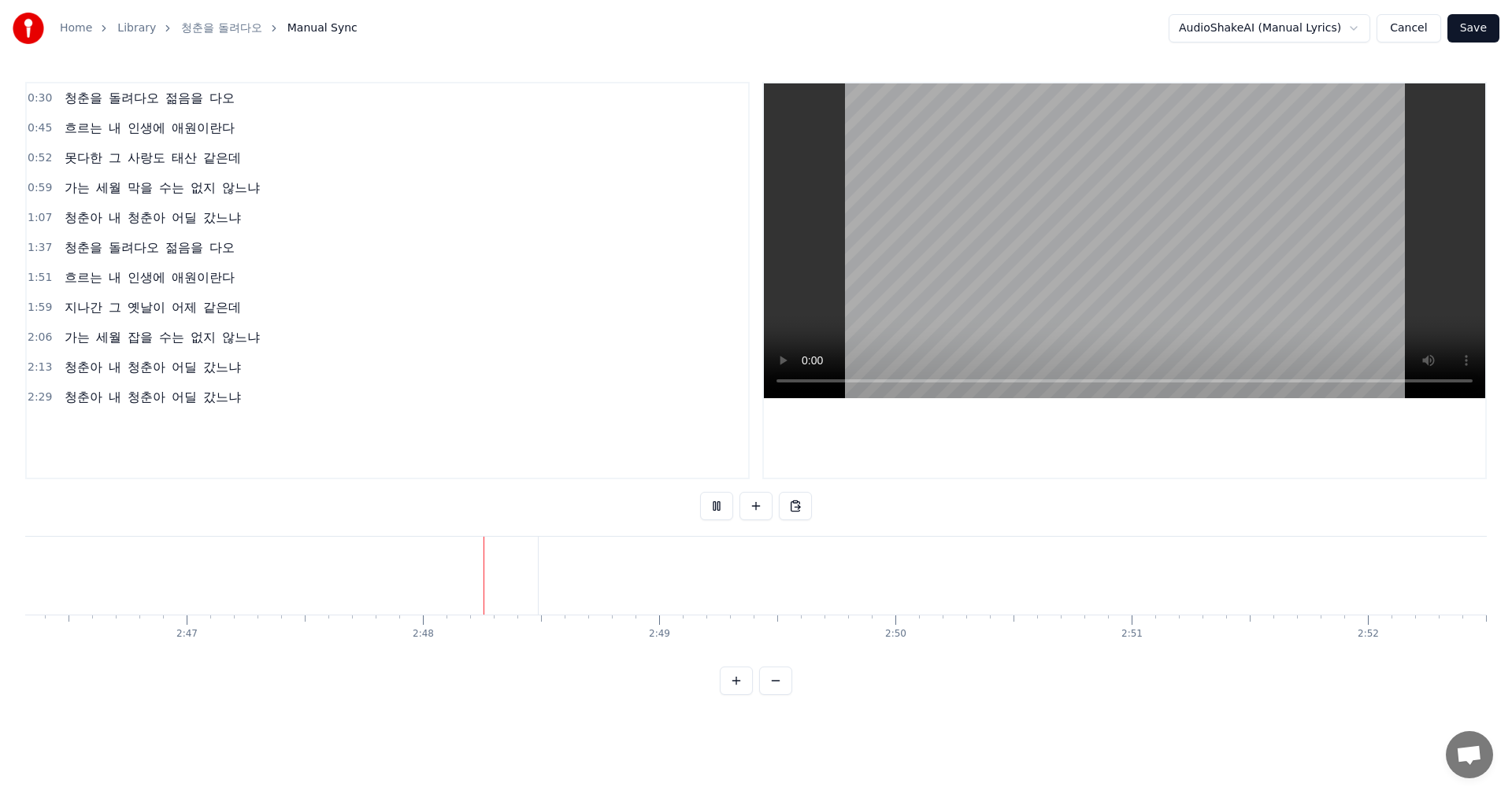
scroll to position [0, 39322]
click at [1481, 27] on button "Save" at bounding box center [1473, 29] width 52 height 29
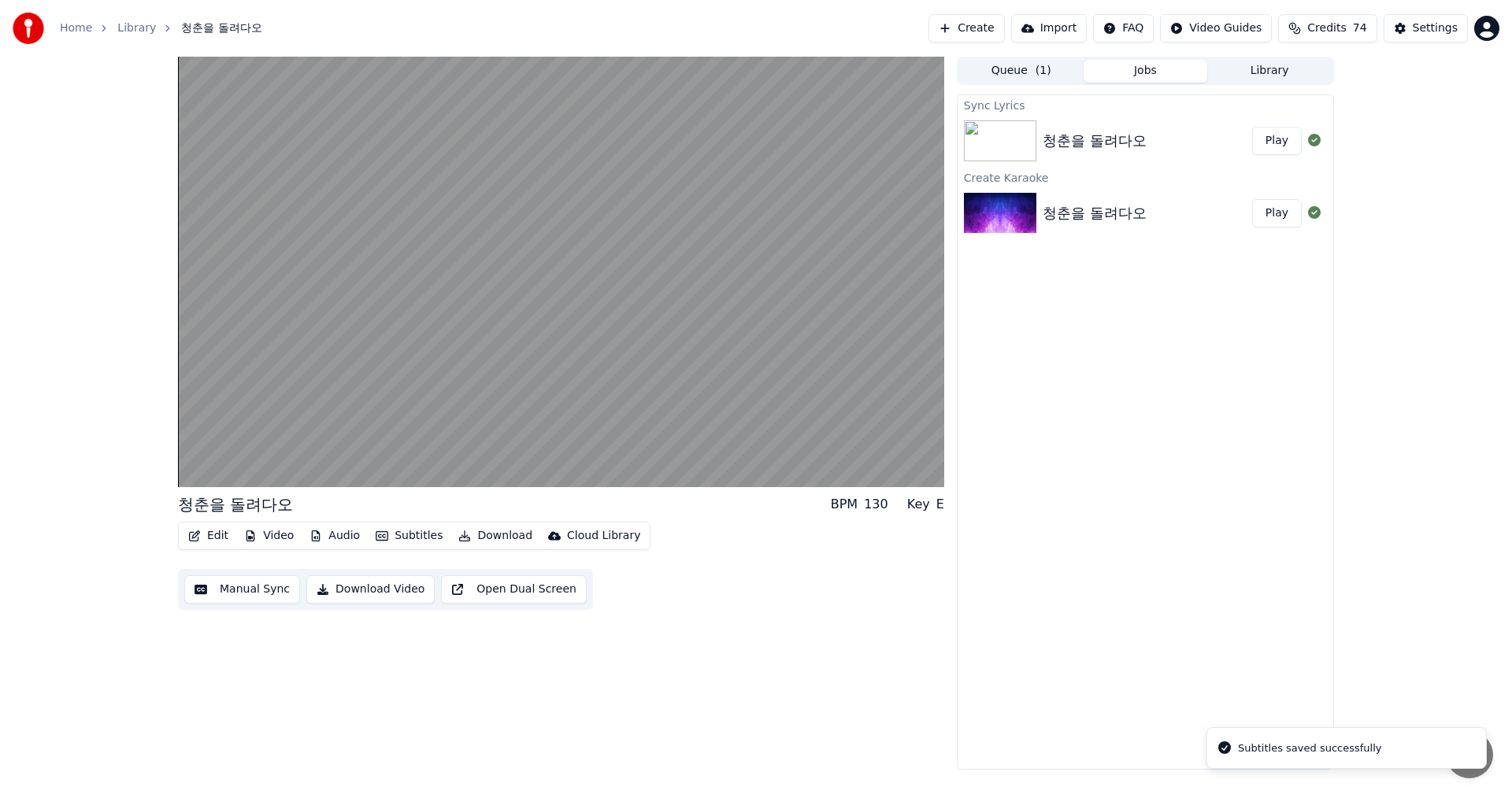
click at [1146, 142] on div "청춘을 돌려다오" at bounding box center [1093, 140] width 104 height 22
click at [1020, 70] on button "Queue ( 1 )" at bounding box center [1021, 71] width 124 height 23
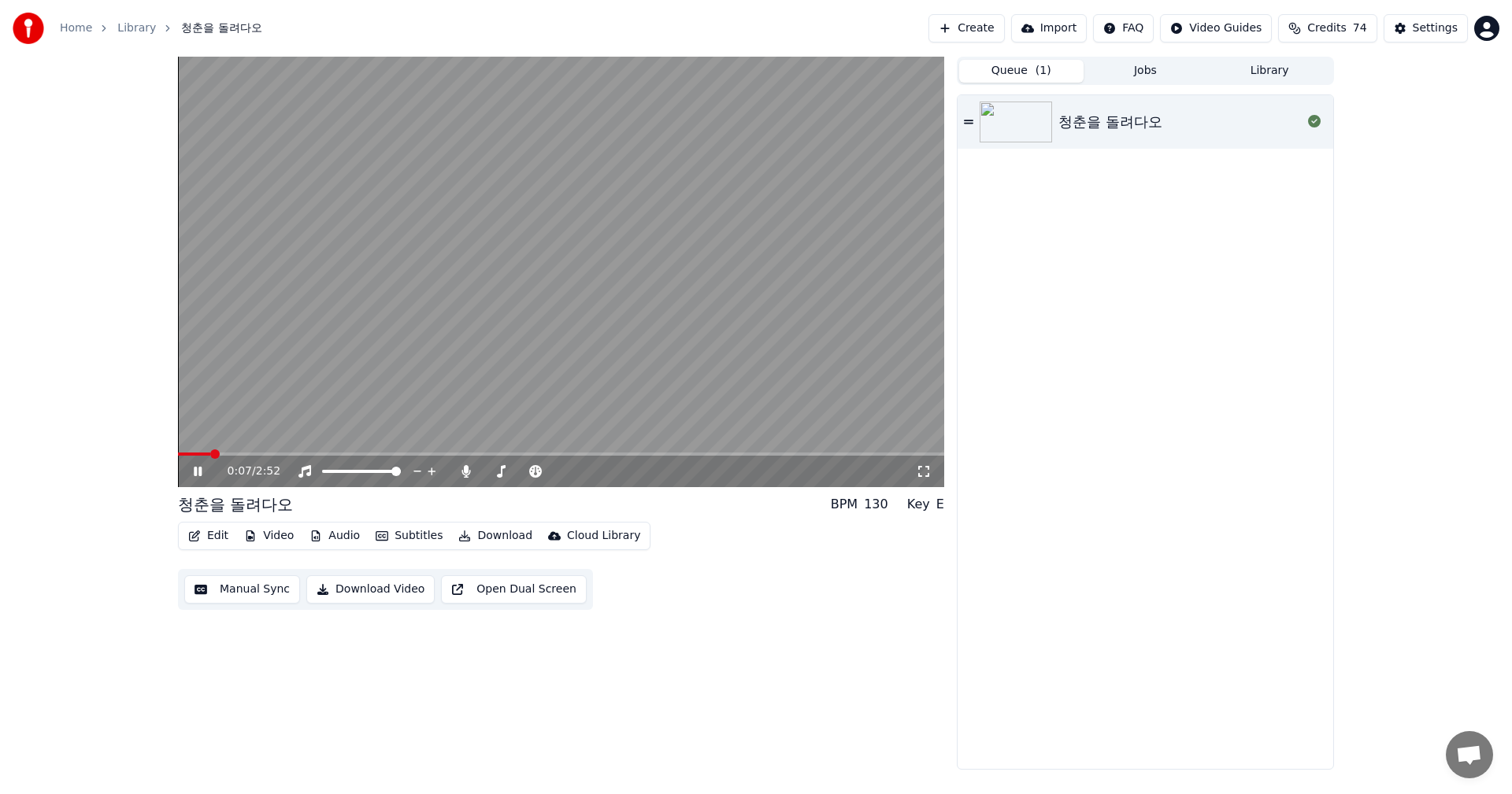
click at [199, 476] on icon at bounding box center [197, 472] width 8 height 10
click at [1024, 132] on img at bounding box center [1015, 122] width 72 height 41
click at [1104, 118] on div "청춘을 돌려다오" at bounding box center [1110, 121] width 104 height 22
click at [1121, 415] on div "청춘을 돌려다오" at bounding box center [1145, 432] width 376 height 674
click at [382, 590] on button "Download Video" at bounding box center [370, 590] width 129 height 29
